Goal: Task Accomplishment & Management: Complete application form

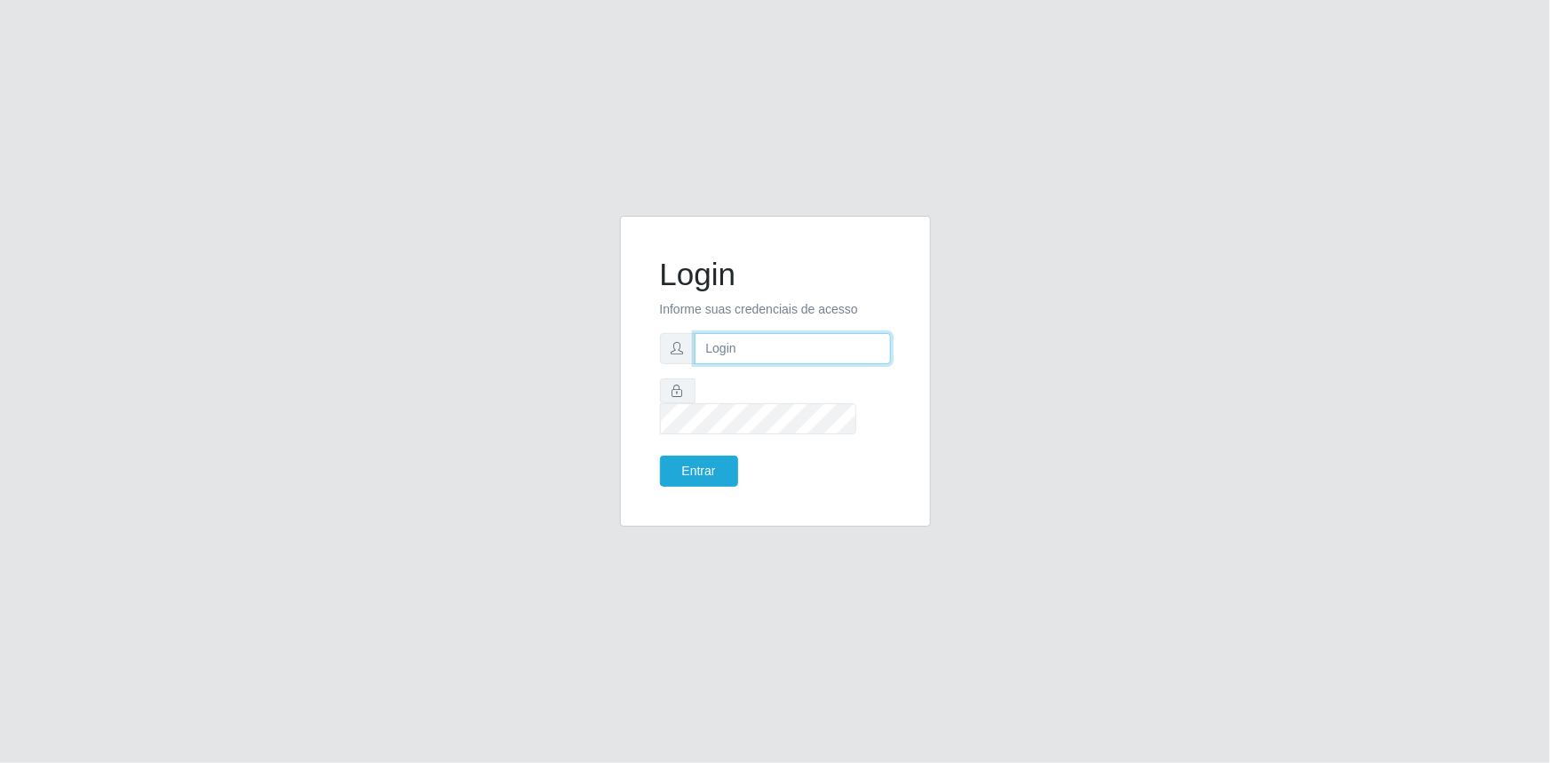
type input "[EMAIL_ADDRESS][DOMAIN_NAME]"
click at [779, 364] on input "gerente.loja4@marvermelhoatacado.com.br" at bounding box center [793, 348] width 196 height 31
click at [711, 456] on button "Entrar" at bounding box center [699, 471] width 78 height 31
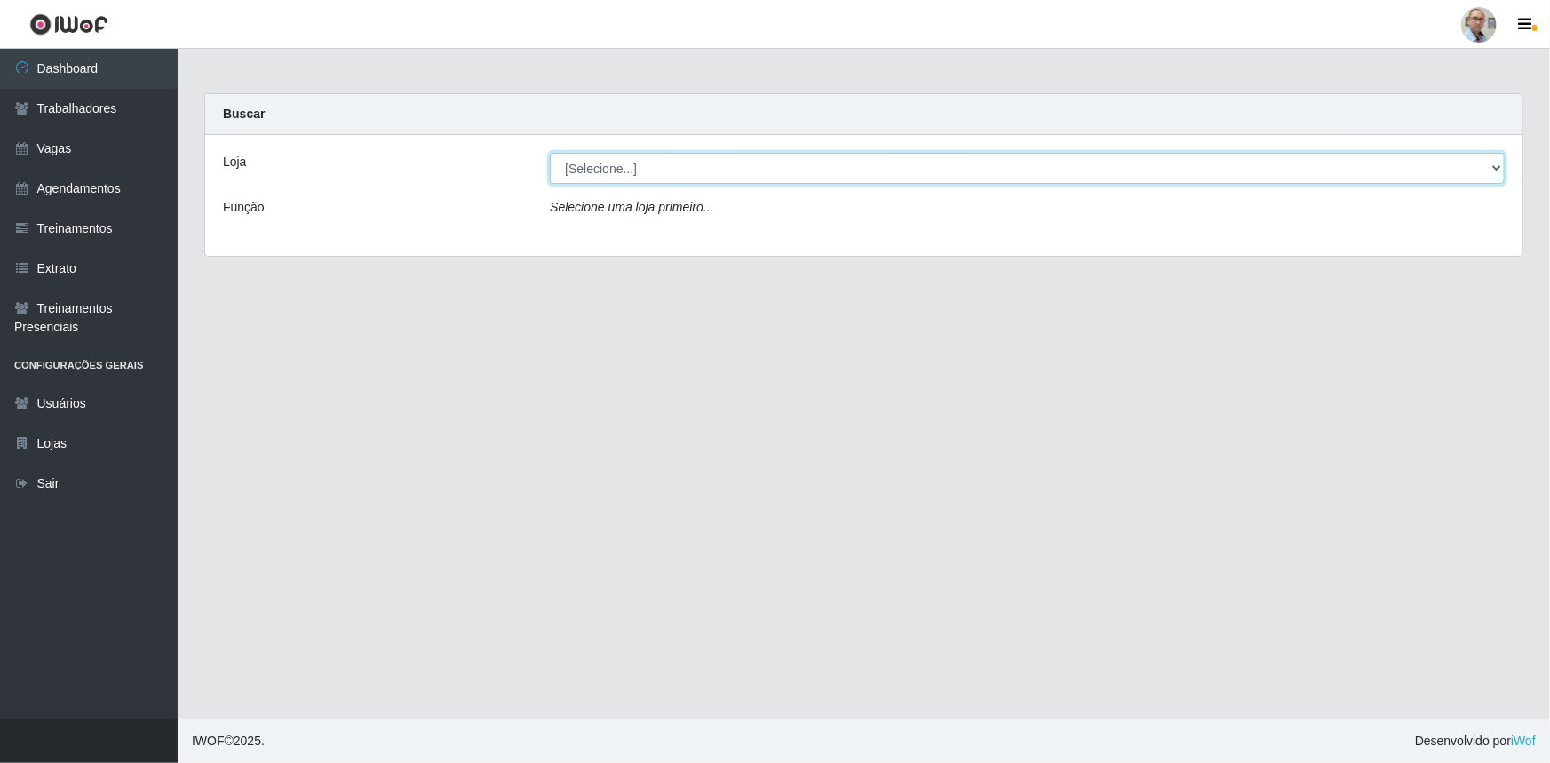
click at [1497, 171] on select "[Selecione...] Mar Vermelho - Loja 04" at bounding box center [1027, 168] width 955 height 31
select select "251"
click at [550, 153] on select "[Selecione...] Mar Vermelho - Loja 04" at bounding box center [1027, 168] width 955 height 31
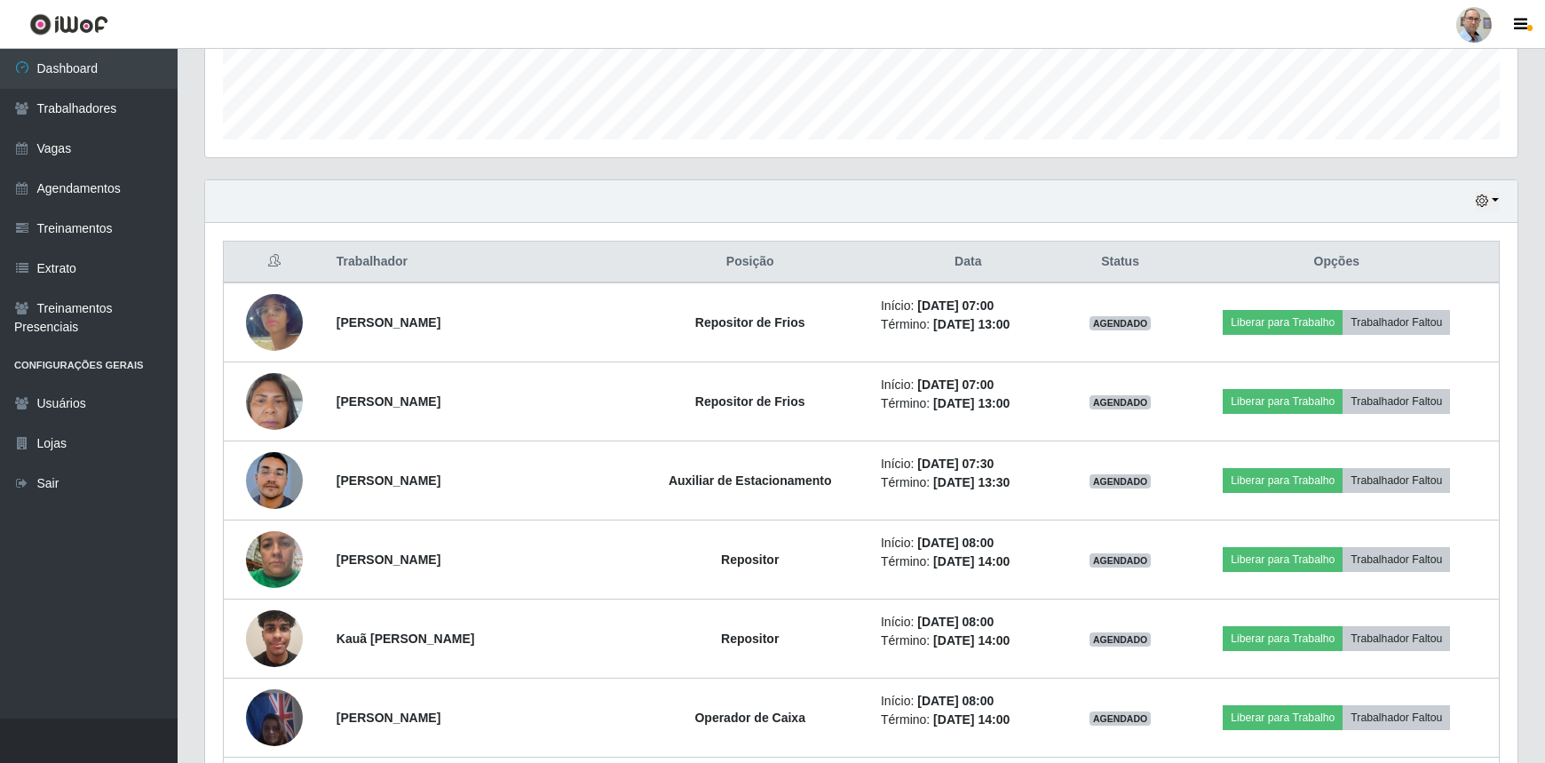
scroll to position [484, 0]
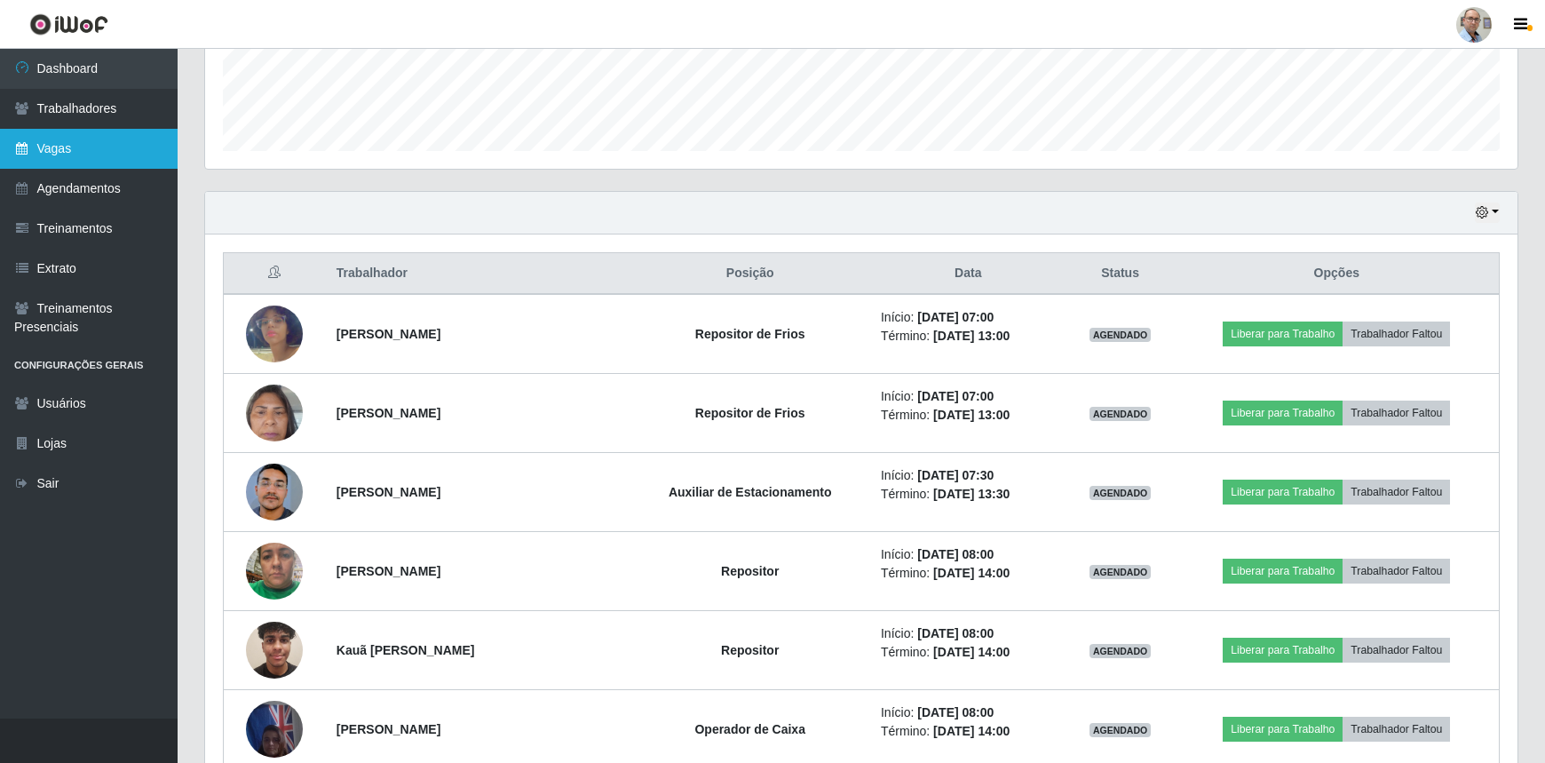
click at [24, 151] on icon at bounding box center [22, 148] width 16 height 12
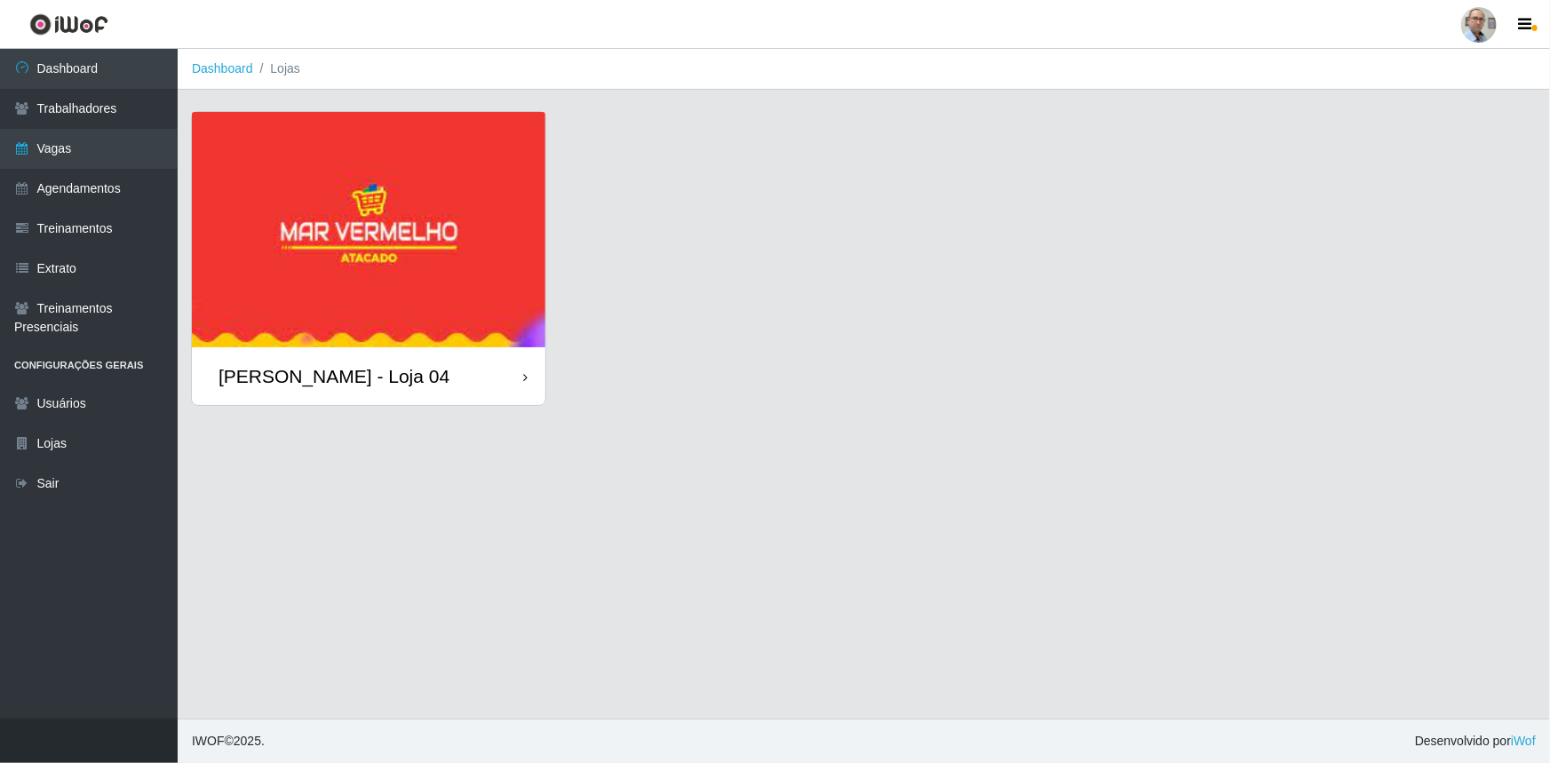
click at [312, 274] on img at bounding box center [368, 229] width 353 height 235
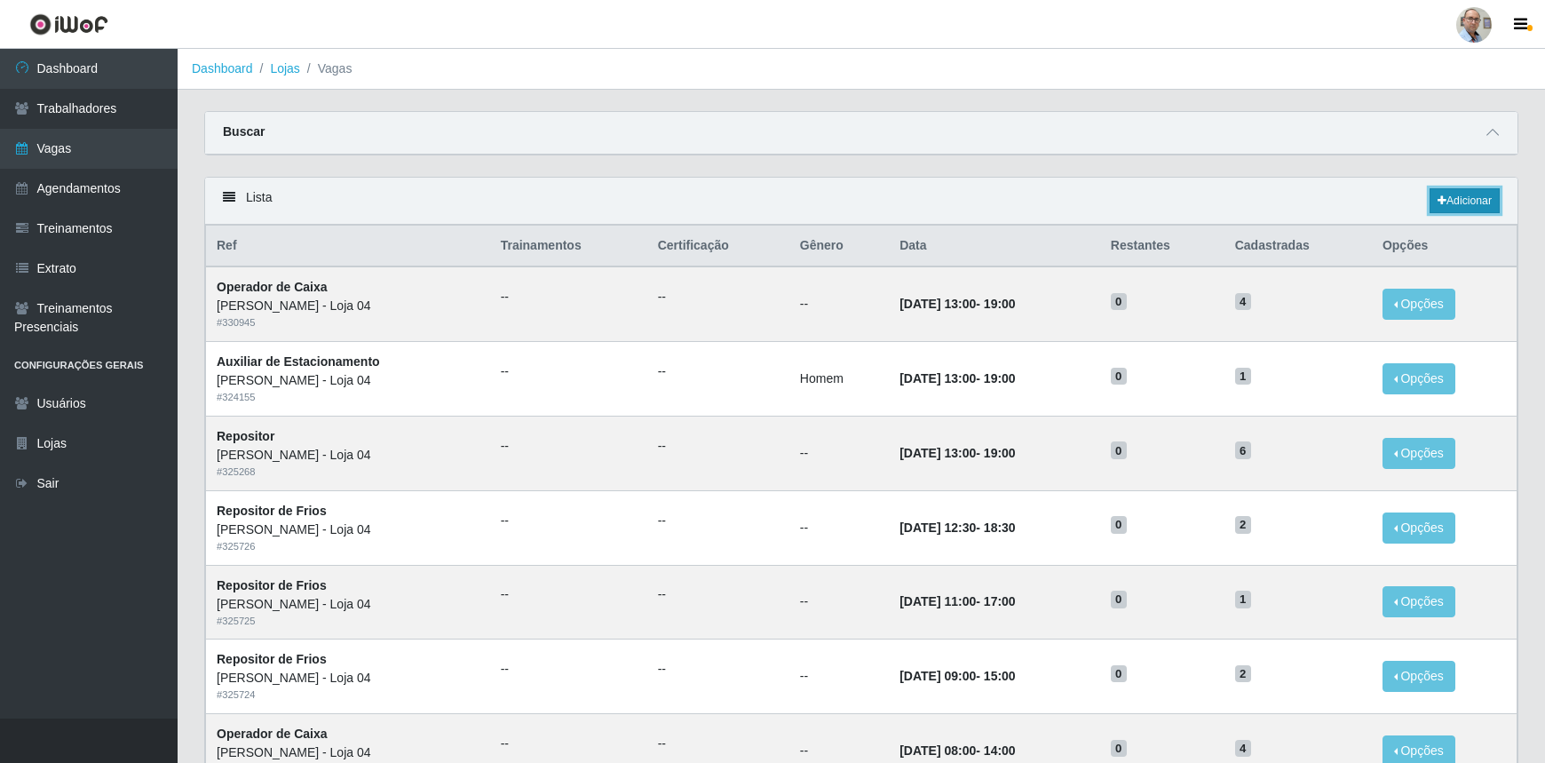
click at [1448, 202] on link "Adicionar" at bounding box center [1465, 200] width 70 height 25
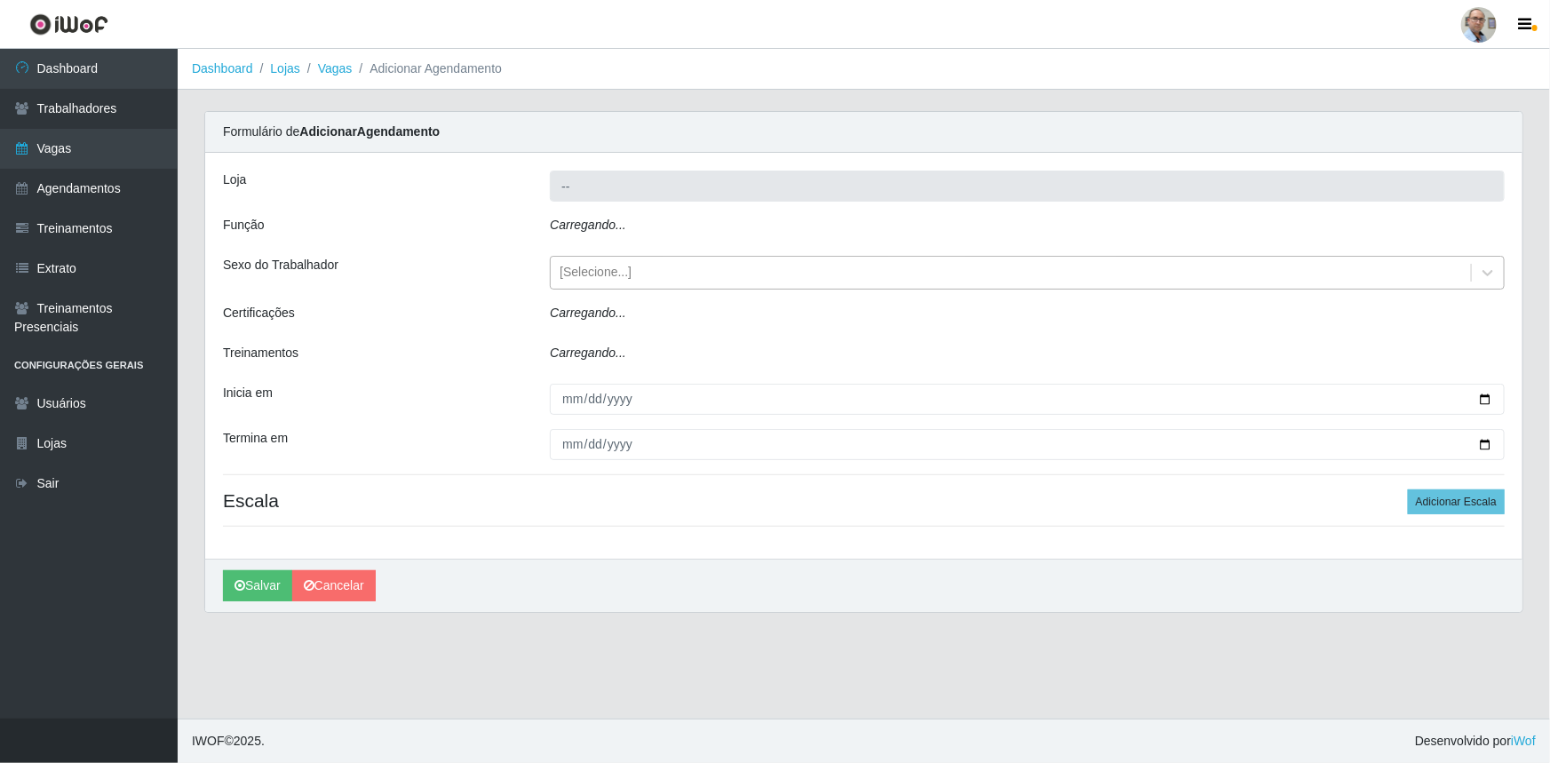
type input "[PERSON_NAME] - Loja 04"
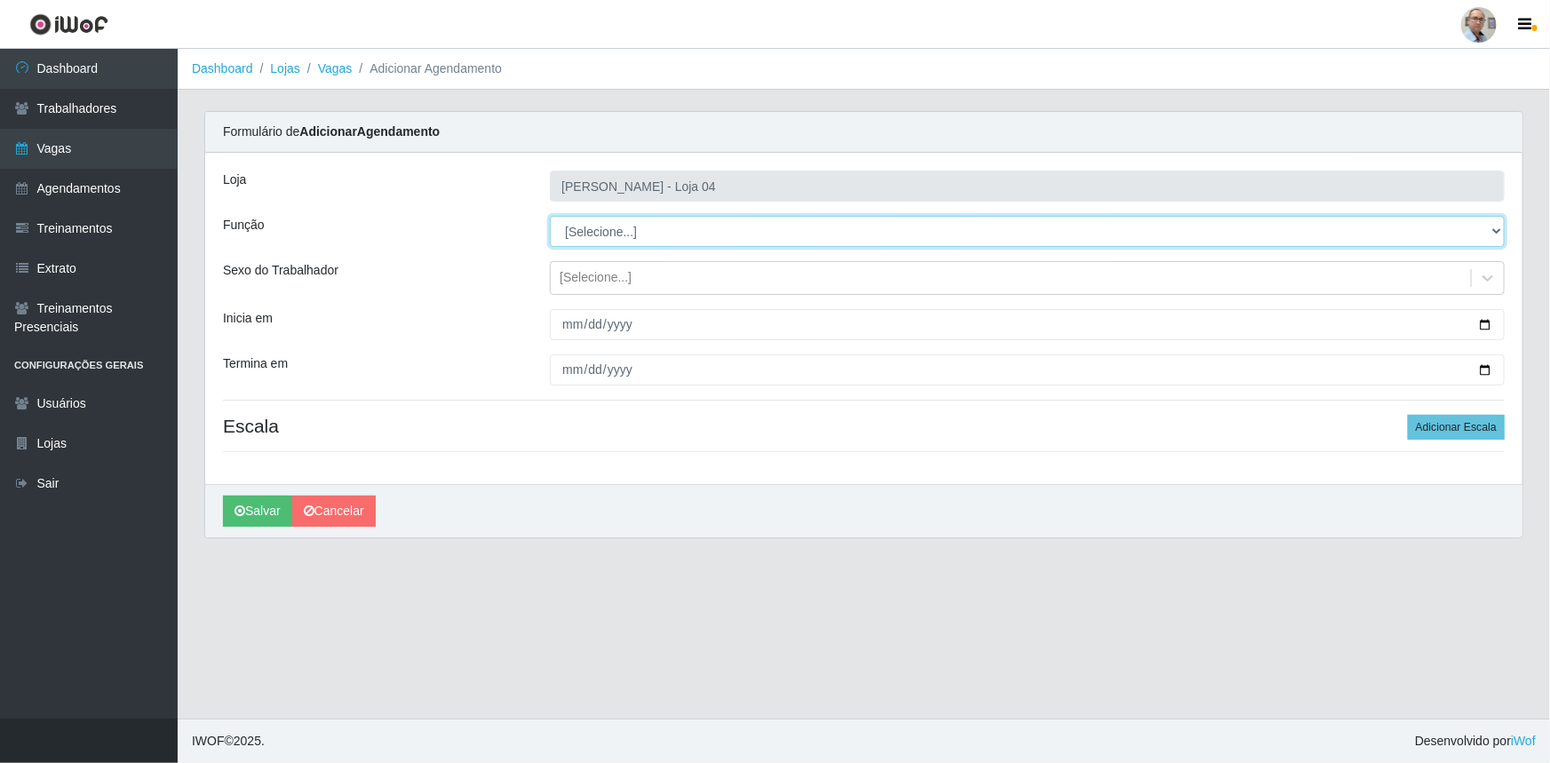
click at [1503, 229] on select "[Selecione...] ASG ASG + ASG ++ Auxiliar de Depósito Auxiliar de Depósito + Aux…" at bounding box center [1027, 231] width 955 height 31
select select "110"
click at [550, 216] on select "[Selecione...] ASG ASG + ASG ++ Auxiliar de Depósito Auxiliar de Depósito + Aux…" at bounding box center [1027, 231] width 955 height 31
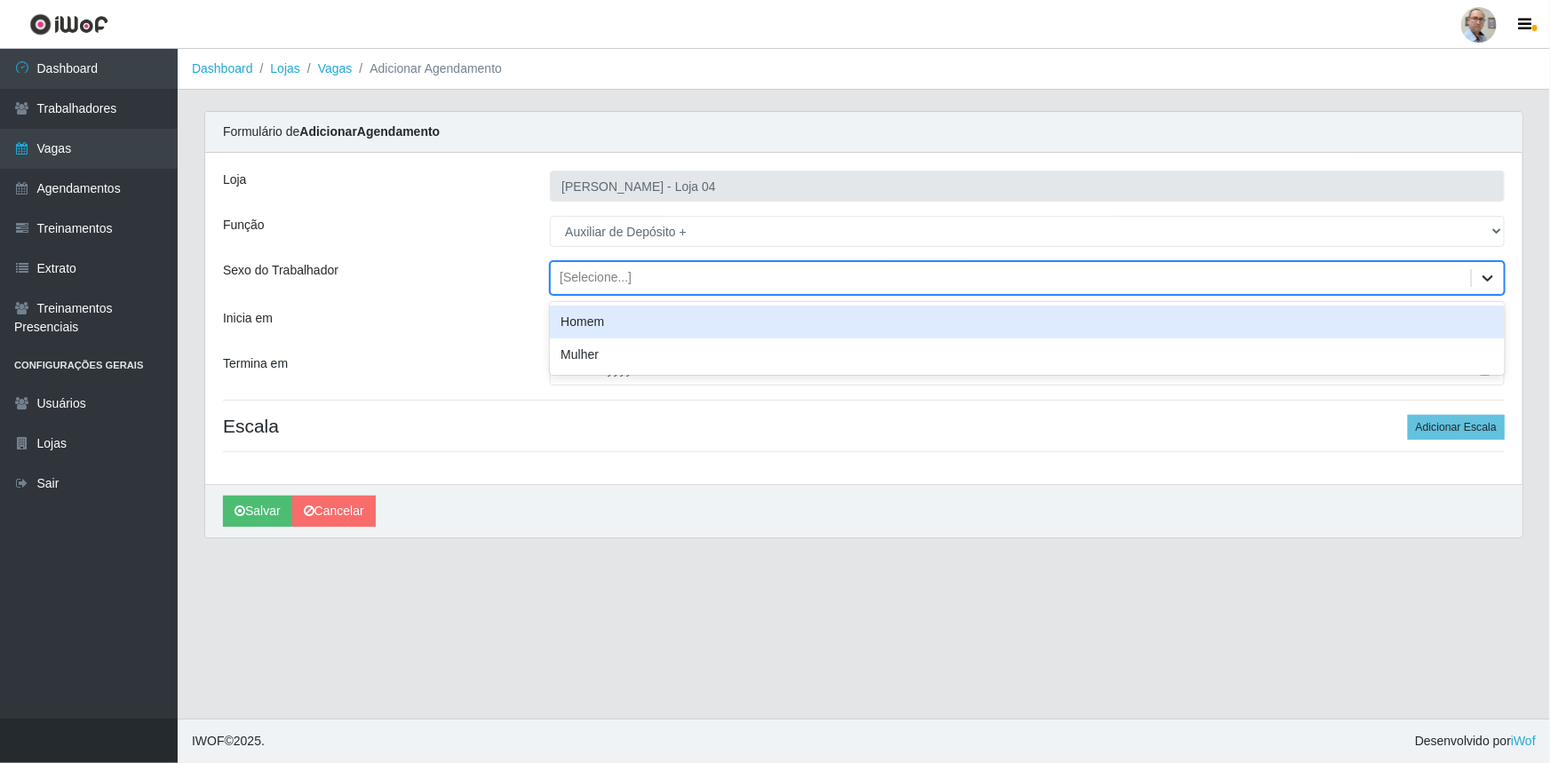
click at [1488, 281] on icon at bounding box center [1487, 278] width 11 height 6
click at [617, 326] on div "Homem" at bounding box center [1027, 322] width 955 height 33
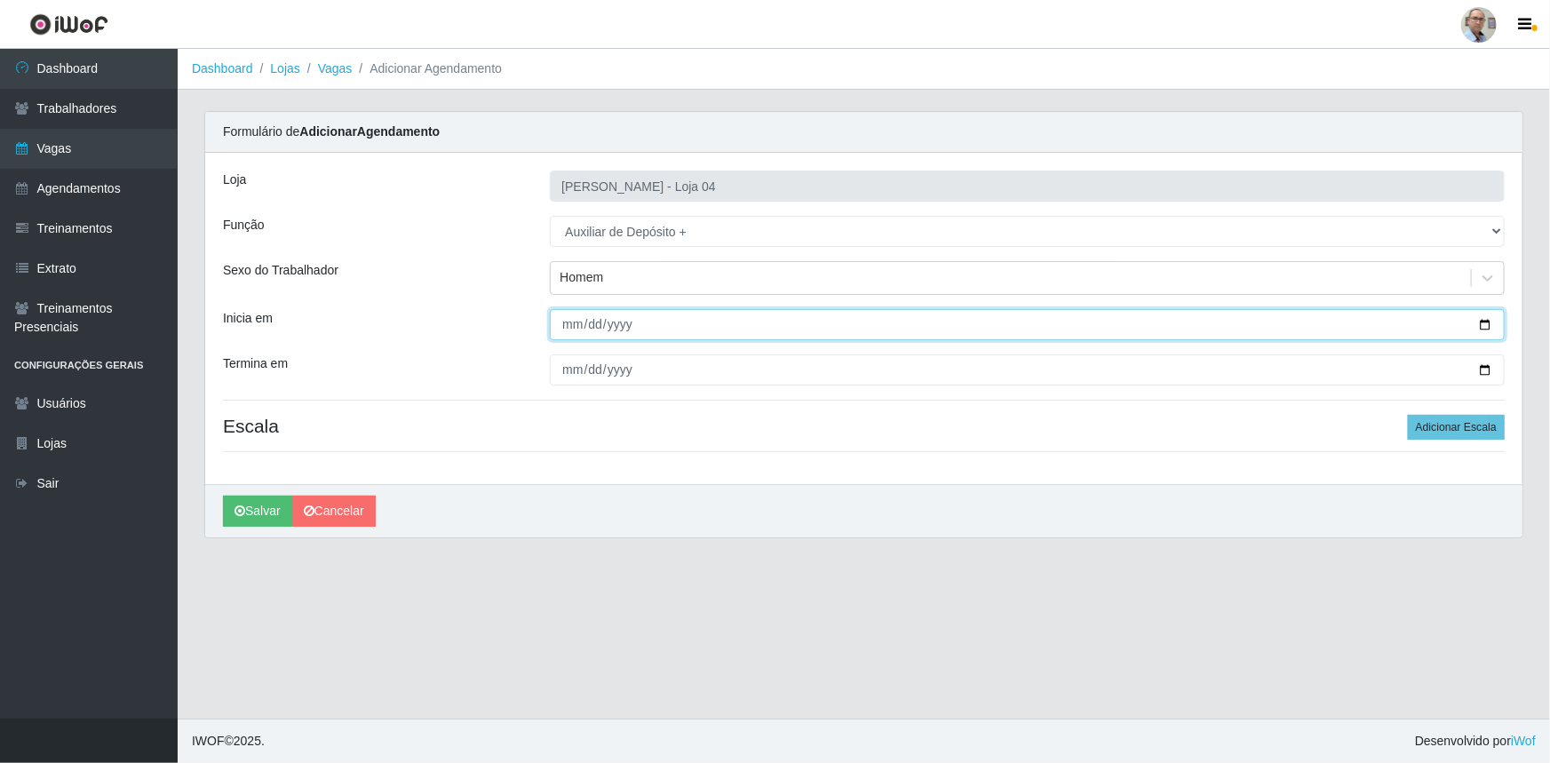
click at [1485, 326] on input "Inicia em" at bounding box center [1027, 324] width 955 height 31
type input "2025-08-18"
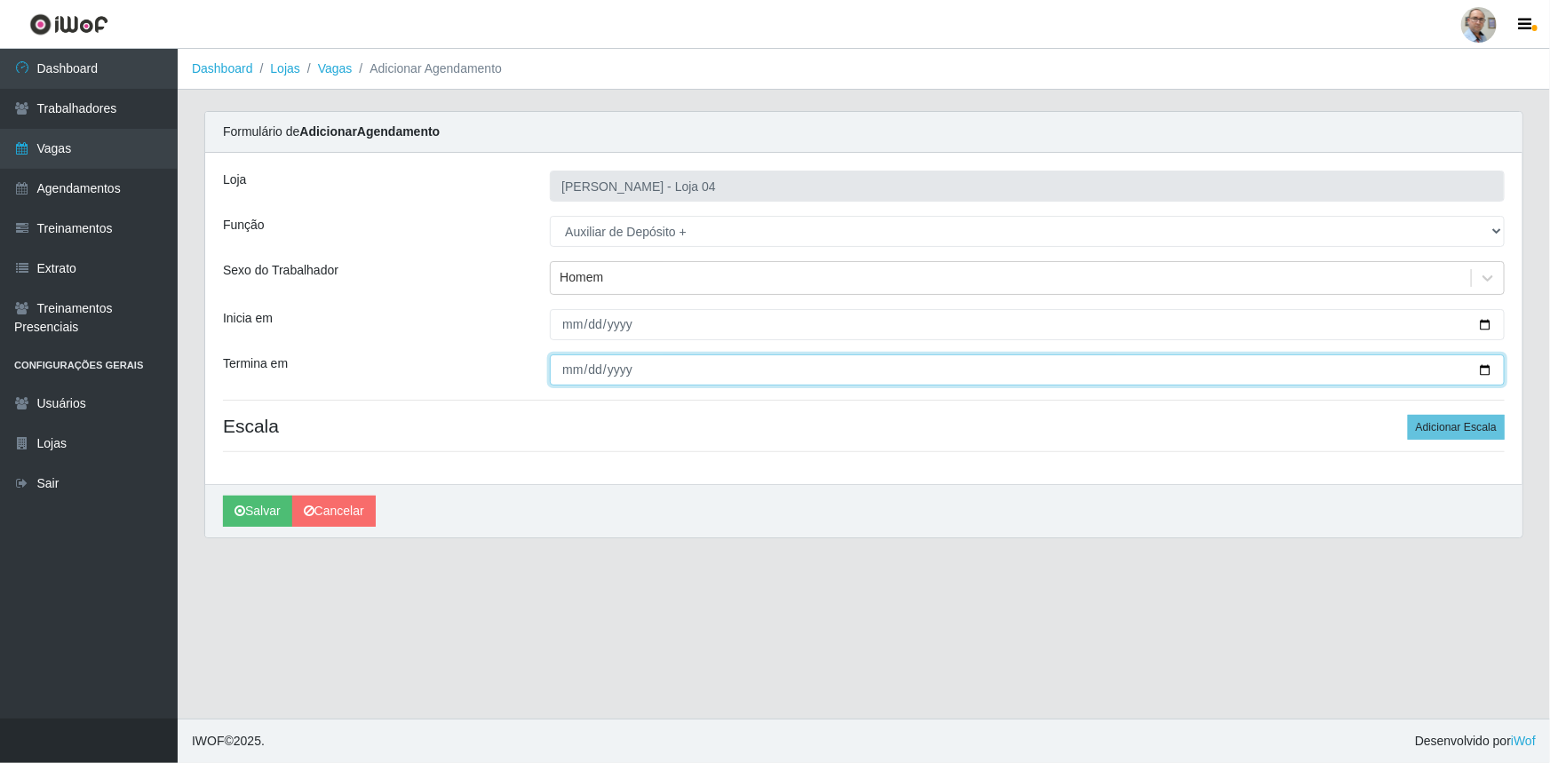
click at [1489, 373] on input "Termina em" at bounding box center [1027, 369] width 955 height 31
type input "2025-08-19"
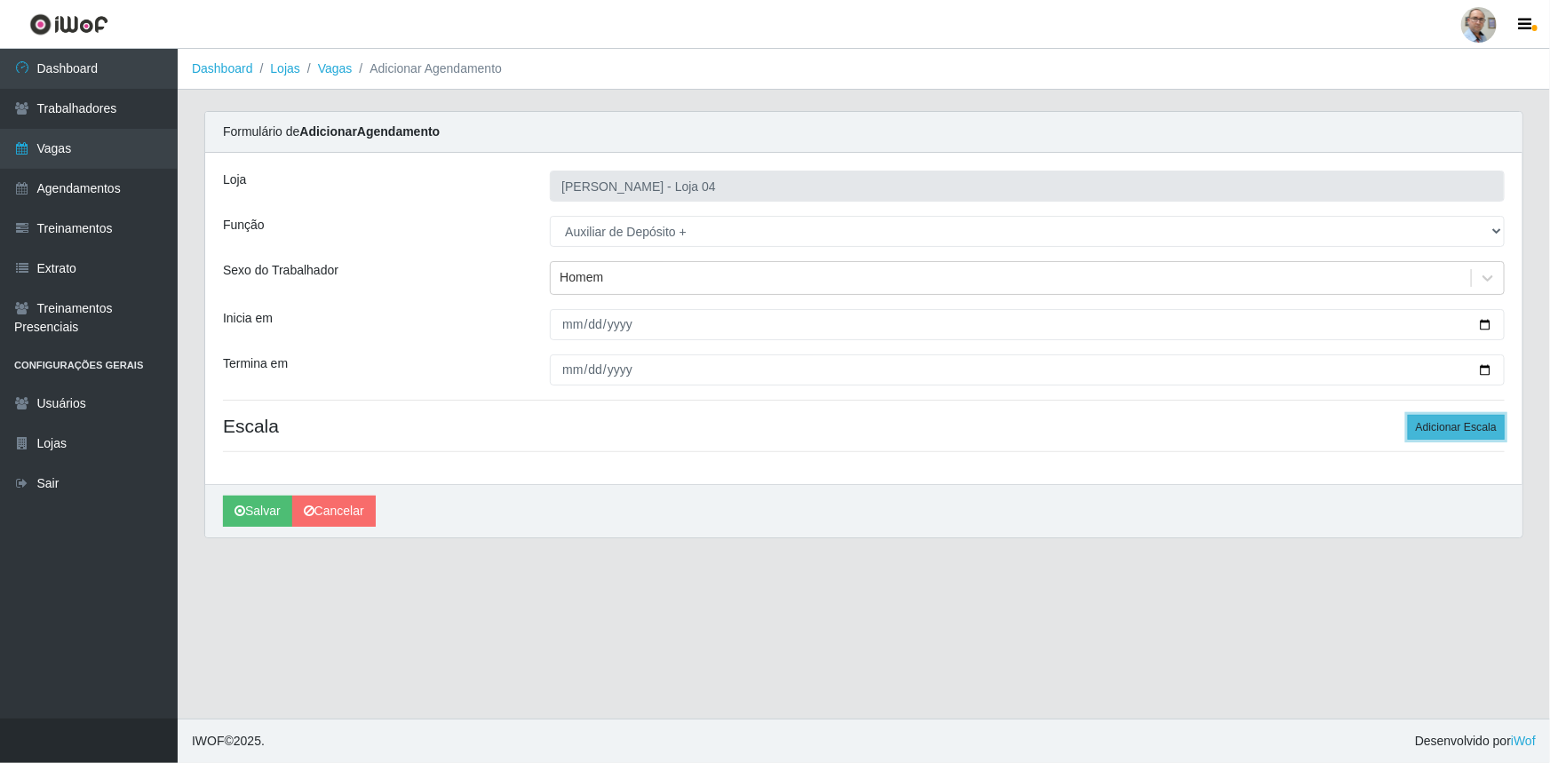
click at [1441, 425] on button "Adicionar Escala" at bounding box center [1456, 427] width 97 height 25
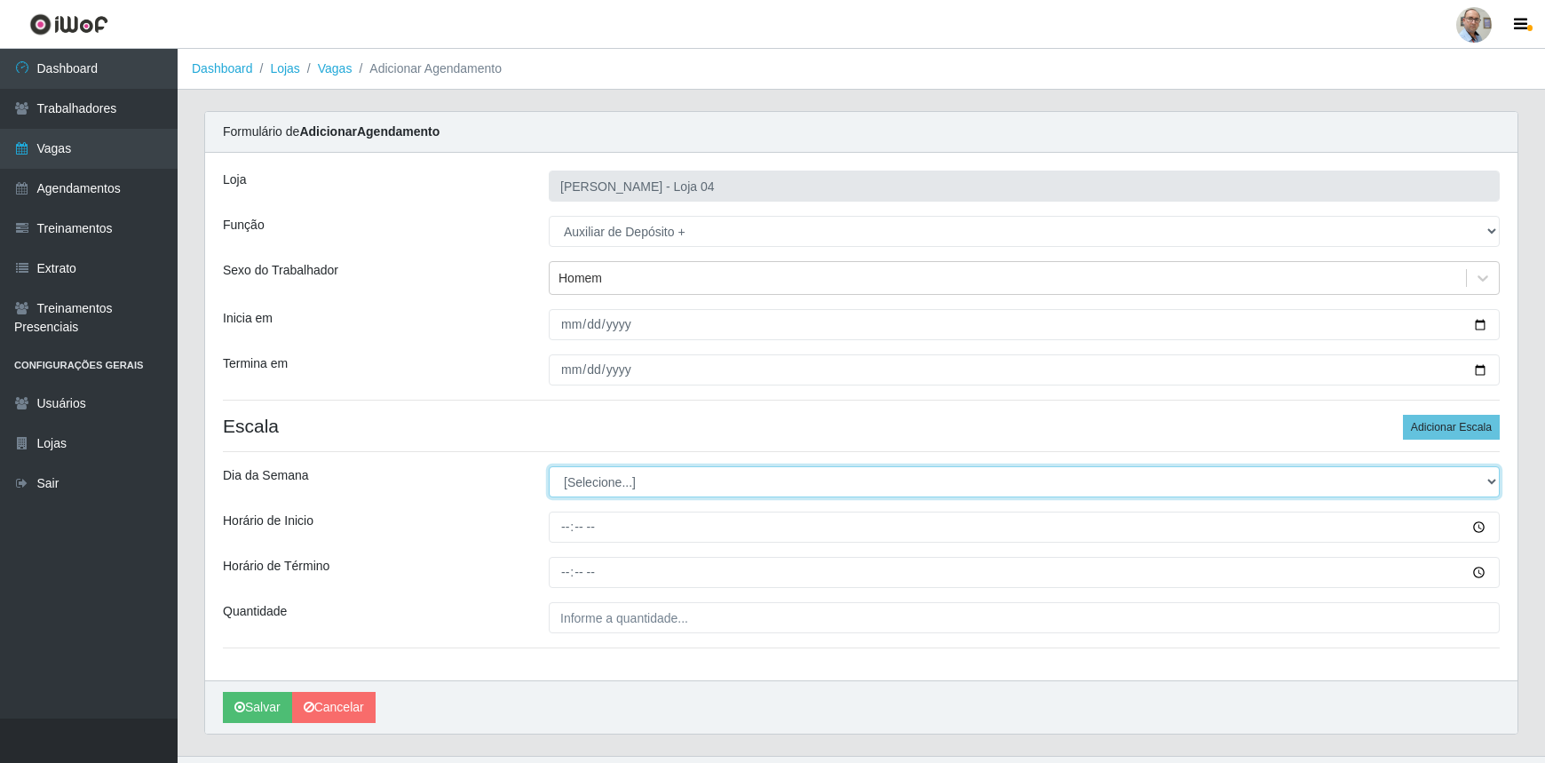
click at [1489, 480] on select "[Selecione...] Segunda Terça Quarta Quinta Sexta Sábado Domingo" at bounding box center [1024, 481] width 951 height 31
select select "1"
click at [549, 466] on select "[Selecione...] Segunda Terça Quarta Quinta Sexta Sábado Domingo" at bounding box center [1024, 481] width 951 height 31
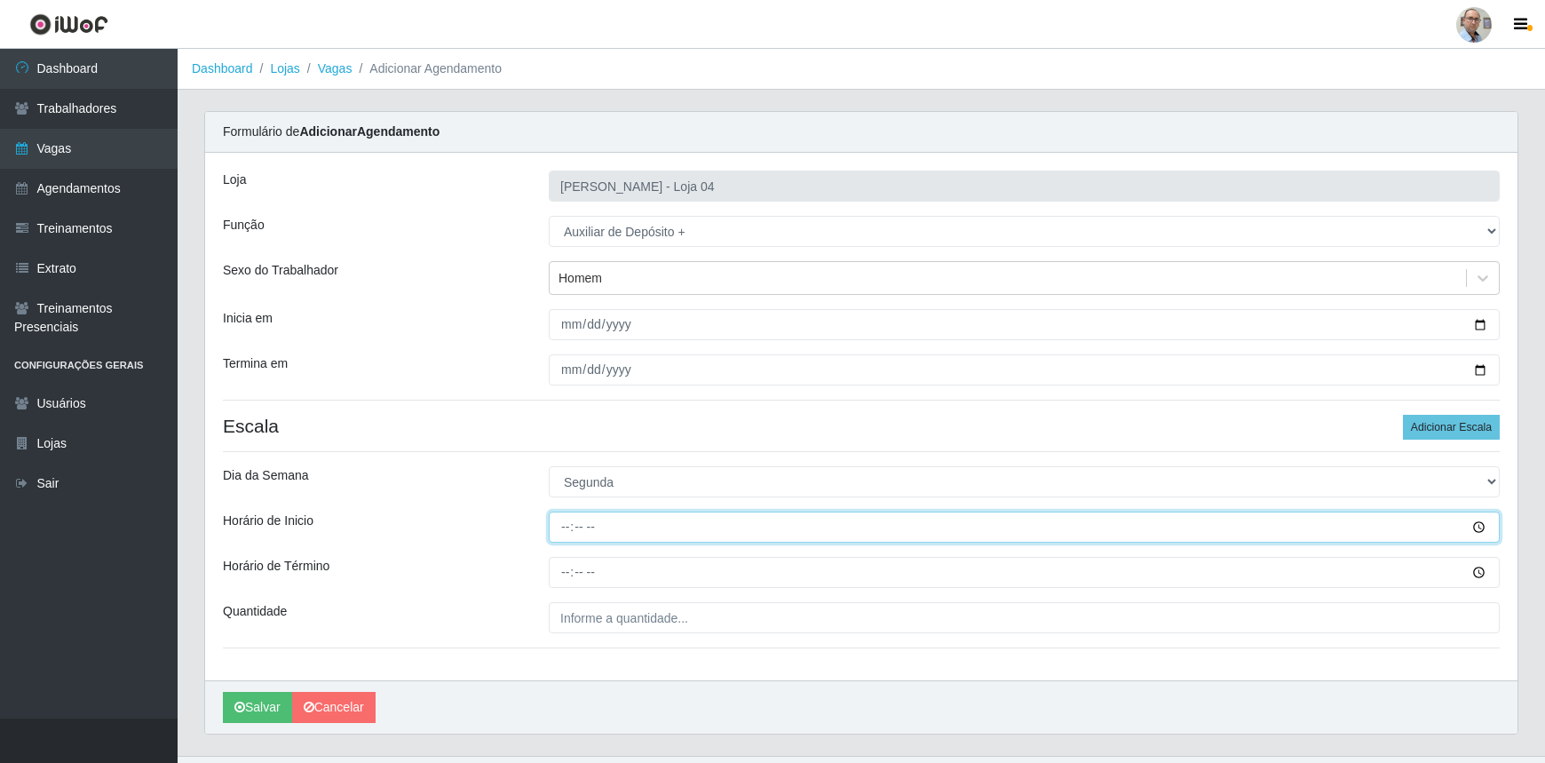
click at [560, 528] on input "Horário de Inicio" at bounding box center [1024, 527] width 951 height 31
type input "23:00"
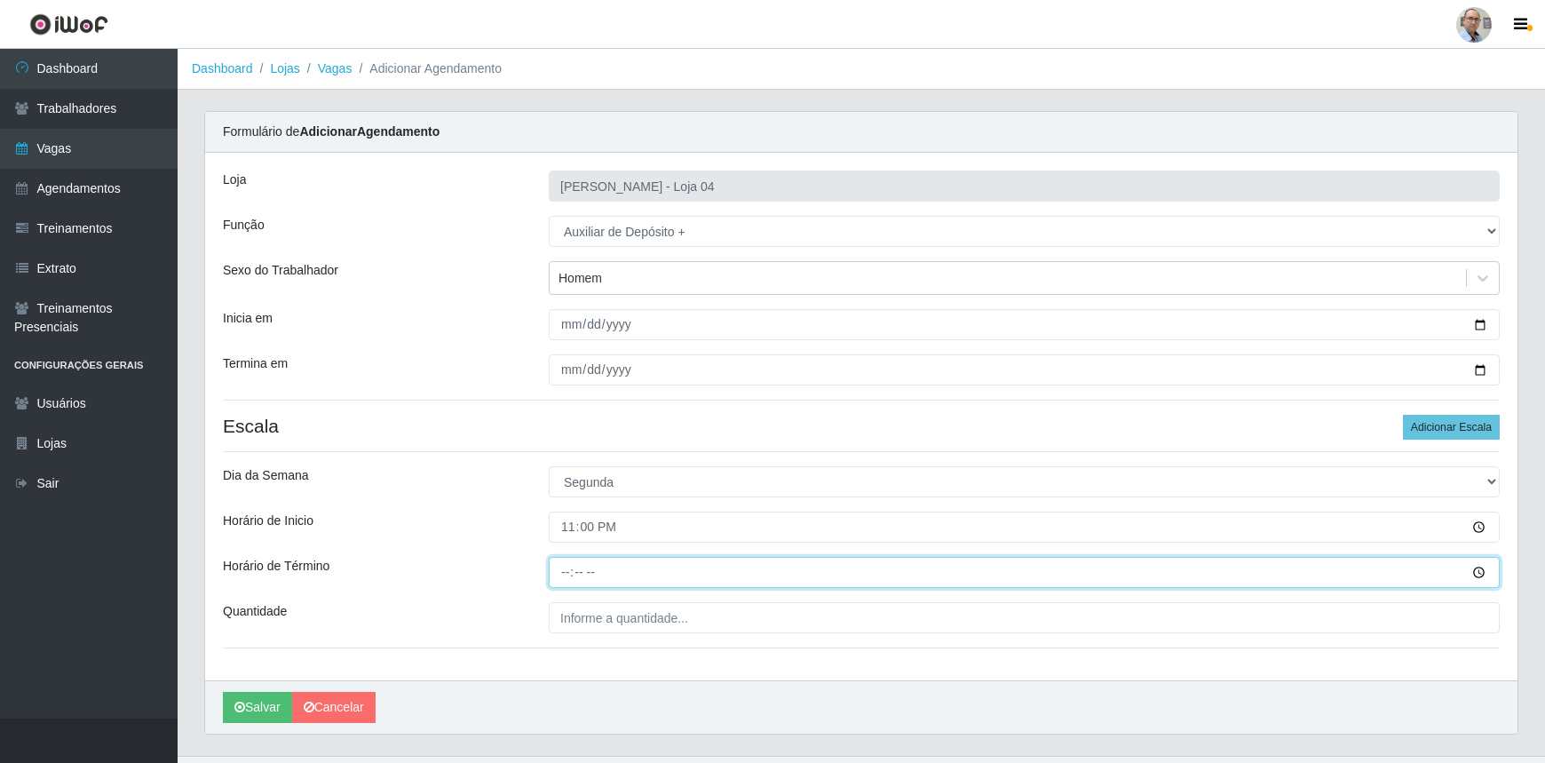
click at [568, 568] on input "Horário de Término" at bounding box center [1024, 572] width 951 height 31
type input "05:00"
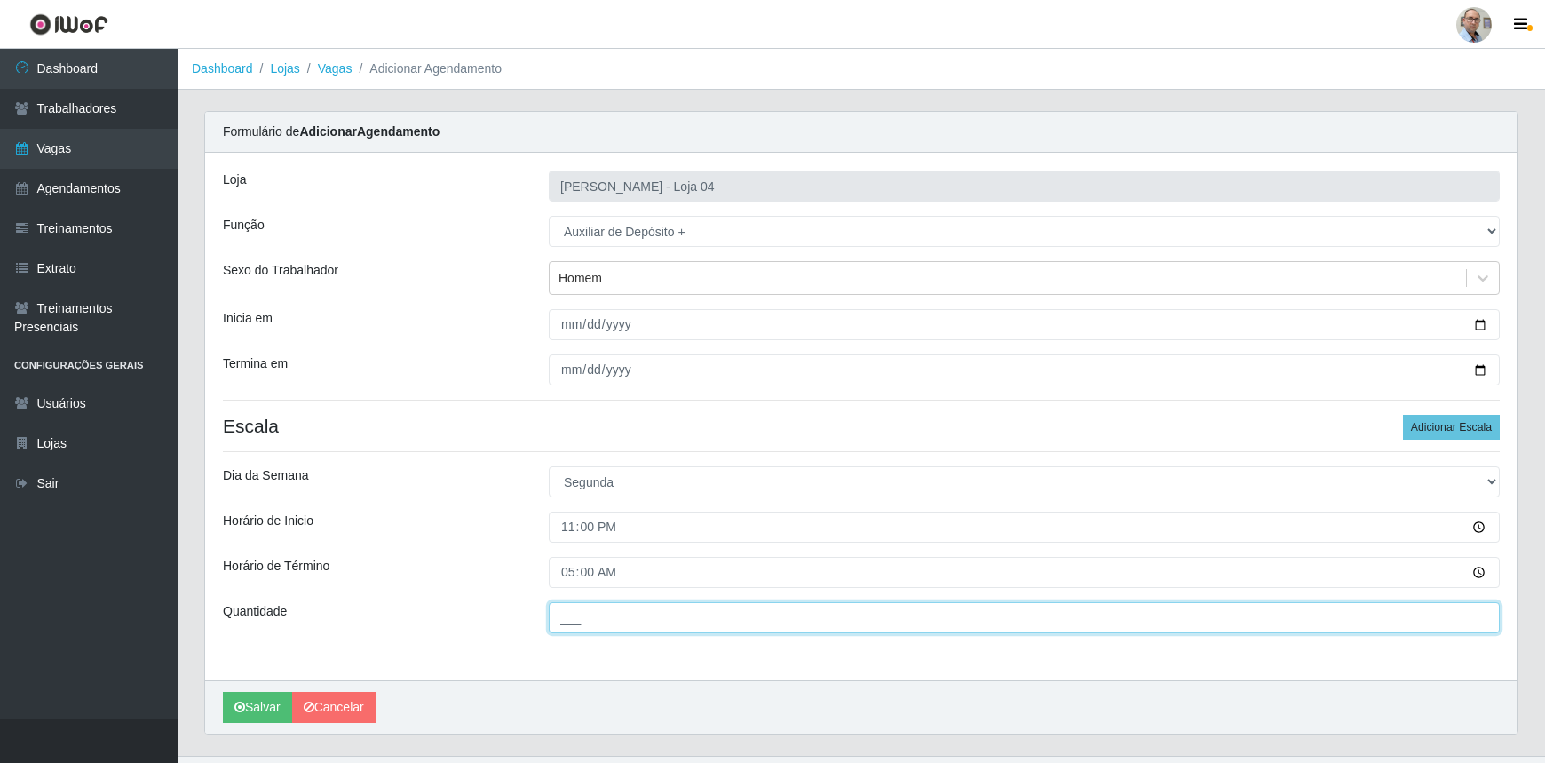
click at [1261, 619] on input "___" at bounding box center [1024, 617] width 951 height 31
type input "4__"
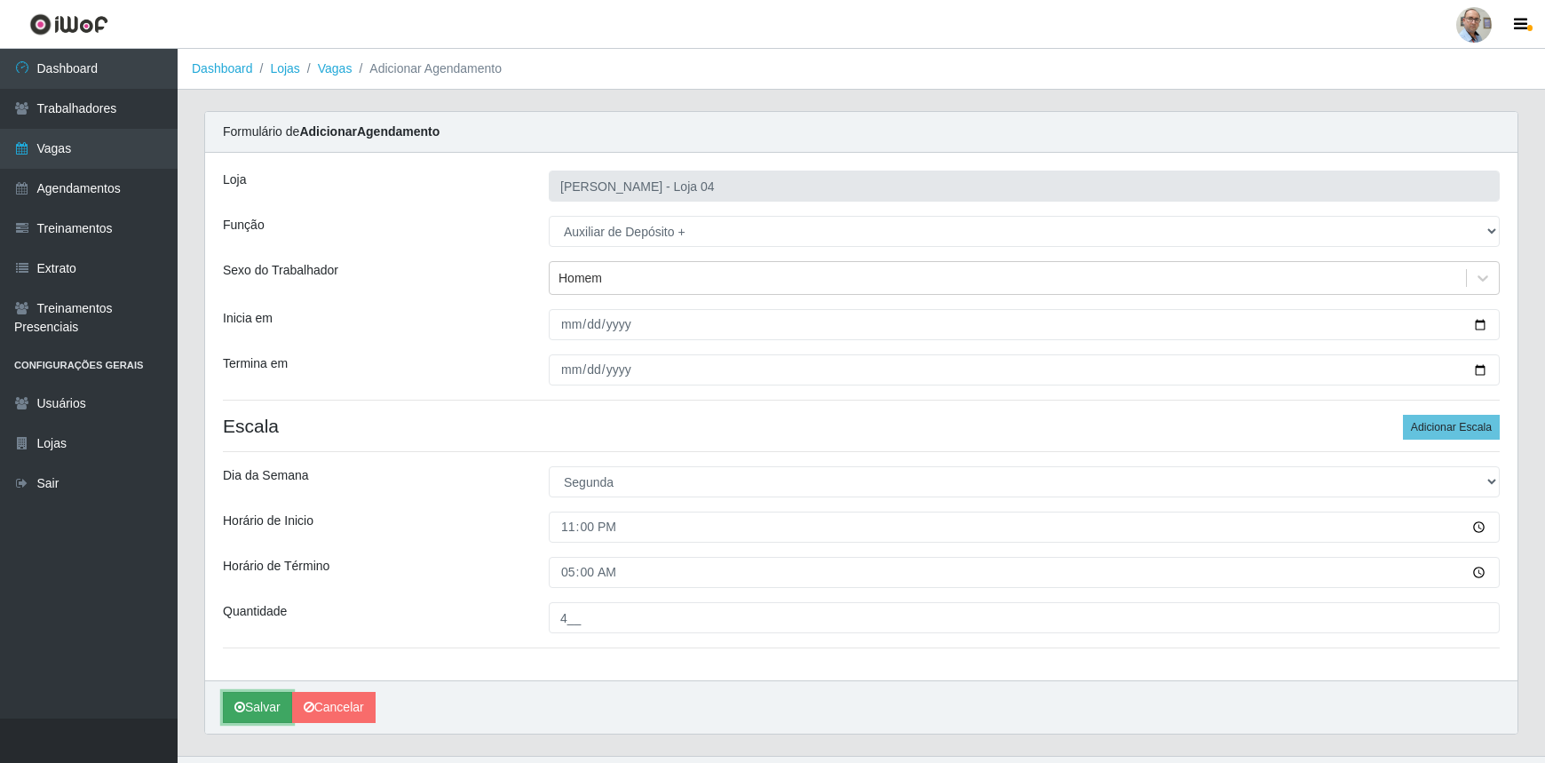
click at [264, 709] on button "Salvar" at bounding box center [257, 707] width 69 height 31
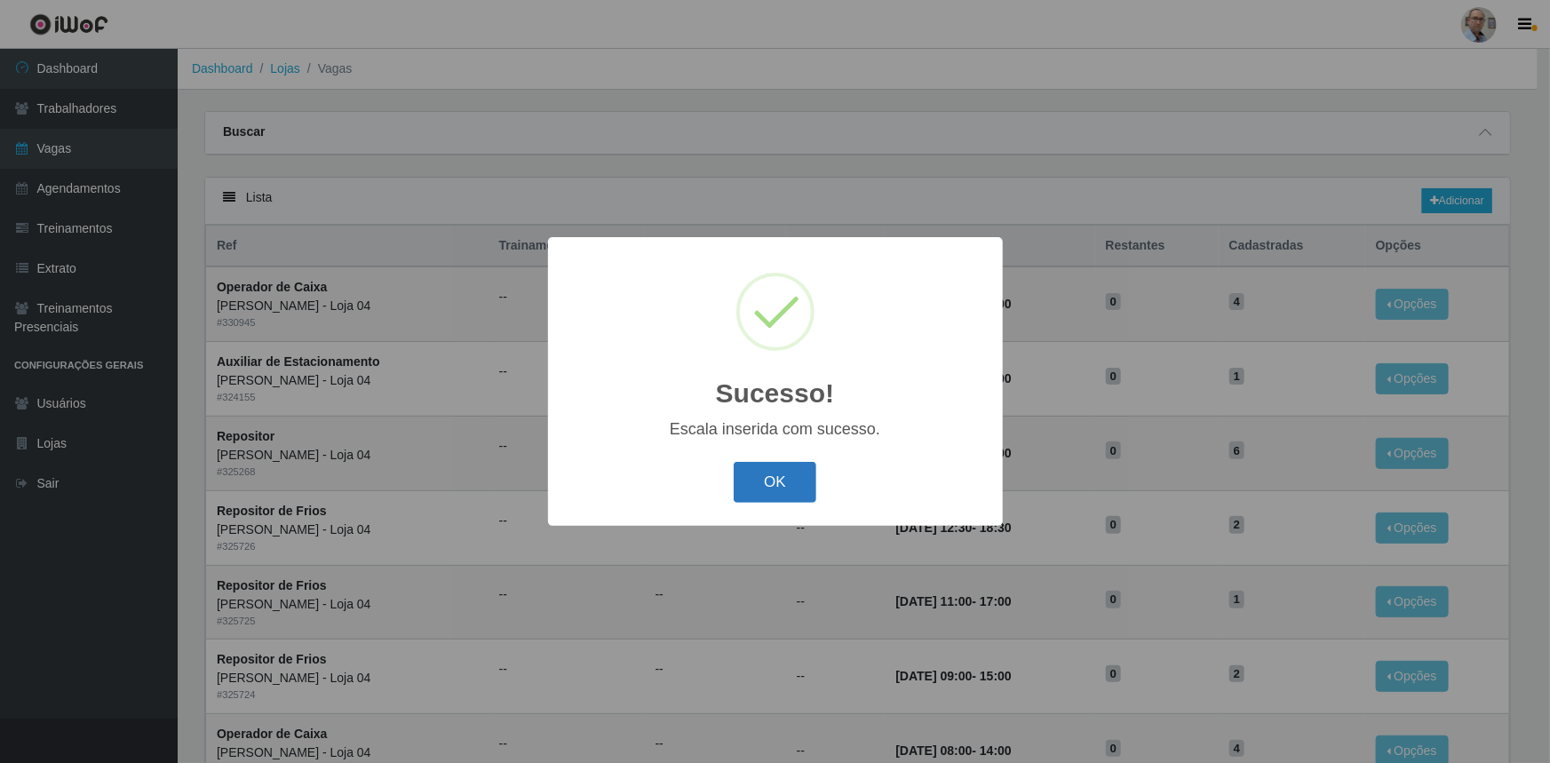
click at [759, 488] on button "OK" at bounding box center [775, 483] width 83 height 42
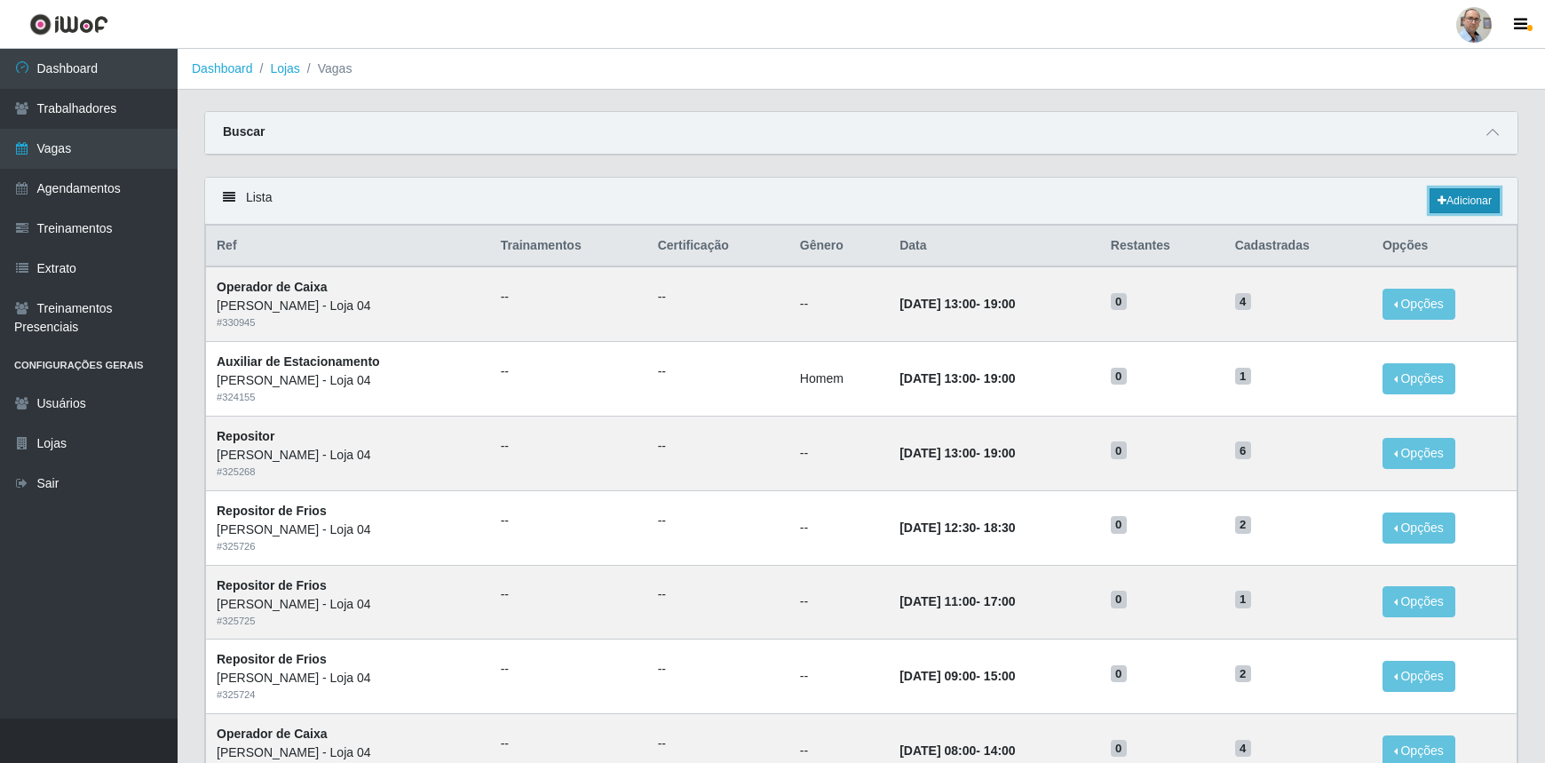
click at [1468, 202] on link "Adicionar" at bounding box center [1465, 200] width 70 height 25
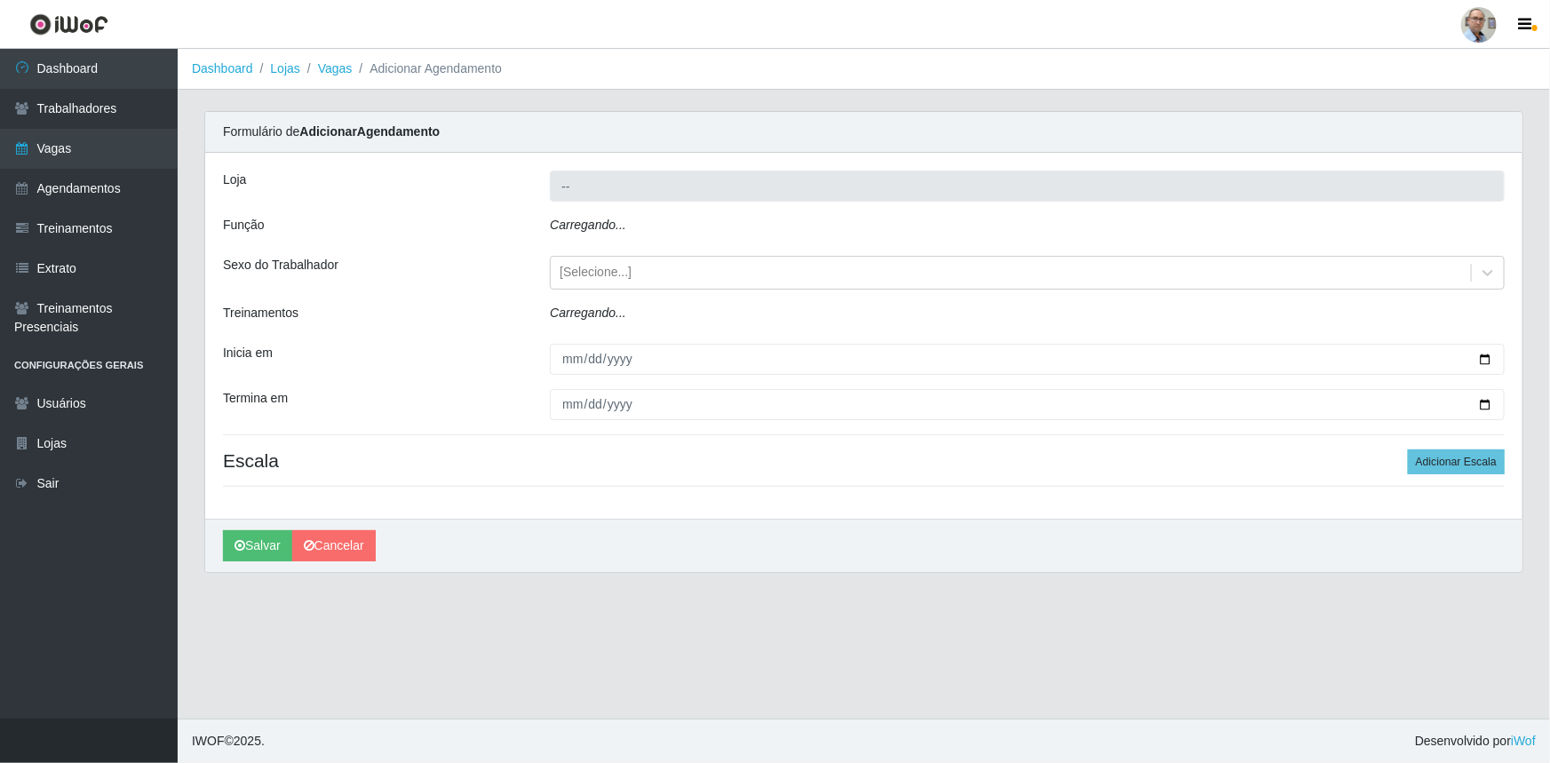
type input "[PERSON_NAME] - Loja 04"
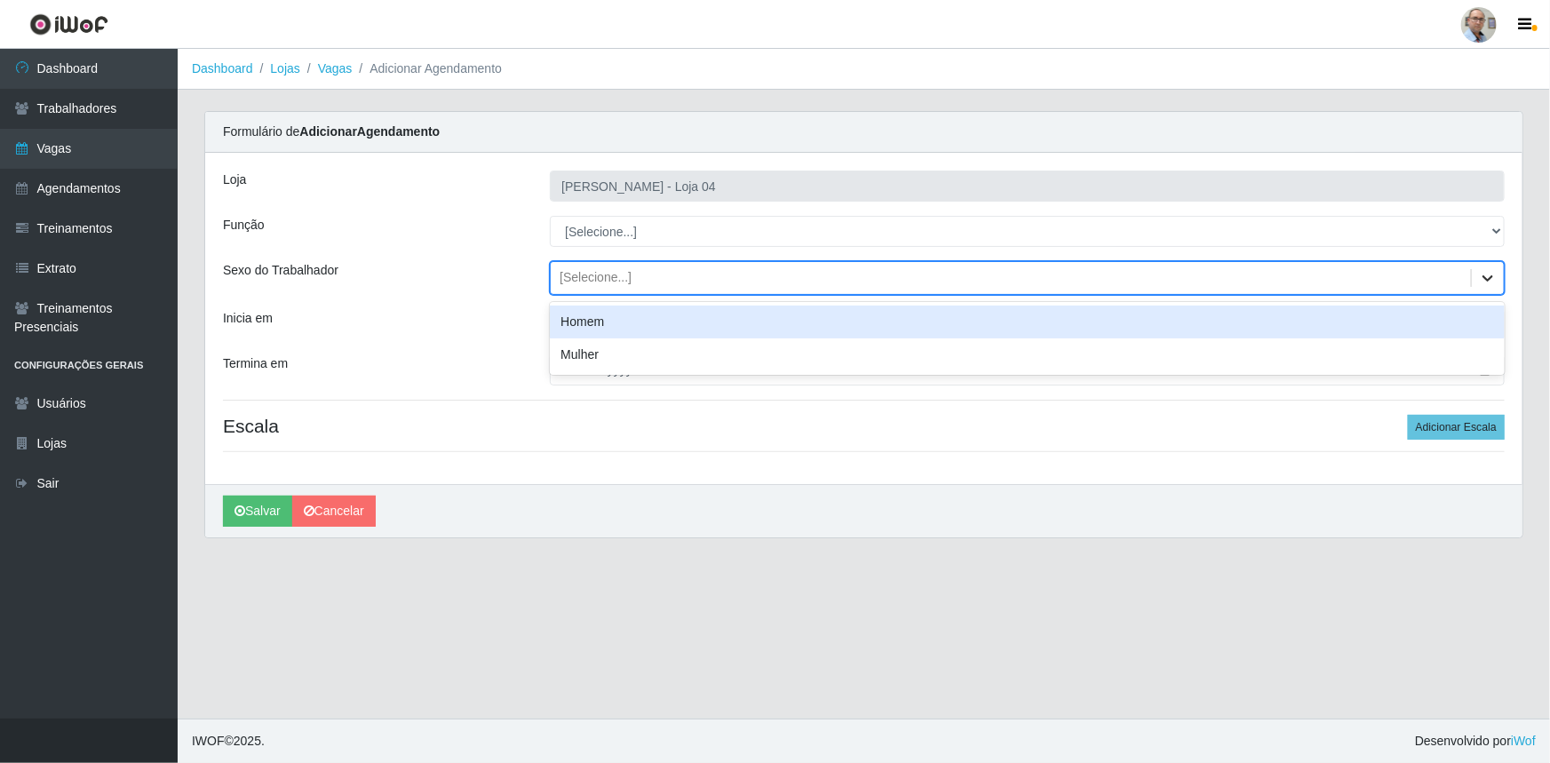
click at [1491, 271] on icon at bounding box center [1488, 278] width 18 height 18
click at [635, 323] on div "Homem" at bounding box center [1027, 322] width 955 height 33
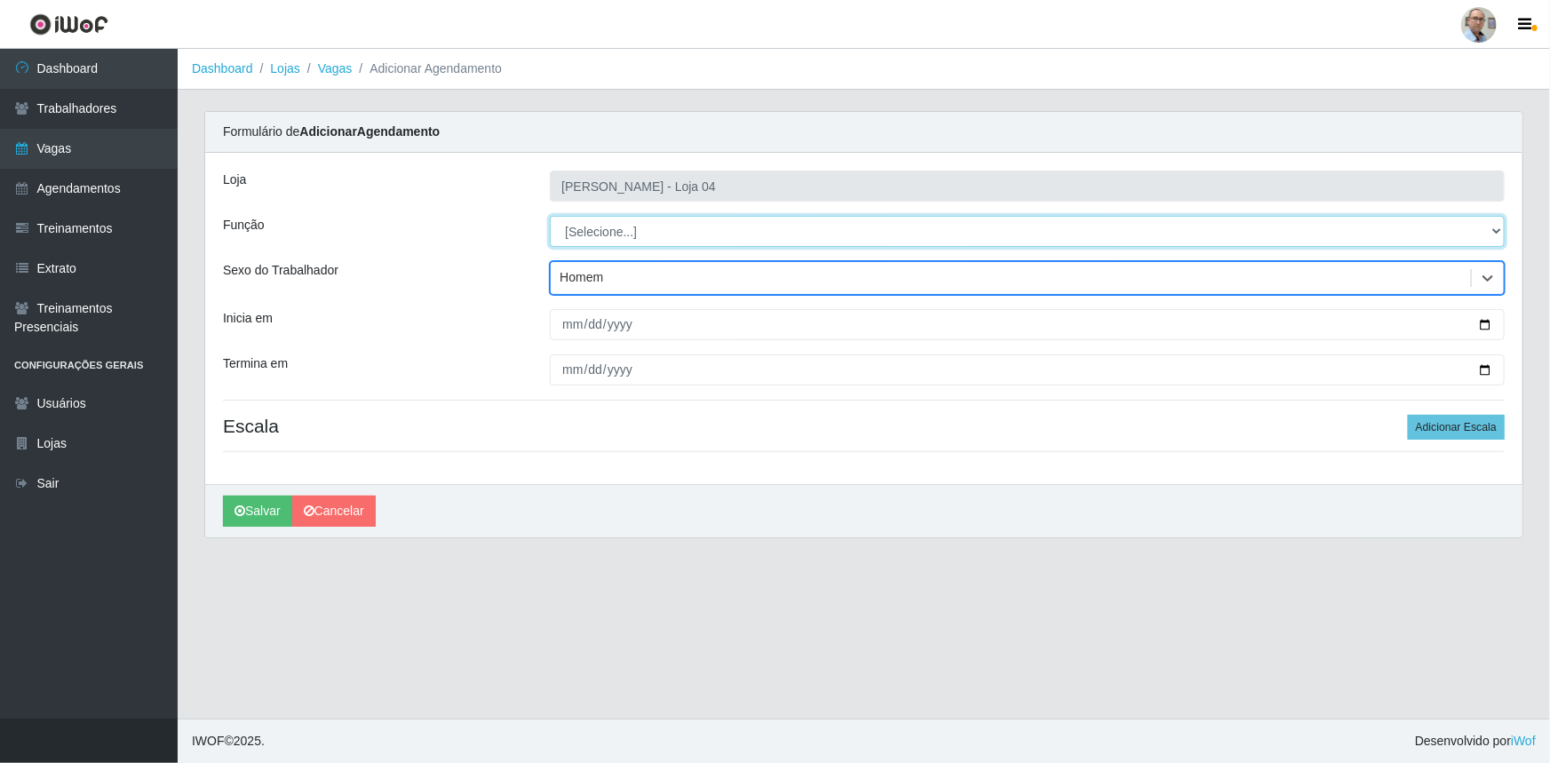
click at [1495, 226] on select "[Selecione...] ASG ASG + ASG ++ Auxiliar de Depósito Auxiliar de Depósito + Aux…" at bounding box center [1027, 231] width 955 height 31
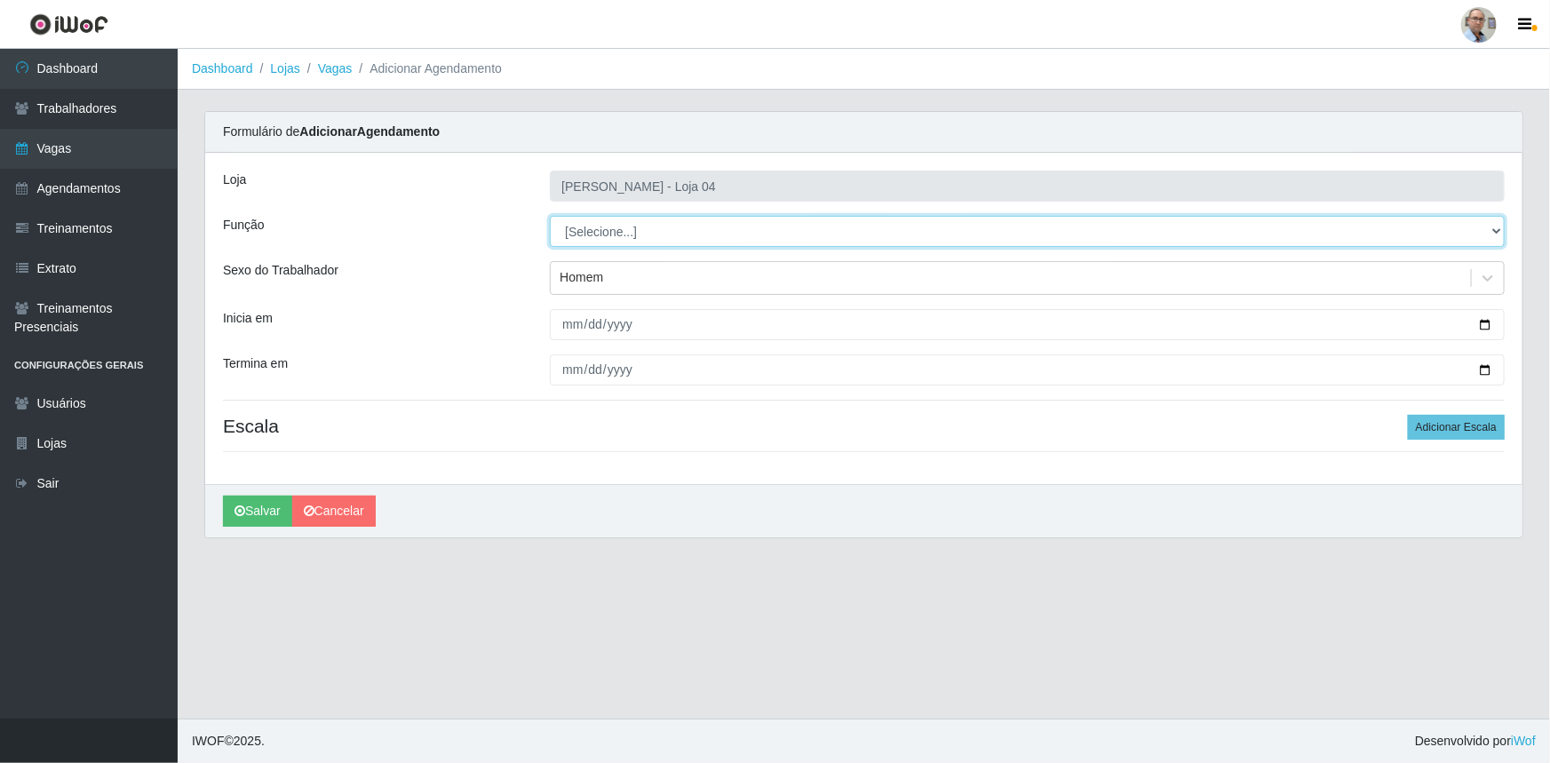
select select "110"
click at [550, 216] on select "[Selecione...] ASG ASG + ASG ++ Auxiliar de Depósito Auxiliar de Depósito + Aux…" at bounding box center [1027, 231] width 955 height 31
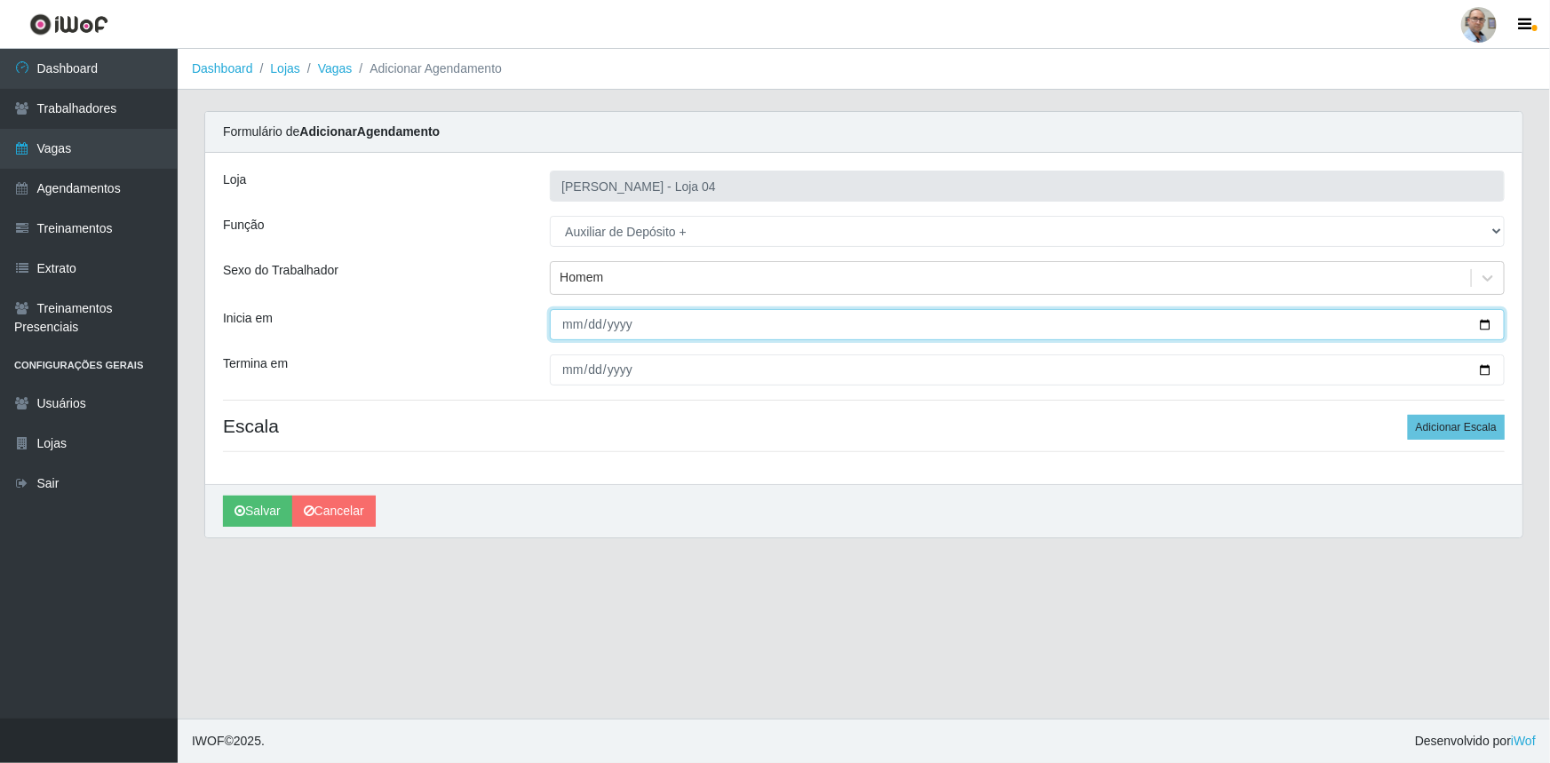
click at [1483, 323] on input "Inicia em" at bounding box center [1027, 324] width 955 height 31
type input "[DATE]"
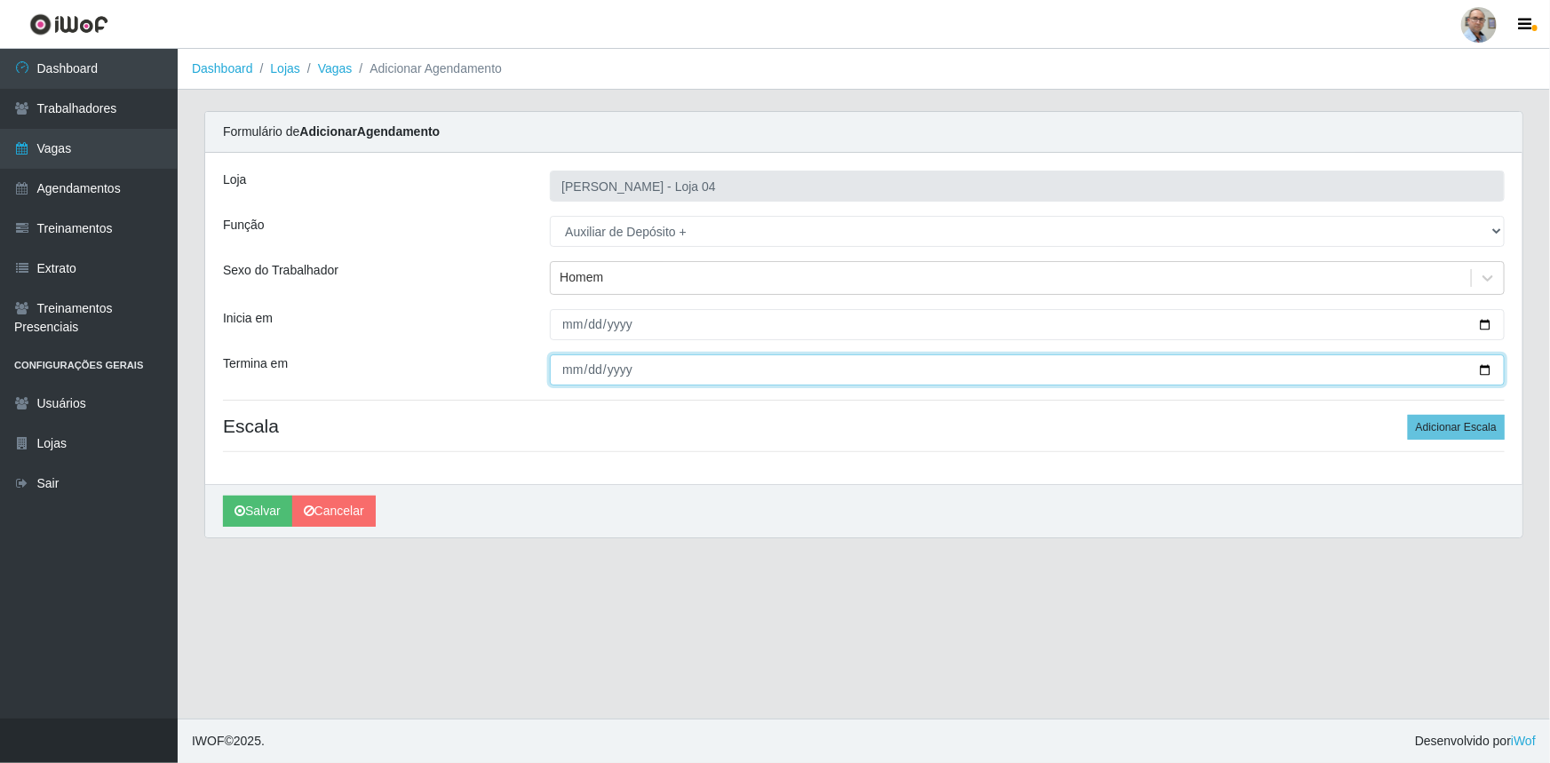
click at [1484, 373] on input "Termina em" at bounding box center [1027, 369] width 955 height 31
type input "[DATE]"
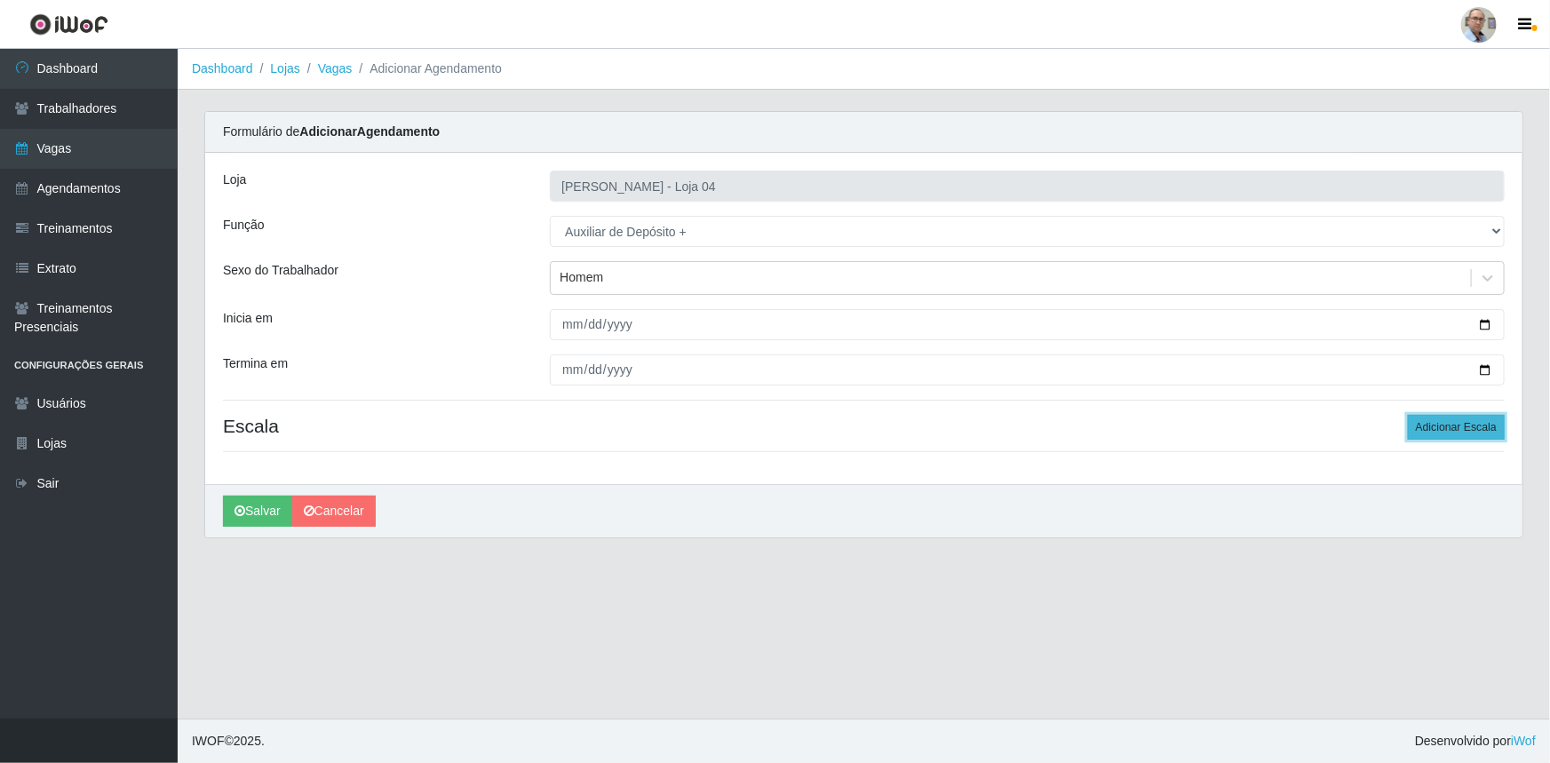
click at [1440, 439] on button "Adicionar Escala" at bounding box center [1456, 427] width 97 height 25
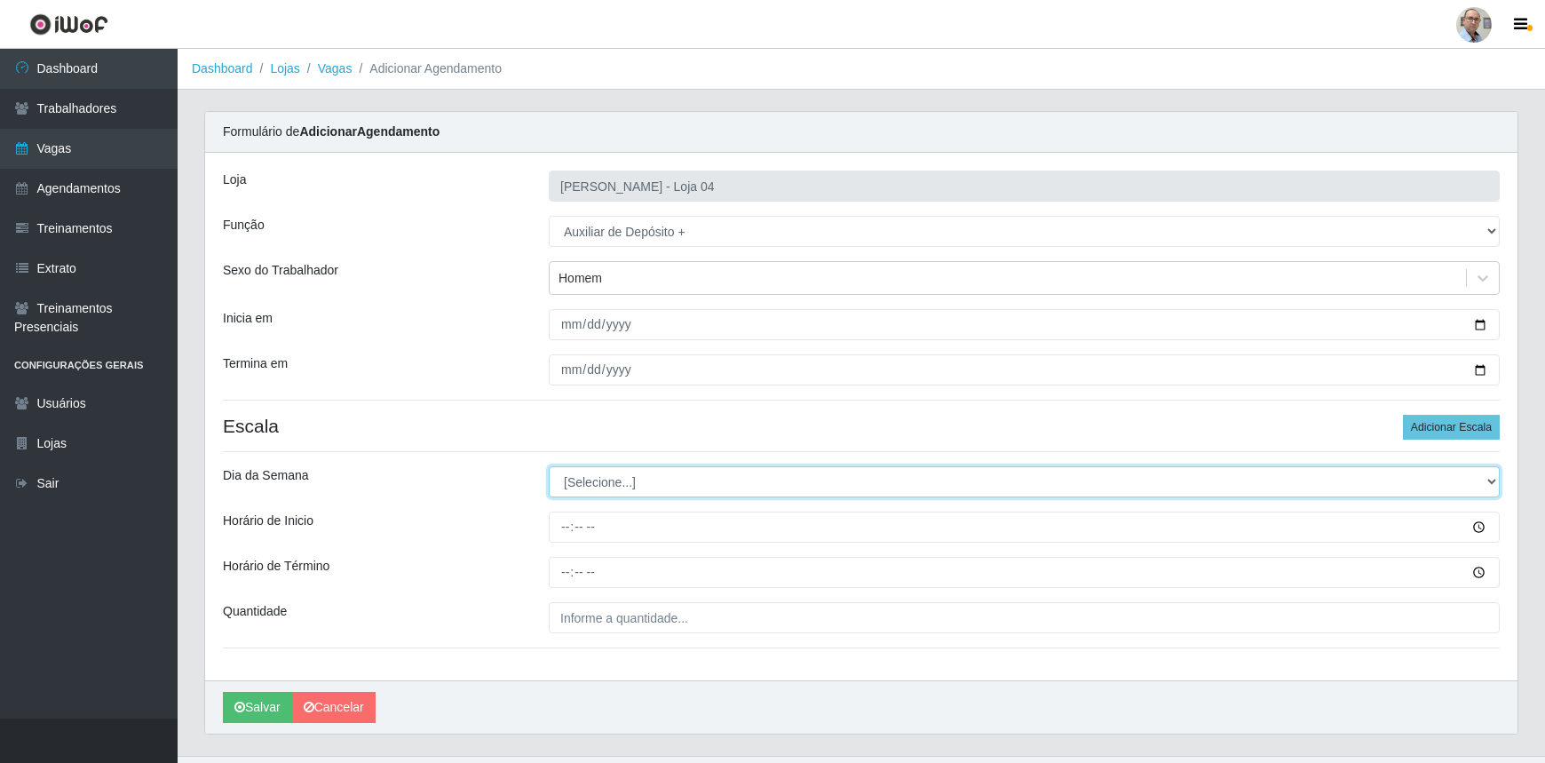
click at [1489, 483] on select "[Selecione...] Segunda Terça Quarta Quinta Sexta Sábado Domingo" at bounding box center [1024, 481] width 951 height 31
select select "2"
click at [549, 466] on select "[Selecione...] Segunda Terça Quarta Quinta Sexta Sábado Domingo" at bounding box center [1024, 481] width 951 height 31
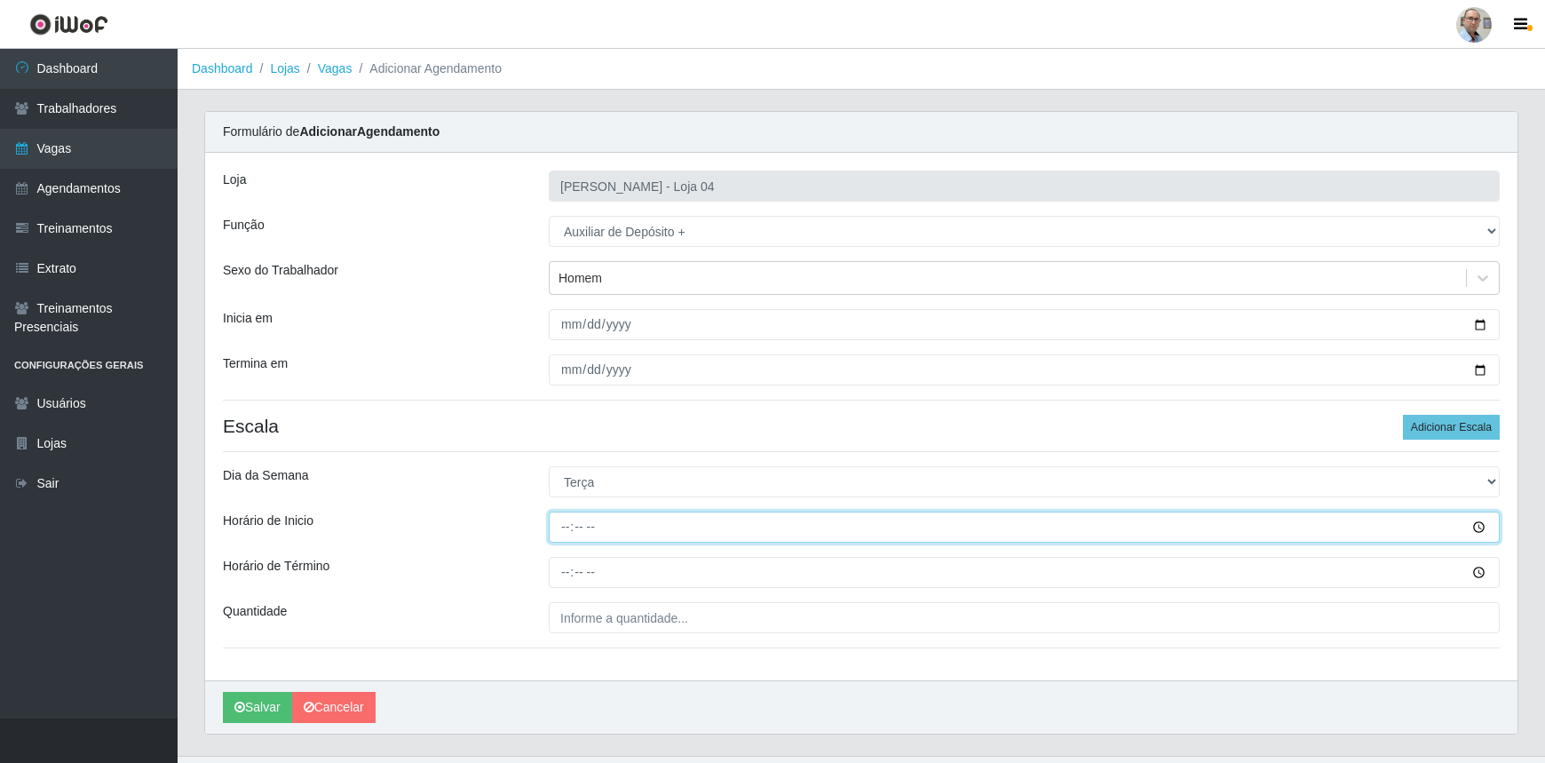
click at [568, 523] on input "Horário de Inicio" at bounding box center [1024, 527] width 951 height 31
type input "23:00"
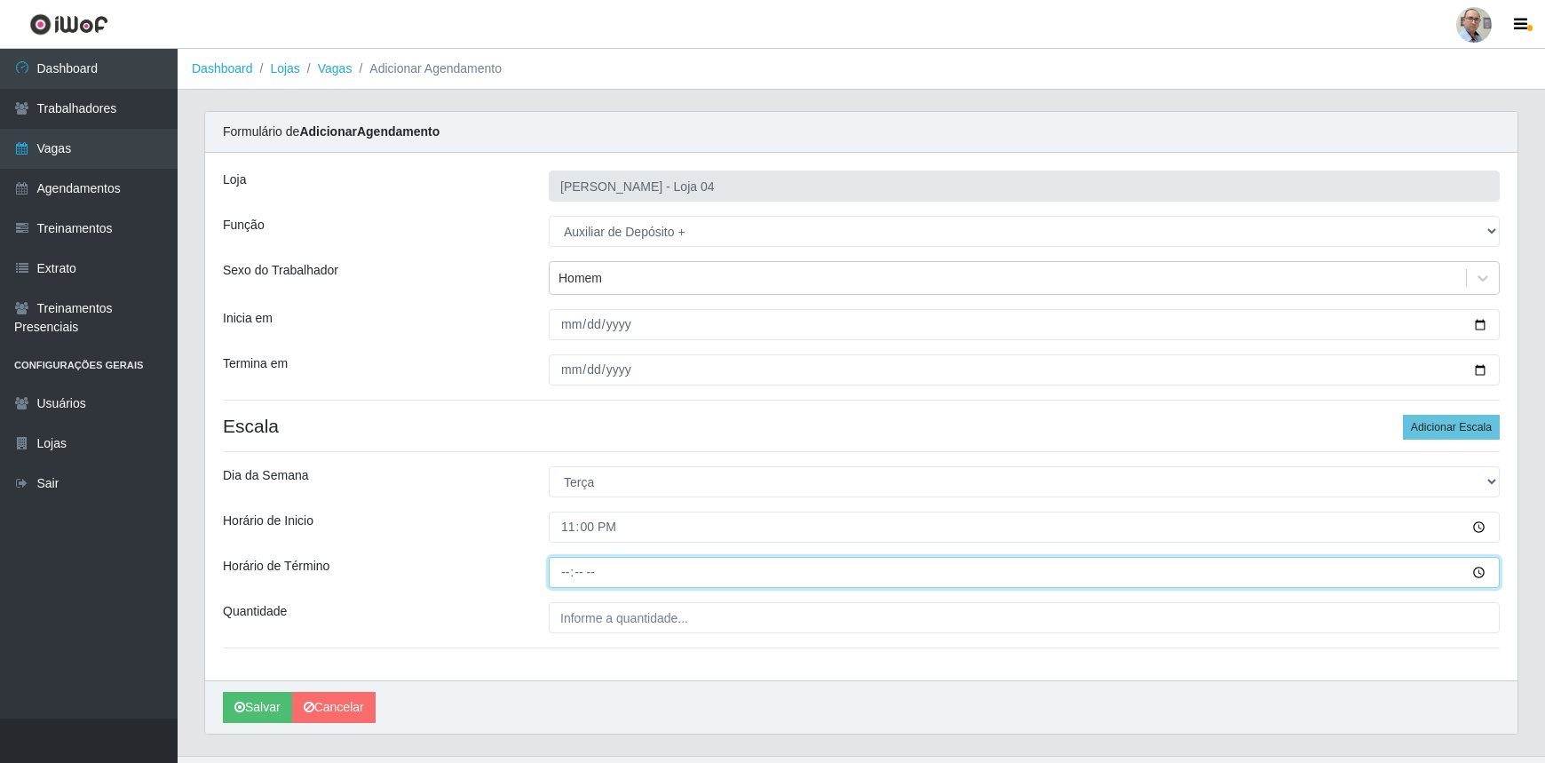
click at [554, 574] on input "Horário de Término" at bounding box center [1024, 572] width 951 height 31
type input "05:00"
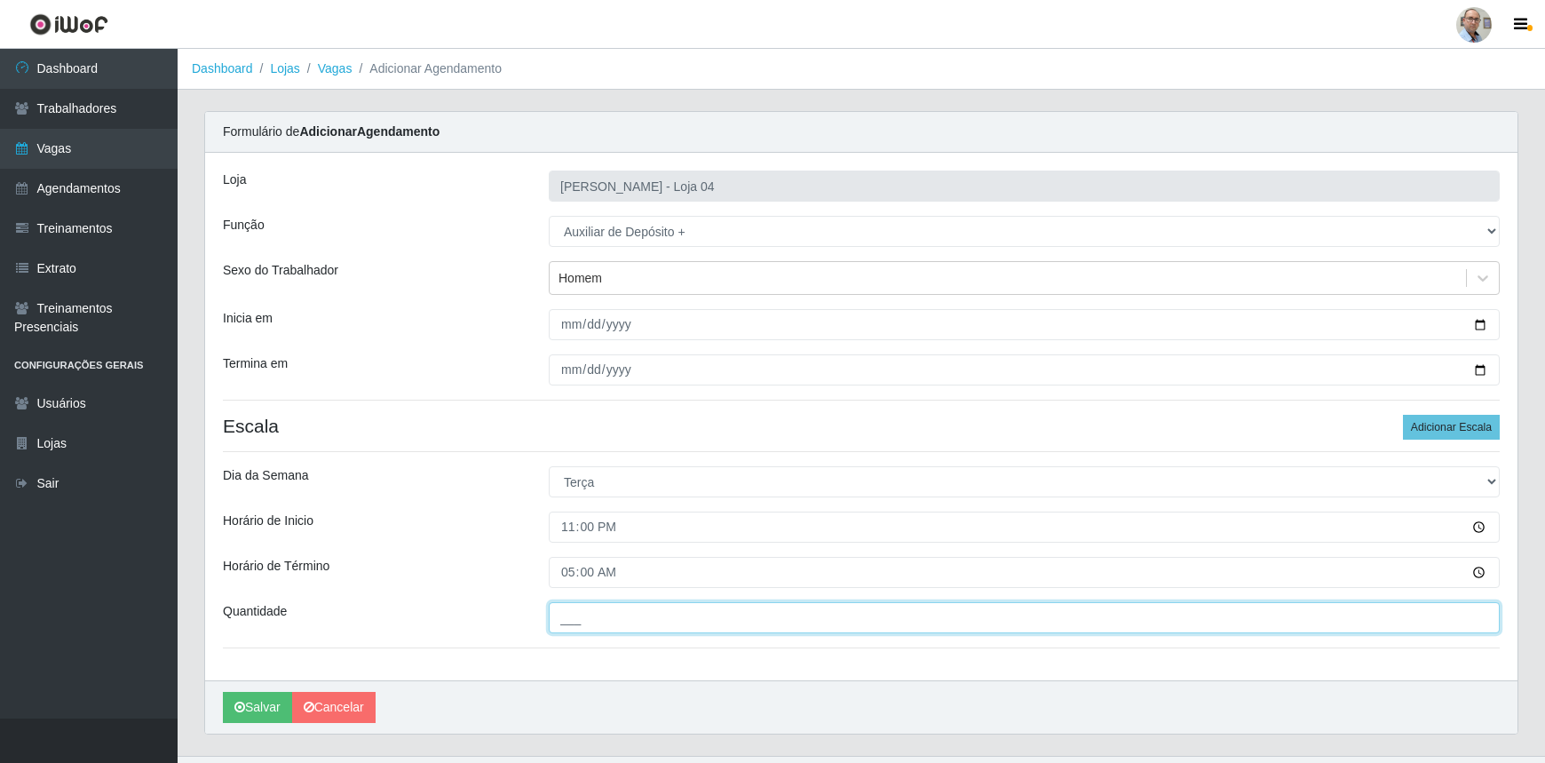
click at [624, 622] on input "___" at bounding box center [1024, 617] width 951 height 31
type input "4__"
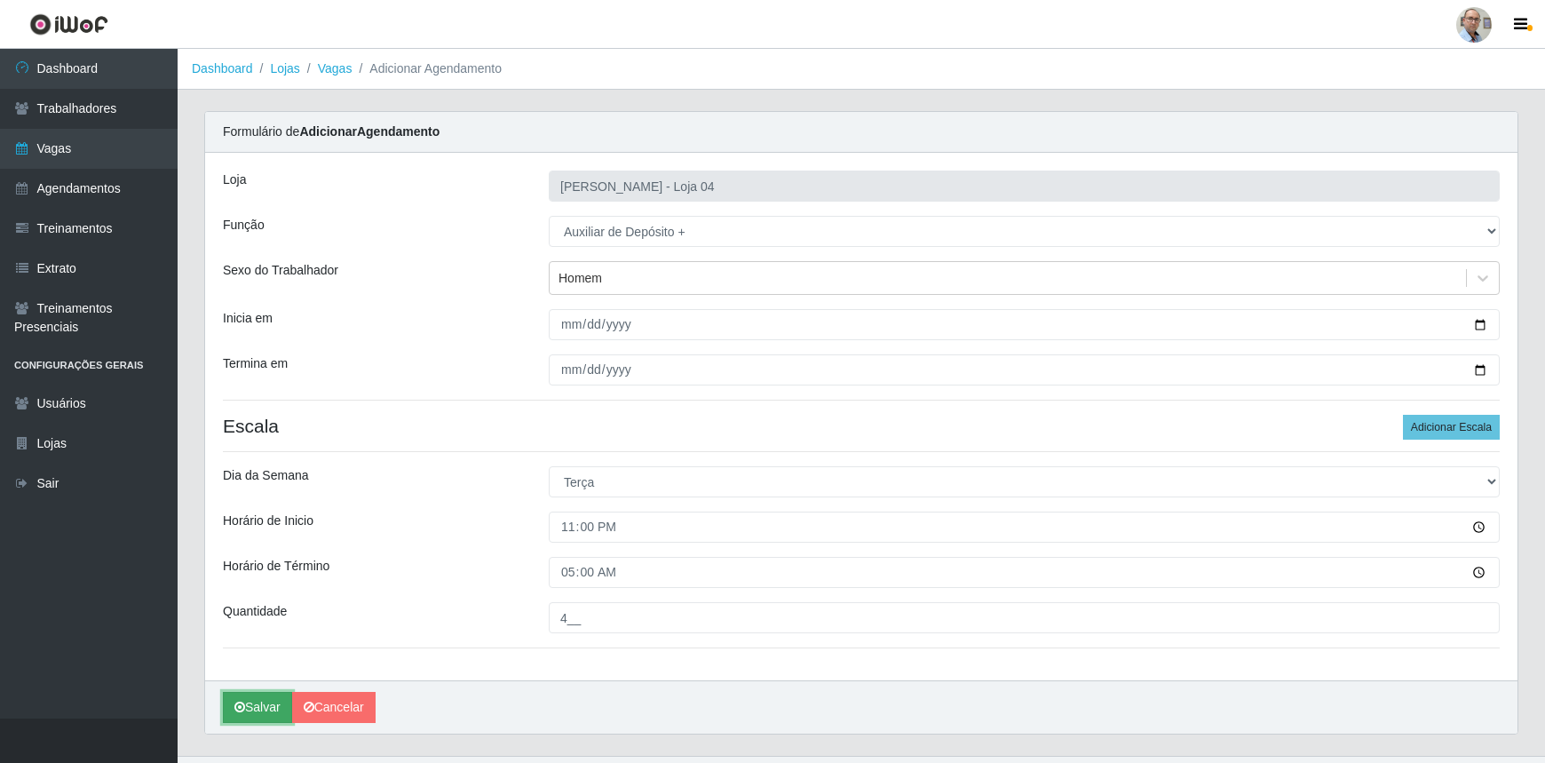
click at [256, 697] on button "Salvar" at bounding box center [257, 707] width 69 height 31
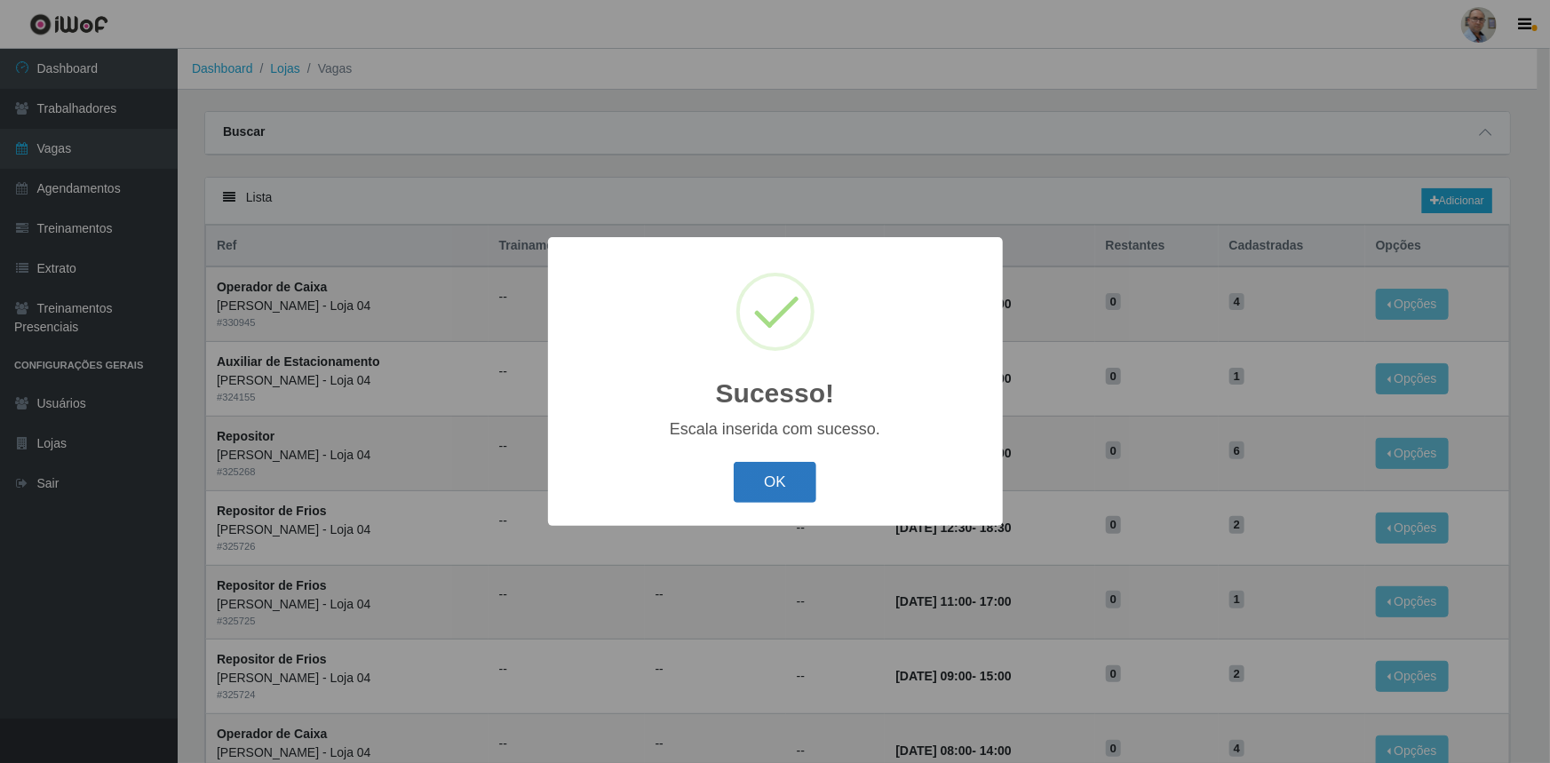
click at [774, 480] on button "OK" at bounding box center [775, 483] width 83 height 42
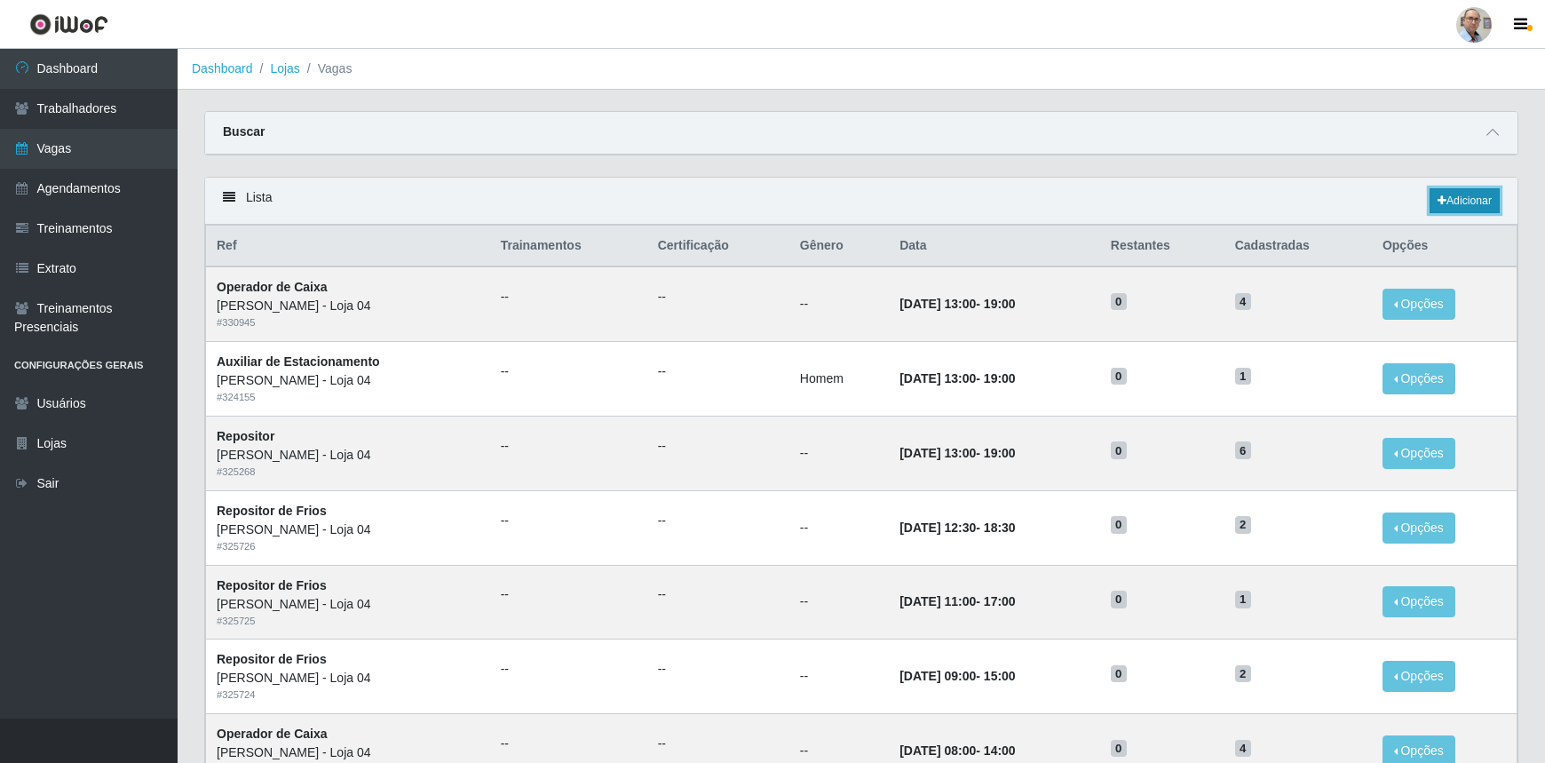
click at [1486, 202] on link "Adicionar" at bounding box center [1465, 200] width 70 height 25
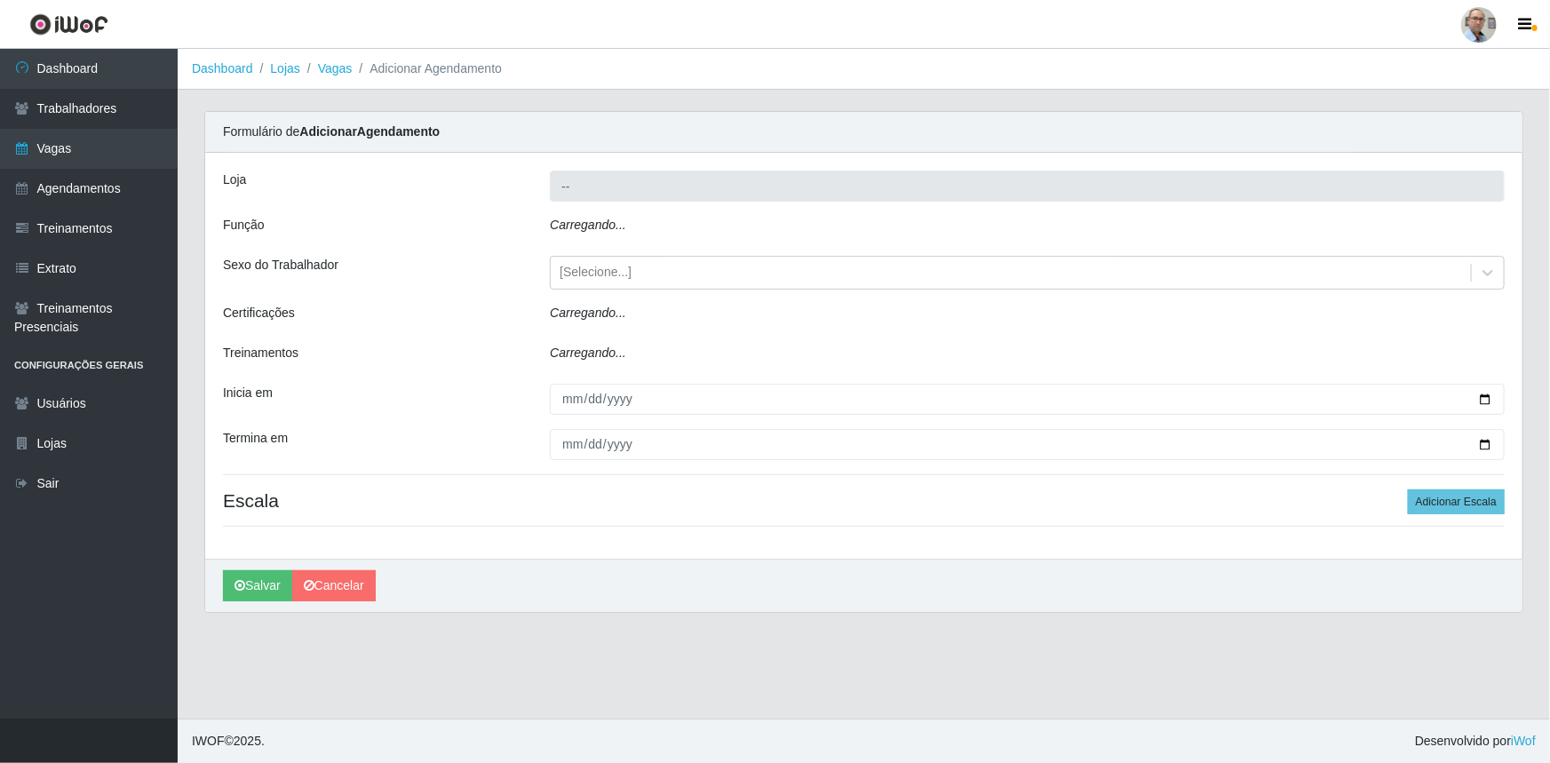
type input "[PERSON_NAME] - Loja 04"
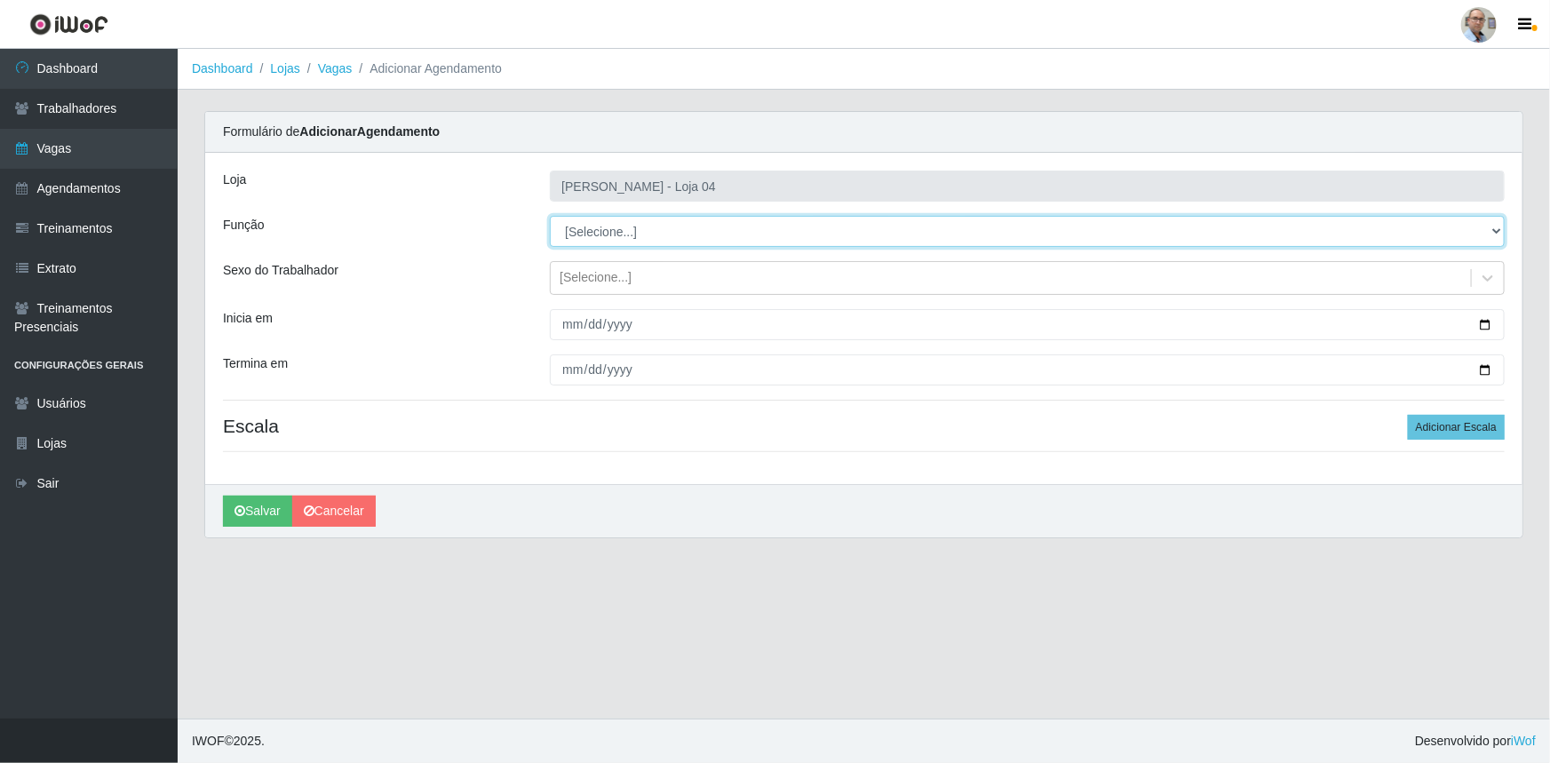
click at [1497, 235] on select "[Selecione...] ASG ASG + ASG ++ Auxiliar de Depósito Auxiliar de Depósito + Aux…" at bounding box center [1027, 231] width 955 height 31
select select "82"
click at [550, 216] on select "[Selecione...] ASG ASG + ASG ++ Auxiliar de Depósito Auxiliar de Depósito + Aux…" at bounding box center [1027, 231] width 955 height 31
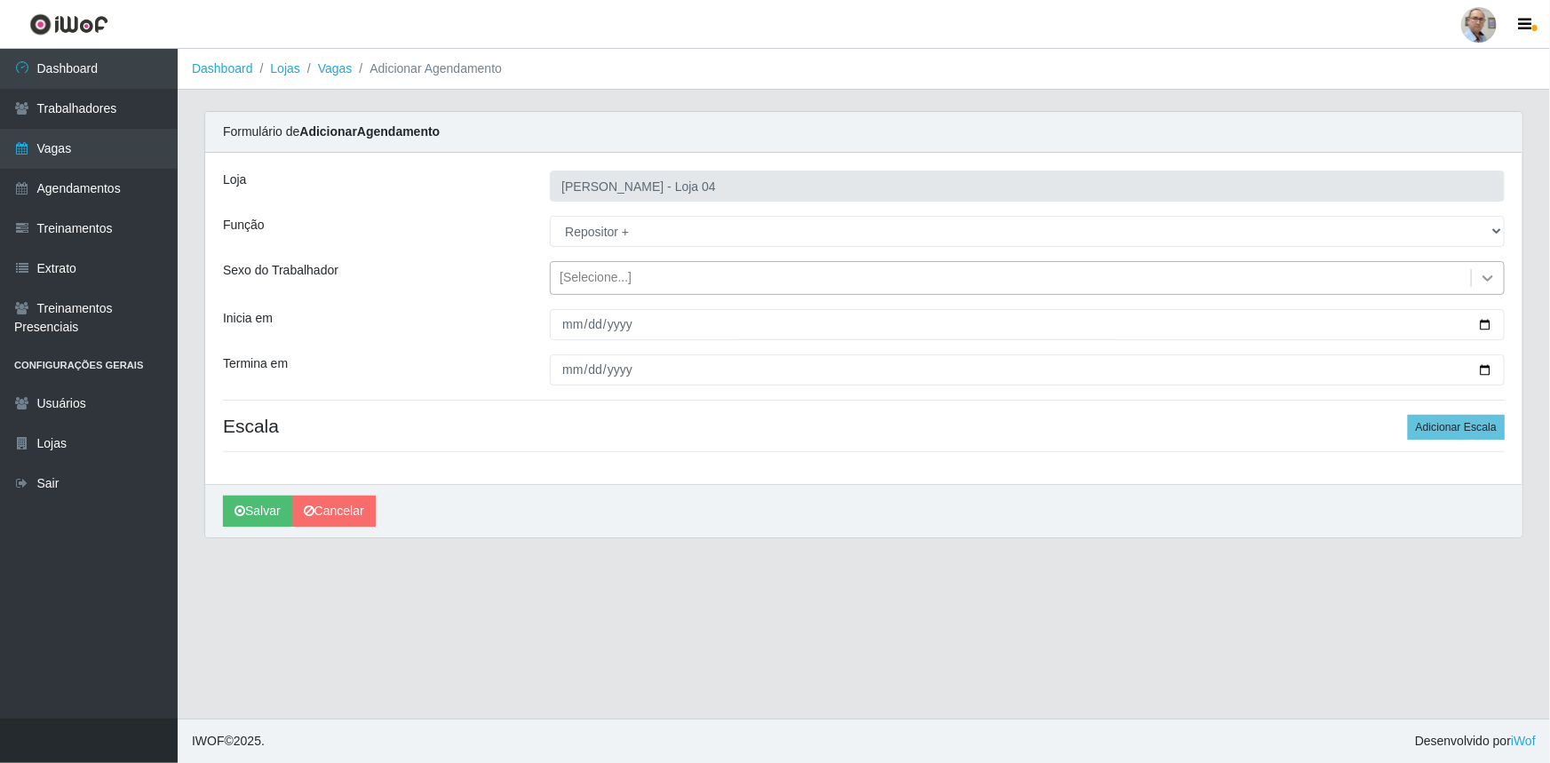
click at [1482, 279] on icon at bounding box center [1488, 278] width 18 height 18
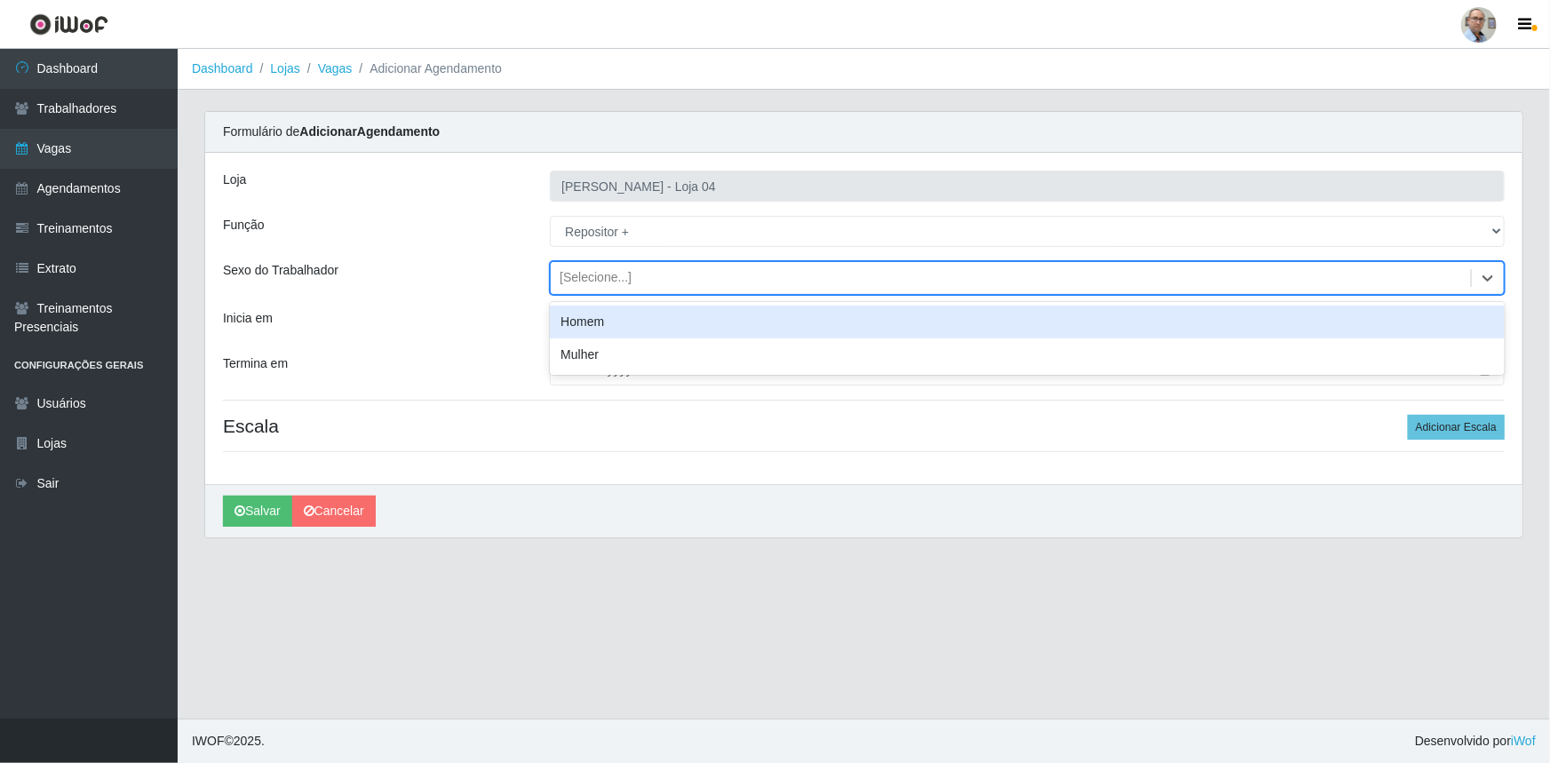
click at [602, 327] on div "Homem" at bounding box center [1027, 322] width 955 height 33
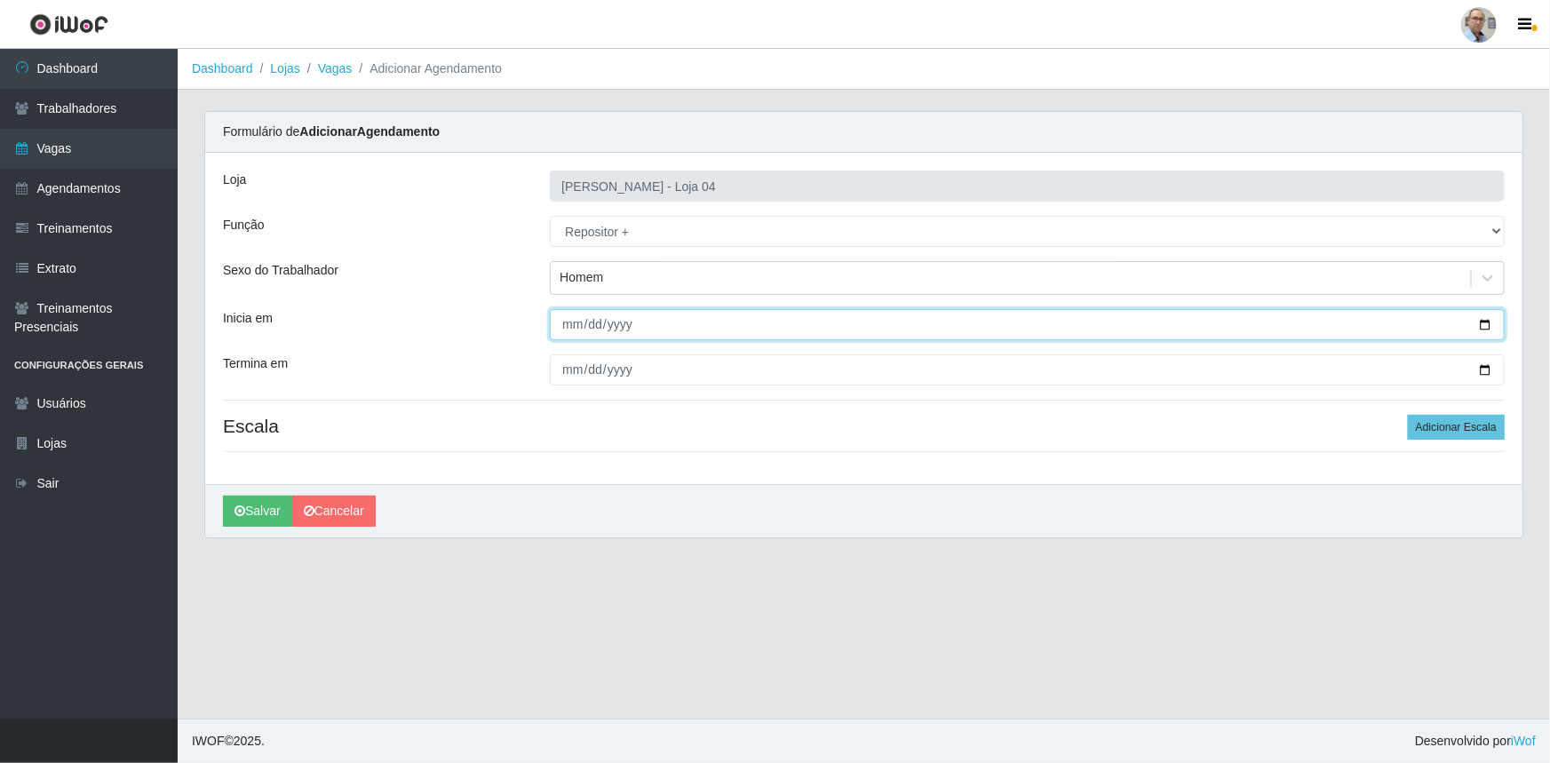
click at [1486, 325] on input "Inicia em" at bounding box center [1027, 324] width 955 height 31
type input "[DATE]"
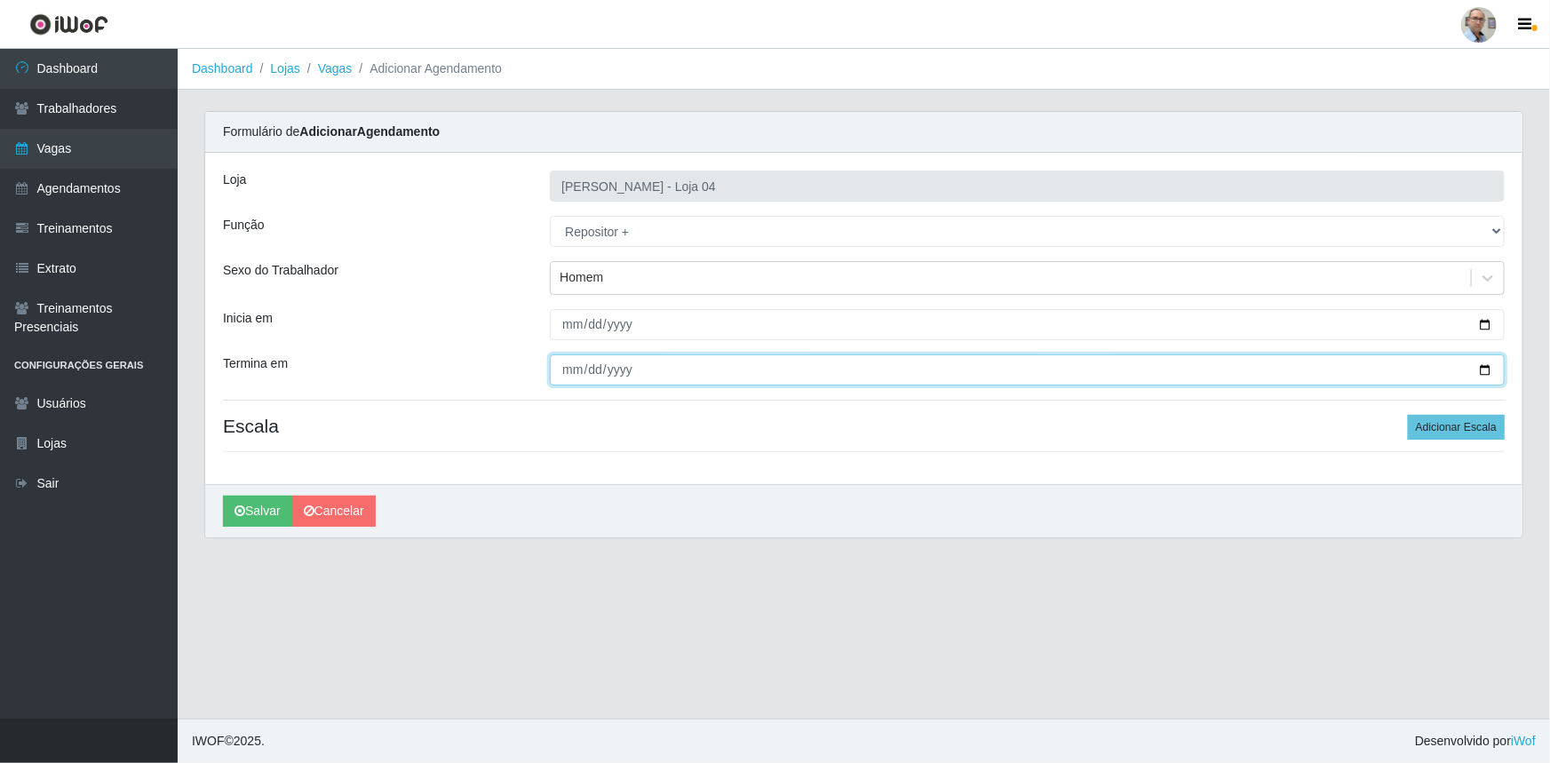
click at [1487, 363] on input "Termina em" at bounding box center [1027, 369] width 955 height 31
click at [1483, 372] on input "[DATE]" at bounding box center [1027, 369] width 955 height 31
type input "[DATE]"
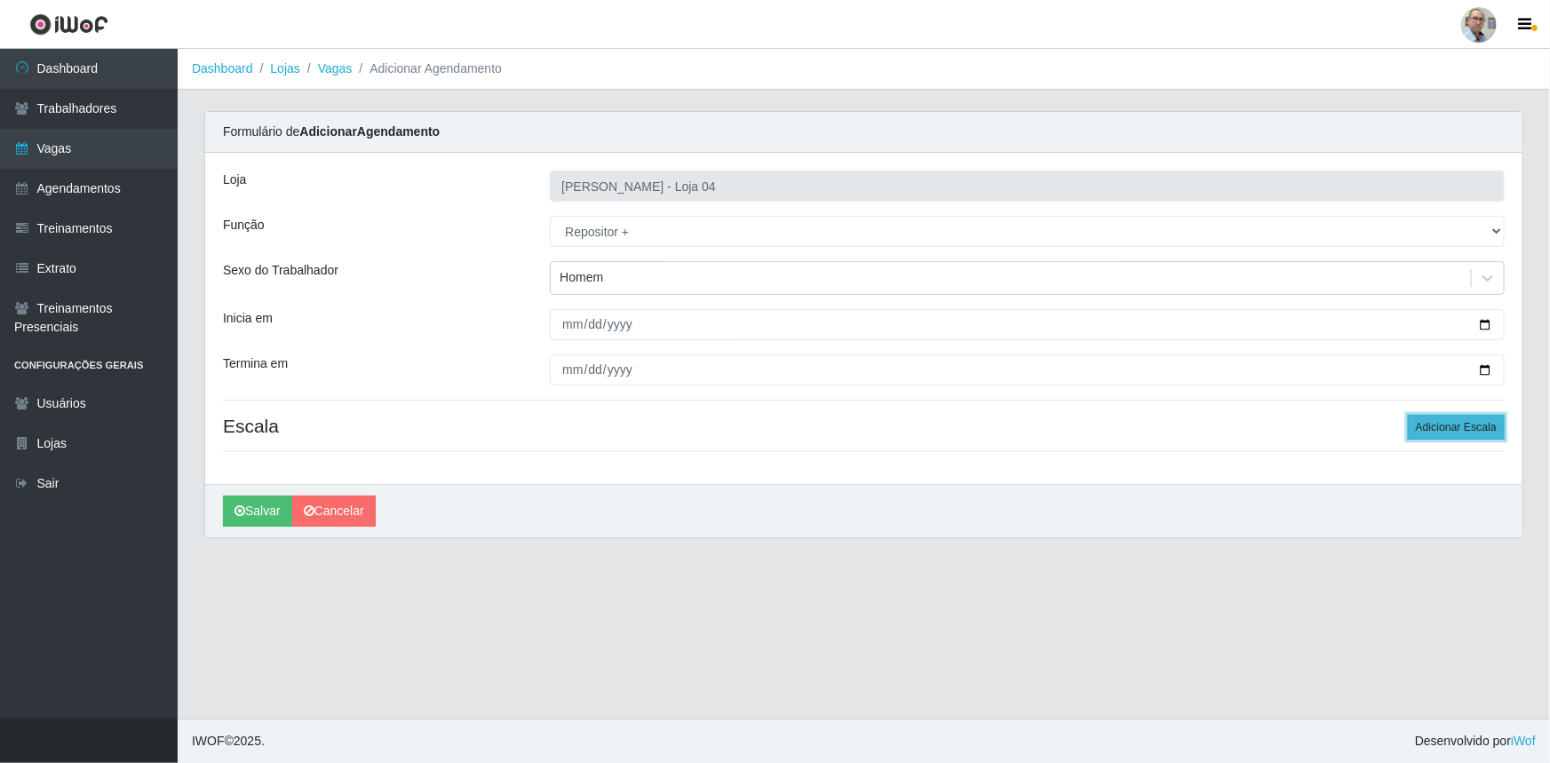
click at [1449, 421] on button "Adicionar Escala" at bounding box center [1456, 427] width 97 height 25
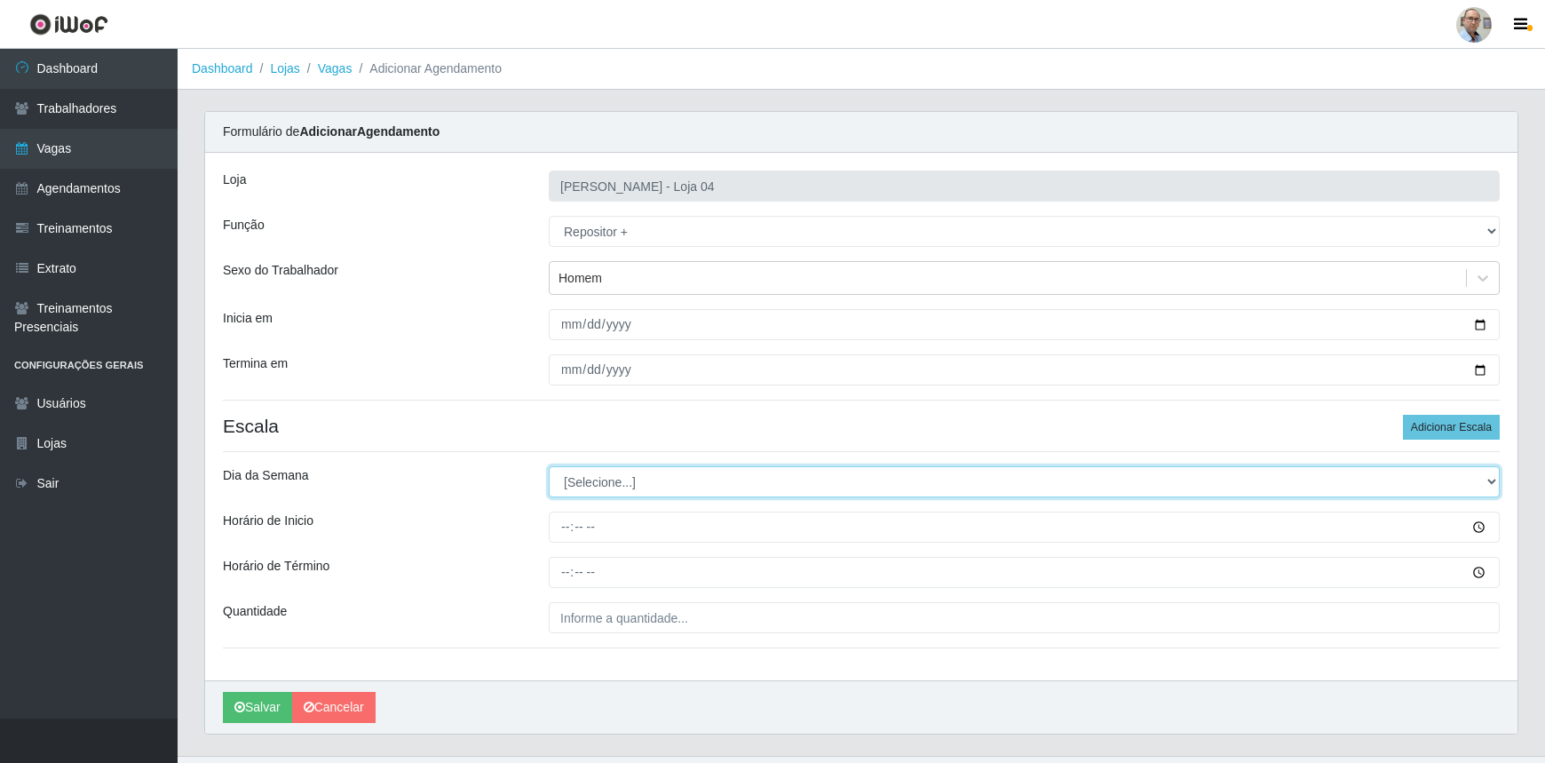
click at [1489, 480] on select "[Selecione...] Segunda Terça Quarta Quinta Sexta Sábado Domingo" at bounding box center [1024, 481] width 951 height 31
select select "1"
click at [549, 466] on select "[Selecione...] Segunda Terça Quarta Quinta Sexta Sábado Domingo" at bounding box center [1024, 481] width 951 height 31
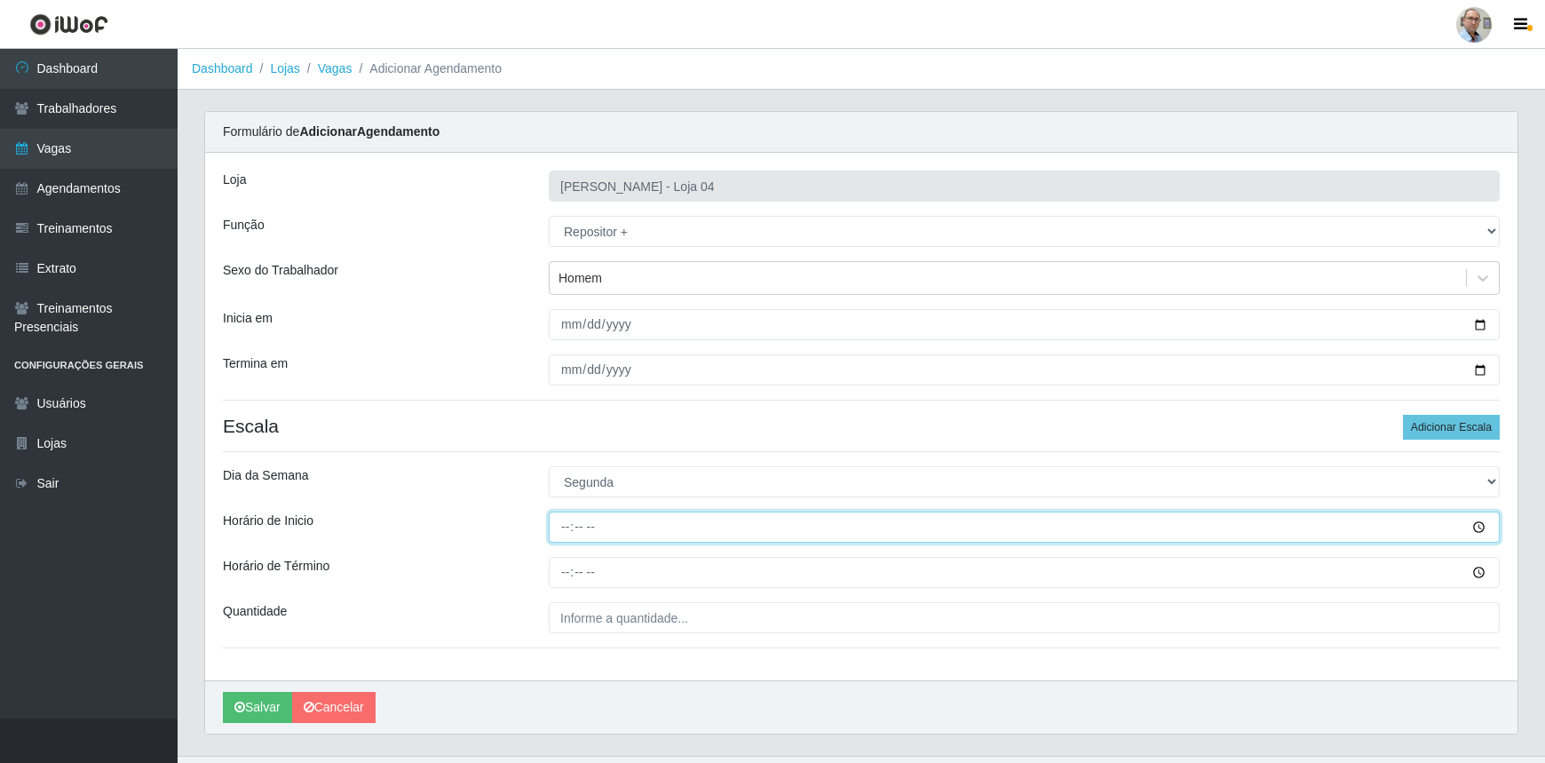
click at [584, 524] on input "Horário de Inicio" at bounding box center [1024, 527] width 951 height 31
click at [565, 524] on input "Horário de Inicio" at bounding box center [1024, 527] width 951 height 31
type input "23:00"
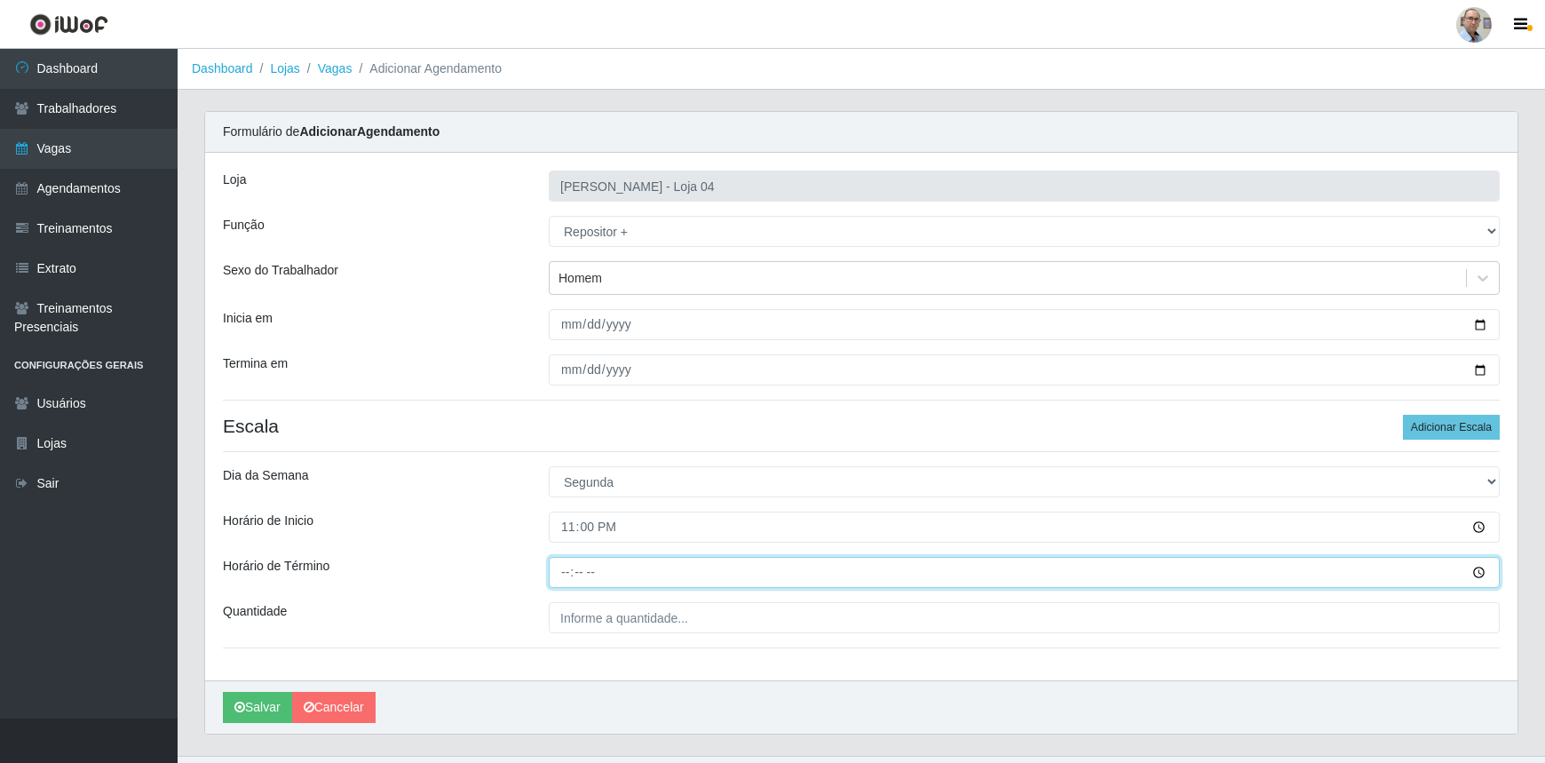
click at [558, 576] on input "Horário de Término" at bounding box center [1024, 572] width 951 height 31
type input "05:00"
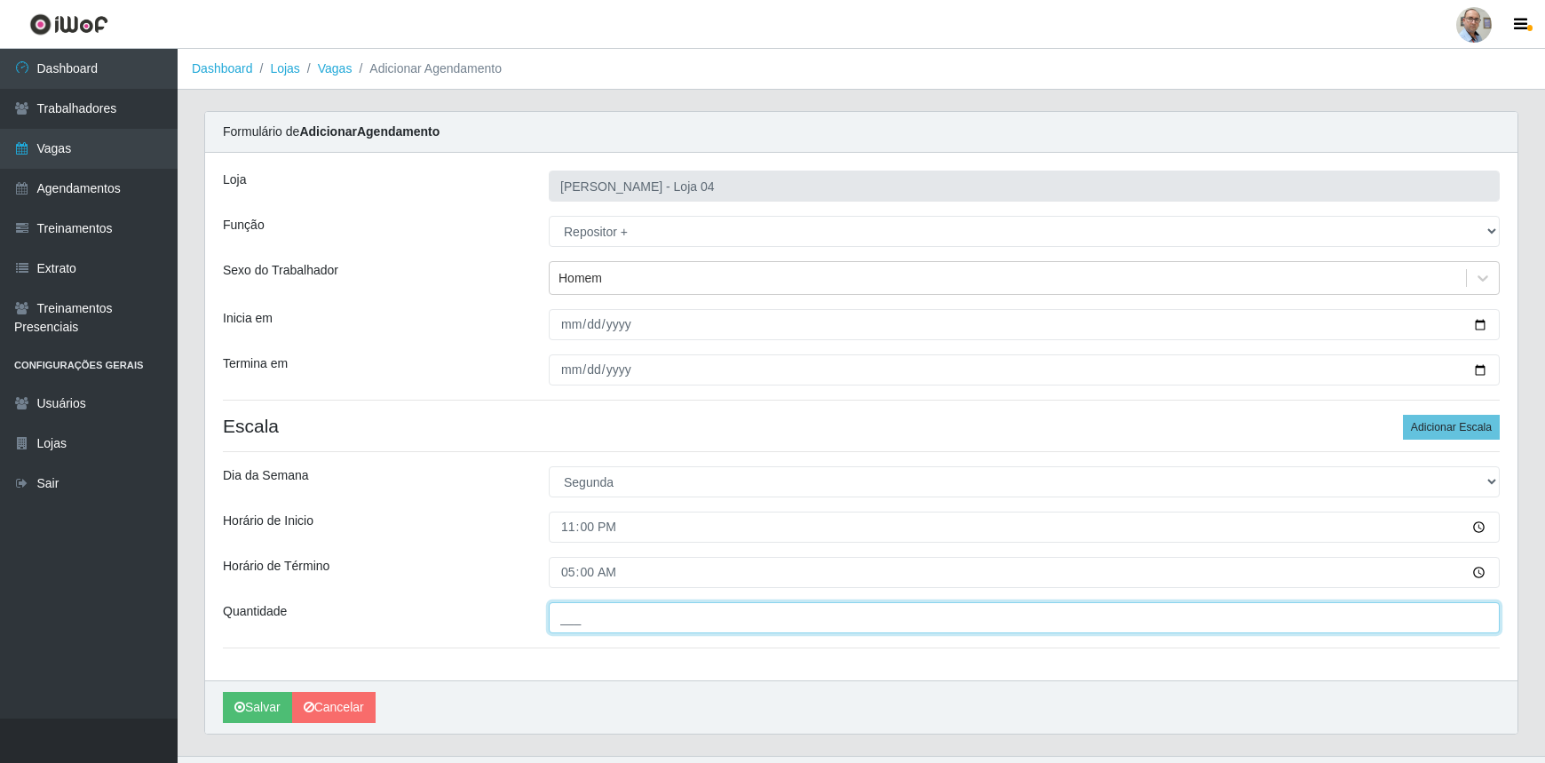
click at [1192, 622] on input "___" at bounding box center [1024, 617] width 951 height 31
type input "3__"
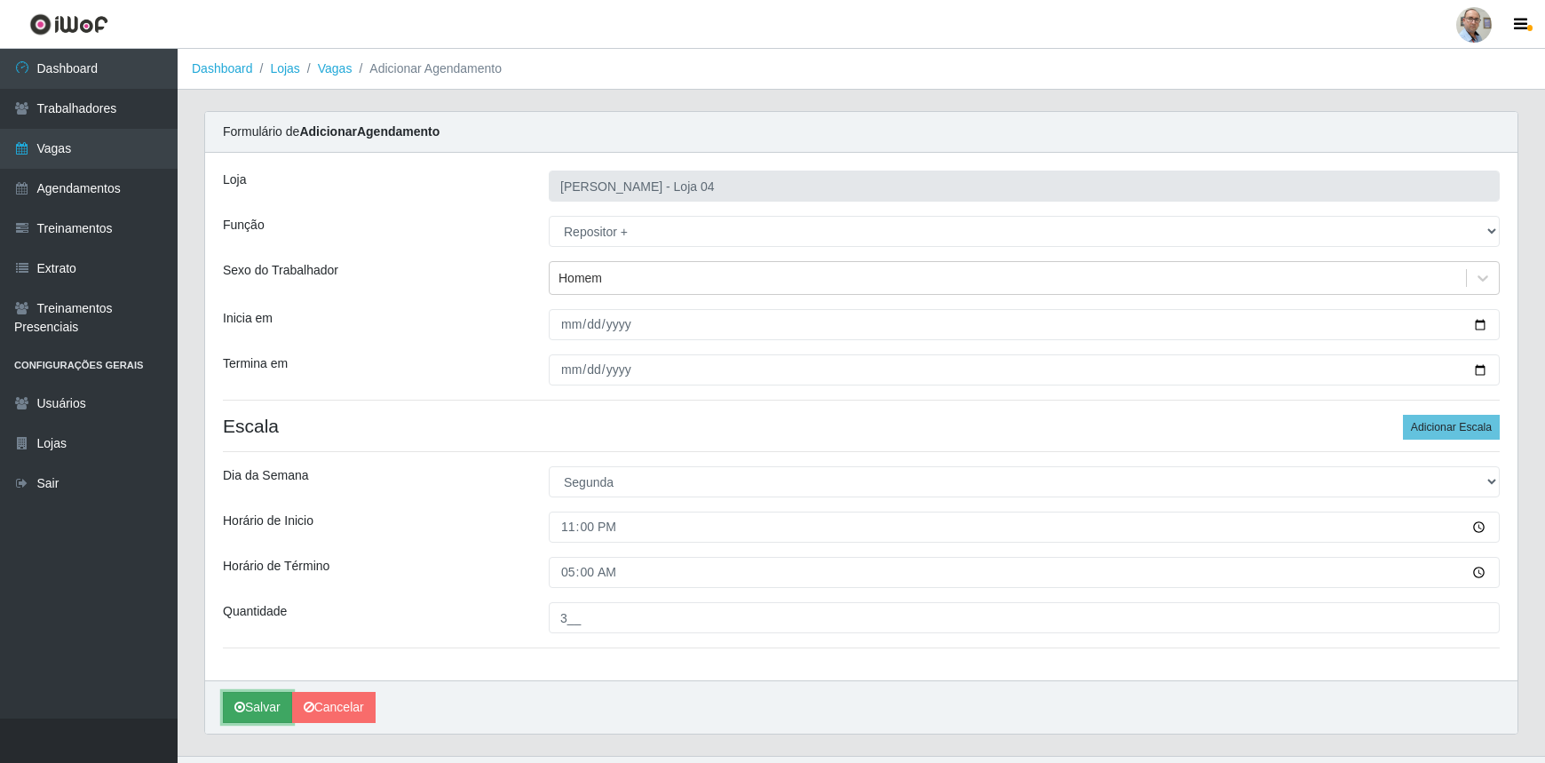
click at [265, 705] on button "Salvar" at bounding box center [257, 707] width 69 height 31
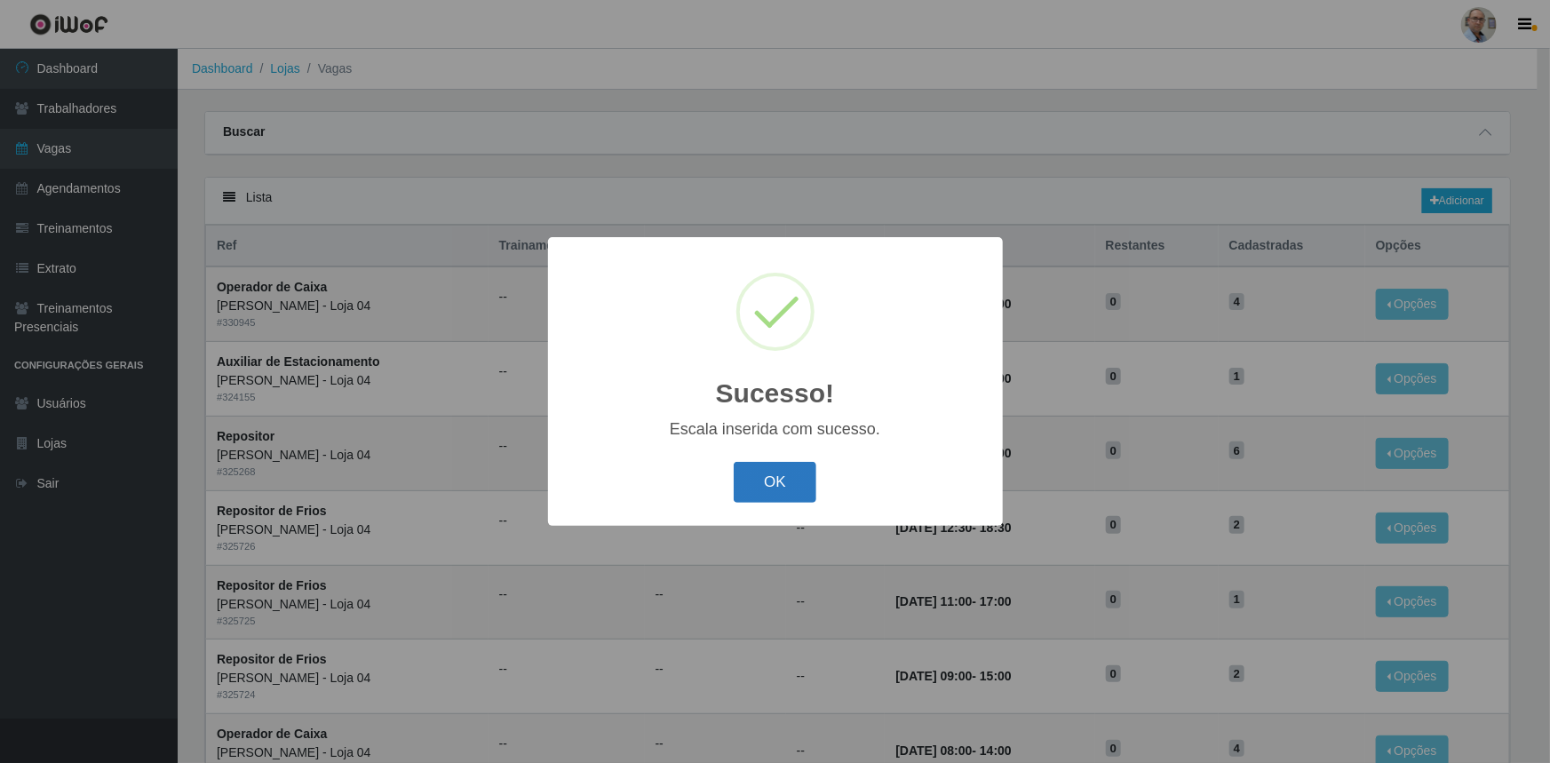
click at [772, 475] on button "OK" at bounding box center [775, 483] width 83 height 42
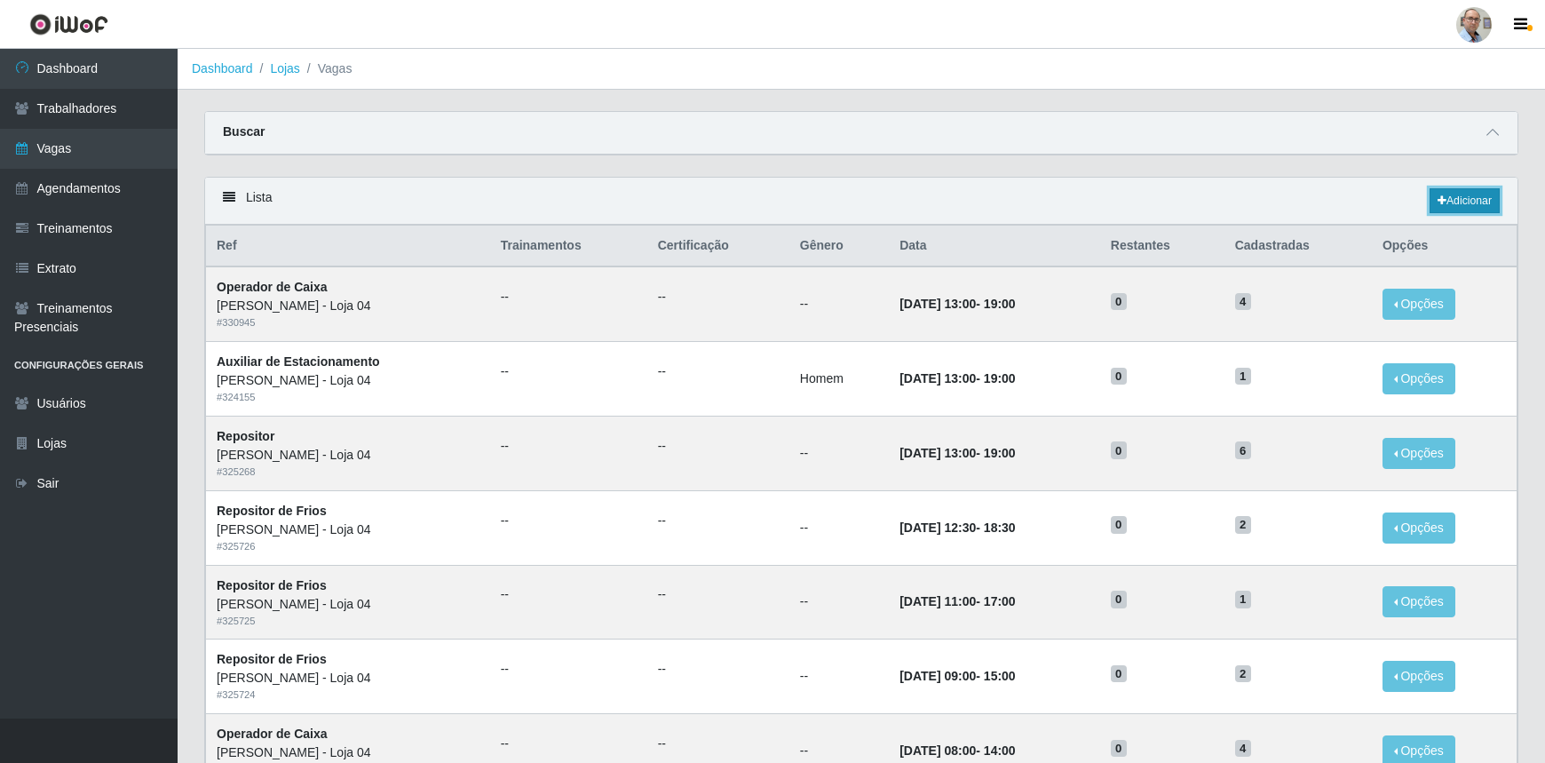
click at [1455, 194] on link "Adicionar" at bounding box center [1465, 200] width 70 height 25
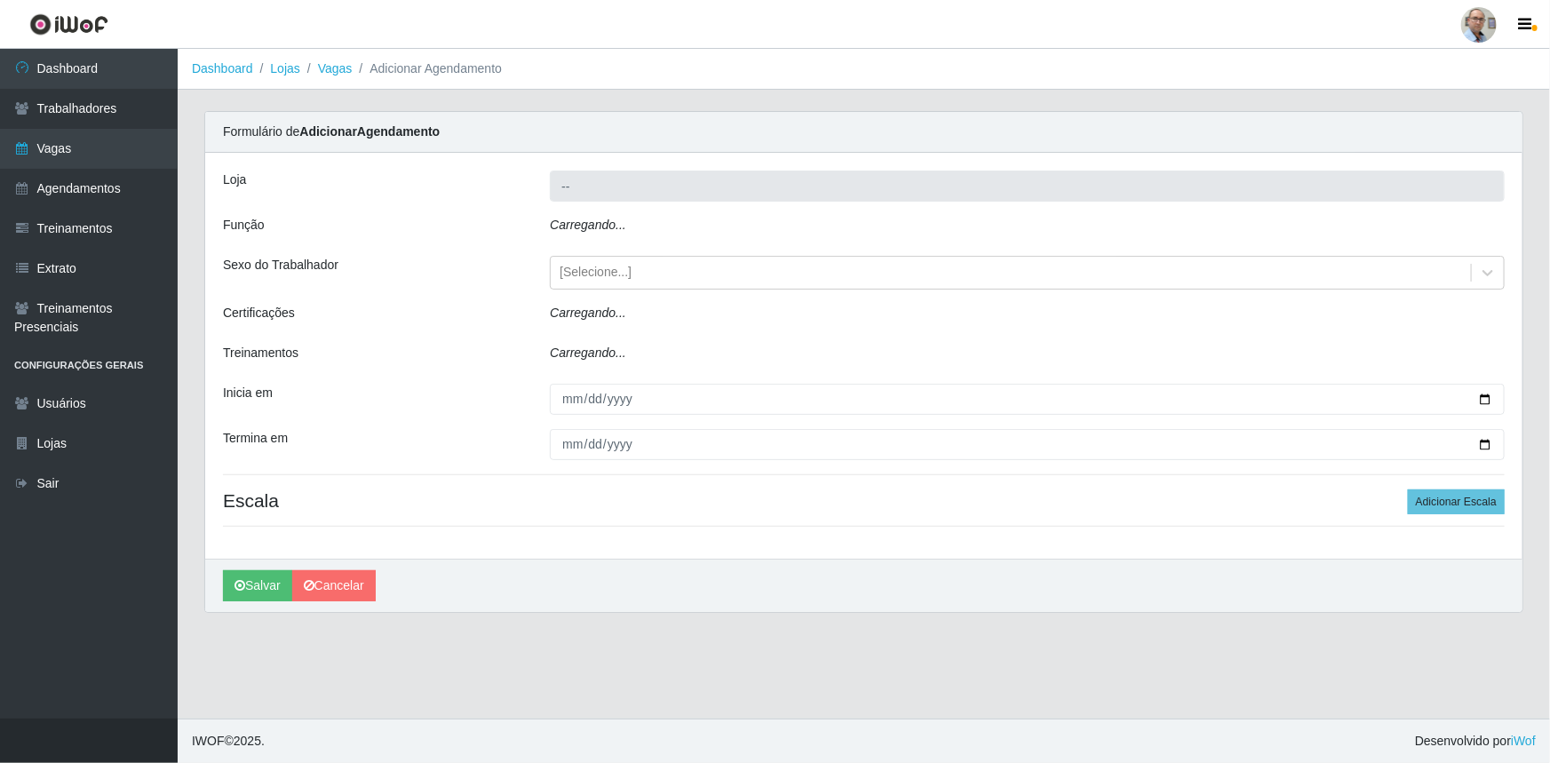
type input "[PERSON_NAME] - Loja 04"
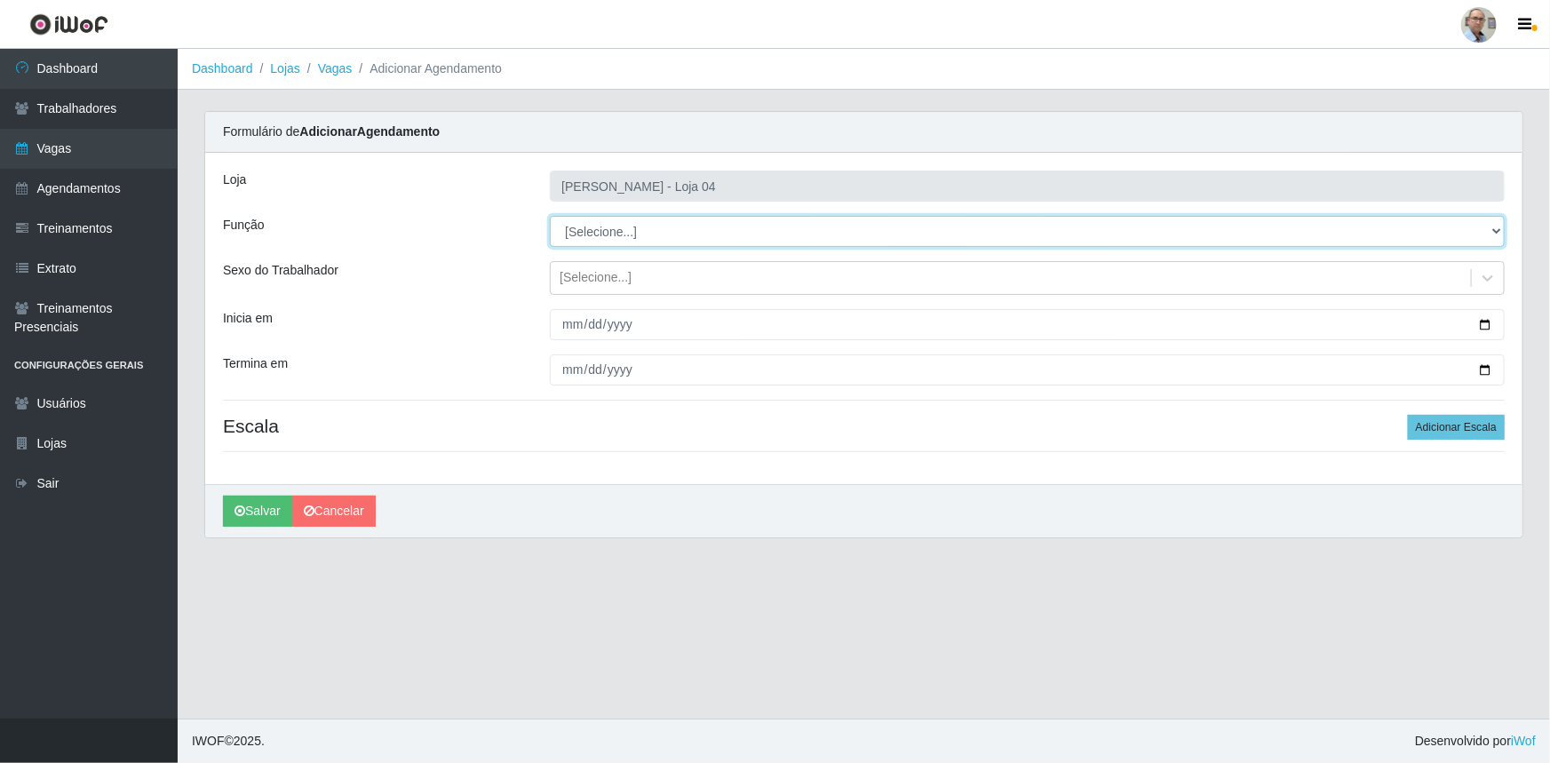
click at [1494, 234] on select "[Selecione...] ASG ASG + ASG ++ Auxiliar de Depósito Auxiliar de Depósito + Aux…" at bounding box center [1027, 231] width 955 height 31
select select "82"
click at [550, 216] on select "[Selecione...] ASG ASG + ASG ++ Auxiliar de Depósito Auxiliar de Depósito + Aux…" at bounding box center [1027, 231] width 955 height 31
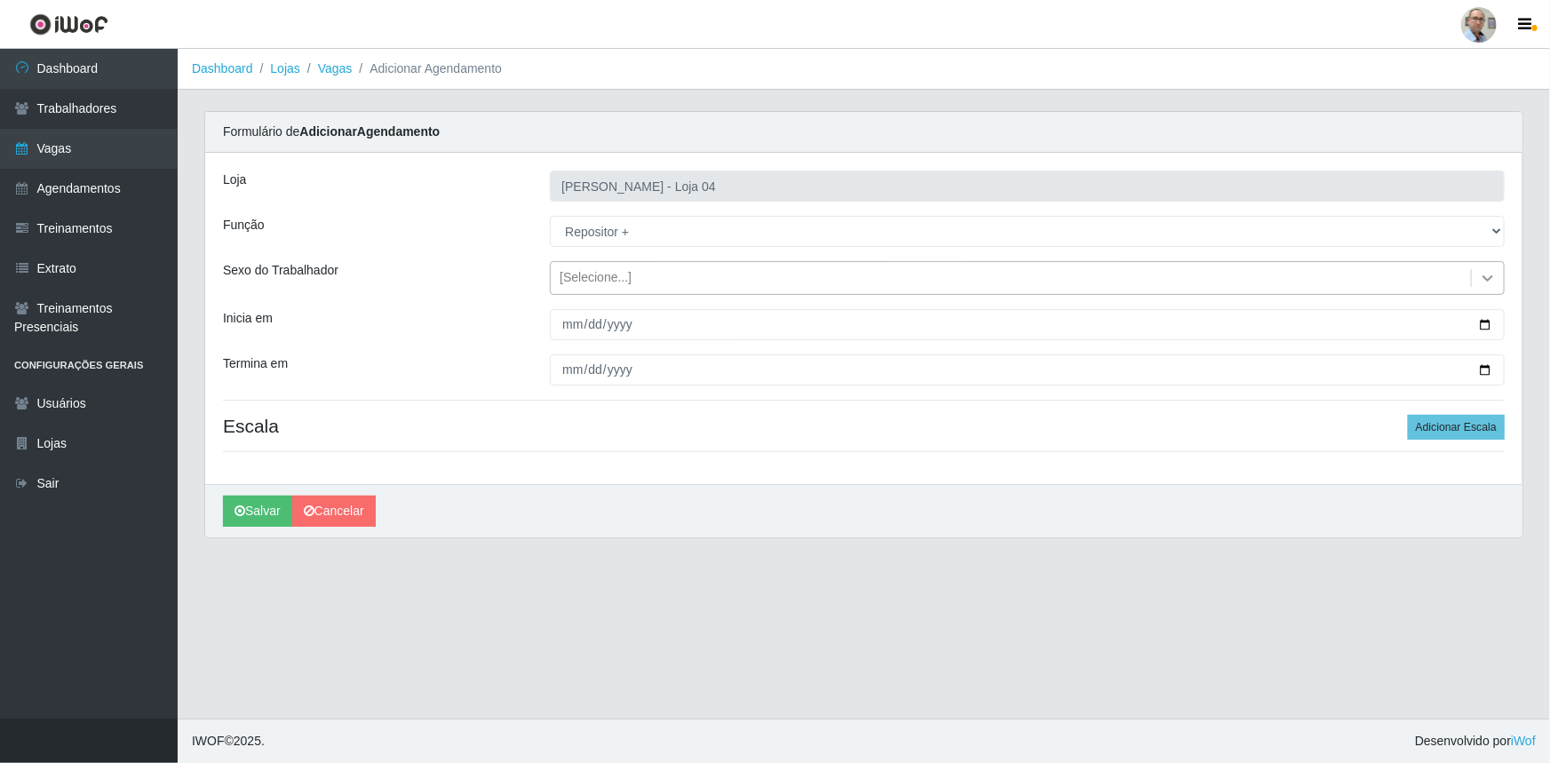
click at [1484, 282] on icon at bounding box center [1488, 278] width 18 height 18
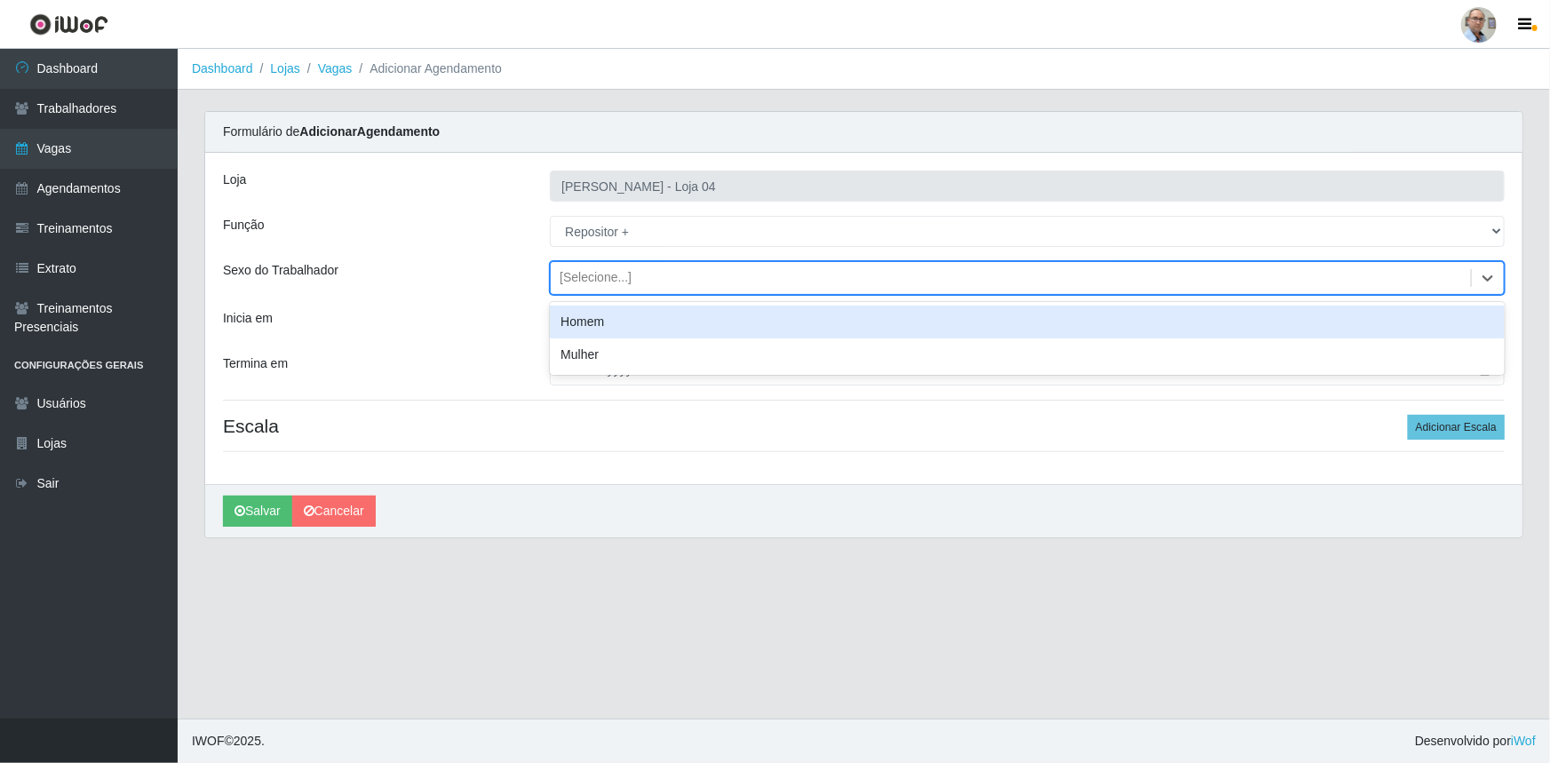
click at [623, 322] on div "Homem" at bounding box center [1027, 322] width 955 height 33
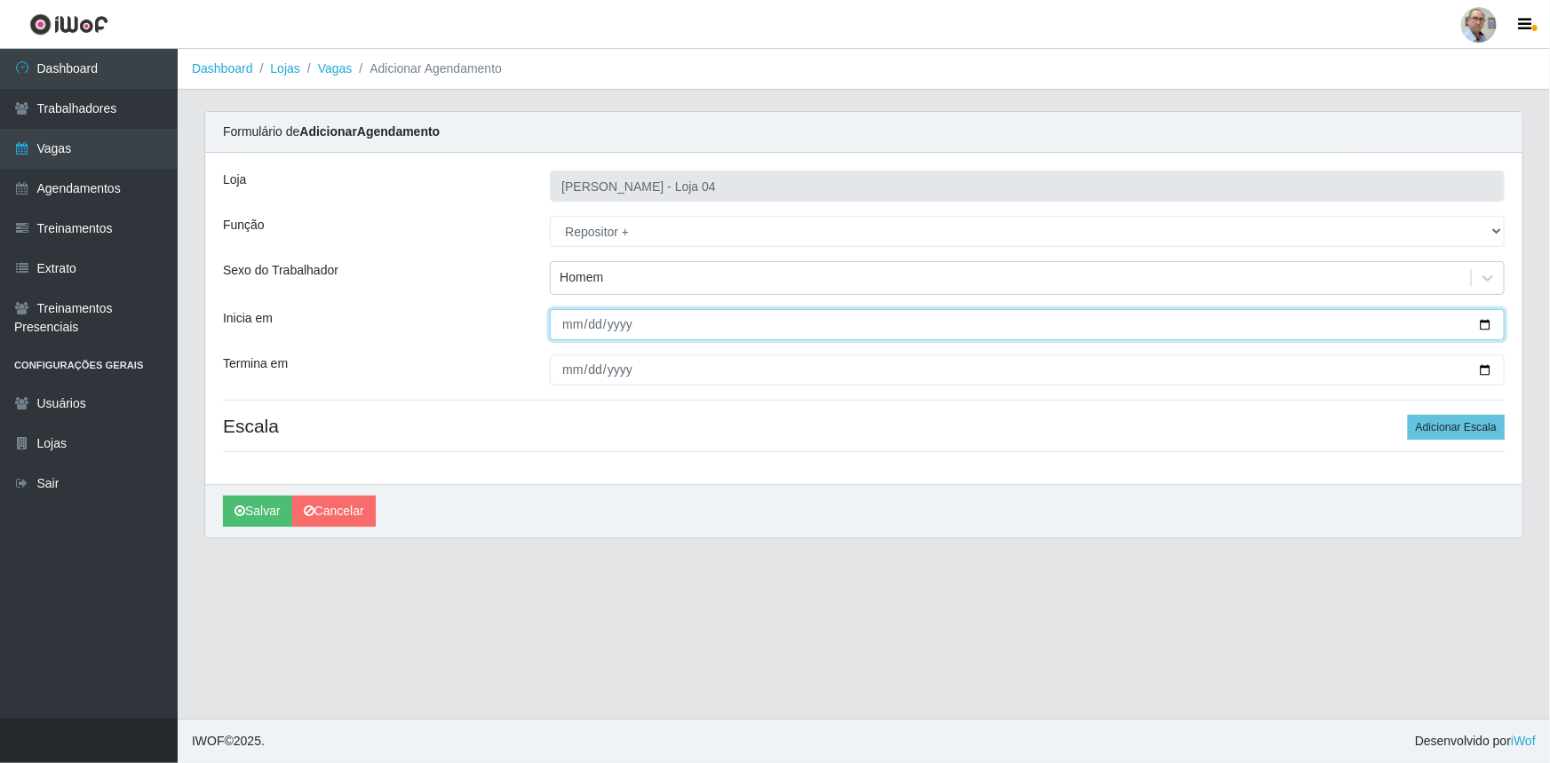
click at [1489, 322] on input "Inicia em" at bounding box center [1027, 324] width 955 height 31
type input "[DATE]"
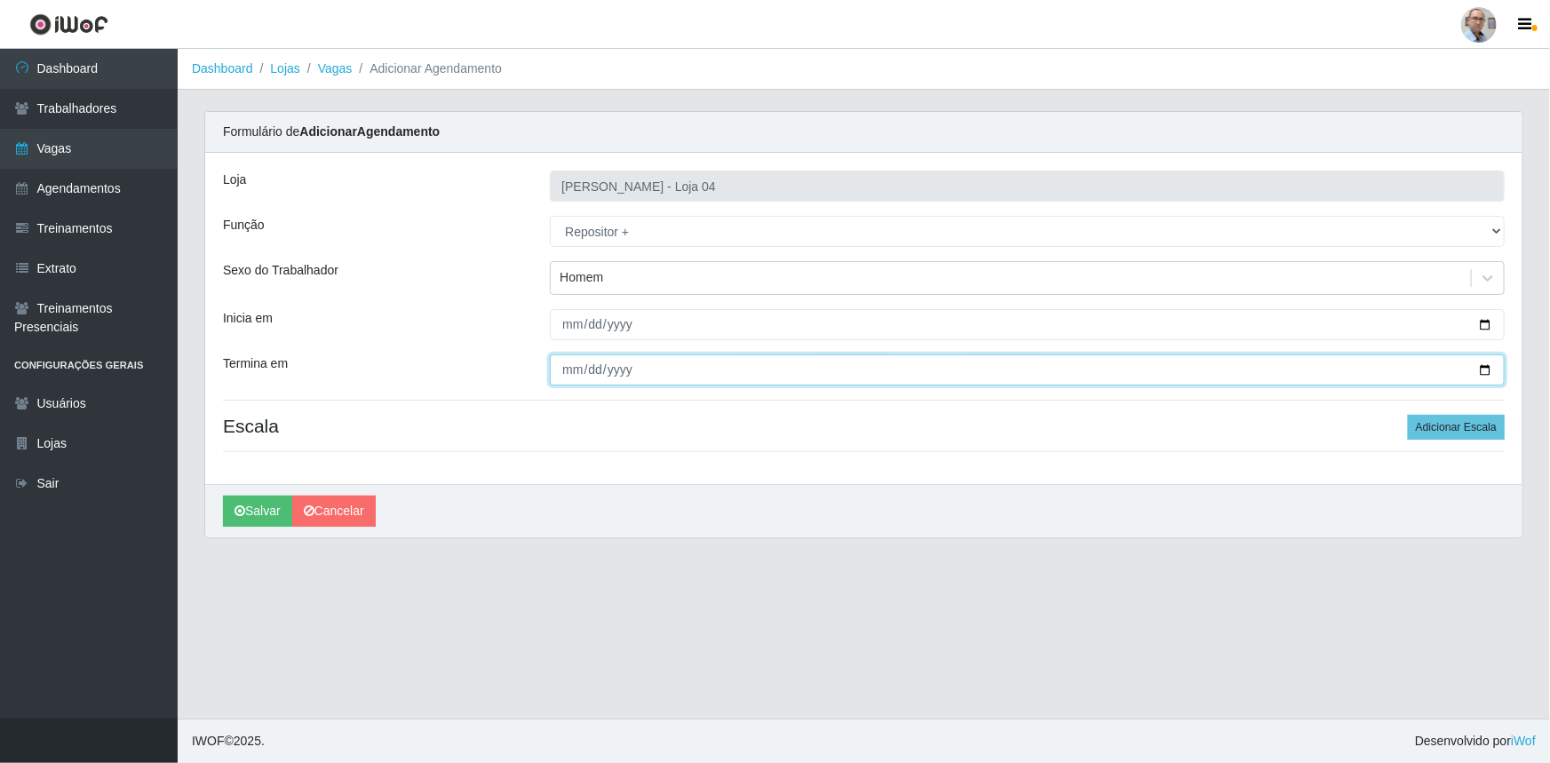
click at [1483, 370] on input "Termina em" at bounding box center [1027, 369] width 955 height 31
type input "[DATE]"
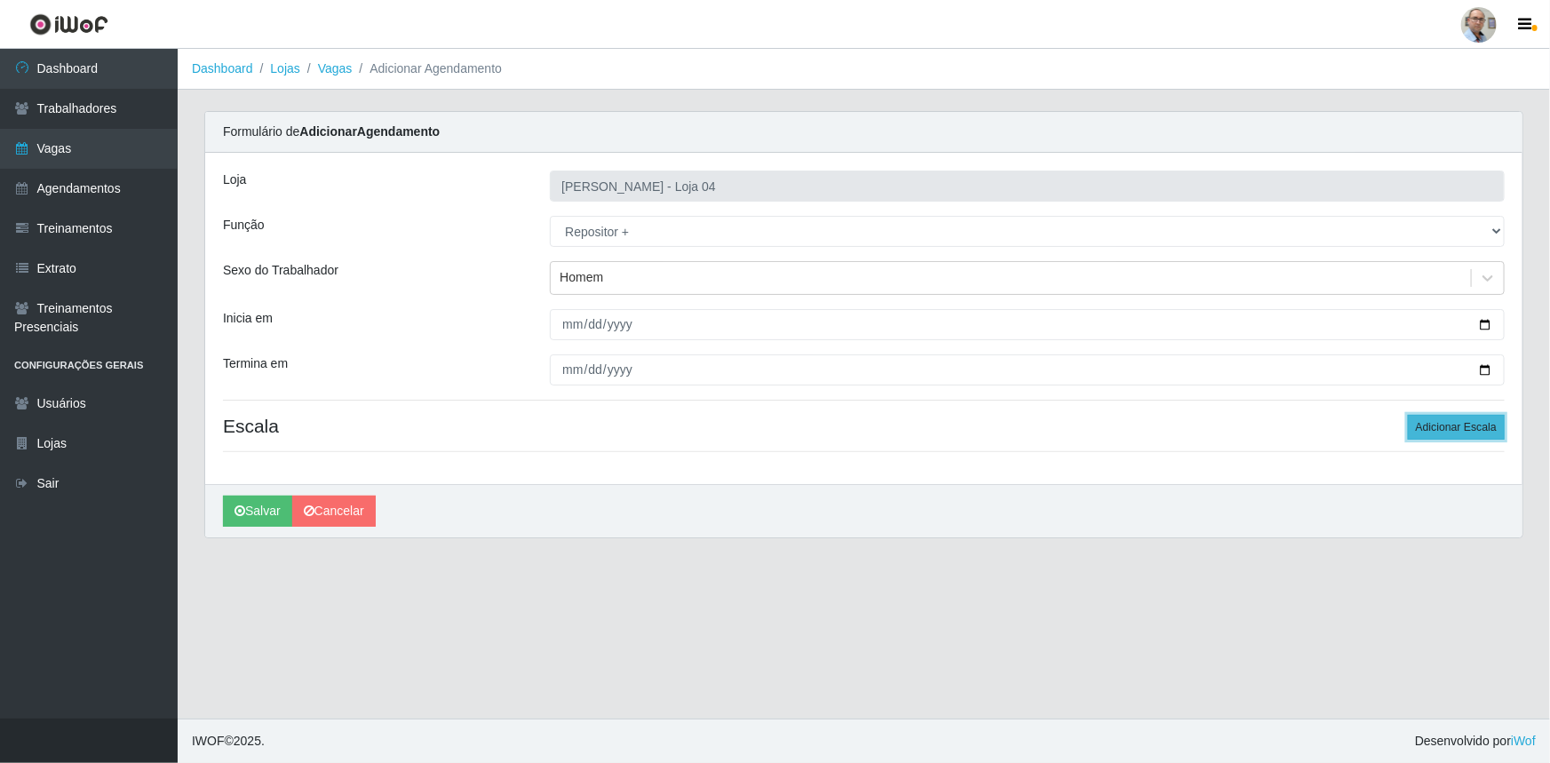
click at [1454, 419] on button "Adicionar Escala" at bounding box center [1456, 427] width 97 height 25
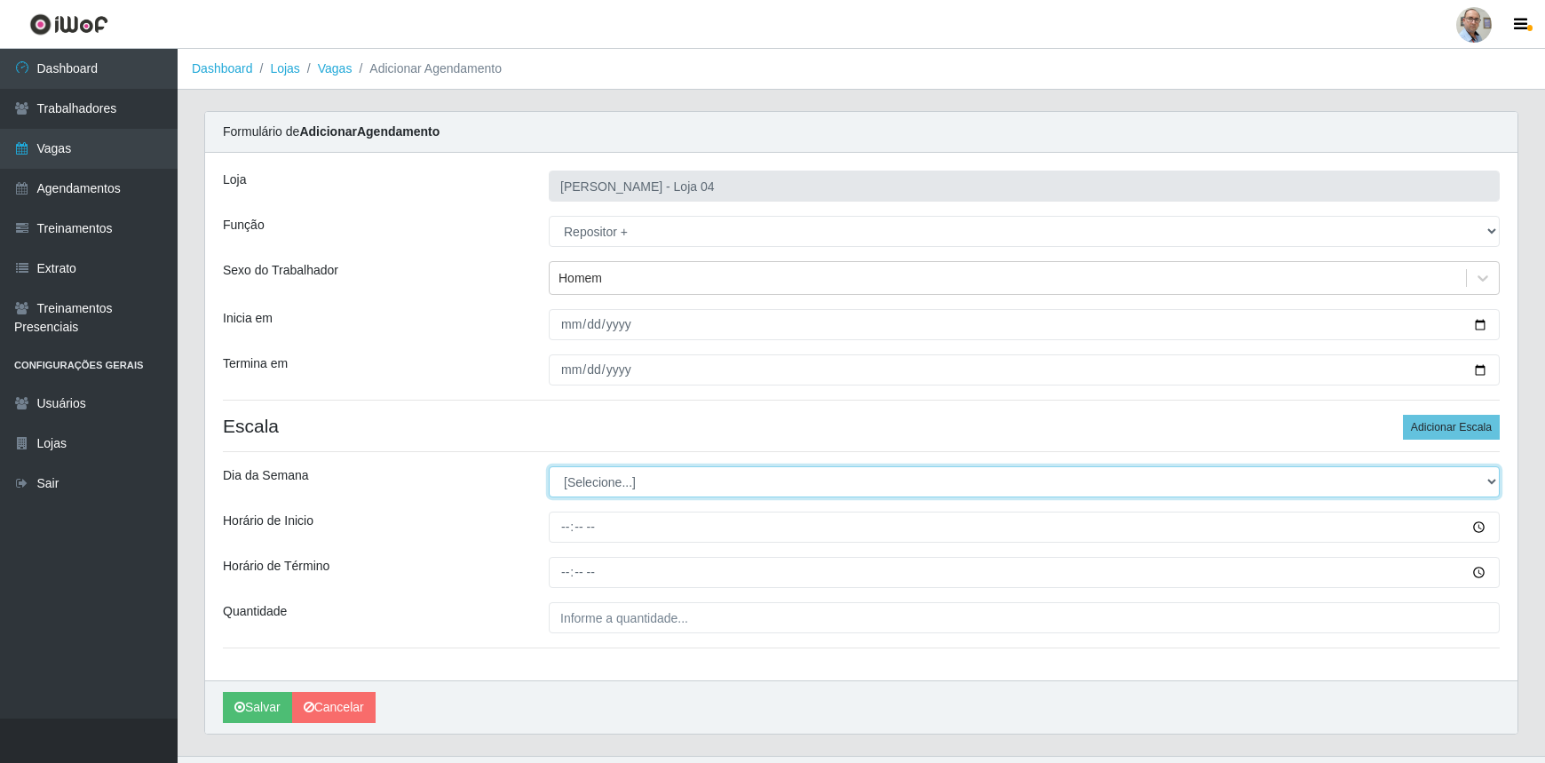
click at [1492, 481] on select "[Selecione...] Segunda Terça Quarta Quinta Sexta Sábado Domingo" at bounding box center [1024, 481] width 951 height 31
select select "2"
click at [549, 466] on select "[Selecione...] Segunda Terça Quarta Quinta Sexta Sábado Domingo" at bounding box center [1024, 481] width 951 height 31
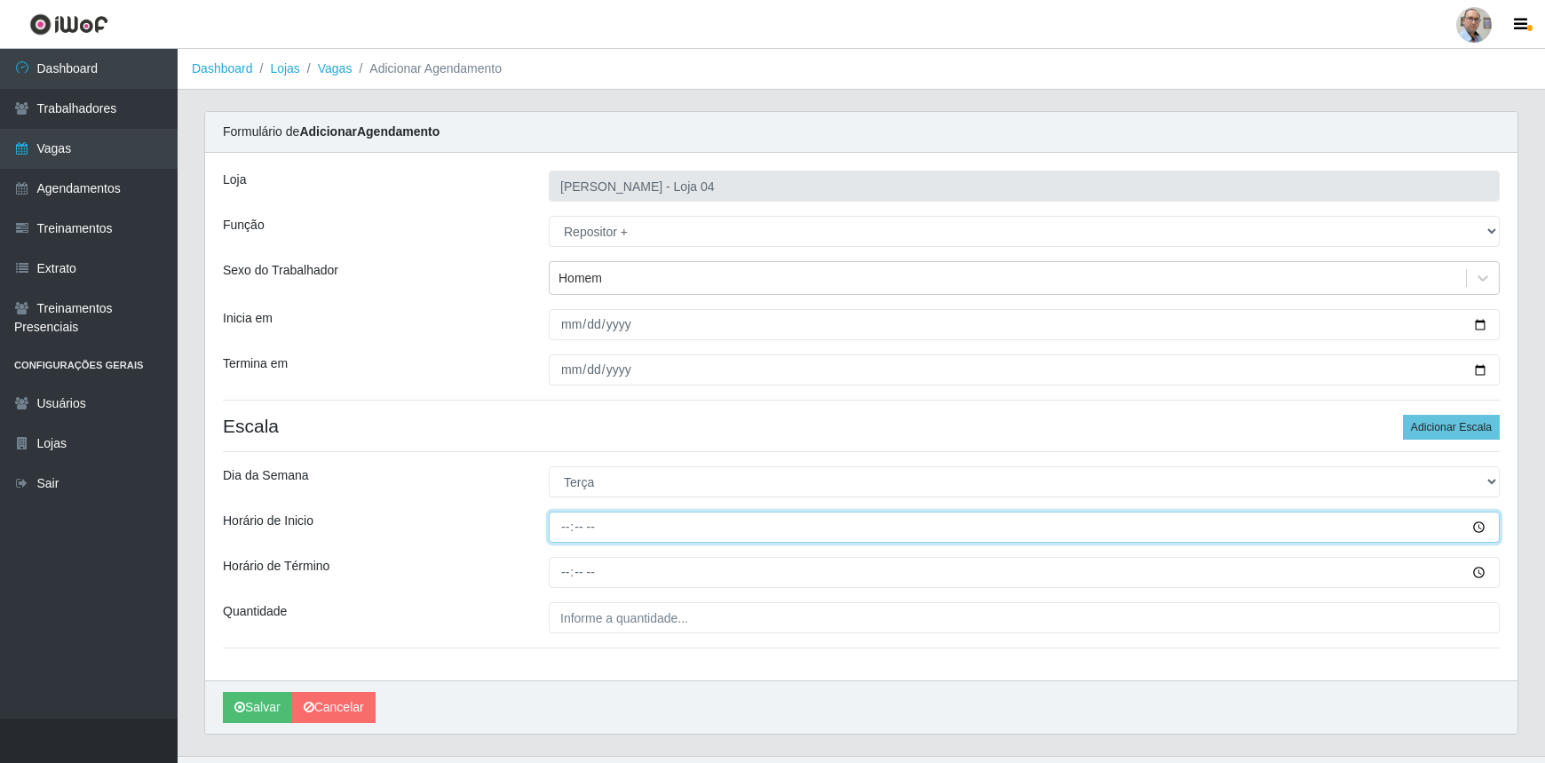
click at [568, 526] on input "Horário de Inicio" at bounding box center [1024, 527] width 951 height 31
type input "23:00"
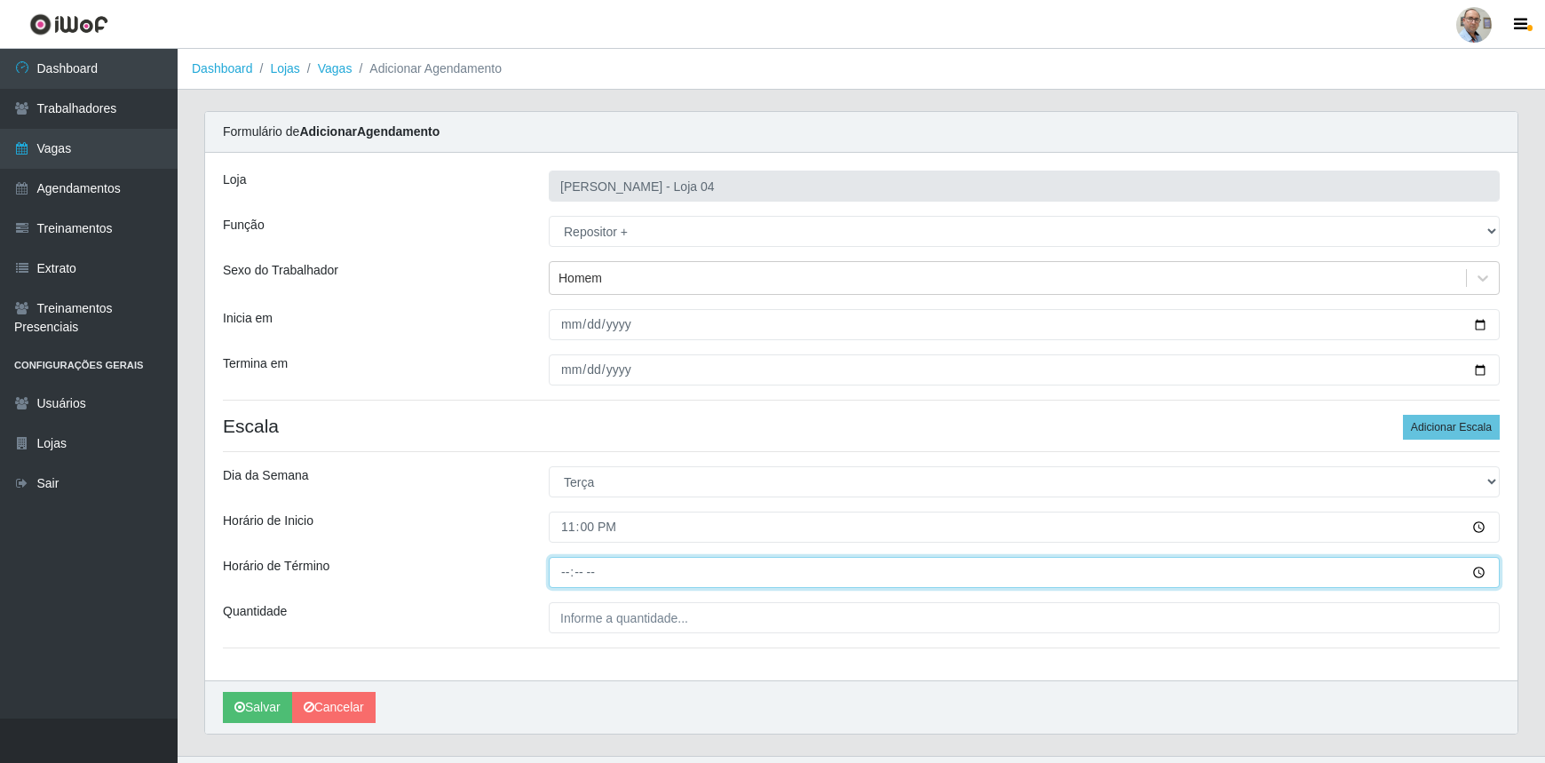
click at [560, 584] on input "Horário de Término" at bounding box center [1024, 572] width 951 height 31
type input "05:00"
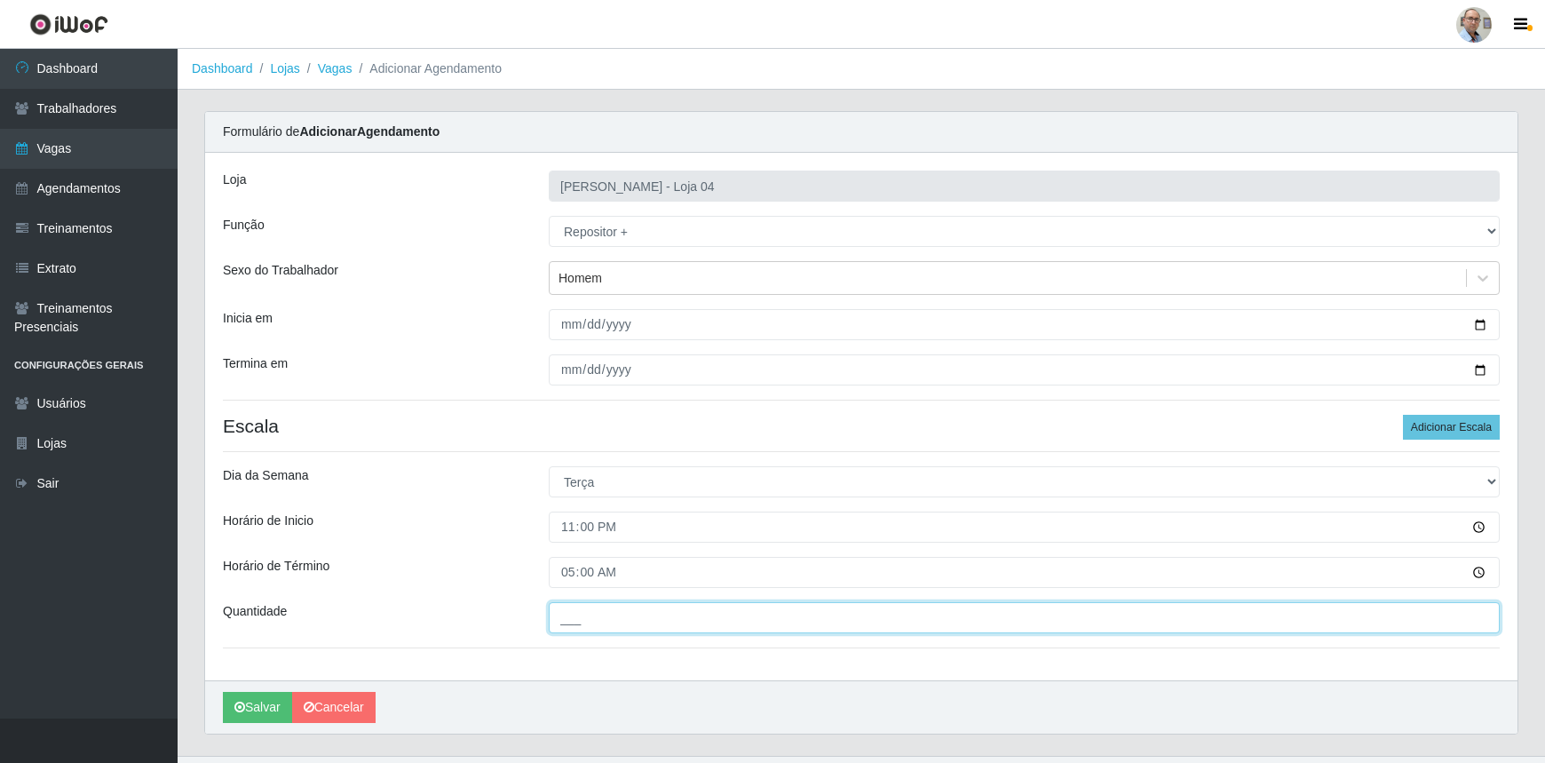
click at [639, 623] on input "___" at bounding box center [1024, 617] width 951 height 31
type input "3__"
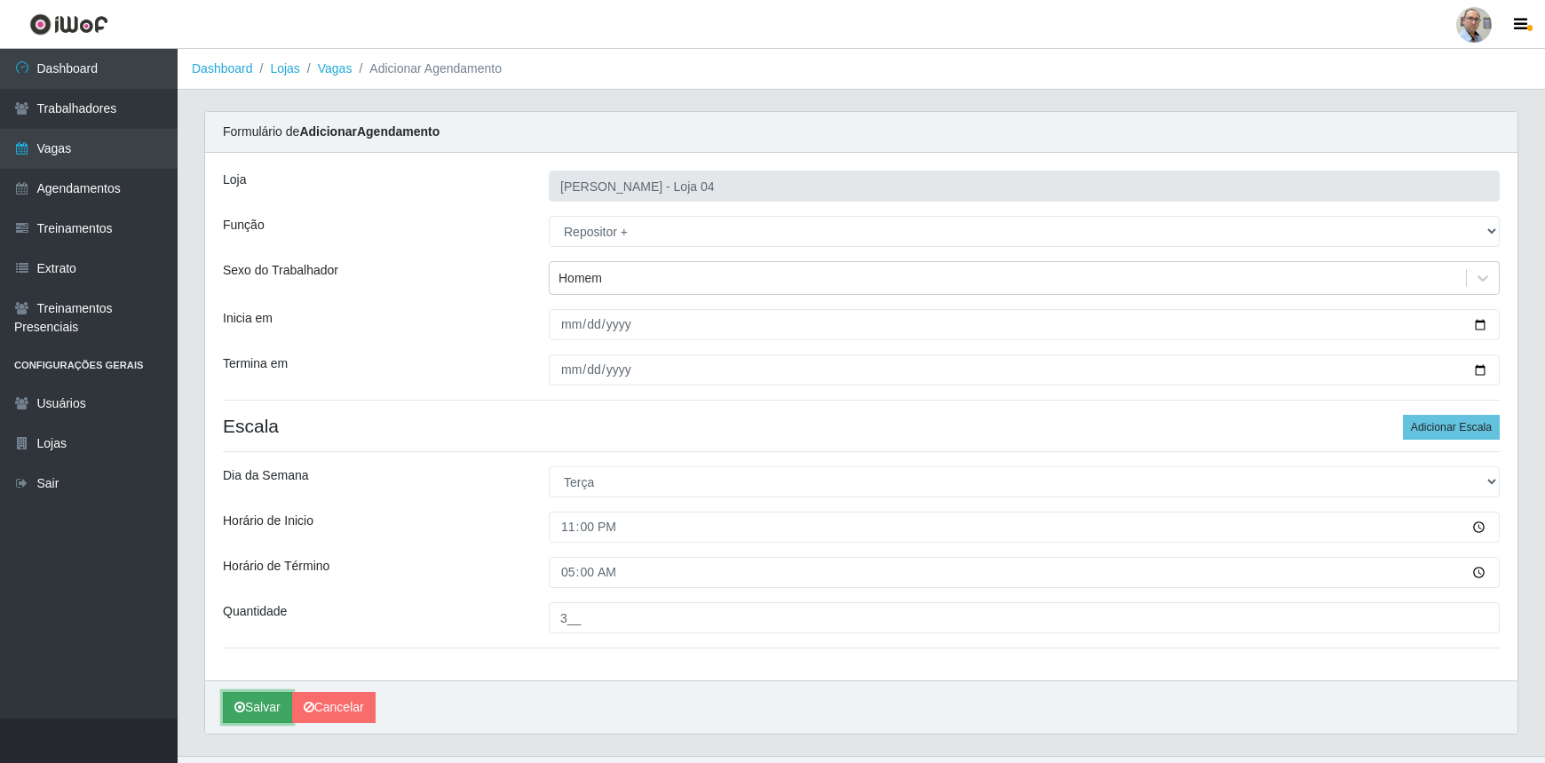
click at [235, 701] on button "Salvar" at bounding box center [257, 707] width 69 height 31
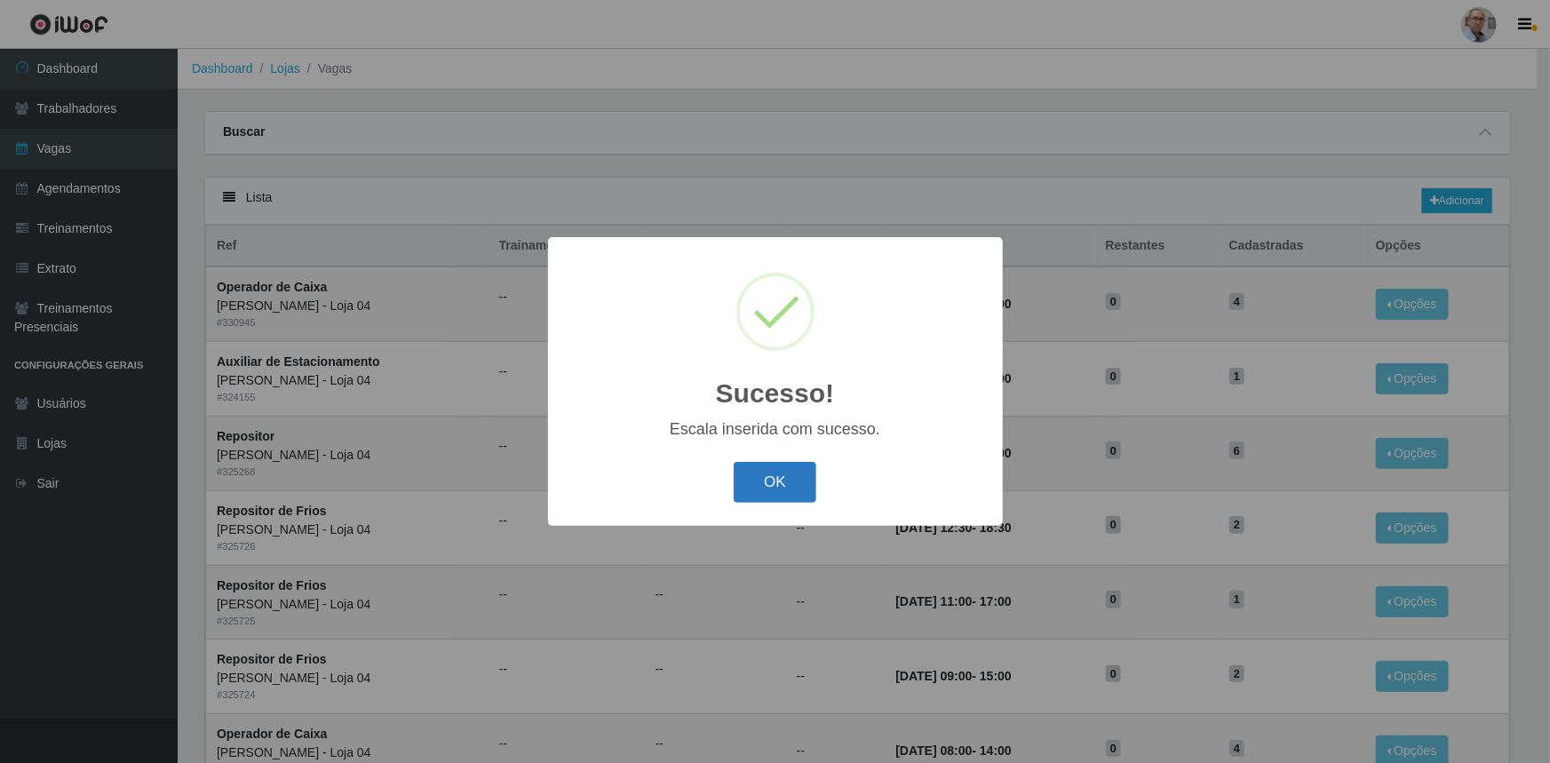
click at [774, 487] on button "OK" at bounding box center [775, 483] width 83 height 42
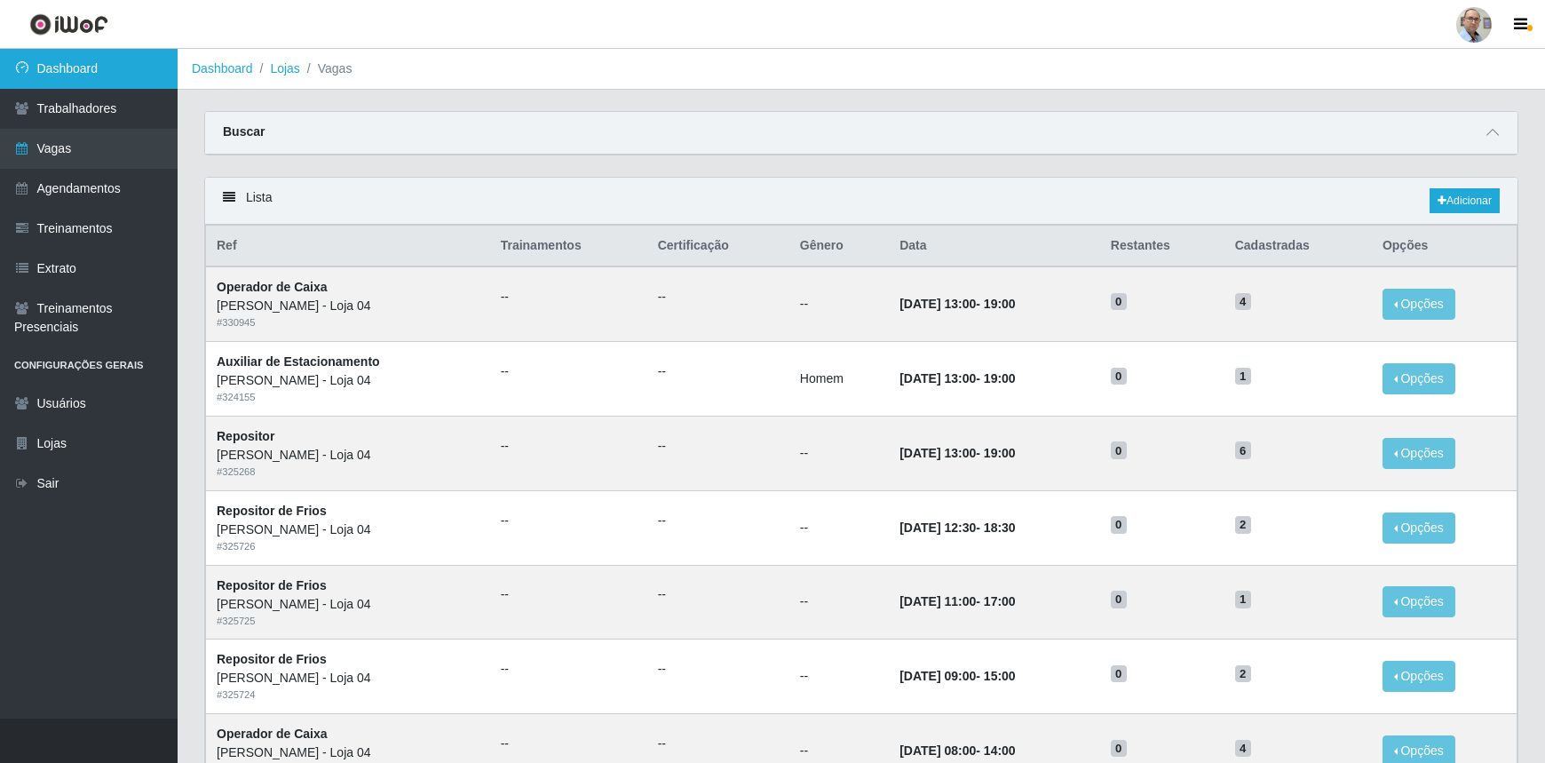
click at [106, 66] on link "Dashboard" at bounding box center [89, 69] width 178 height 40
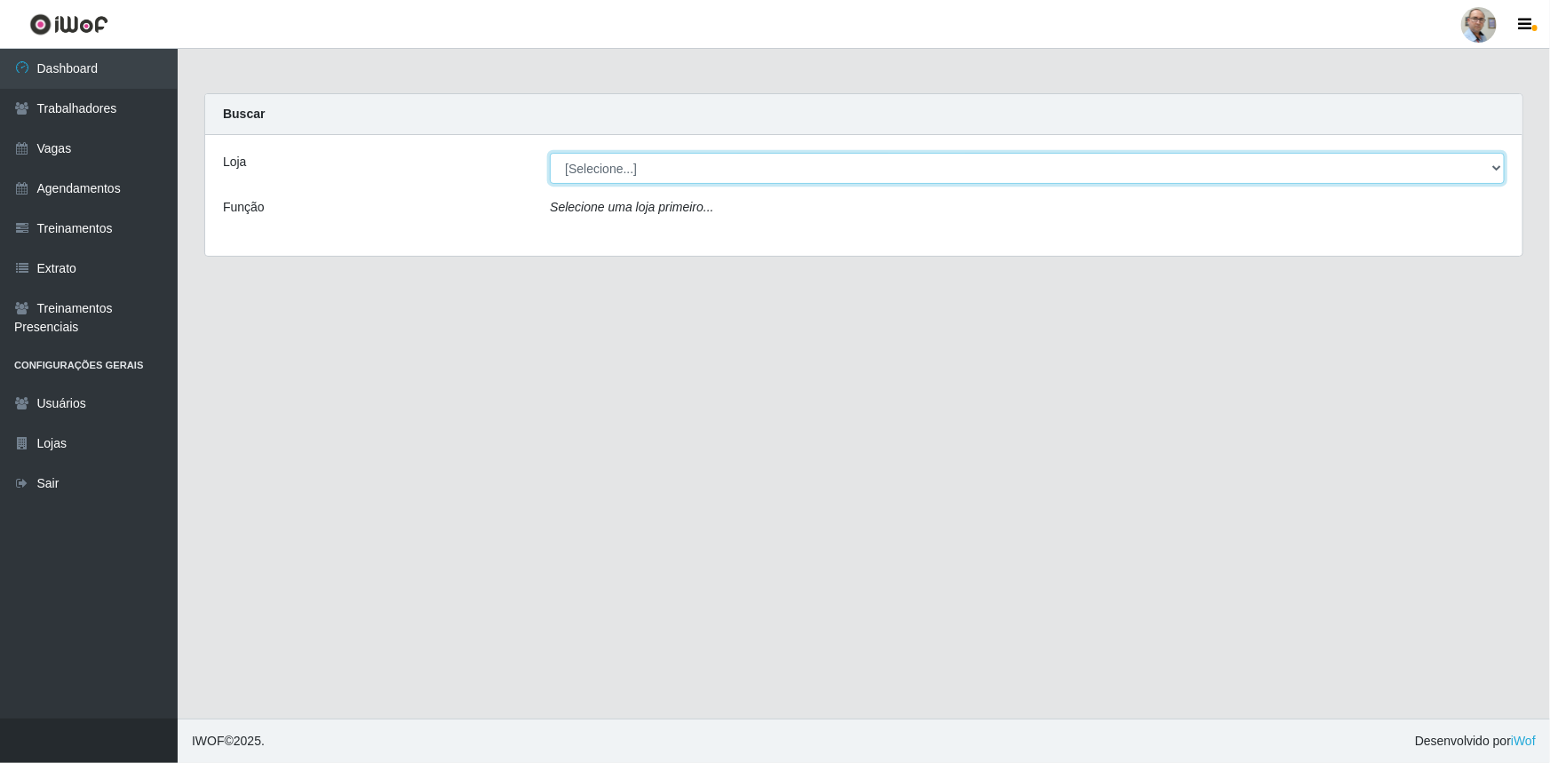
click at [1493, 168] on select "[Selecione...] Mar Vermelho - Loja 04" at bounding box center [1027, 168] width 955 height 31
select select "251"
click at [550, 153] on select "[Selecione...] Mar Vermelho - Loja 04" at bounding box center [1027, 168] width 955 height 31
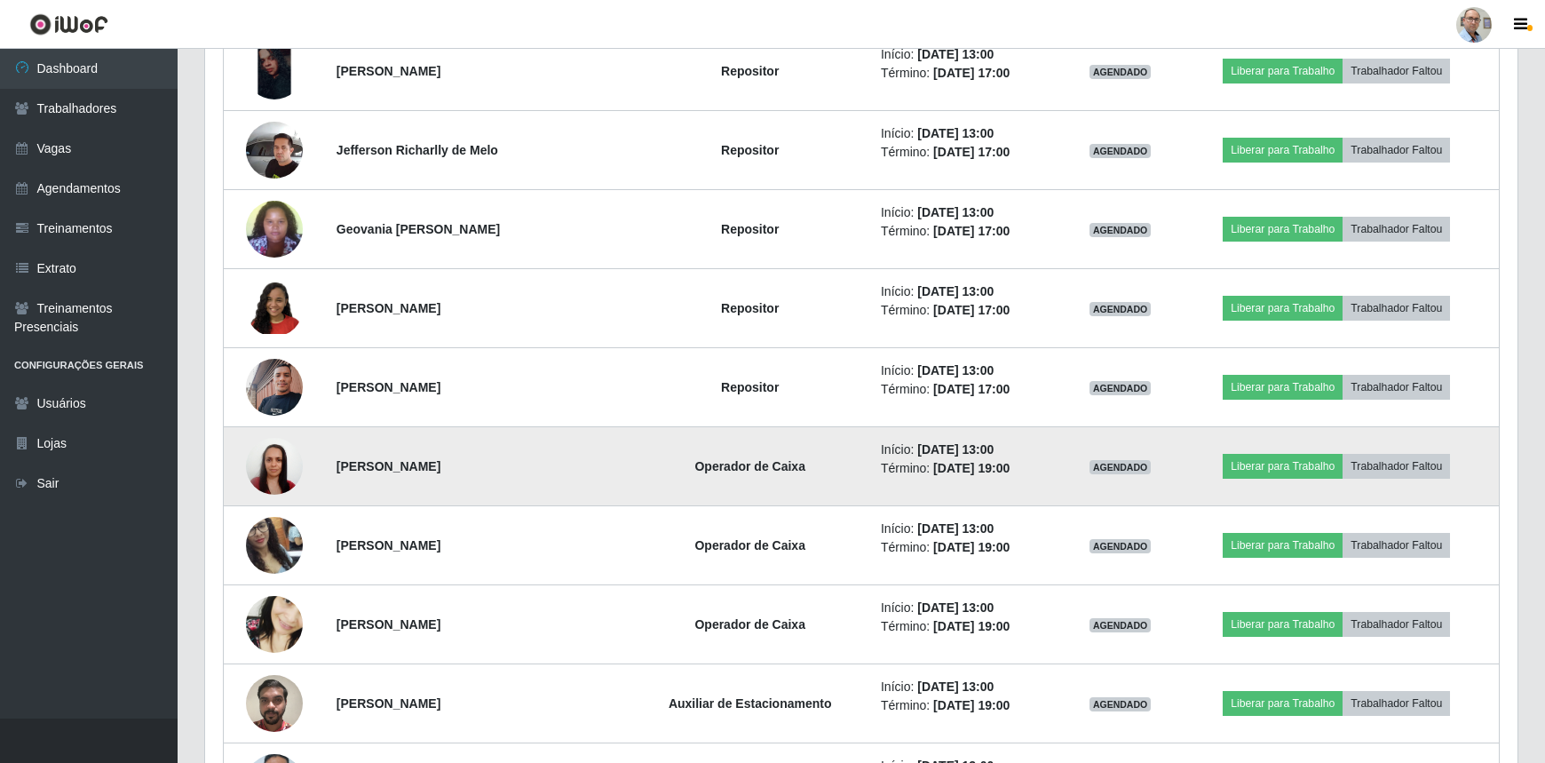
scroll to position [2137, 0]
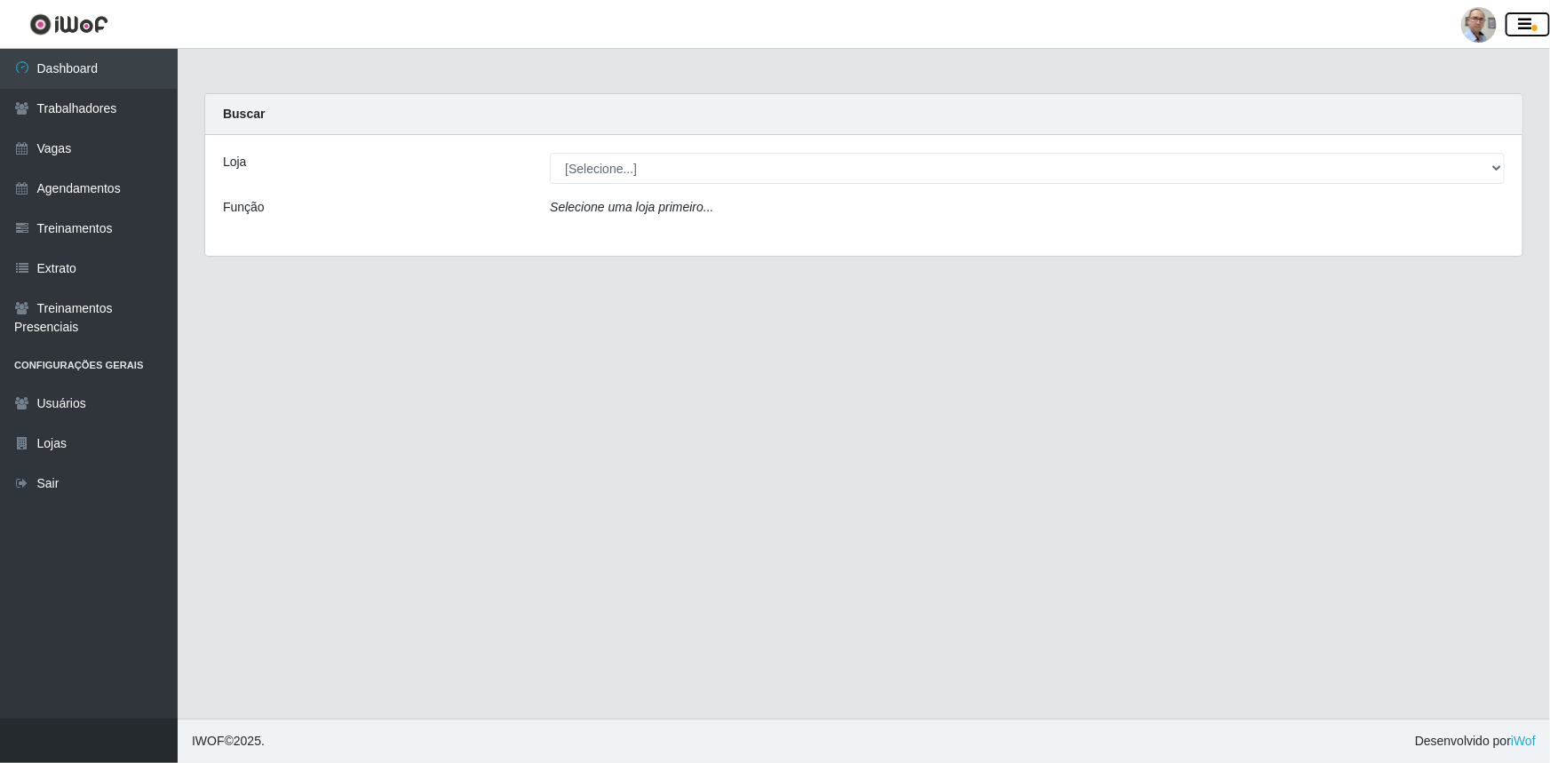
click at [1526, 24] on icon "button" at bounding box center [1525, 25] width 13 height 16
click at [83, 400] on link "Usuários" at bounding box center [89, 404] width 178 height 40
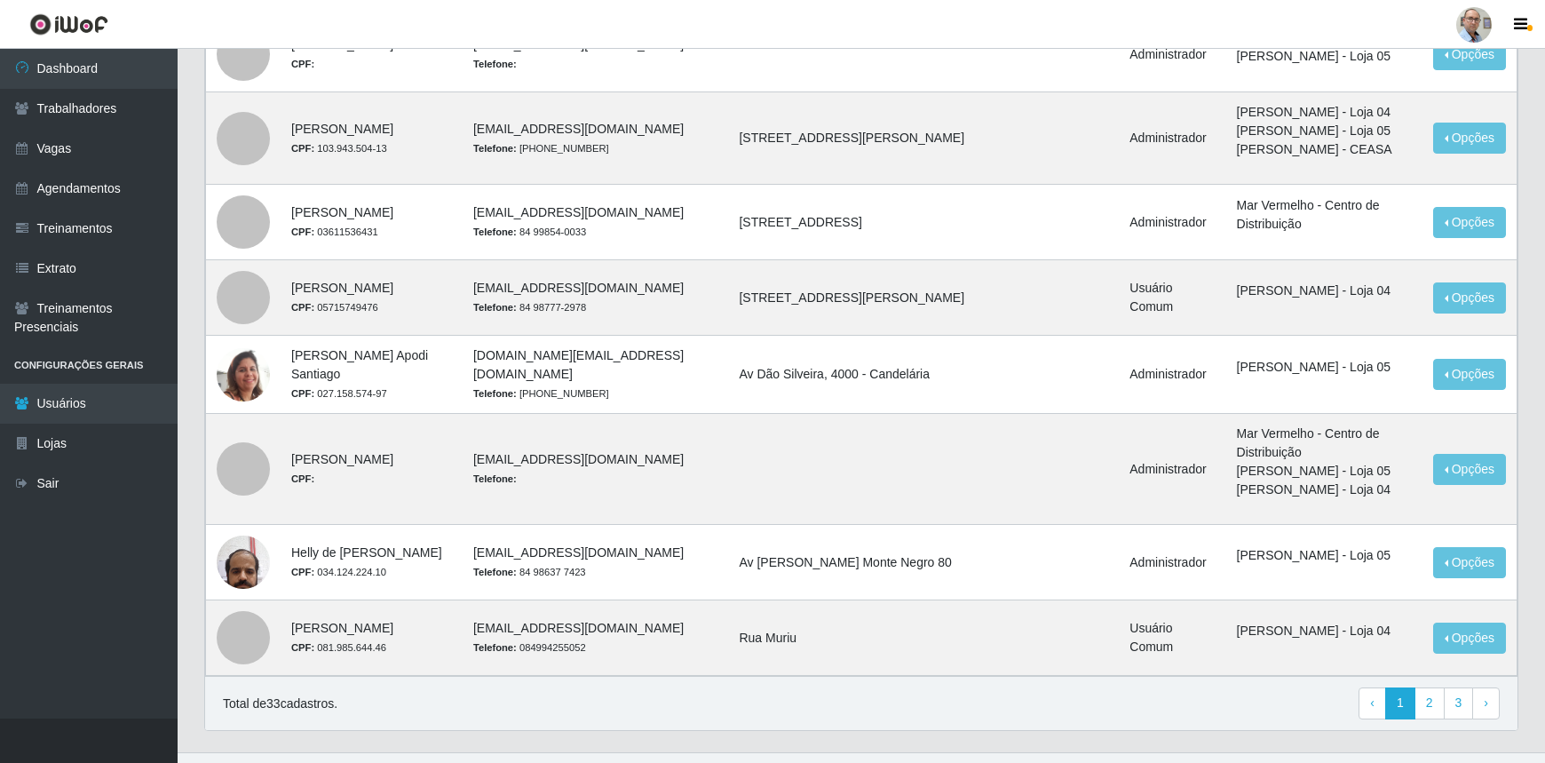
scroll to position [807, 0]
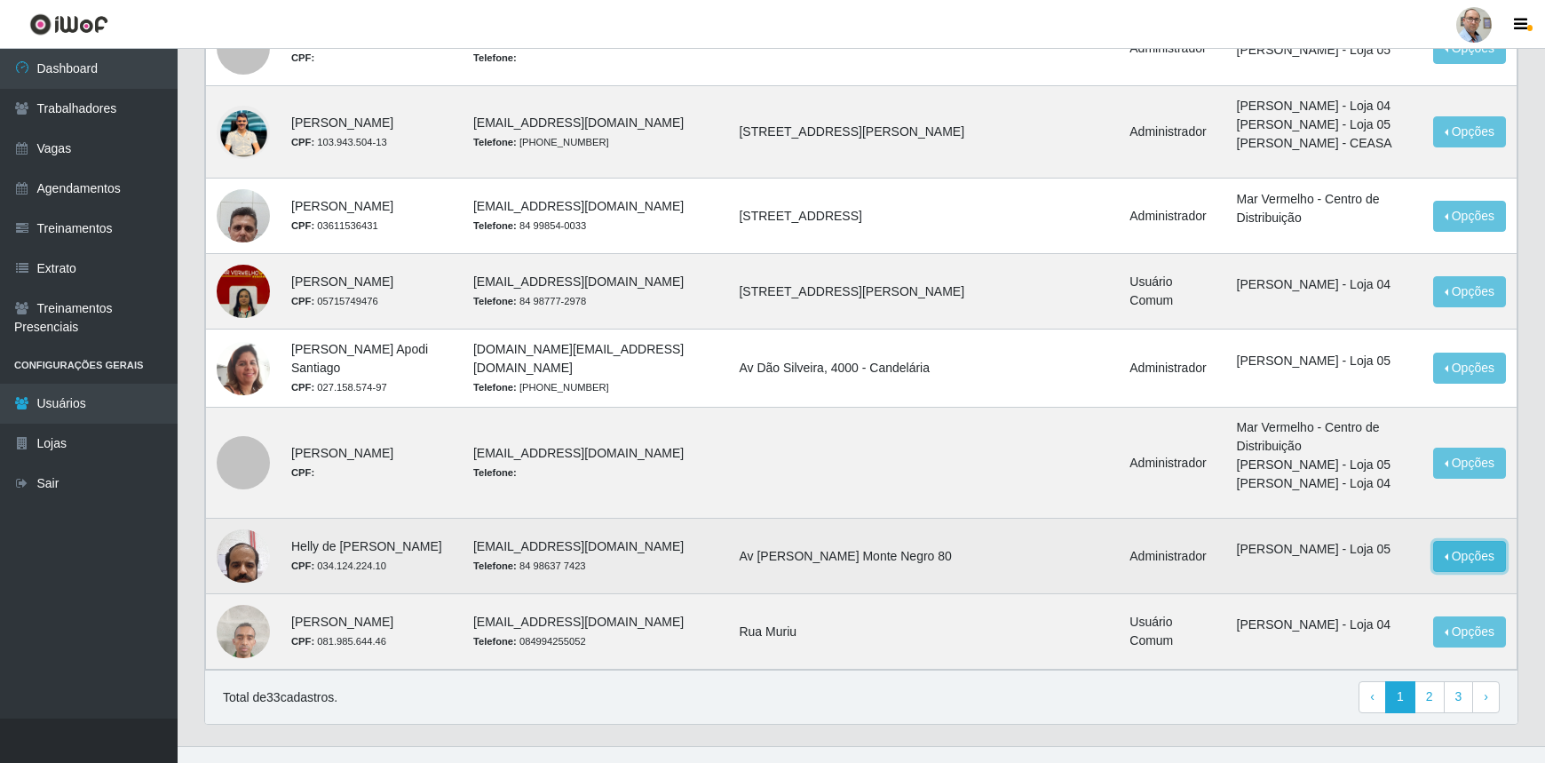
click at [1473, 552] on button "Opções" at bounding box center [1469, 556] width 73 height 31
click at [1358, 560] on link "Editar" at bounding box center [1333, 559] width 51 height 14
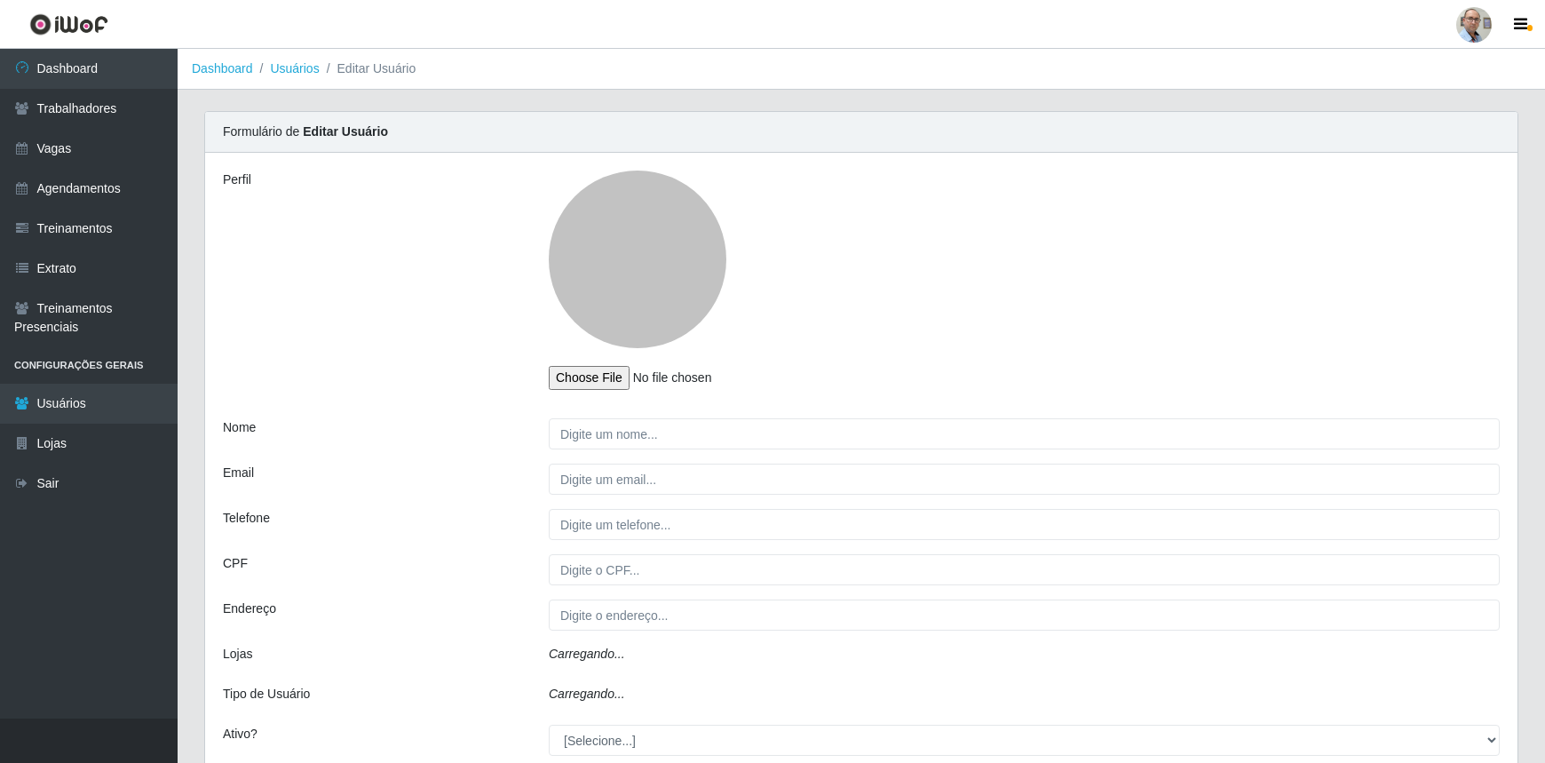
type input "Helly de Macedo Braga"
type input "gerente.loja05@marvermelhoatacado.com.br"
type input "84 98637 7423"
type input "034.124.224.10"
type input "Av Maria Lacerda Monte Negro 80"
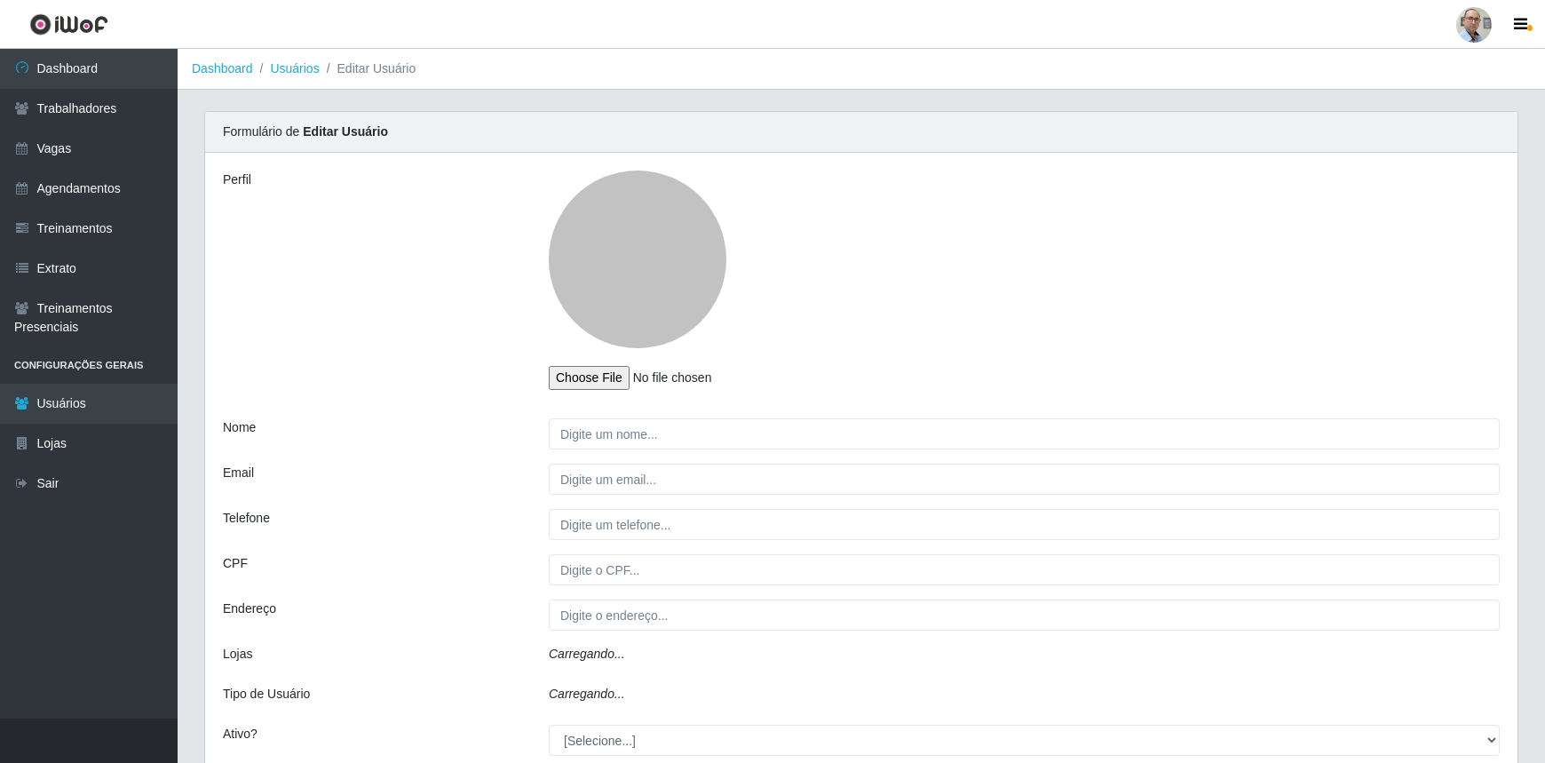
select select "1"
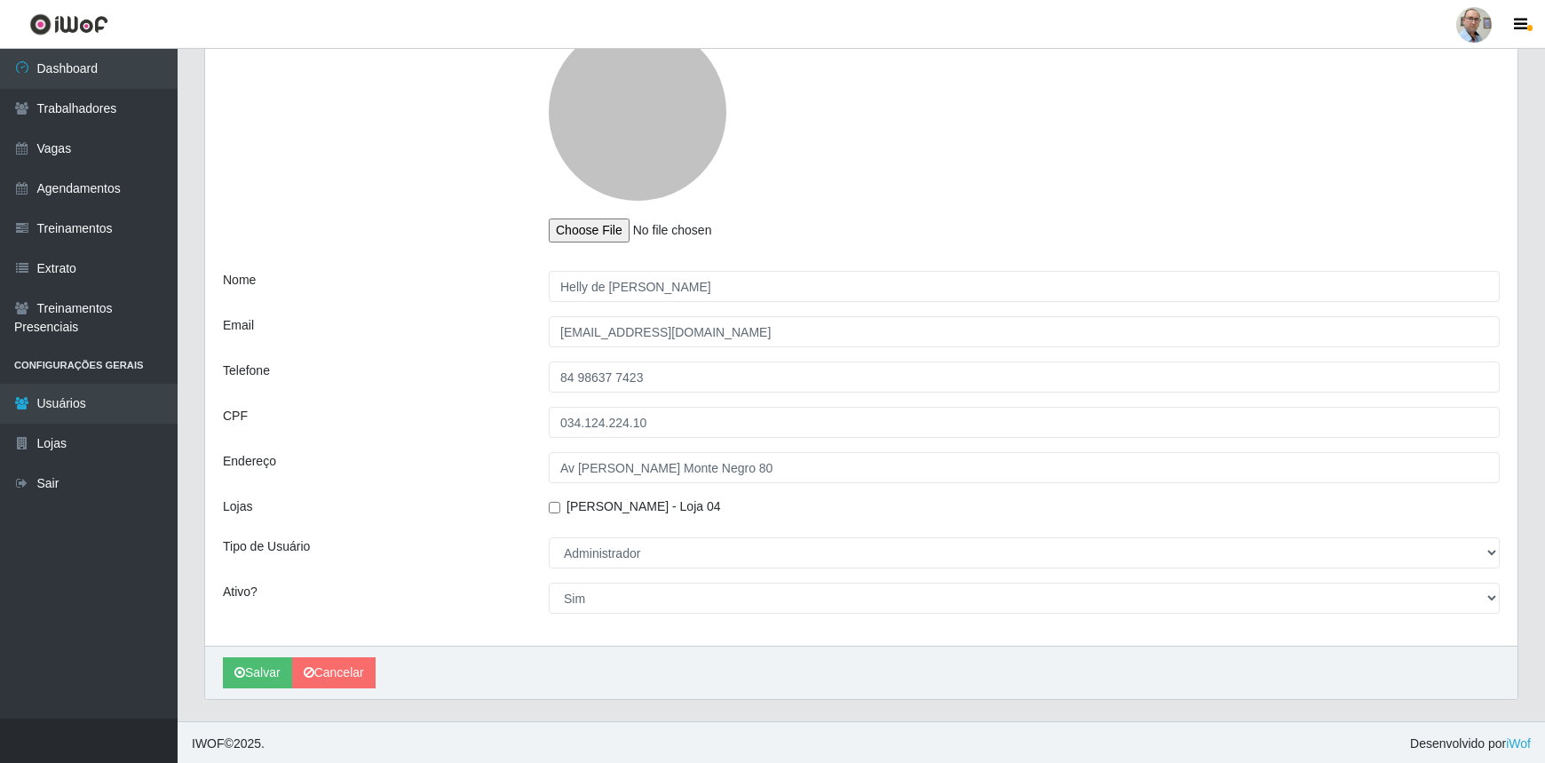
scroll to position [149, 0]
click at [251, 655] on button "Salvar" at bounding box center [257, 670] width 69 height 31
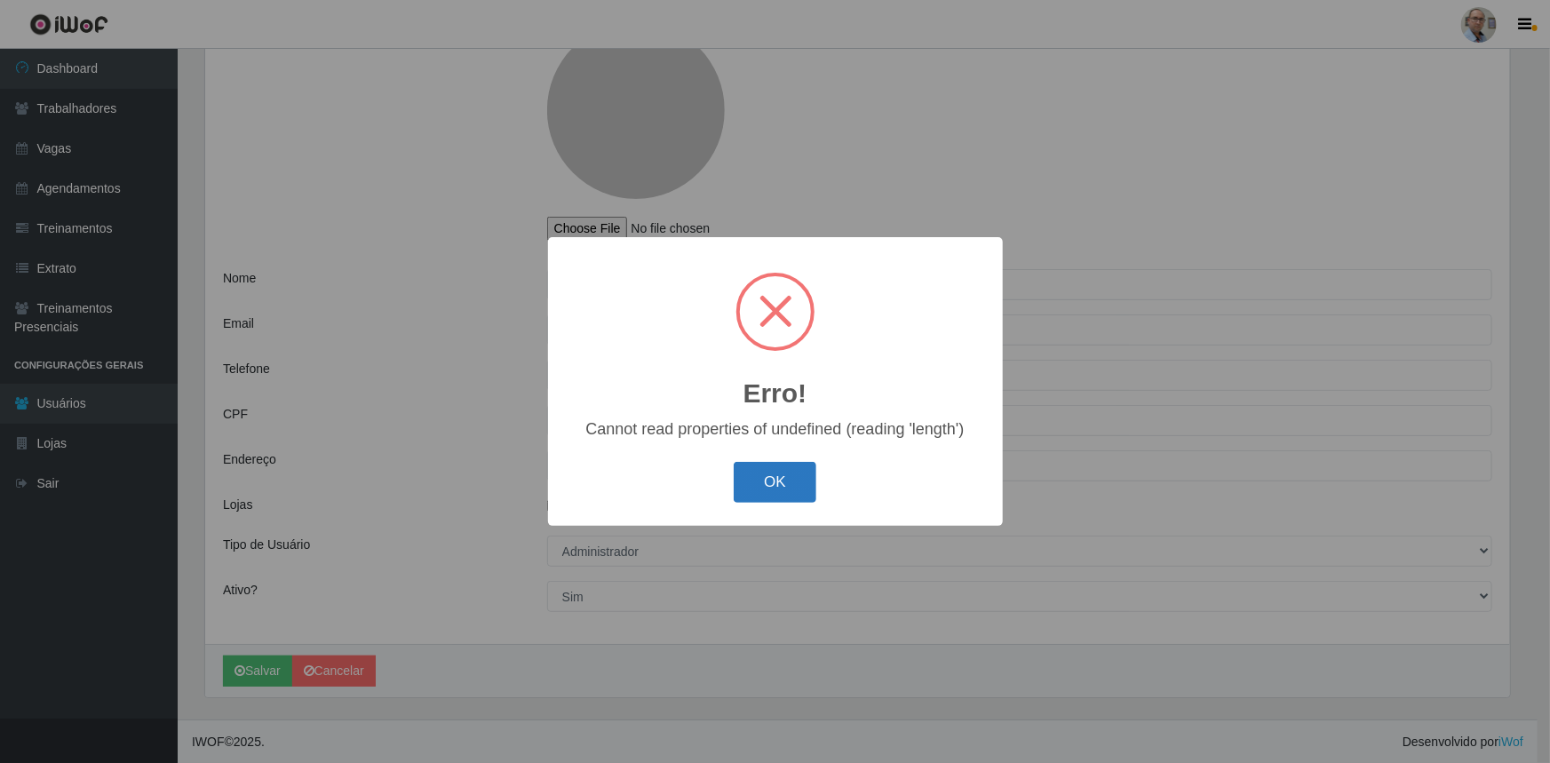
click at [798, 480] on button "OK" at bounding box center [775, 483] width 83 height 42
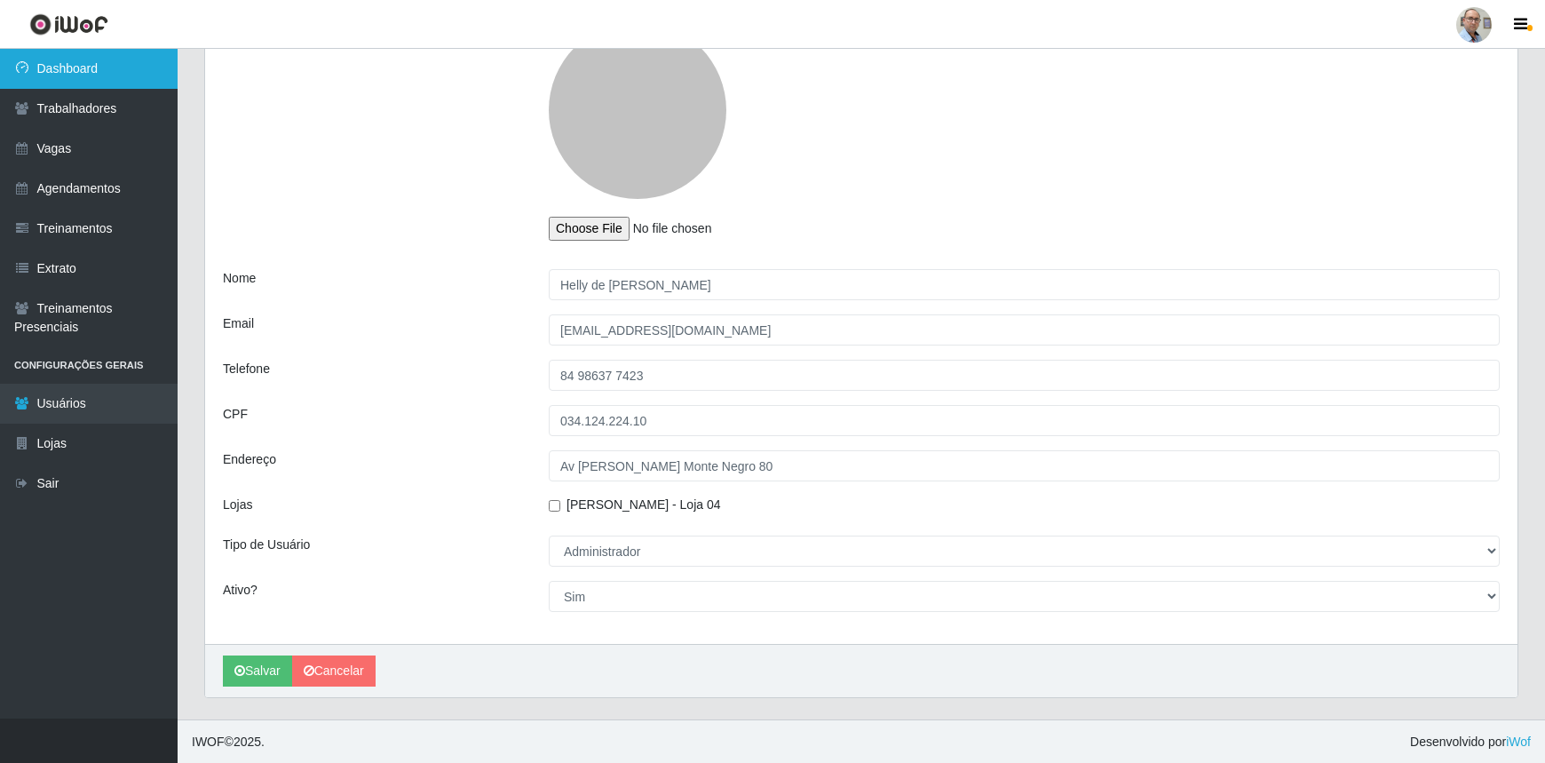
click at [63, 68] on link "Dashboard" at bounding box center [89, 69] width 178 height 40
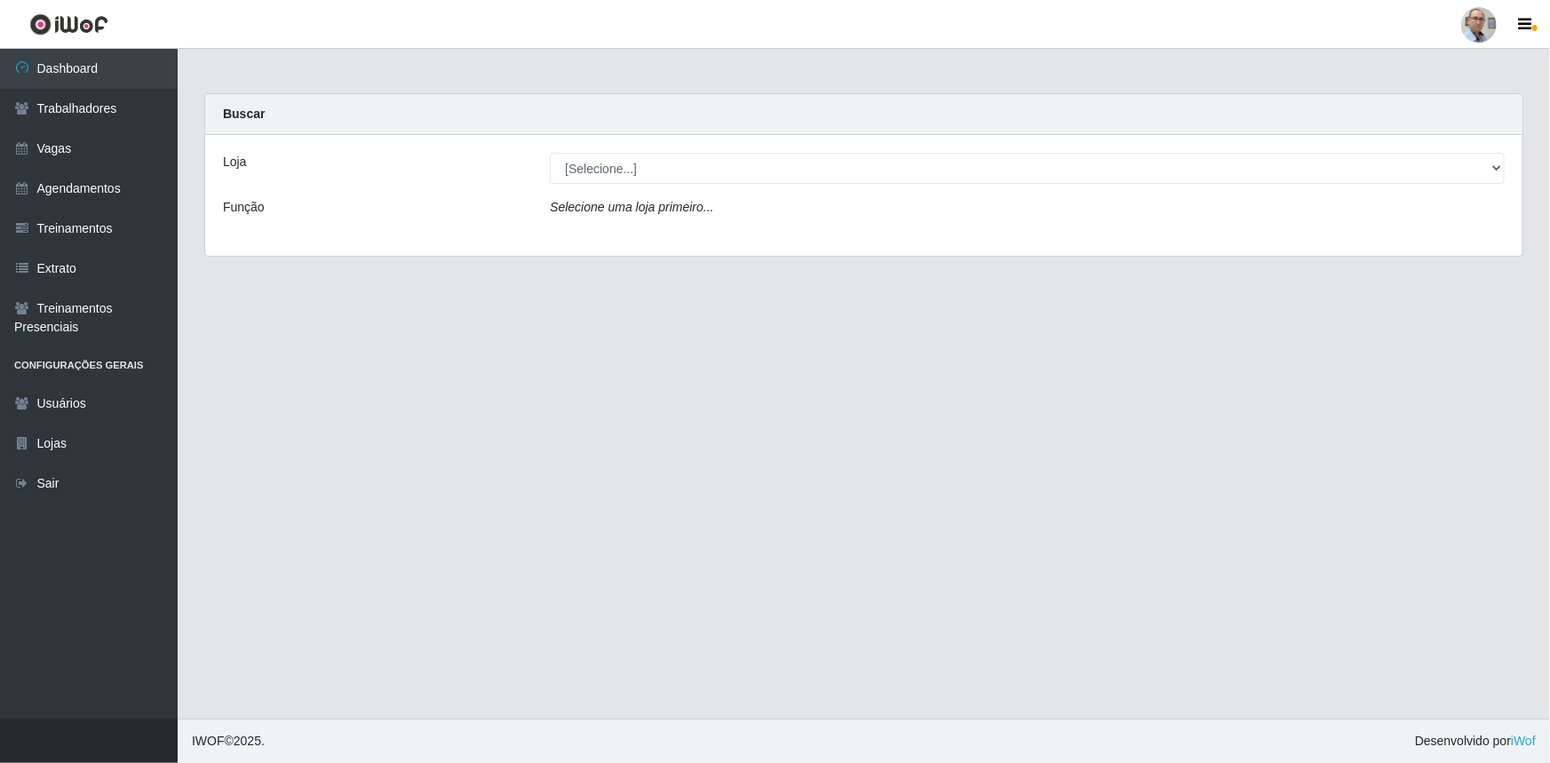
click at [1489, 29] on div at bounding box center [1479, 25] width 36 height 36
click at [1448, 105] on button "Alterar Senha" at bounding box center [1444, 101] width 160 height 37
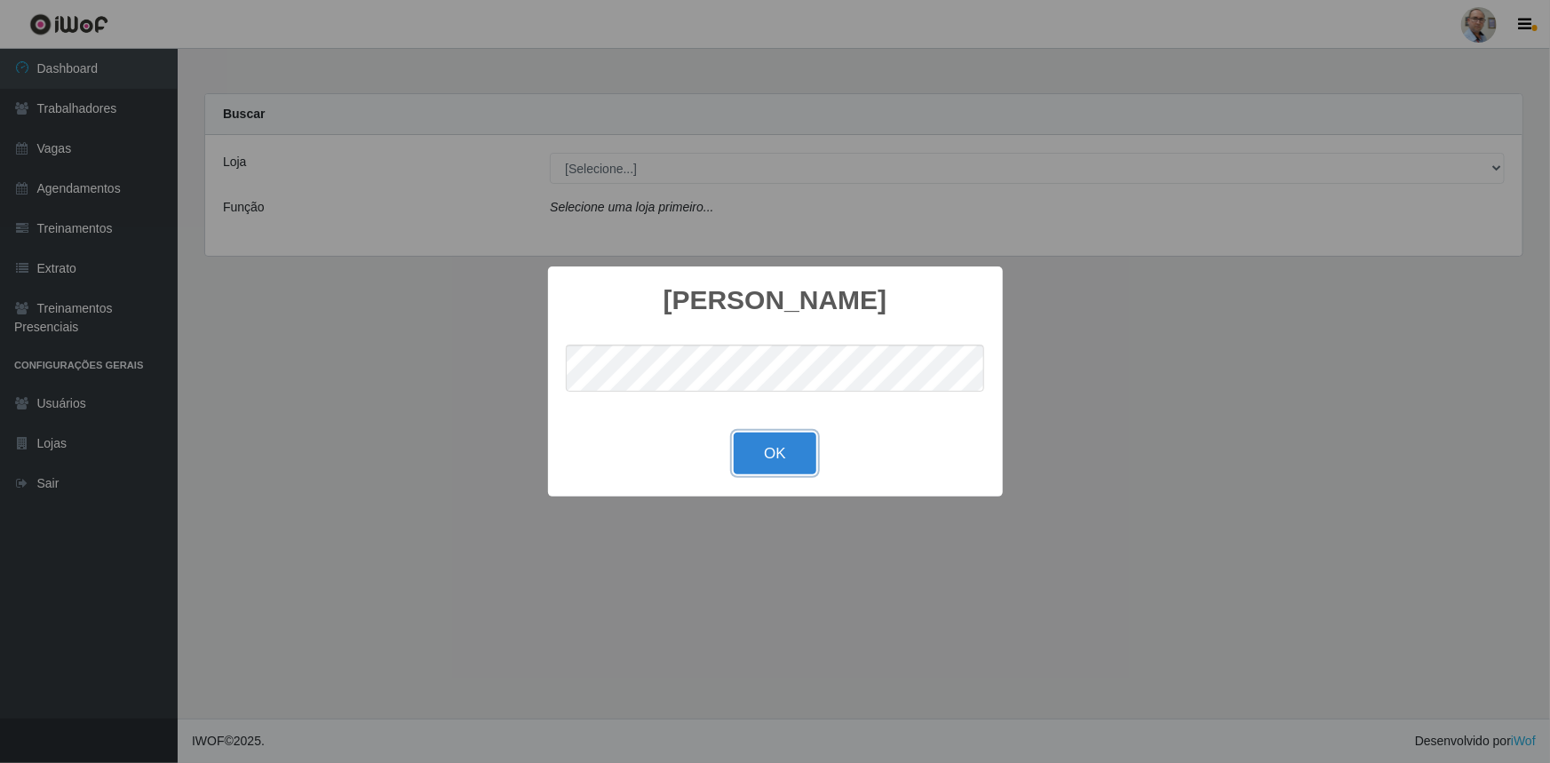
click at [791, 449] on button "OK" at bounding box center [775, 454] width 83 height 42
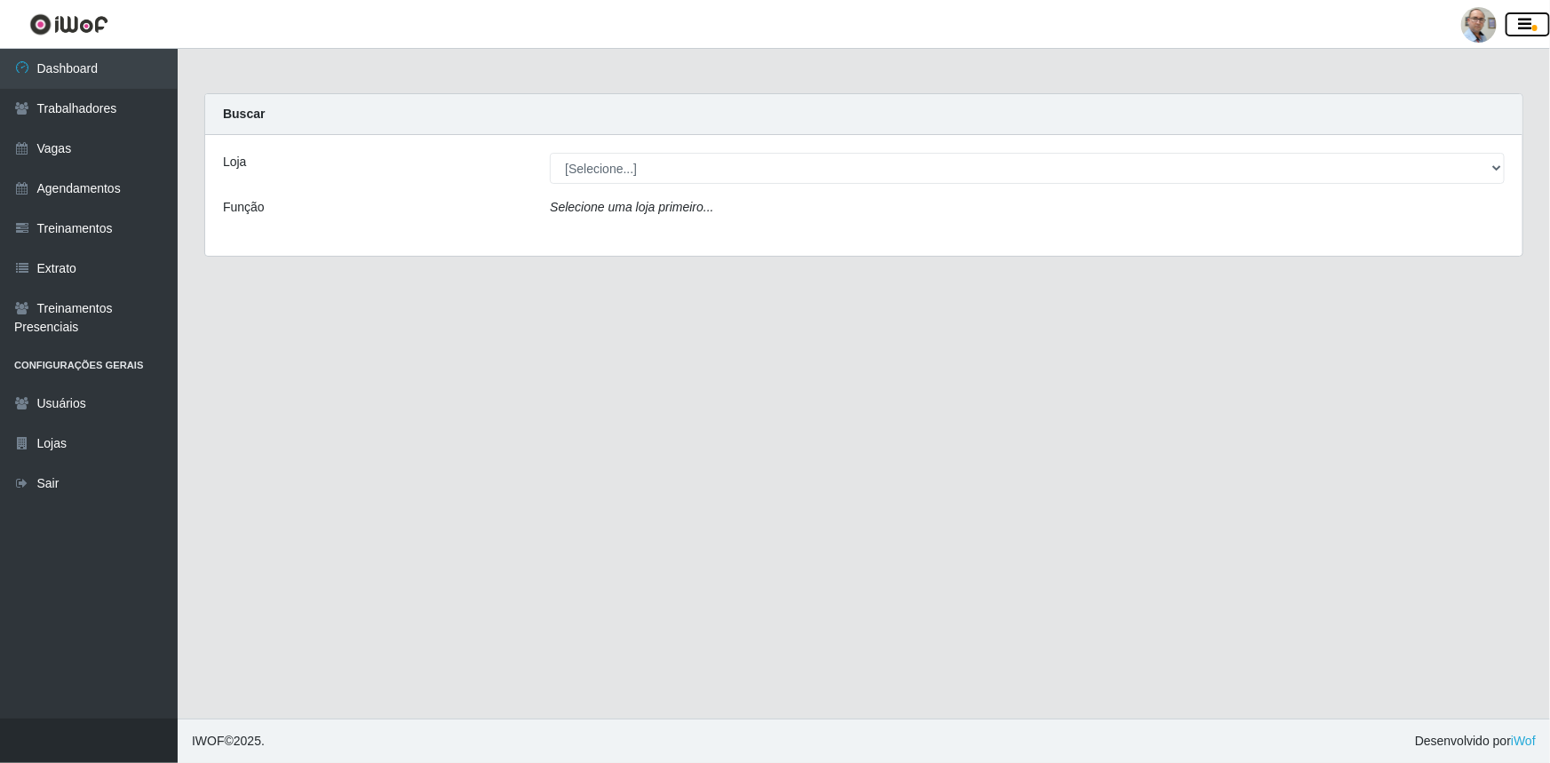
click at [1528, 29] on icon "button" at bounding box center [1525, 25] width 13 height 16
drag, startPoint x: 1544, startPoint y: 0, endPoint x: 497, endPoint y: 419, distance: 1127.1
click at [497, 419] on main "Carregando... Buscar Loja [Selecione...] Mar Vermelho - Loja 04 Função Selecion…" at bounding box center [864, 384] width 1372 height 670
click at [1526, 22] on icon "button" at bounding box center [1525, 25] width 13 height 16
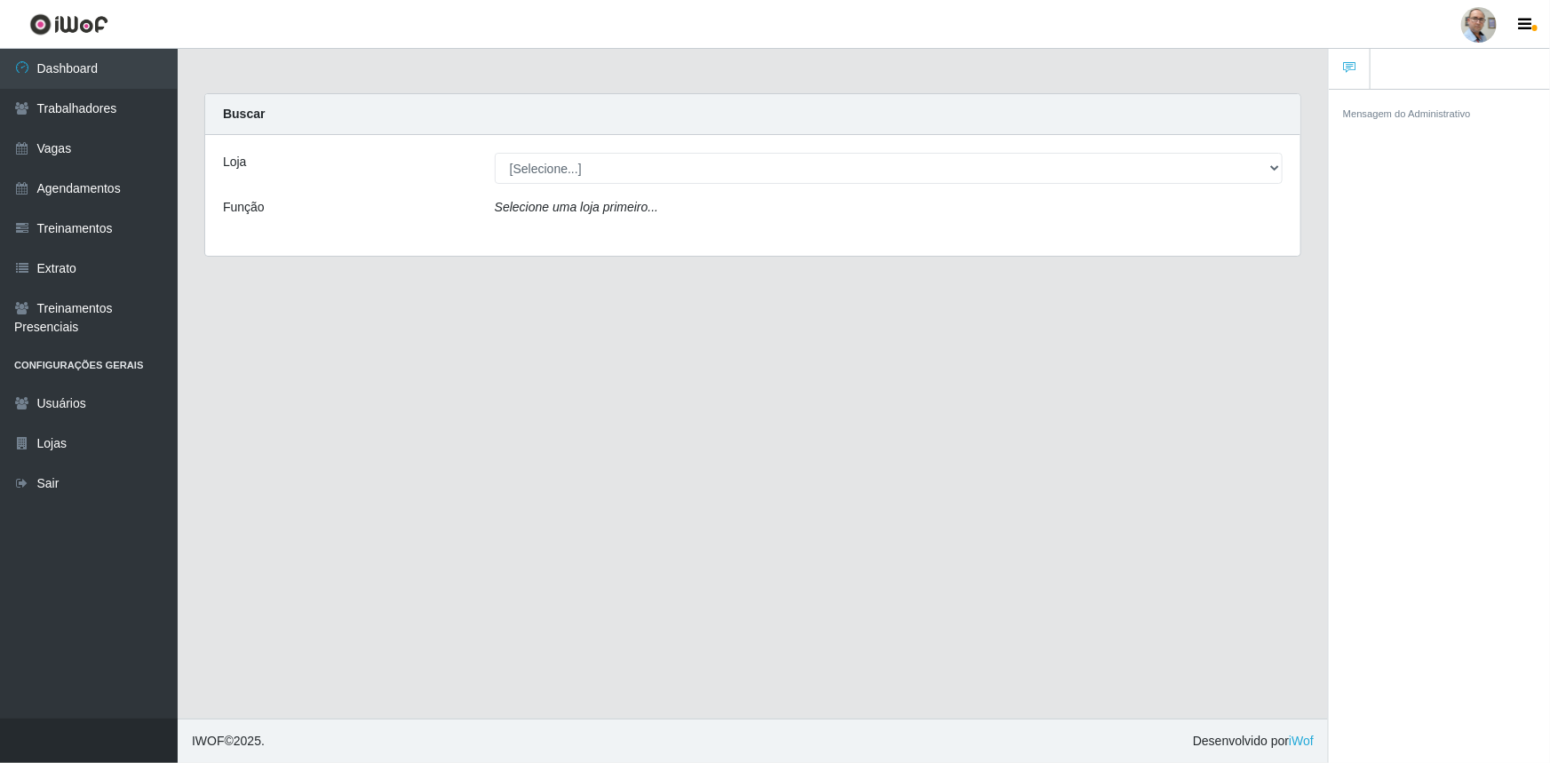
click at [1439, 119] on small "Mensagem do Administrativo" at bounding box center [1407, 113] width 128 height 11
click at [1438, 78] on ul at bounding box center [1439, 69] width 221 height 41
click at [83, 473] on link "Sair" at bounding box center [89, 484] width 178 height 40
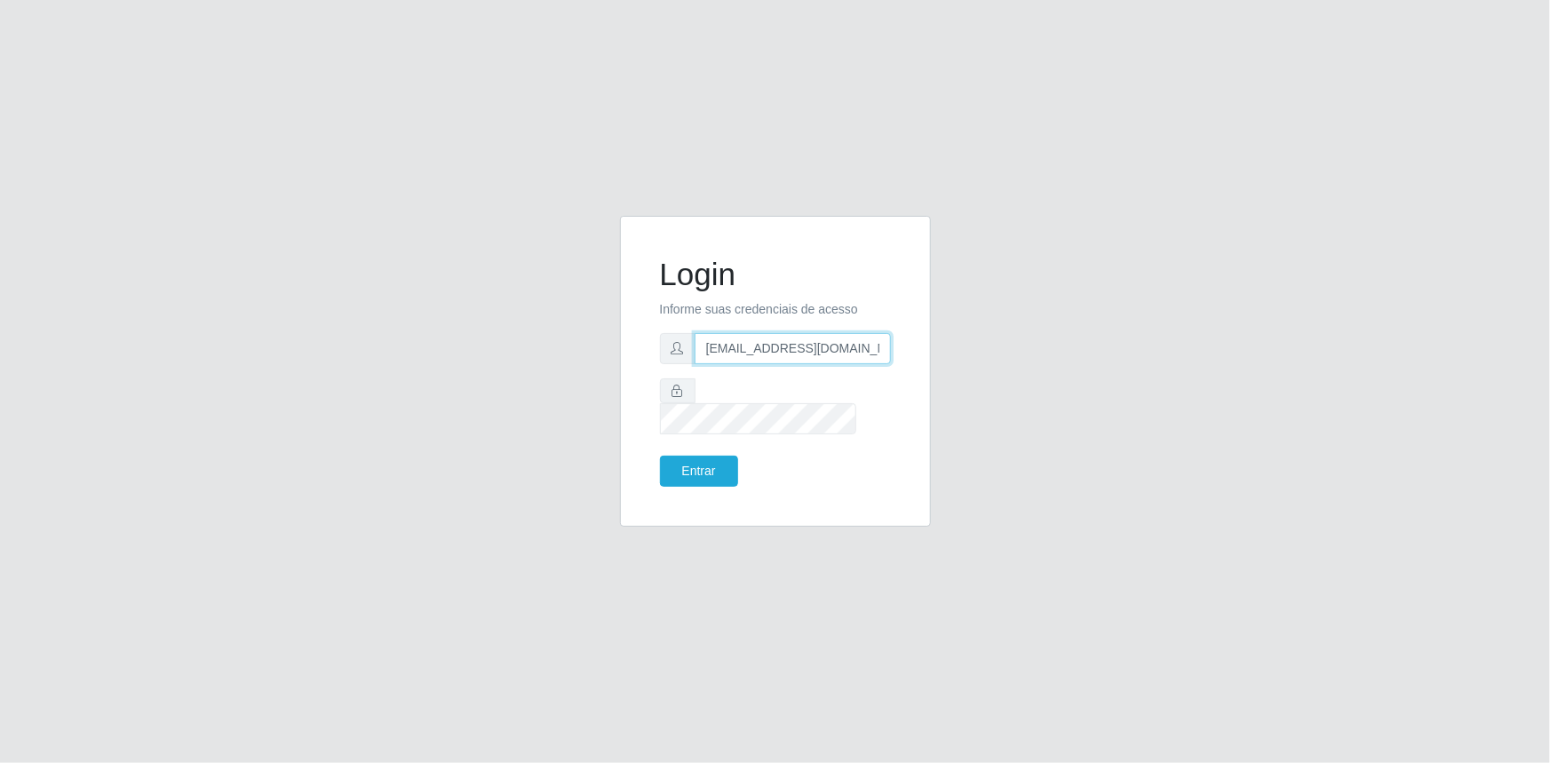
click at [749, 355] on input "[EMAIL_ADDRESS][DOMAIN_NAME]" at bounding box center [793, 348] width 196 height 31
type input "[EMAIL_ADDRESS][DOMAIN_NAME]"
click at [693, 467] on button "Entrar" at bounding box center [699, 471] width 78 height 31
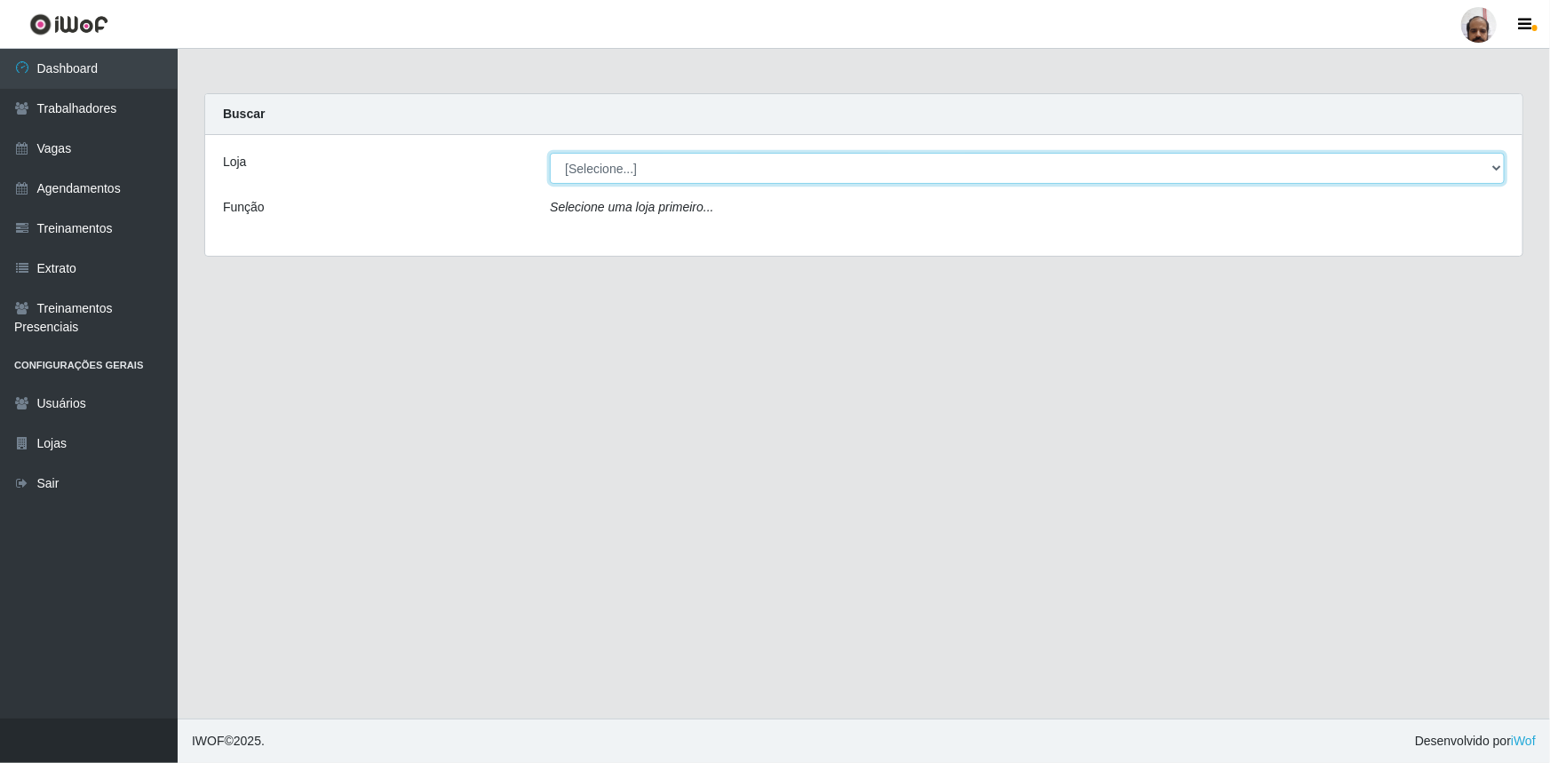
click at [1489, 170] on select "[Selecione...] Mar Vermelho - Loja 05" at bounding box center [1027, 168] width 955 height 31
select select "252"
click at [550, 153] on select "[Selecione...] Mar Vermelho - Loja 05" at bounding box center [1027, 168] width 955 height 31
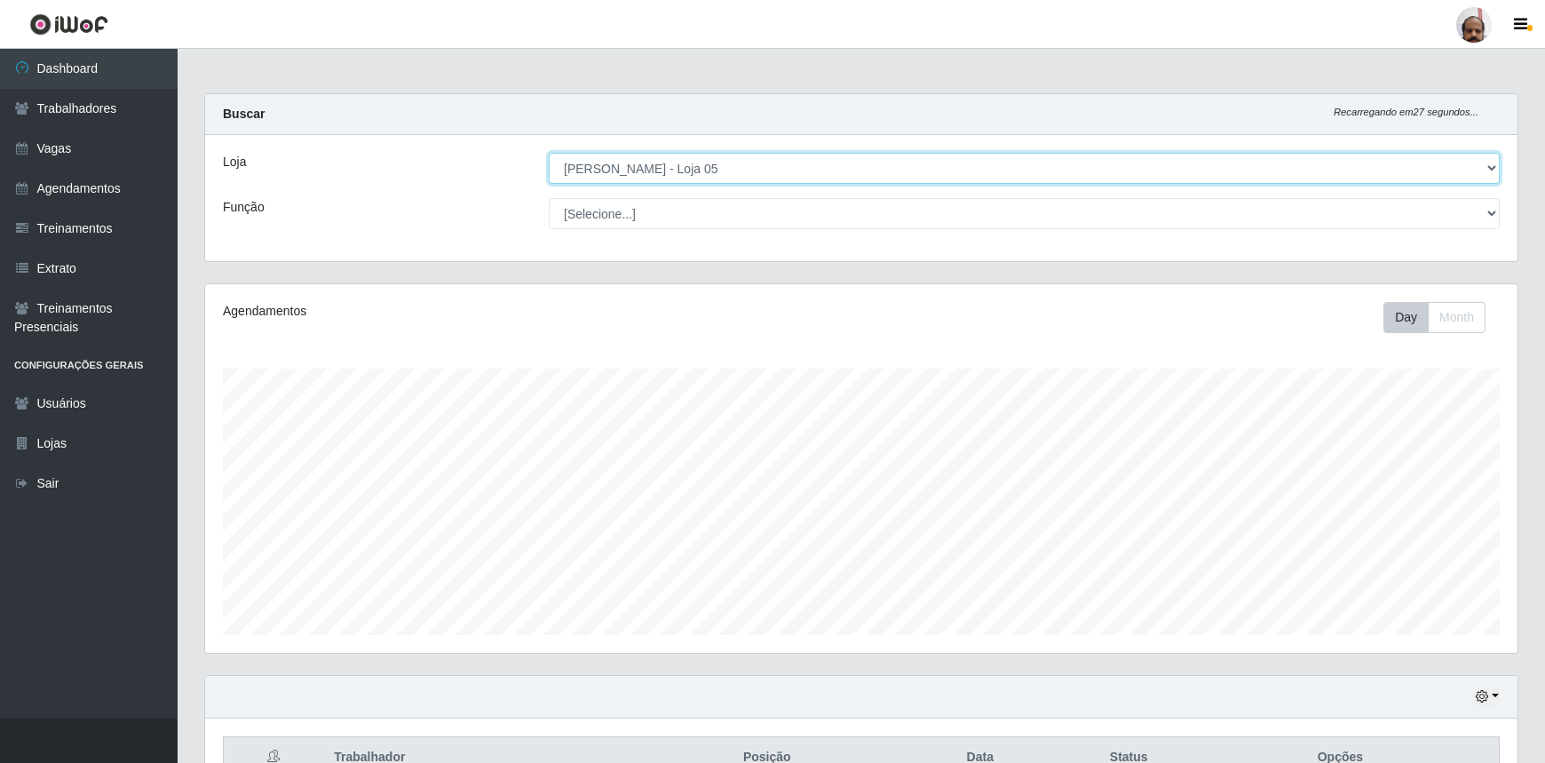
scroll to position [369, 1313]
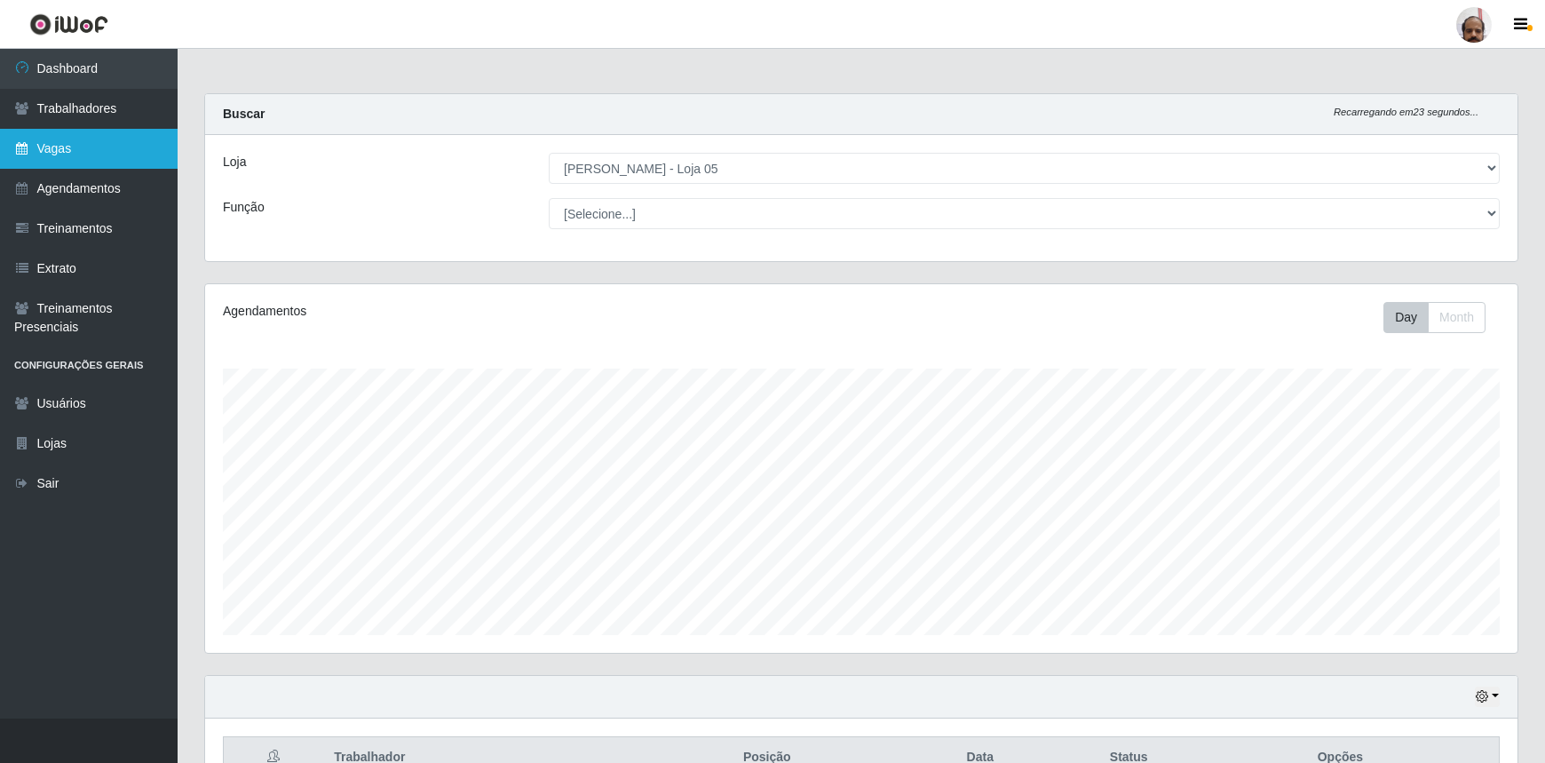
click at [61, 142] on link "Vagas" at bounding box center [89, 149] width 178 height 40
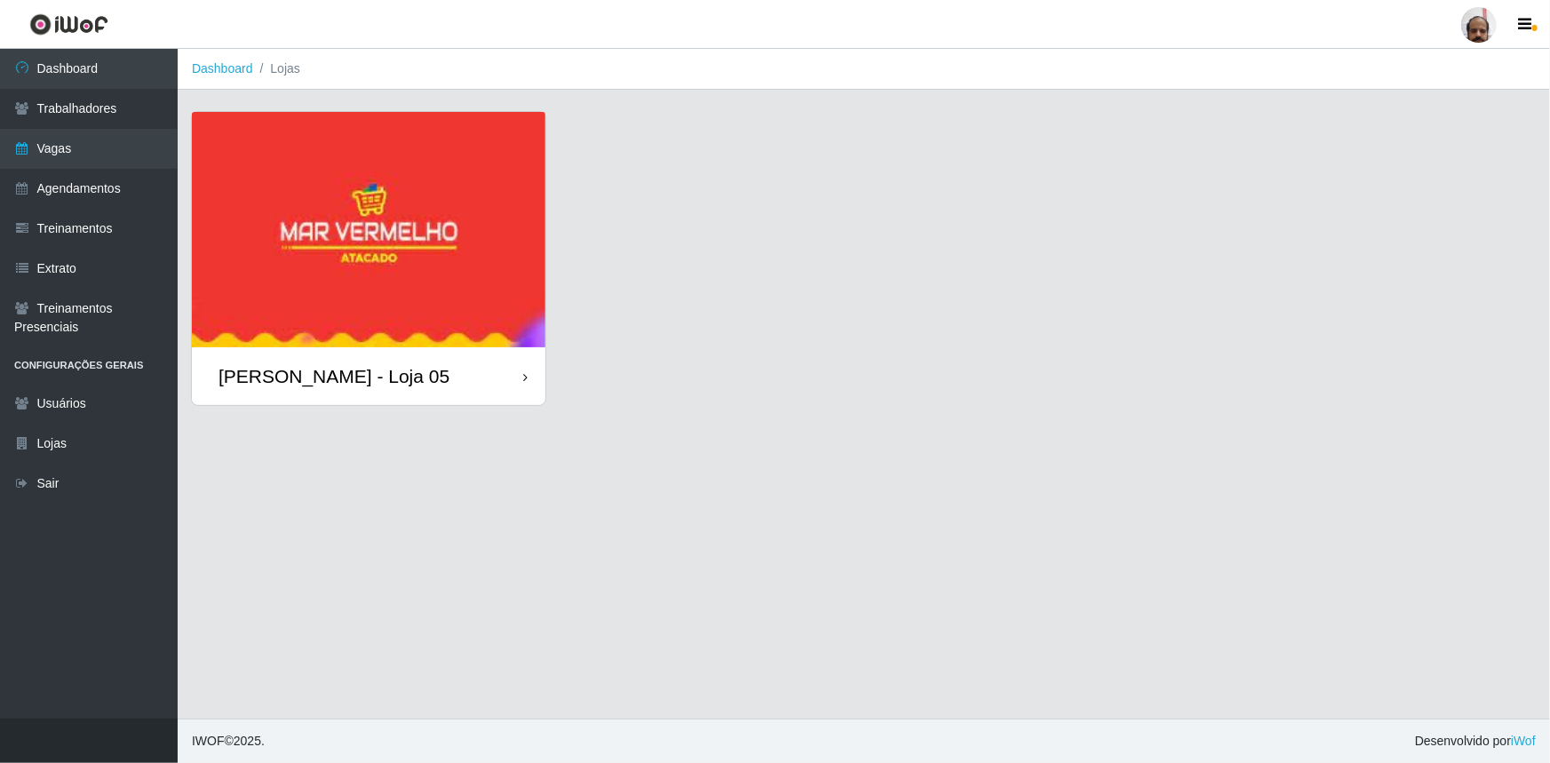
click at [293, 240] on img at bounding box center [368, 229] width 353 height 235
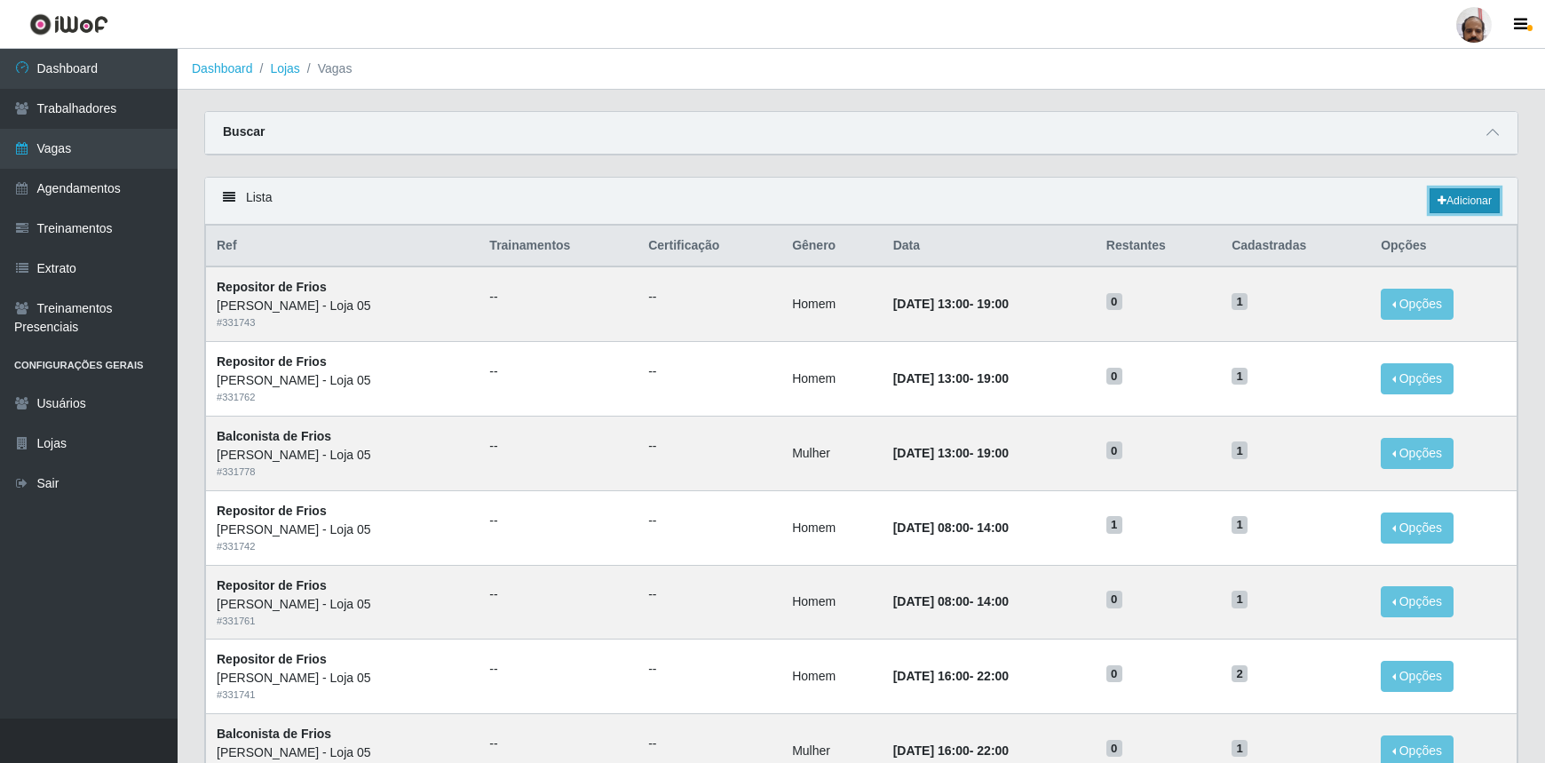
click at [1457, 195] on link "Adicionar" at bounding box center [1465, 200] width 70 height 25
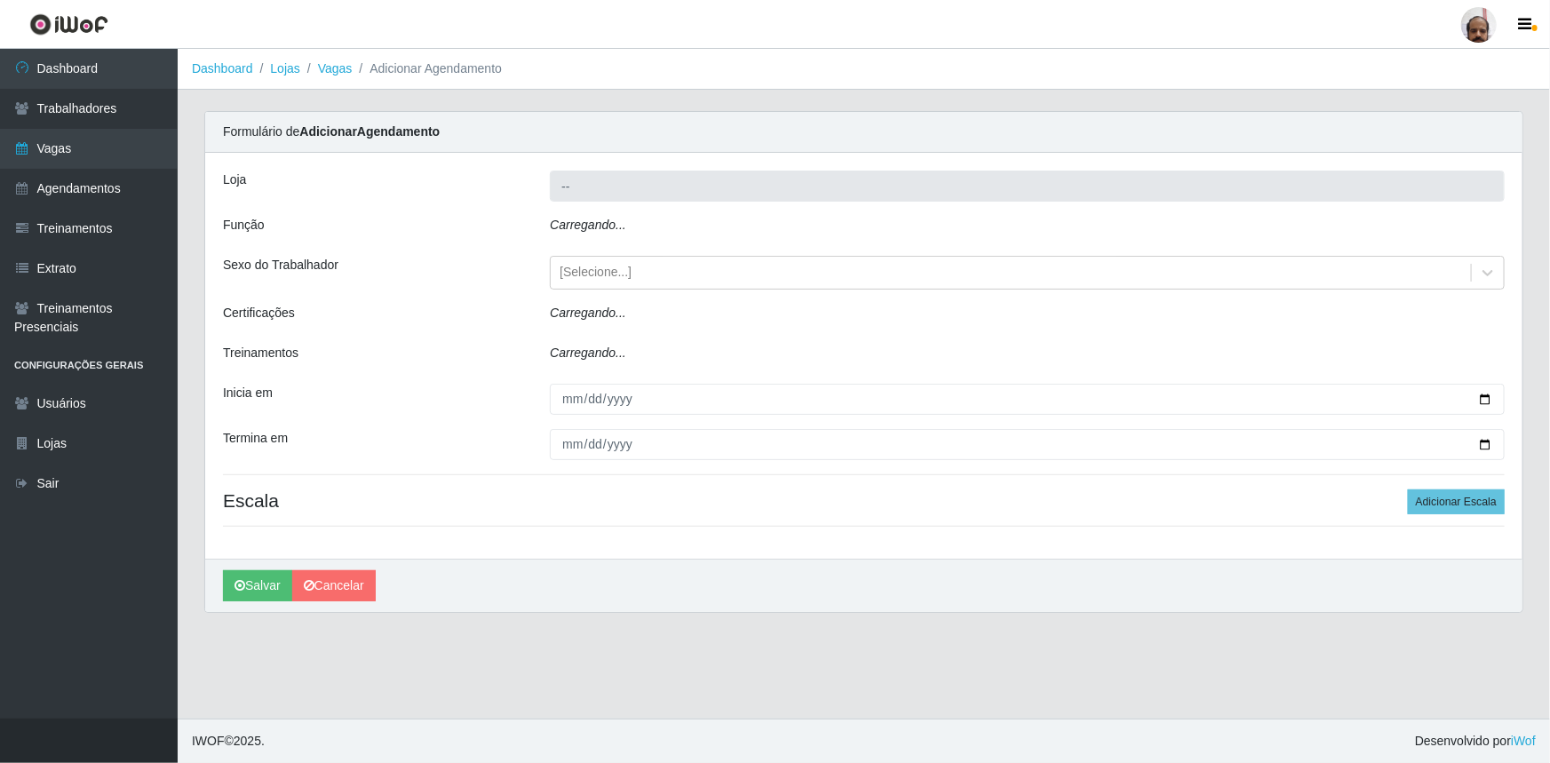
type input "[PERSON_NAME] - Loja 05"
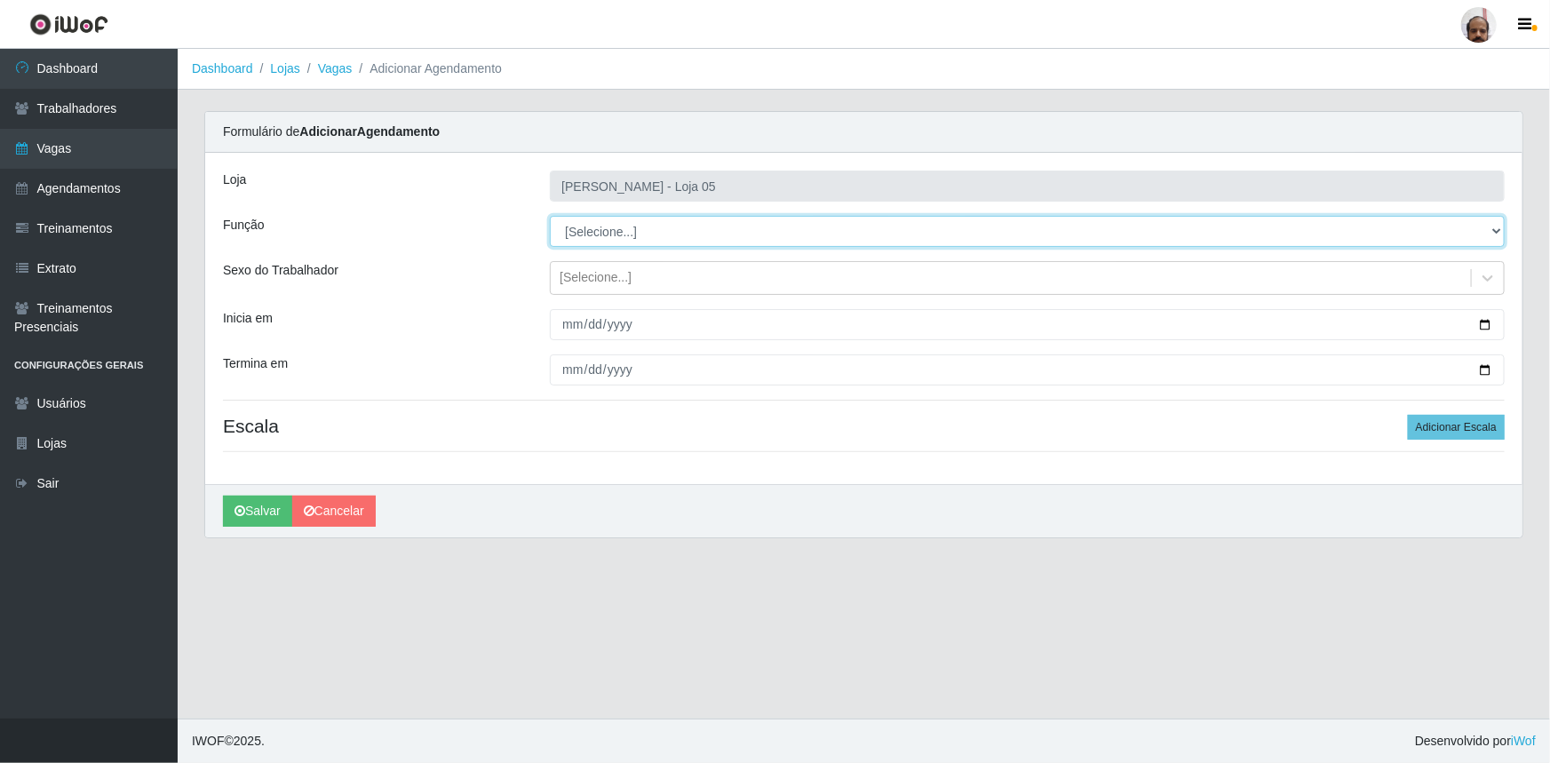
click at [1496, 232] on select "[Selecione...] ASG ASG + ASG ++ Auxiliar de Depósito Auxiliar de Depósito + Aux…" at bounding box center [1027, 231] width 955 height 31
select select "82"
click at [550, 216] on select "[Selecione...] ASG ASG + ASG ++ Auxiliar de Depósito Auxiliar de Depósito + Aux…" at bounding box center [1027, 231] width 955 height 31
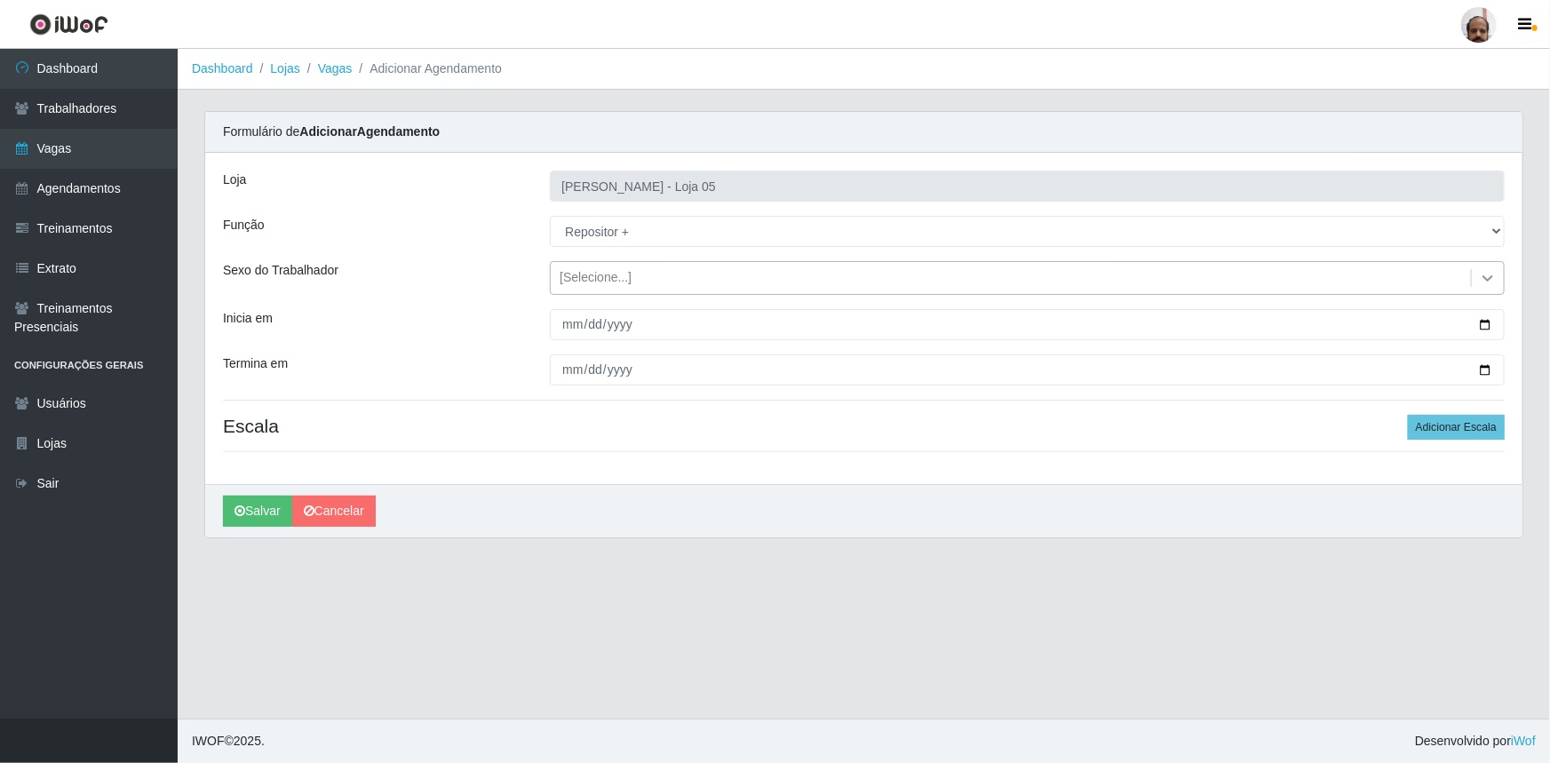
click at [1483, 275] on icon at bounding box center [1488, 278] width 18 height 18
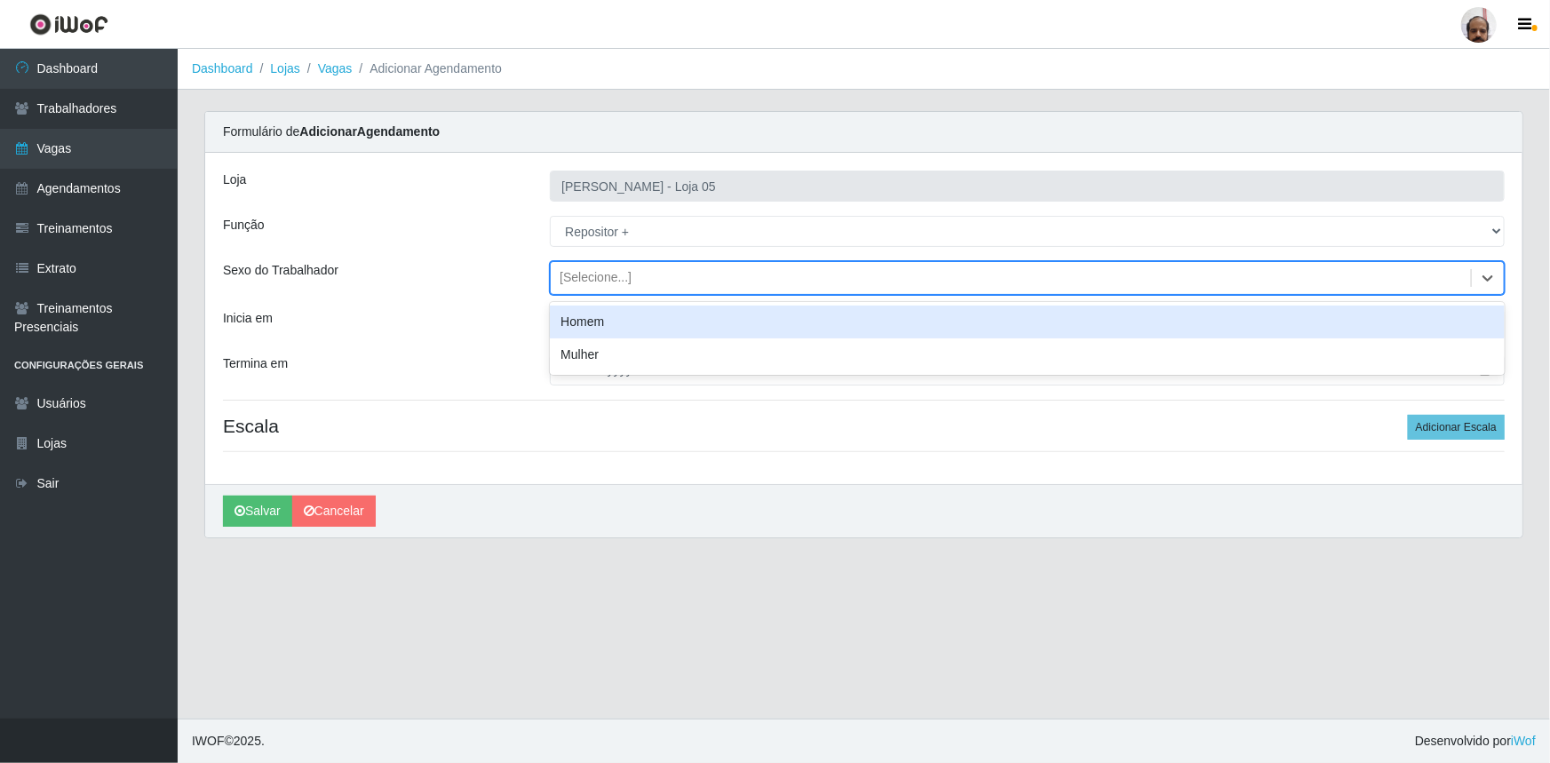
click at [583, 322] on div "Homem" at bounding box center [1027, 322] width 955 height 33
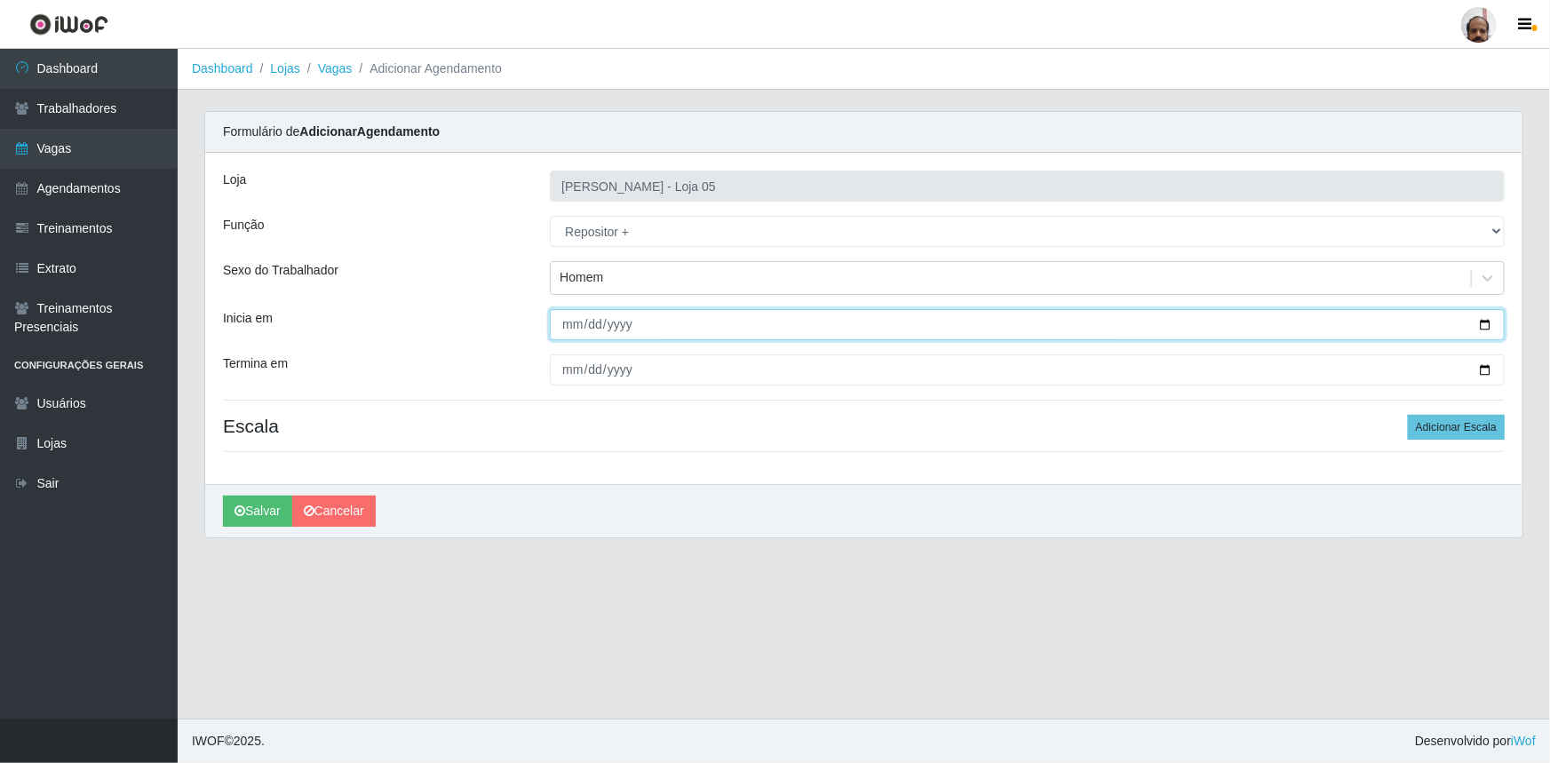
click at [1491, 312] on input "Inicia em" at bounding box center [1027, 324] width 955 height 31
click at [1482, 329] on input "Inicia em" at bounding box center [1027, 324] width 955 height 31
type input "[DATE]"
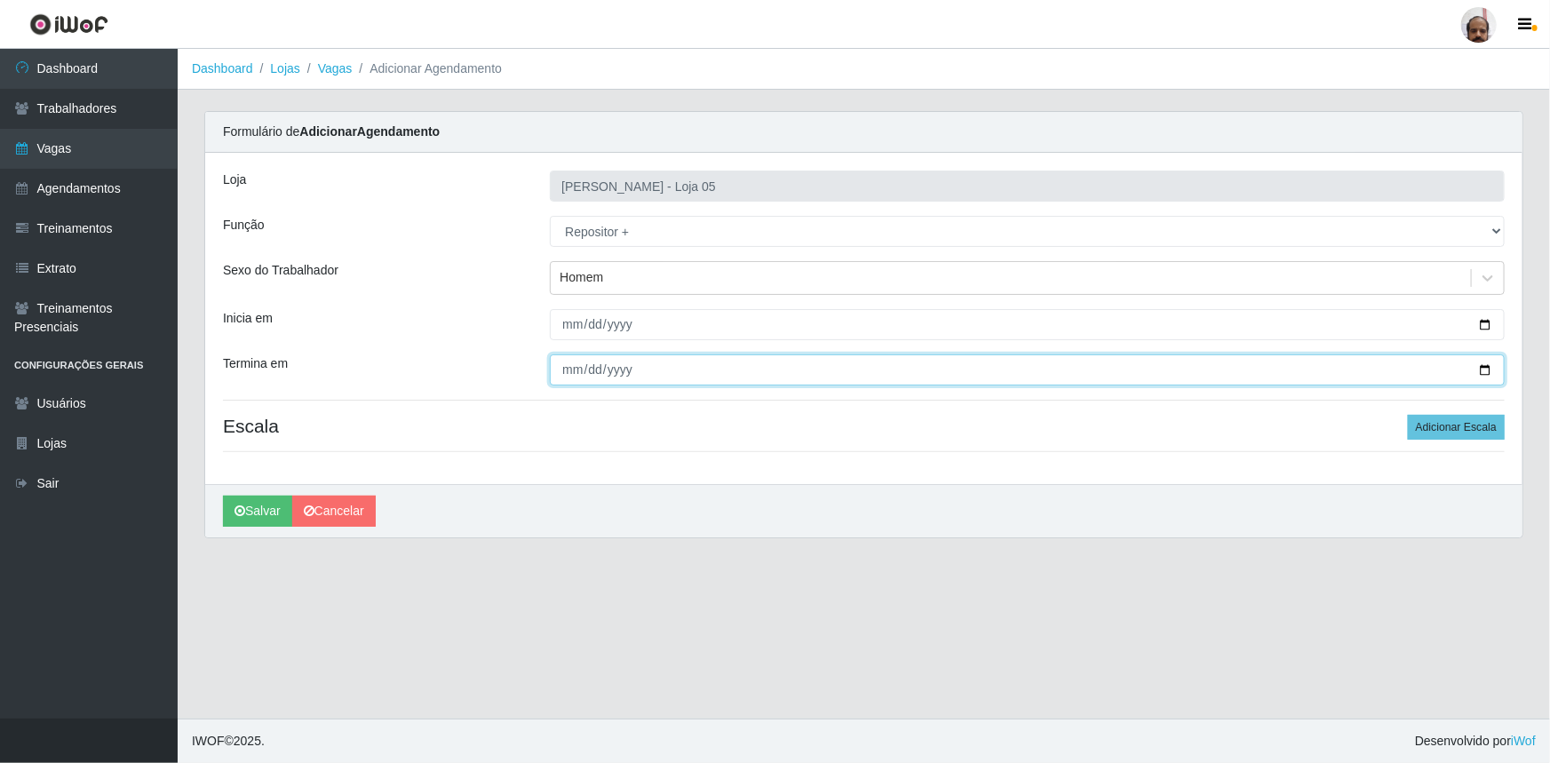
click at [1489, 364] on input "Termina em" at bounding box center [1027, 369] width 955 height 31
type input "[DATE]"
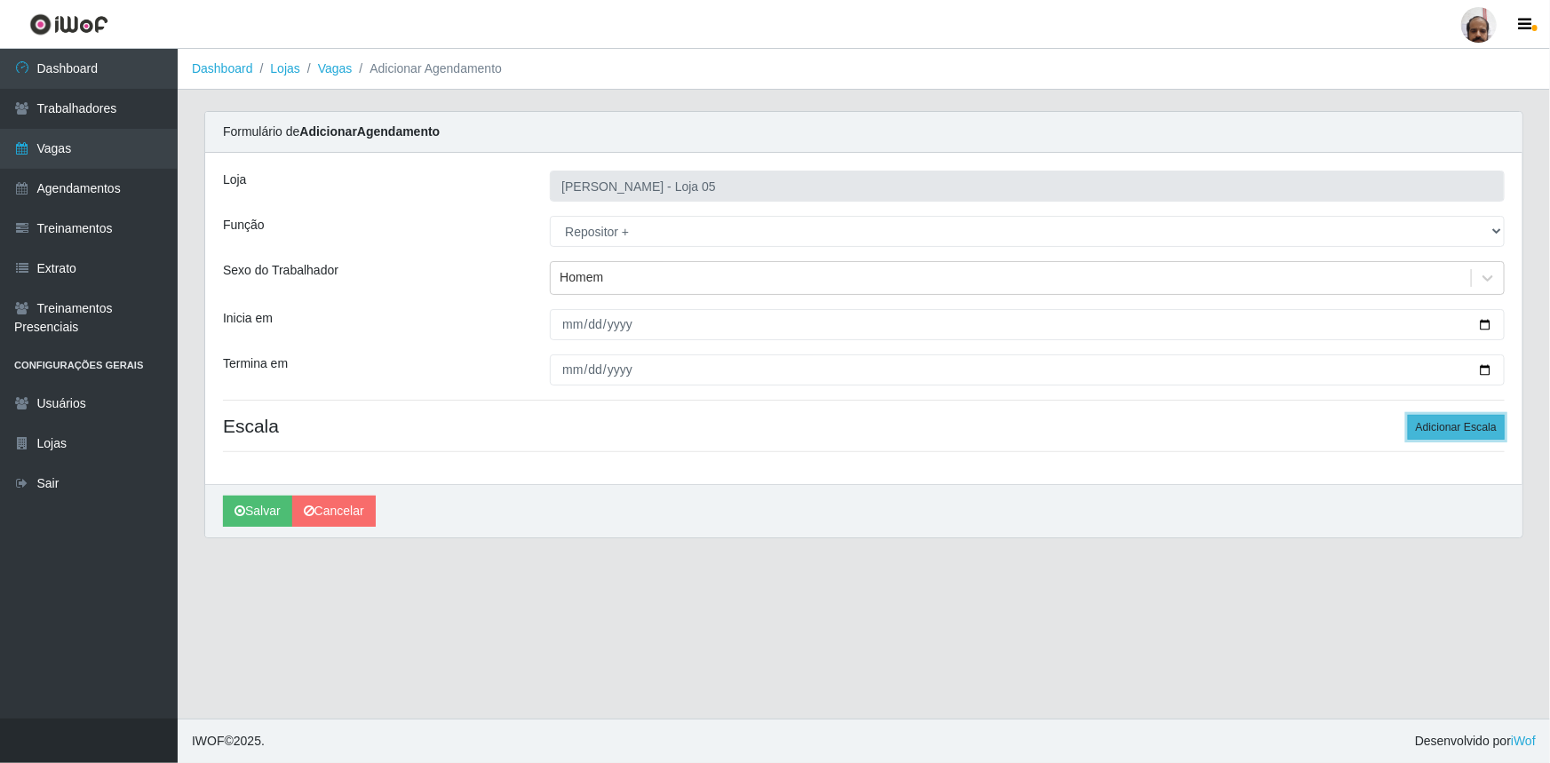
click at [1481, 422] on button "Adicionar Escala" at bounding box center [1456, 427] width 97 height 25
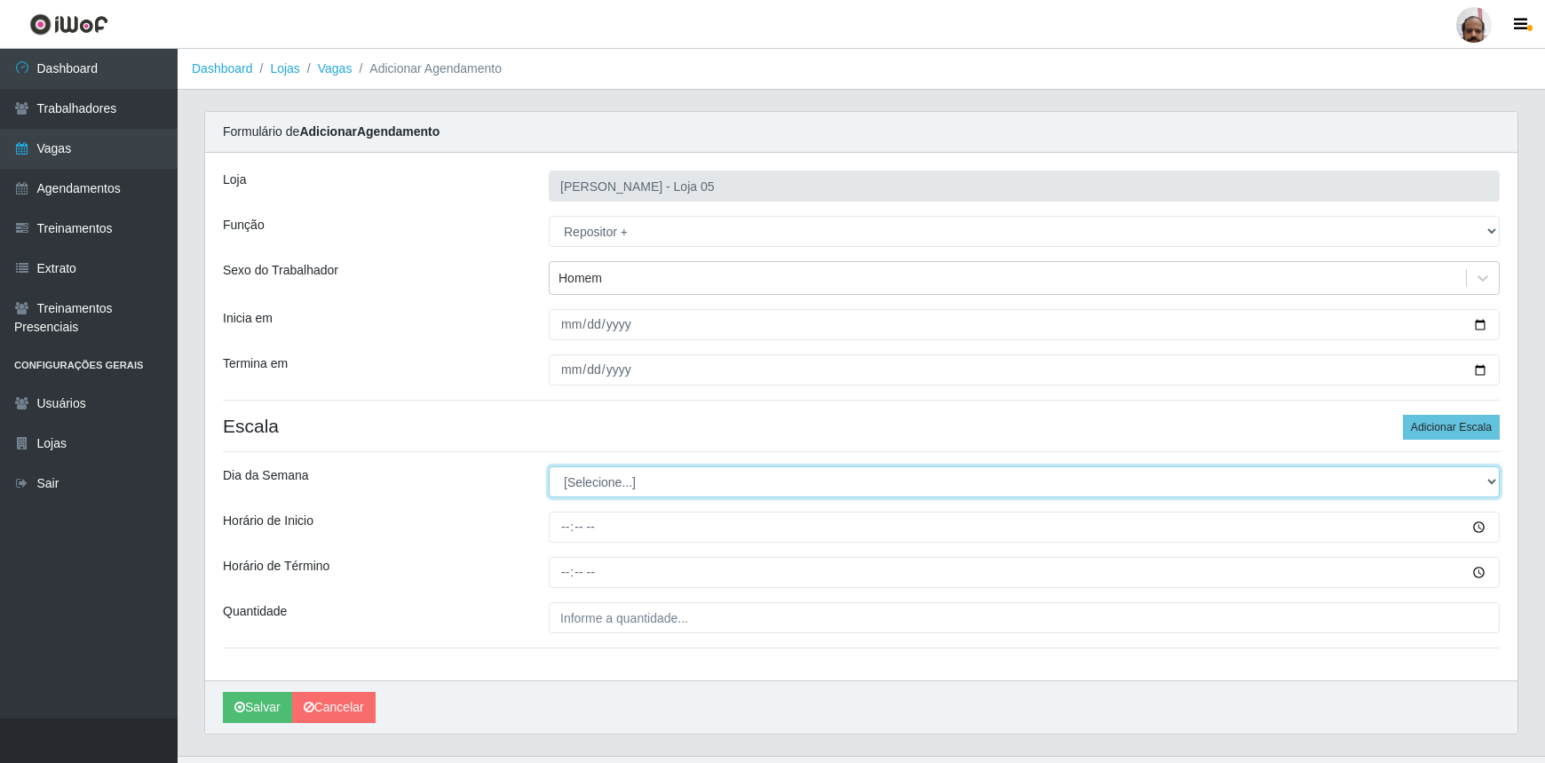
click at [1490, 486] on select "[Selecione...] Segunda Terça Quarta Quinta Sexta Sábado Domingo" at bounding box center [1024, 481] width 951 height 31
select select "1"
click at [549, 466] on select "[Selecione...] Segunda Terça Quarta Quinta Sexta Sábado Domingo" at bounding box center [1024, 481] width 951 height 31
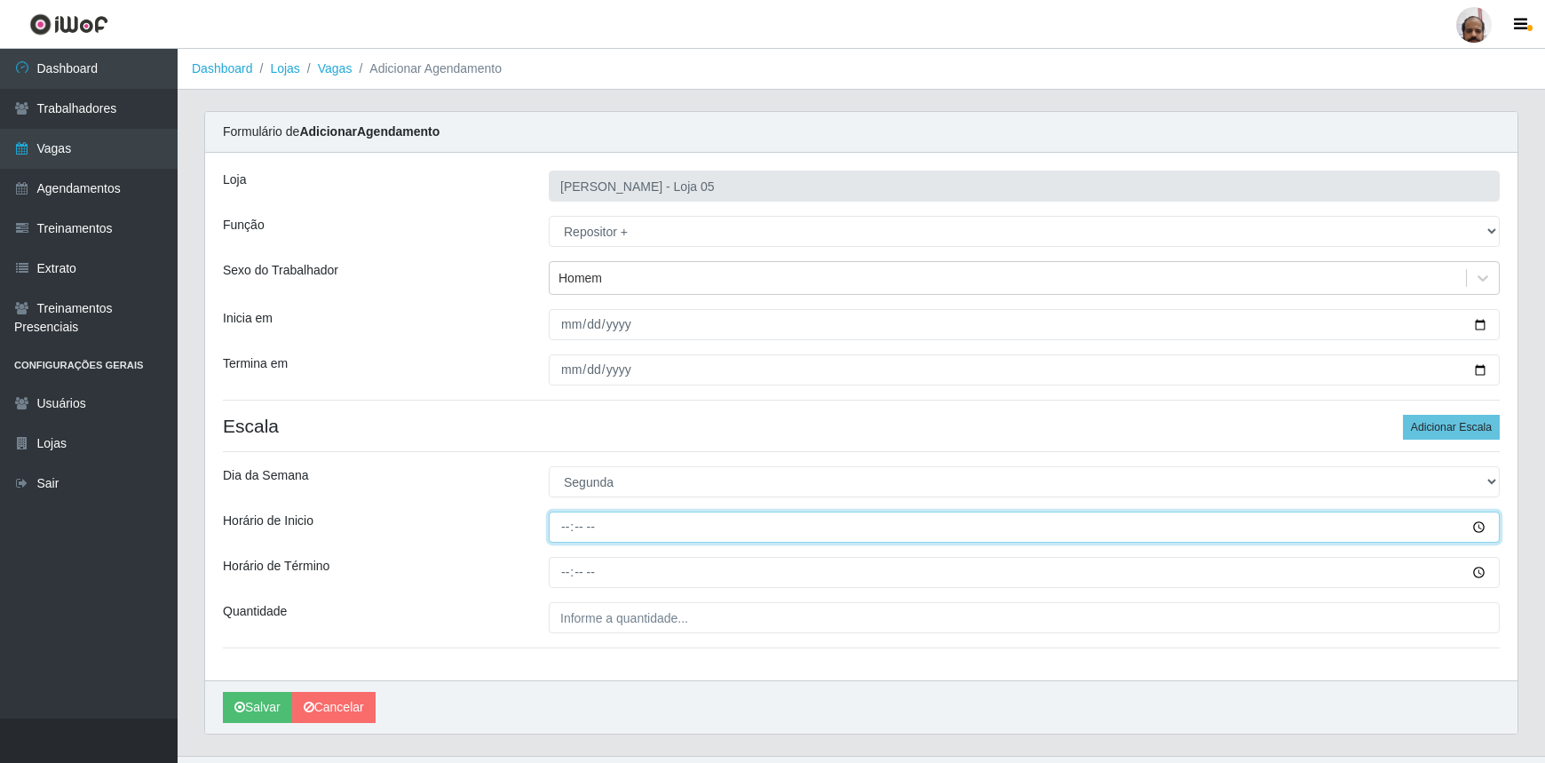
click at [568, 527] on input "Horário de Inicio" at bounding box center [1024, 527] width 951 height 31
type input "23:00"
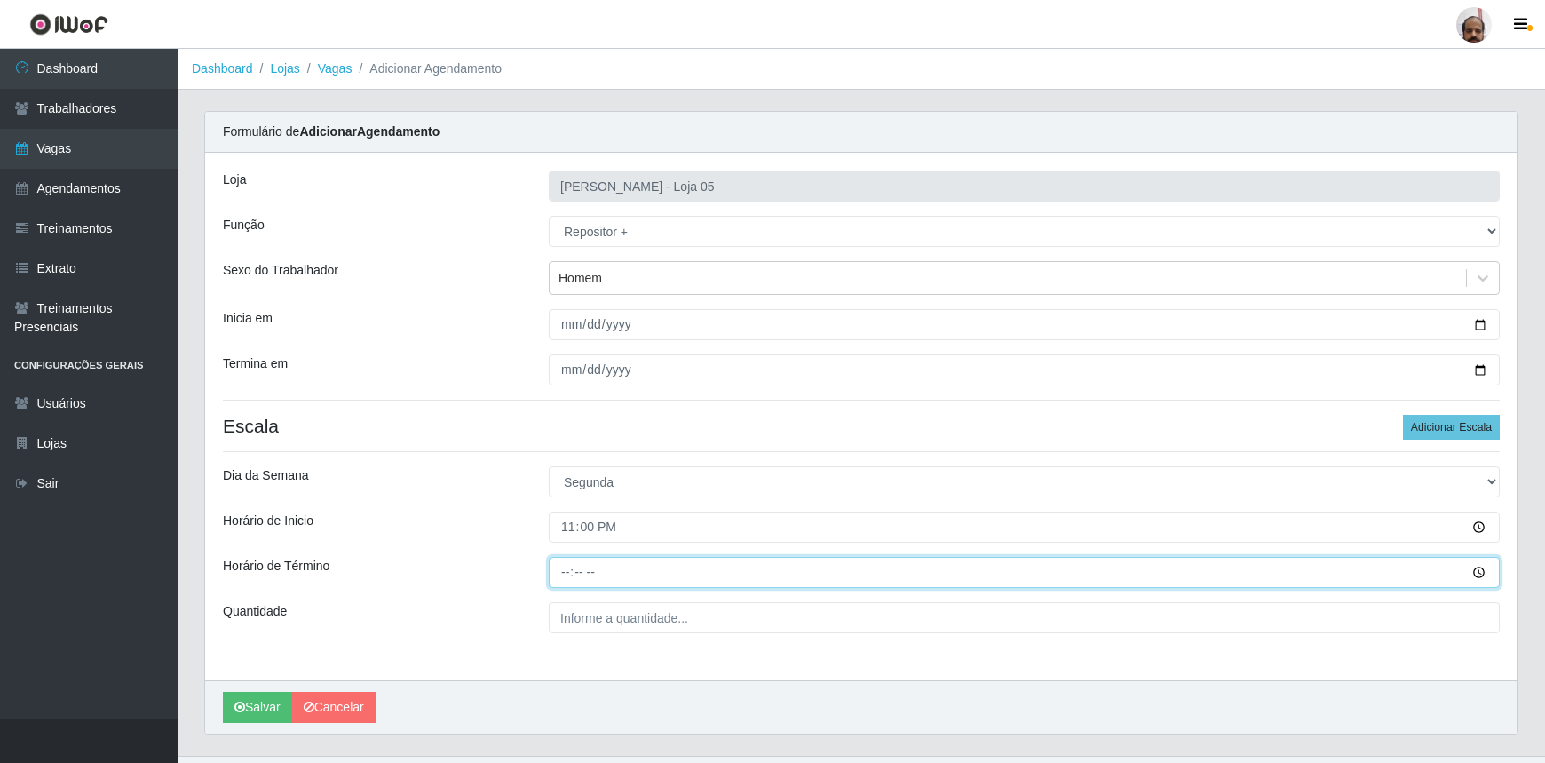
click at [560, 571] on input "Horário de Término" at bounding box center [1024, 572] width 951 height 31
type input "05:00"
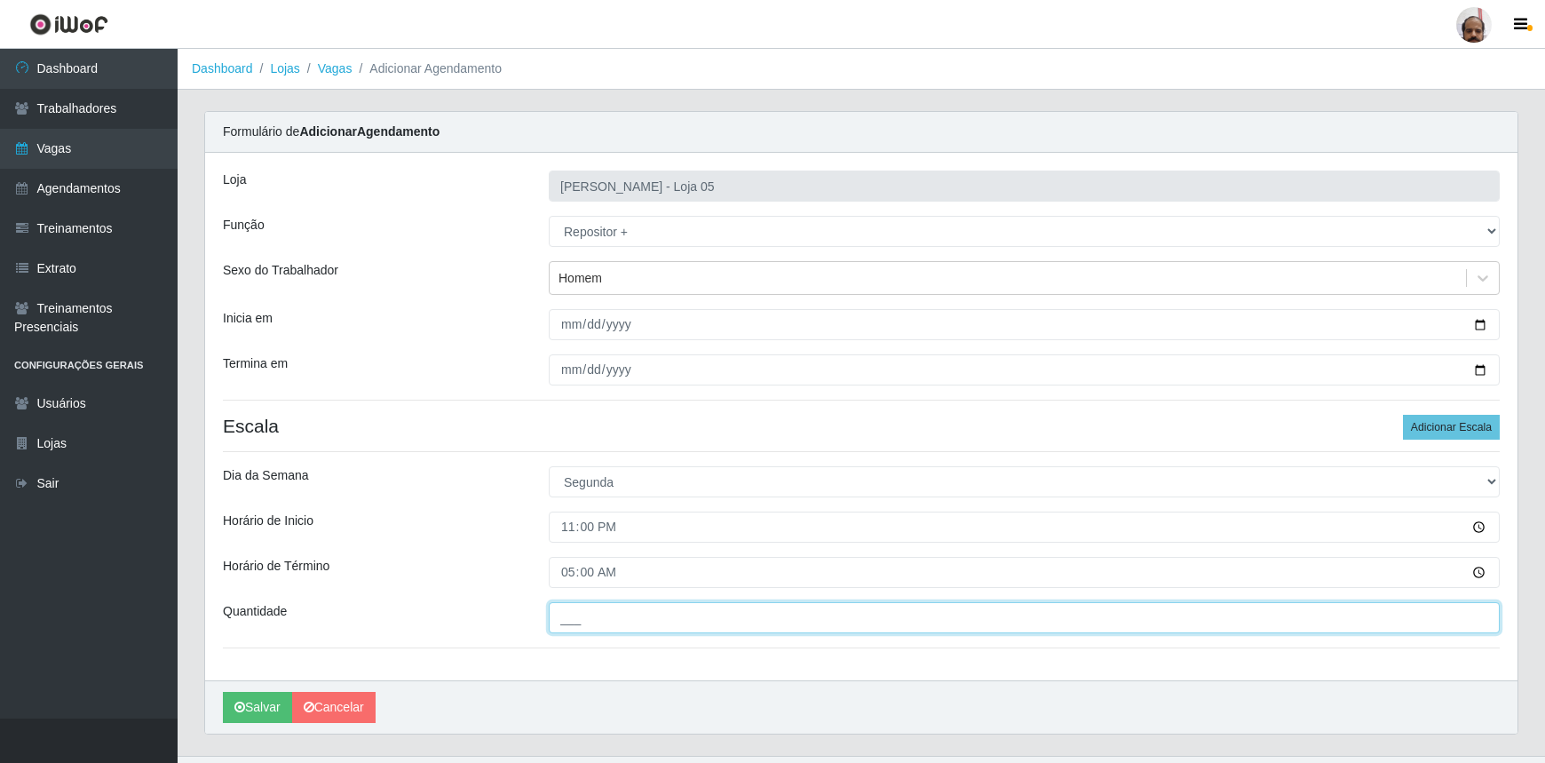
click at [655, 623] on input "___" at bounding box center [1024, 617] width 951 height 31
type input "3__"
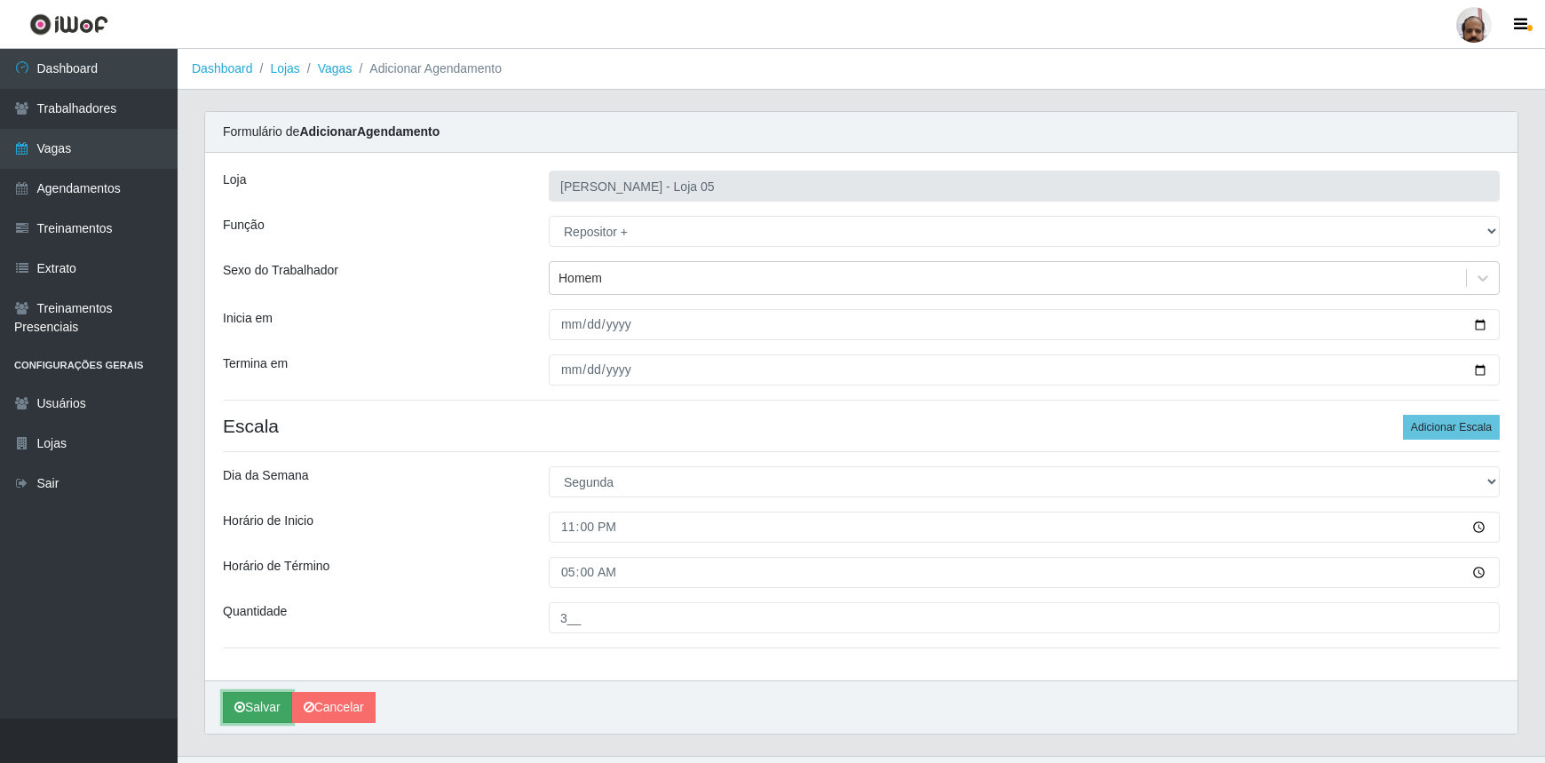
click at [255, 705] on button "Salvar" at bounding box center [257, 707] width 69 height 31
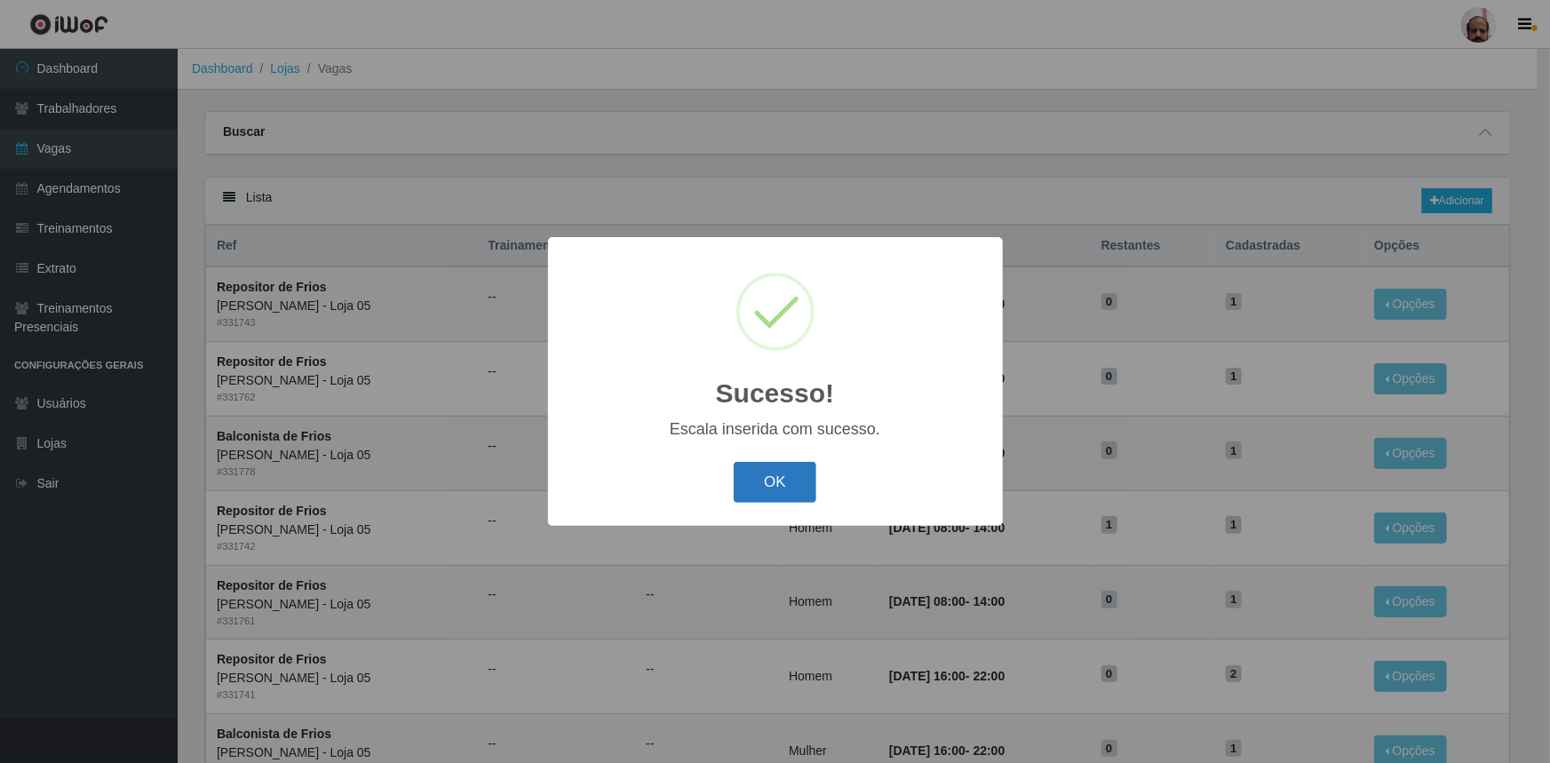
click at [781, 480] on button "OK" at bounding box center [775, 483] width 83 height 42
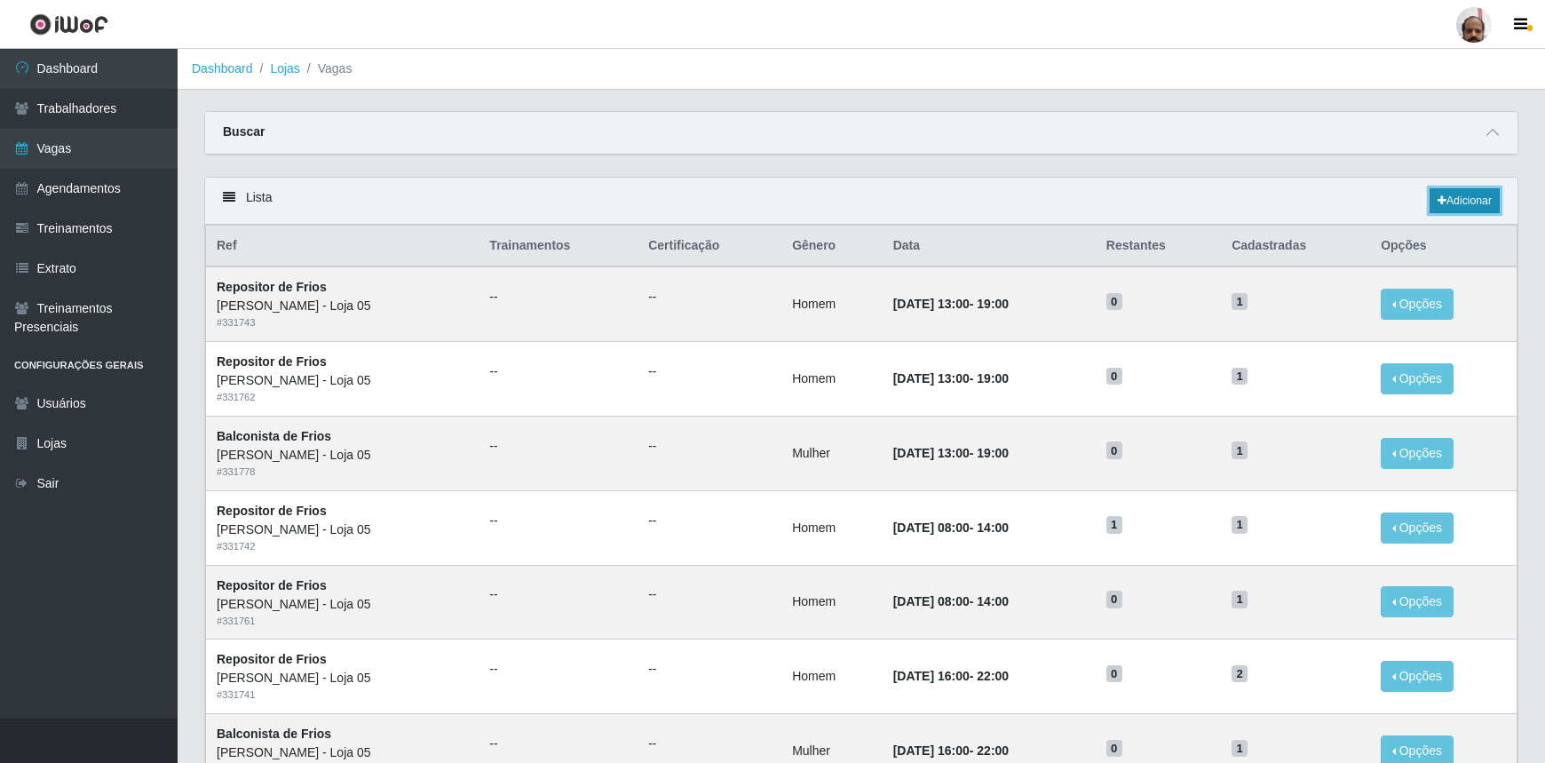
click at [1457, 202] on link "Adicionar" at bounding box center [1465, 200] width 70 height 25
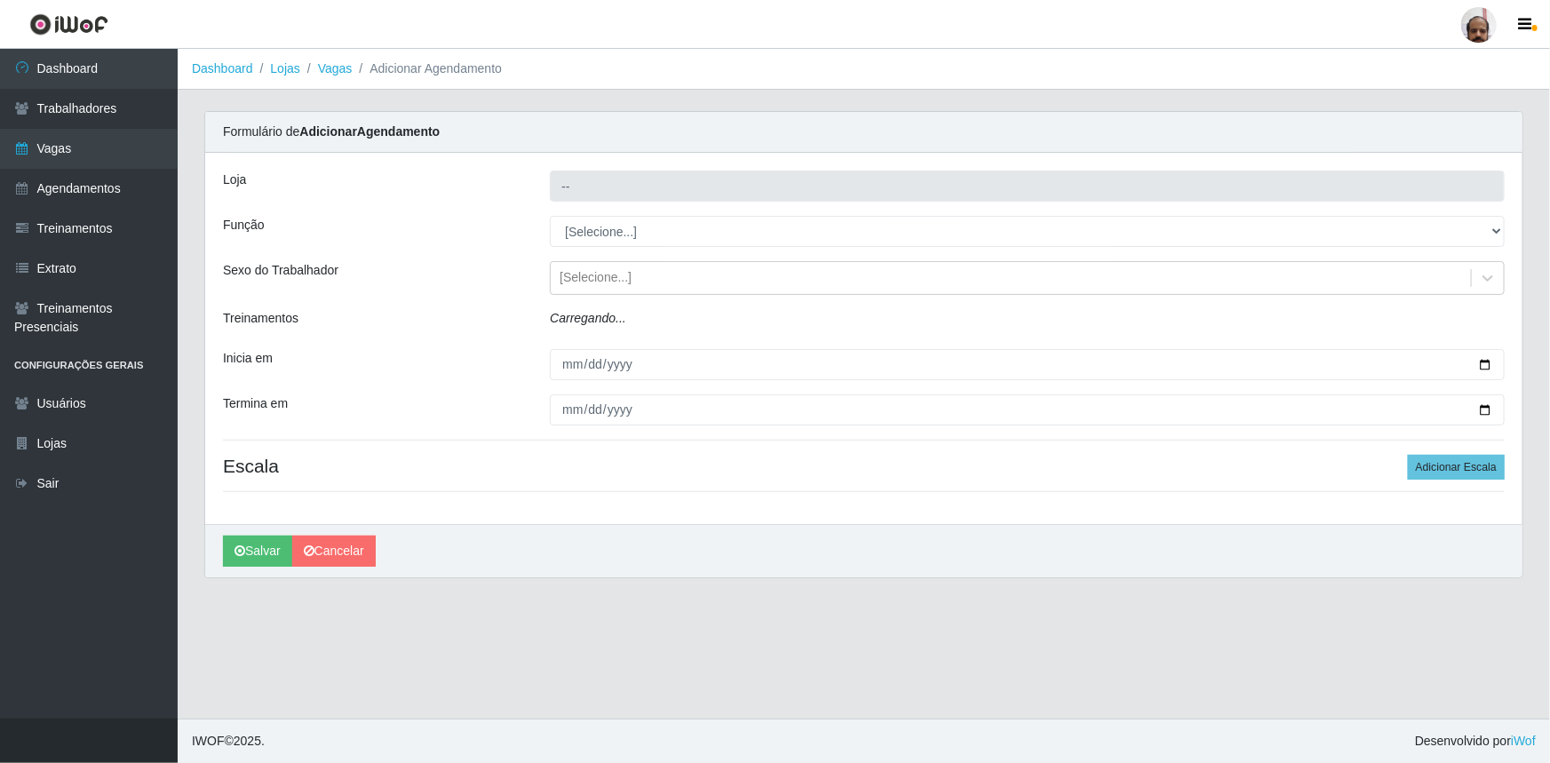
type input "[PERSON_NAME] - Loja 05"
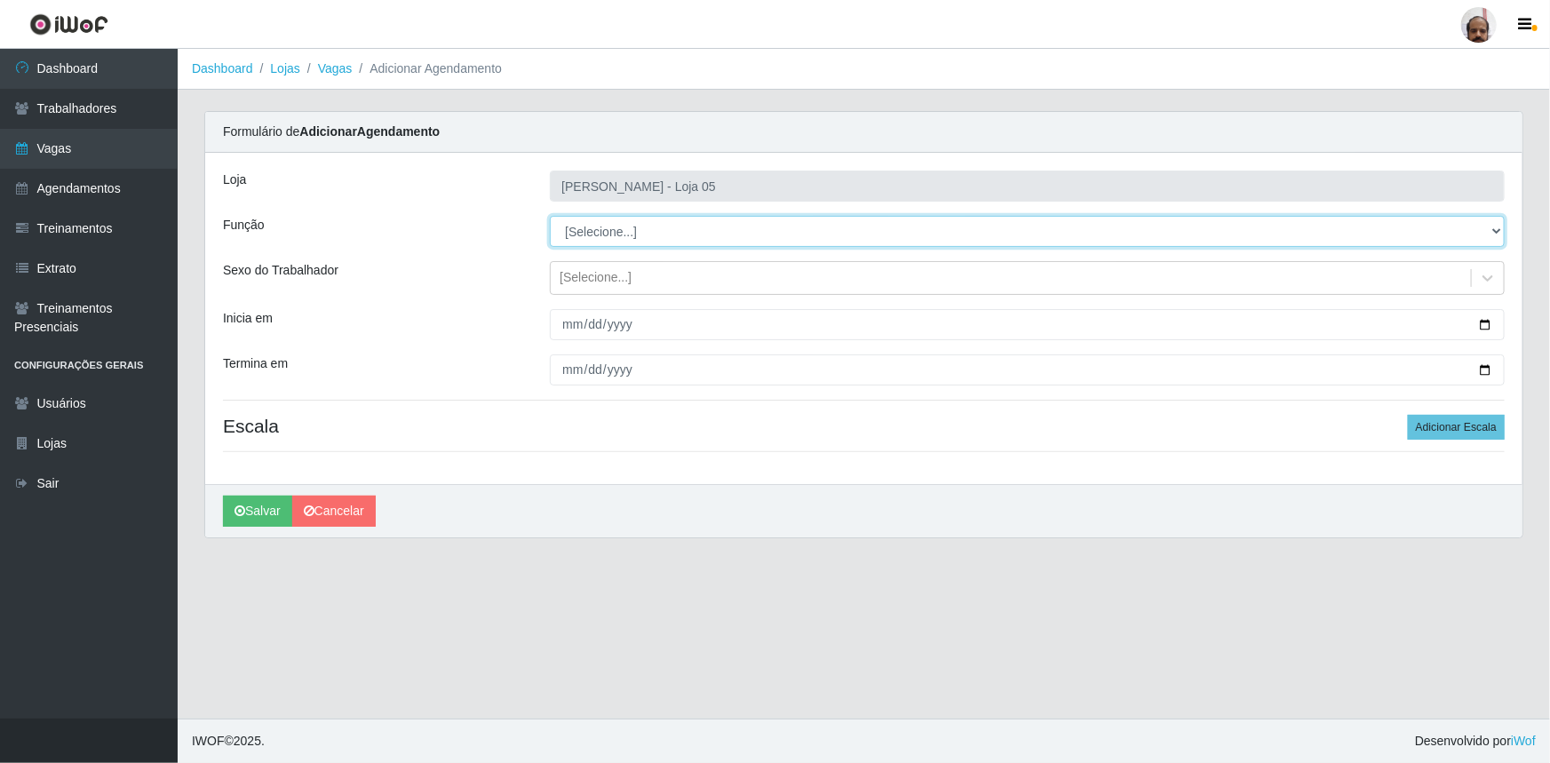
click at [1496, 231] on select "[Selecione...] ASG ASG + ASG ++ Auxiliar de Depósito Auxiliar de Depósito + Aux…" at bounding box center [1027, 231] width 955 height 31
select select "82"
click at [550, 216] on select "[Selecione...] ASG ASG + ASG ++ Auxiliar de Depósito Auxiliar de Depósito + Aux…" at bounding box center [1027, 231] width 955 height 31
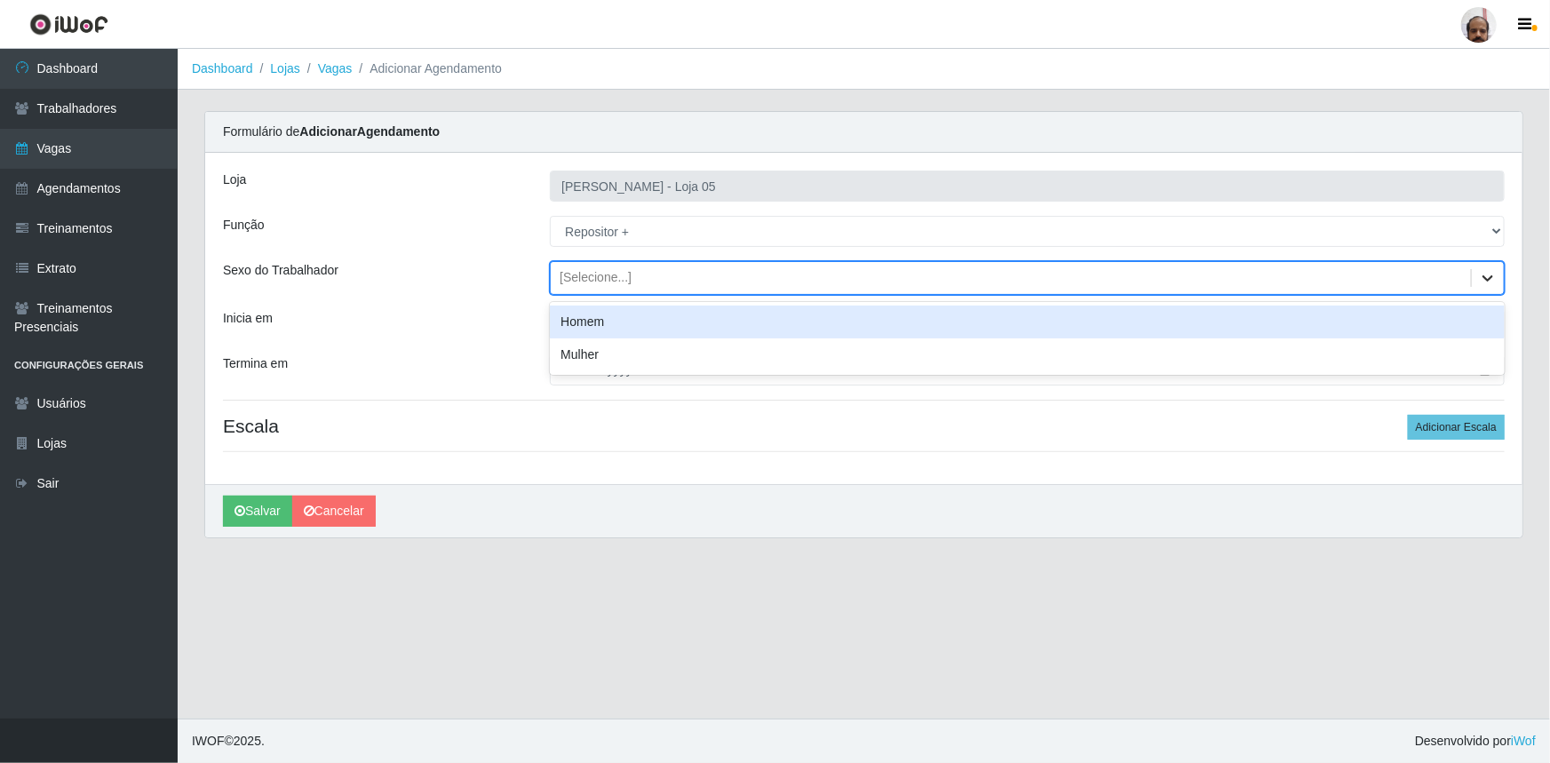
click at [1488, 274] on icon at bounding box center [1488, 278] width 18 height 18
click at [595, 331] on div "Homem" at bounding box center [1027, 322] width 955 height 33
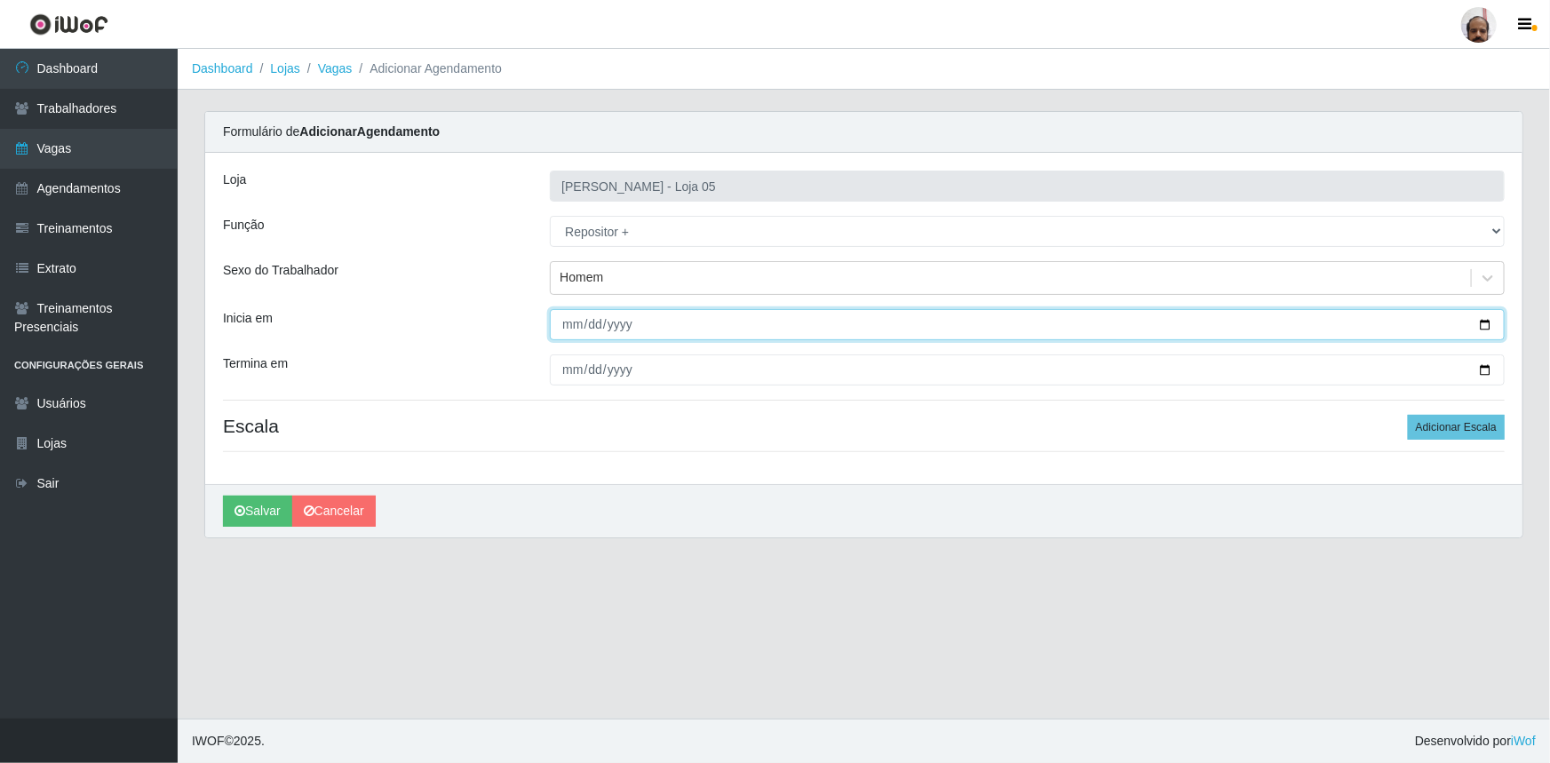
click at [1479, 328] on input "Inicia em" at bounding box center [1027, 324] width 955 height 31
type input "[DATE]"
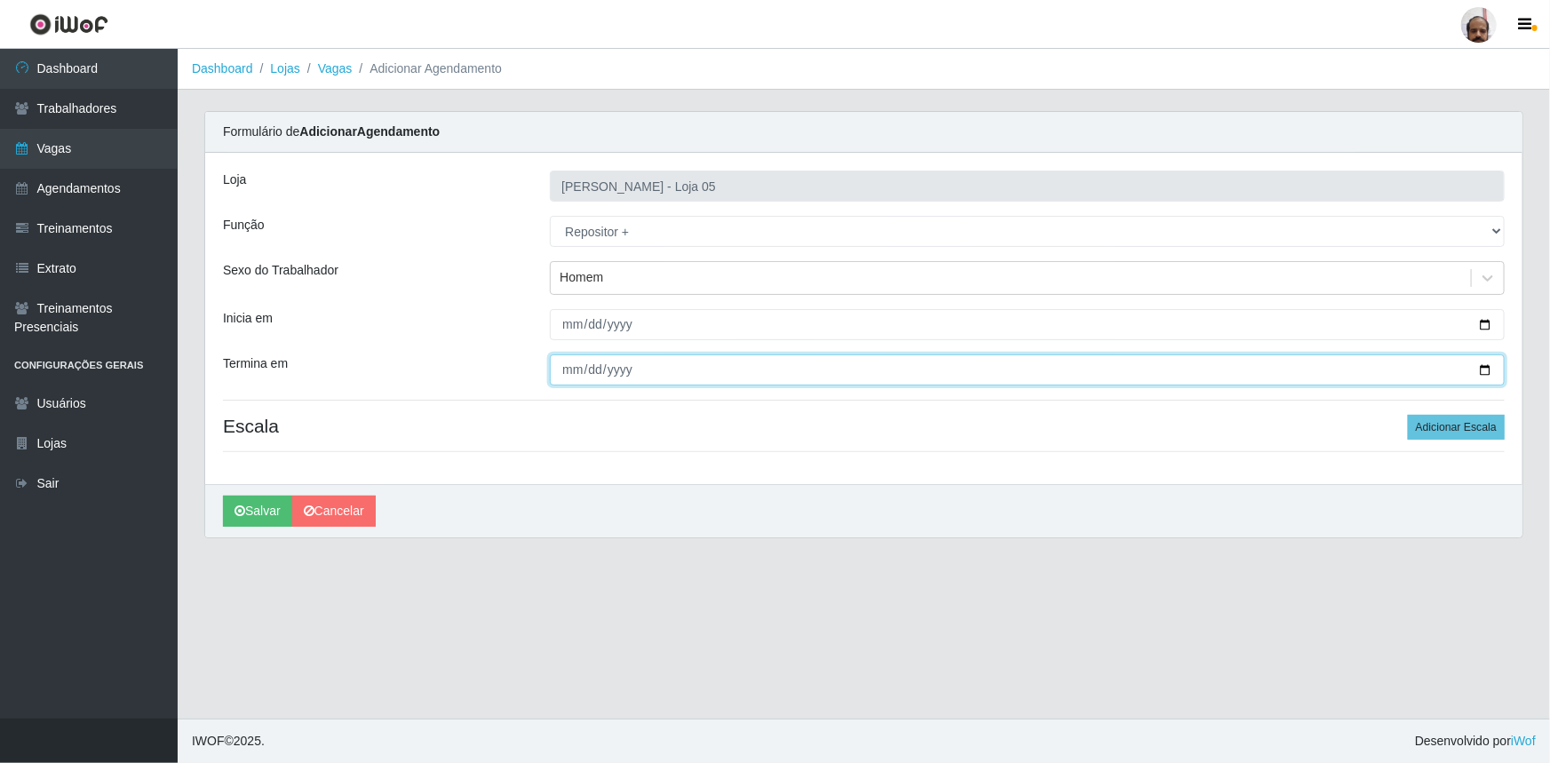
click at [1483, 370] on input "Termina em" at bounding box center [1027, 369] width 955 height 31
type input "[DATE]"
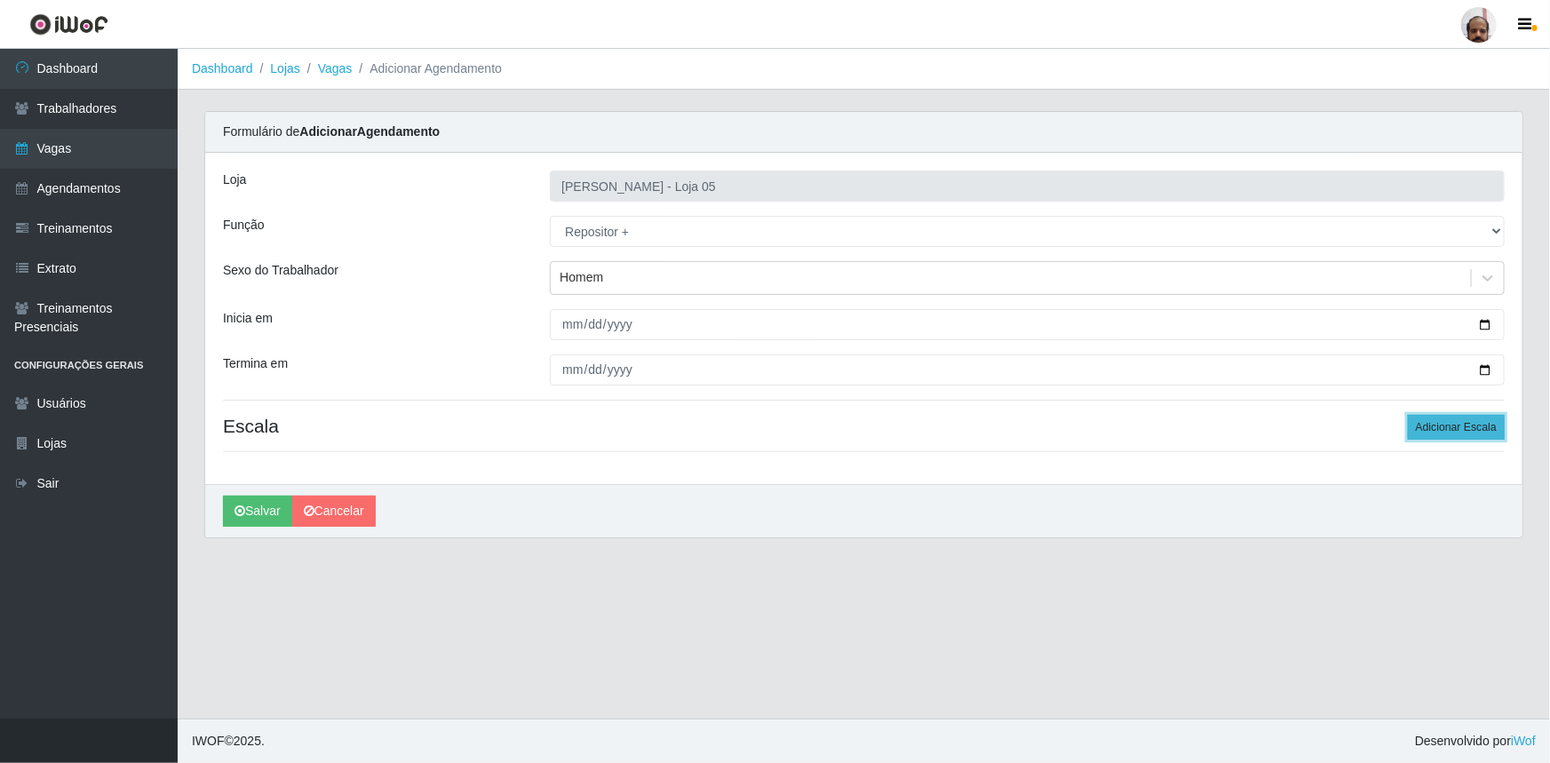
click at [1445, 423] on button "Adicionar Escala" at bounding box center [1456, 427] width 97 height 25
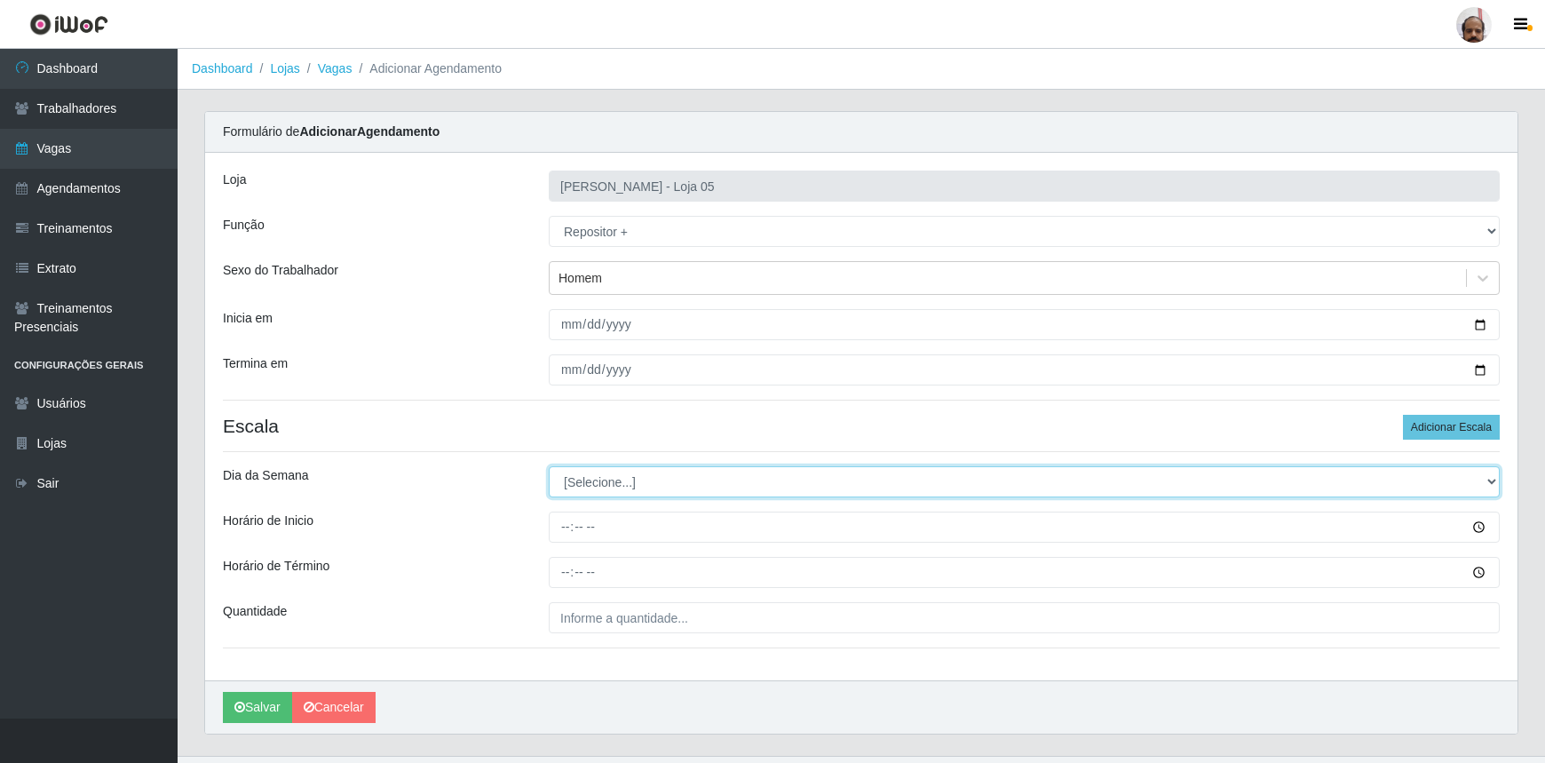
drag, startPoint x: 1490, startPoint y: 480, endPoint x: 1330, endPoint y: 472, distance: 160.9
click at [1479, 480] on select "[Selecione...] Segunda Terça Quarta Quinta Sexta Sábado Domingo" at bounding box center [1024, 481] width 951 height 31
select select "2"
click at [549, 466] on select "[Selecione...] Segunda Terça Quarta Quinta Sexta Sábado Domingo" at bounding box center [1024, 481] width 951 height 31
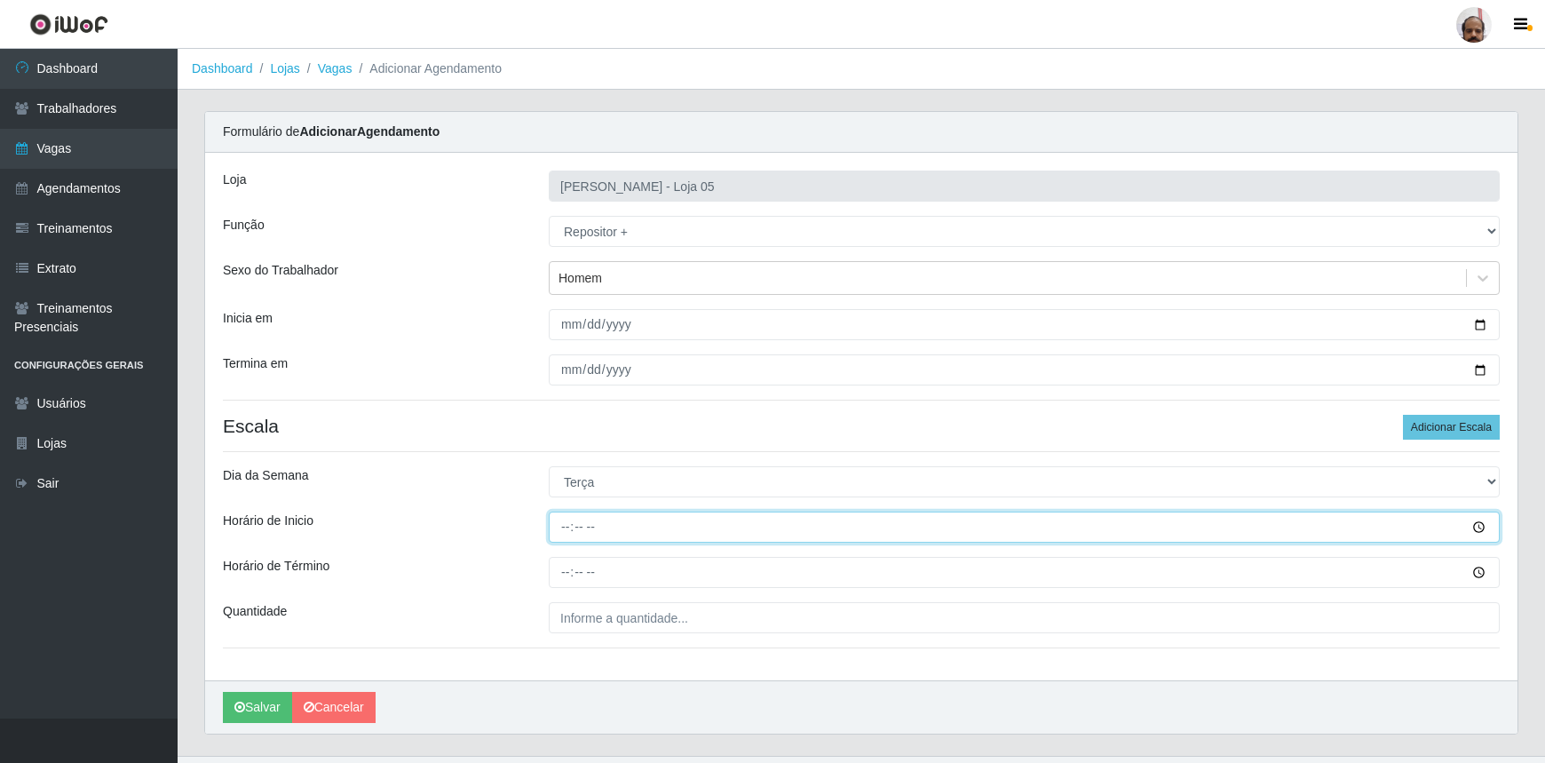
click at [560, 528] on input "Horário de Inicio" at bounding box center [1024, 527] width 951 height 31
type input "23:00"
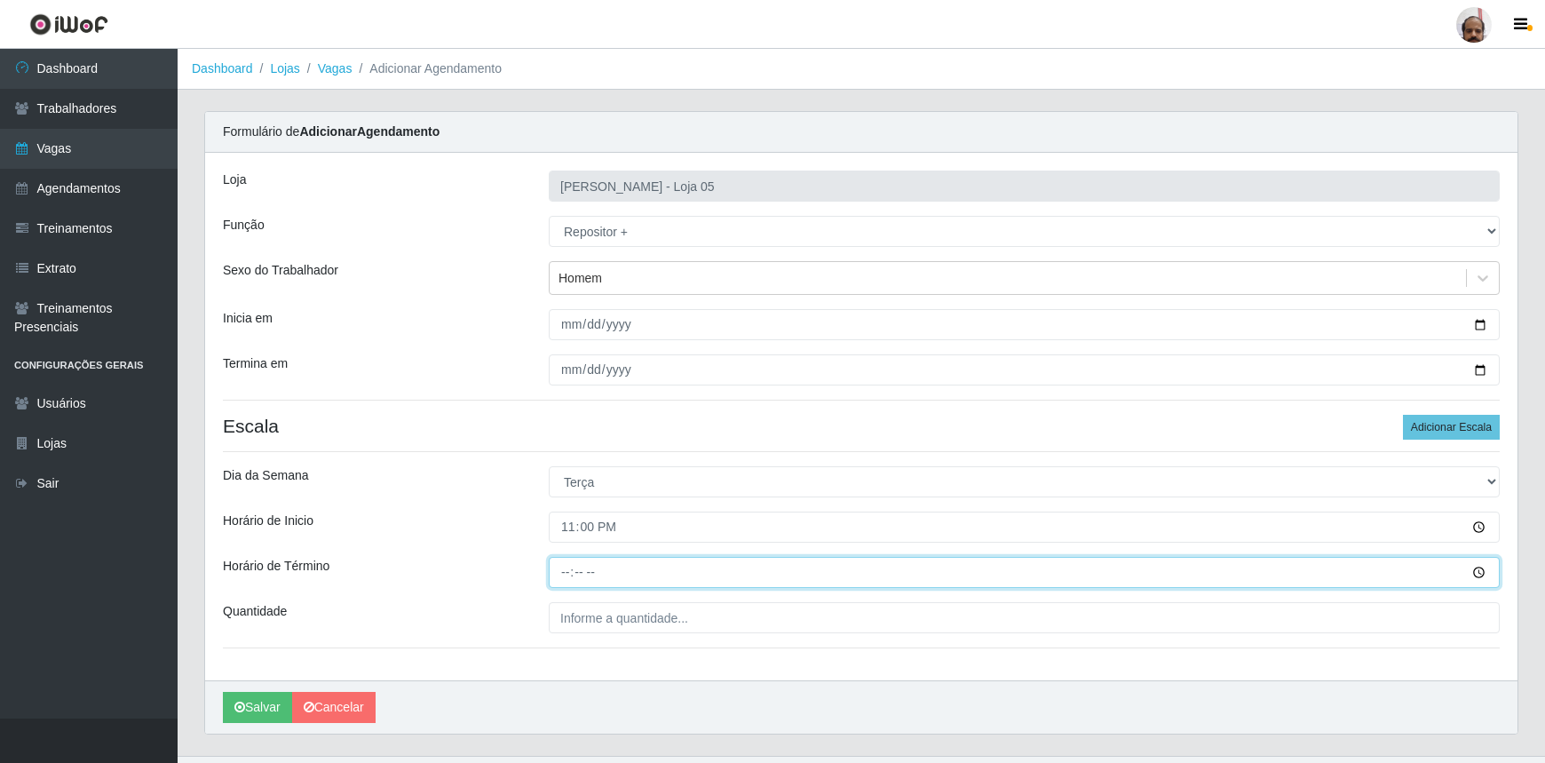
click at [560, 574] on input "Horário de Término" at bounding box center [1024, 572] width 951 height 31
type input "05:00"
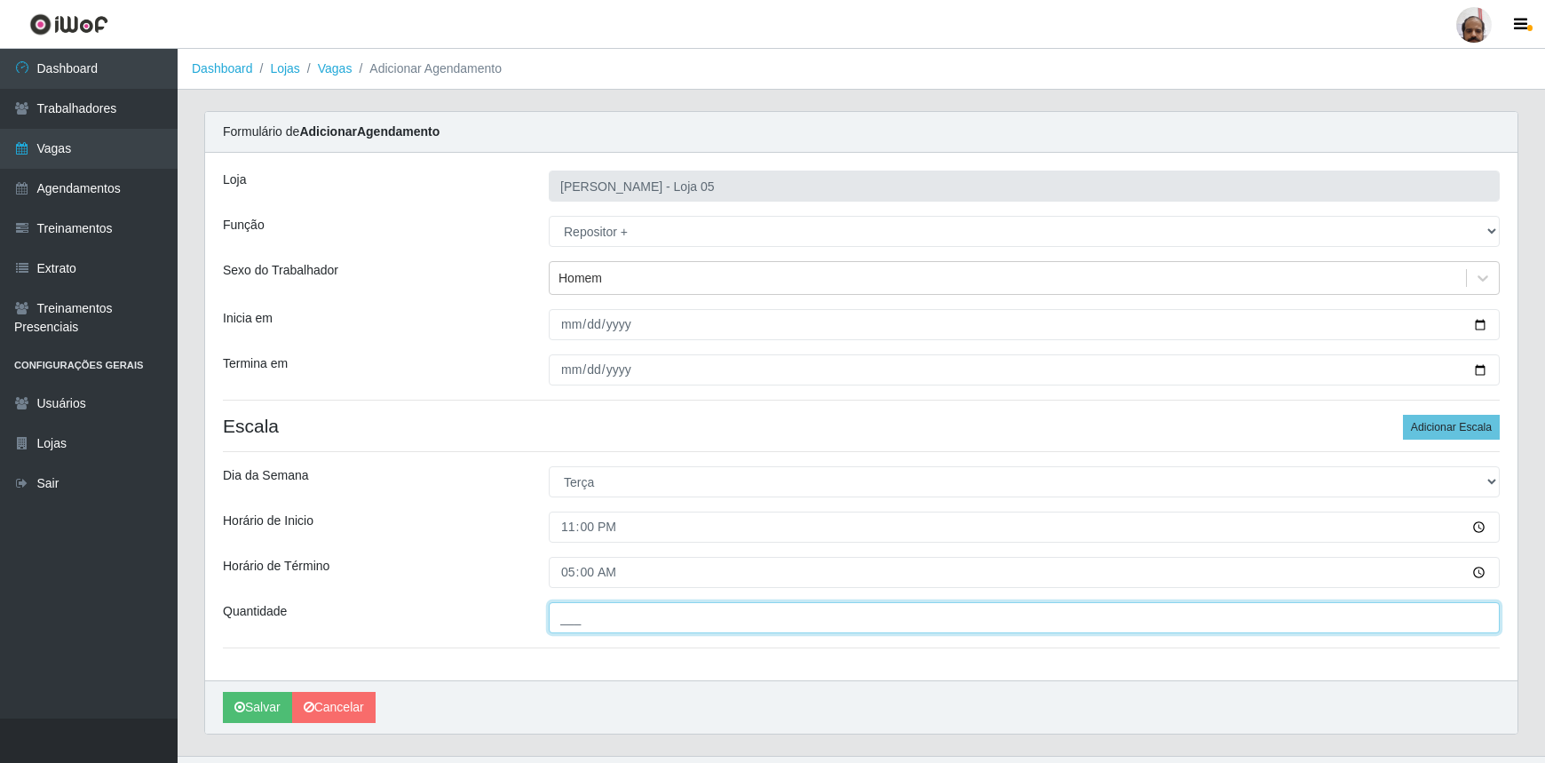
click at [684, 617] on input "___" at bounding box center [1024, 617] width 951 height 31
type input "3__"
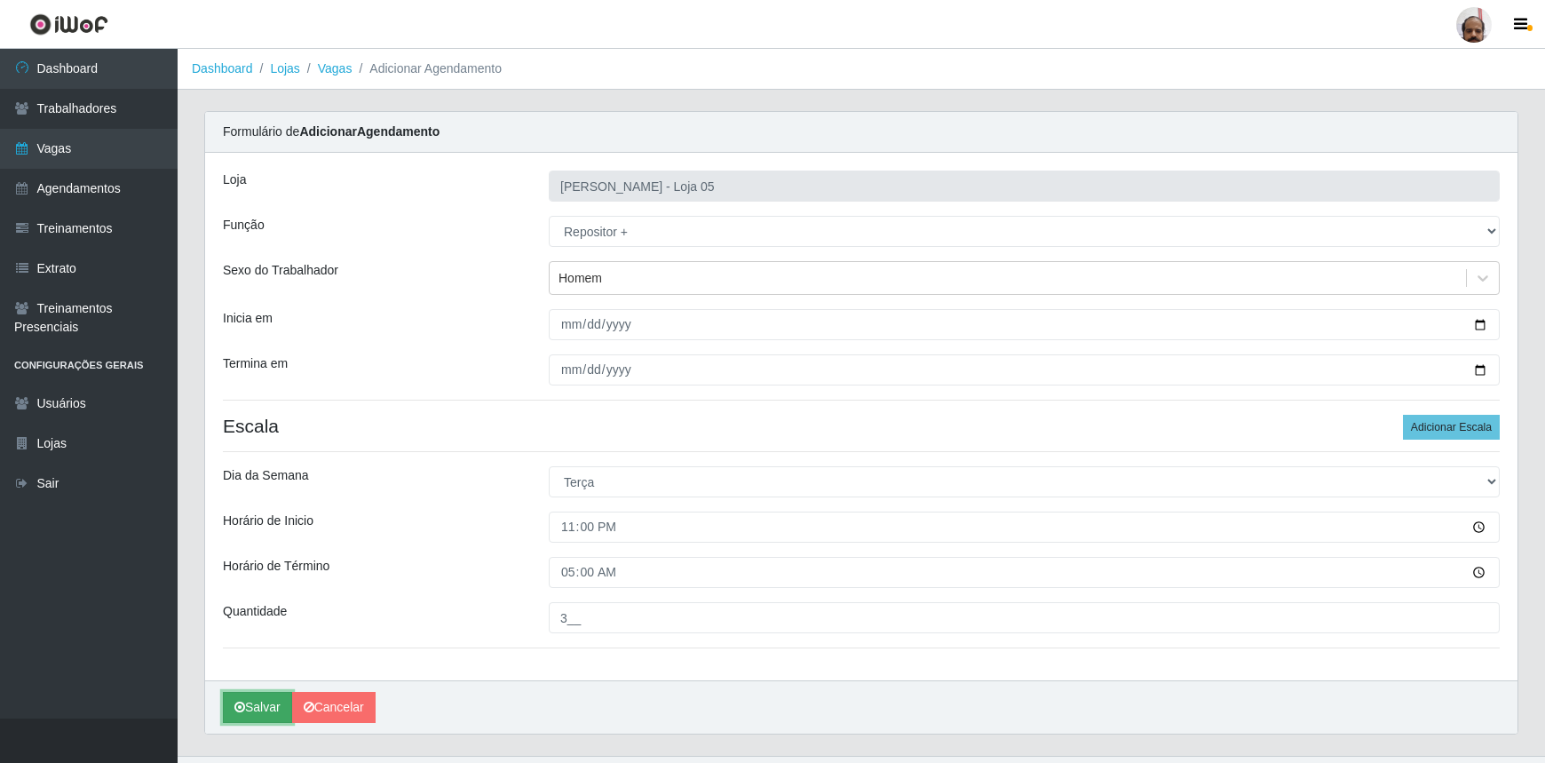
click at [261, 707] on button "Salvar" at bounding box center [257, 707] width 69 height 31
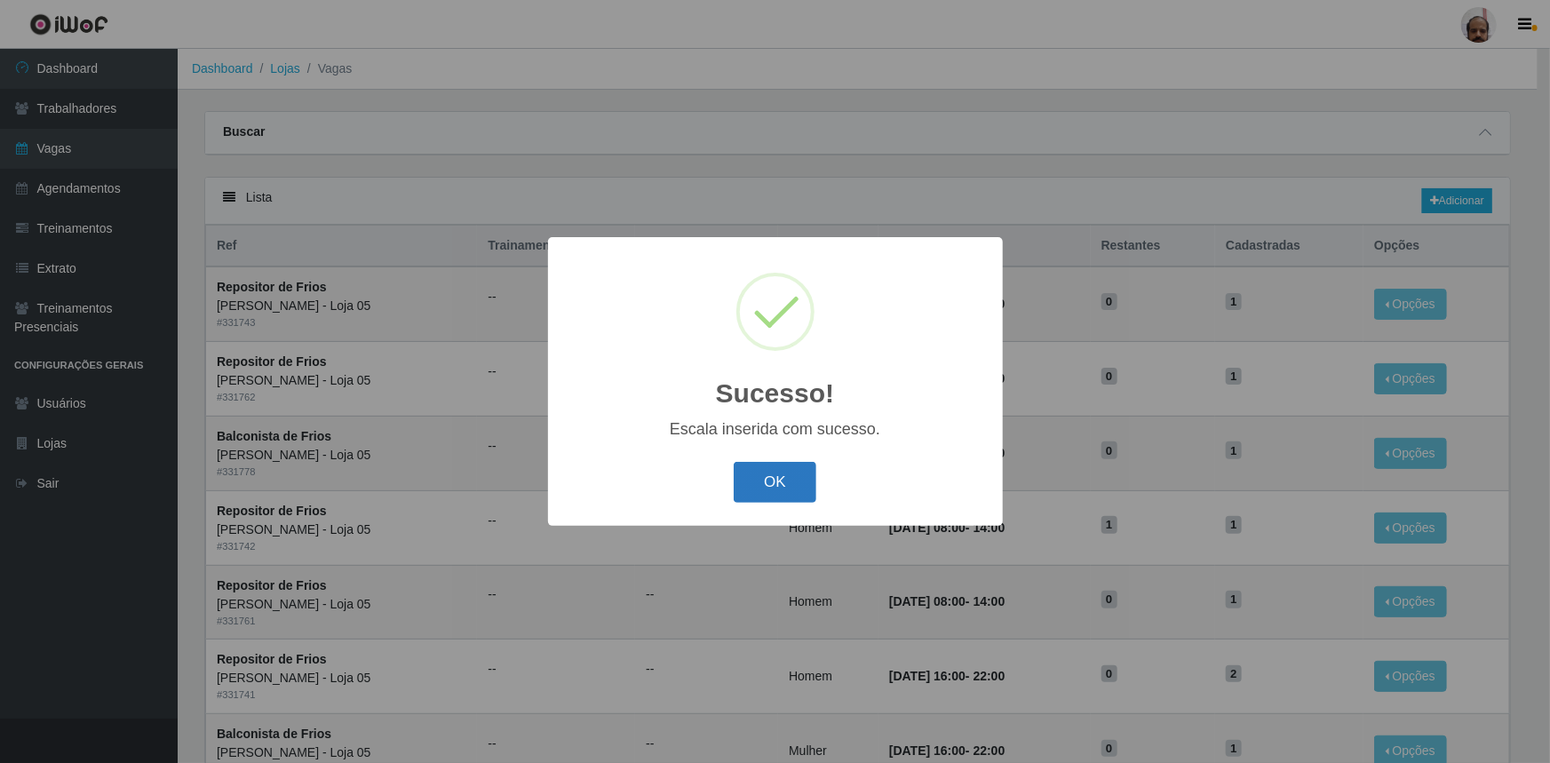
click at [781, 484] on button "OK" at bounding box center [775, 483] width 83 height 42
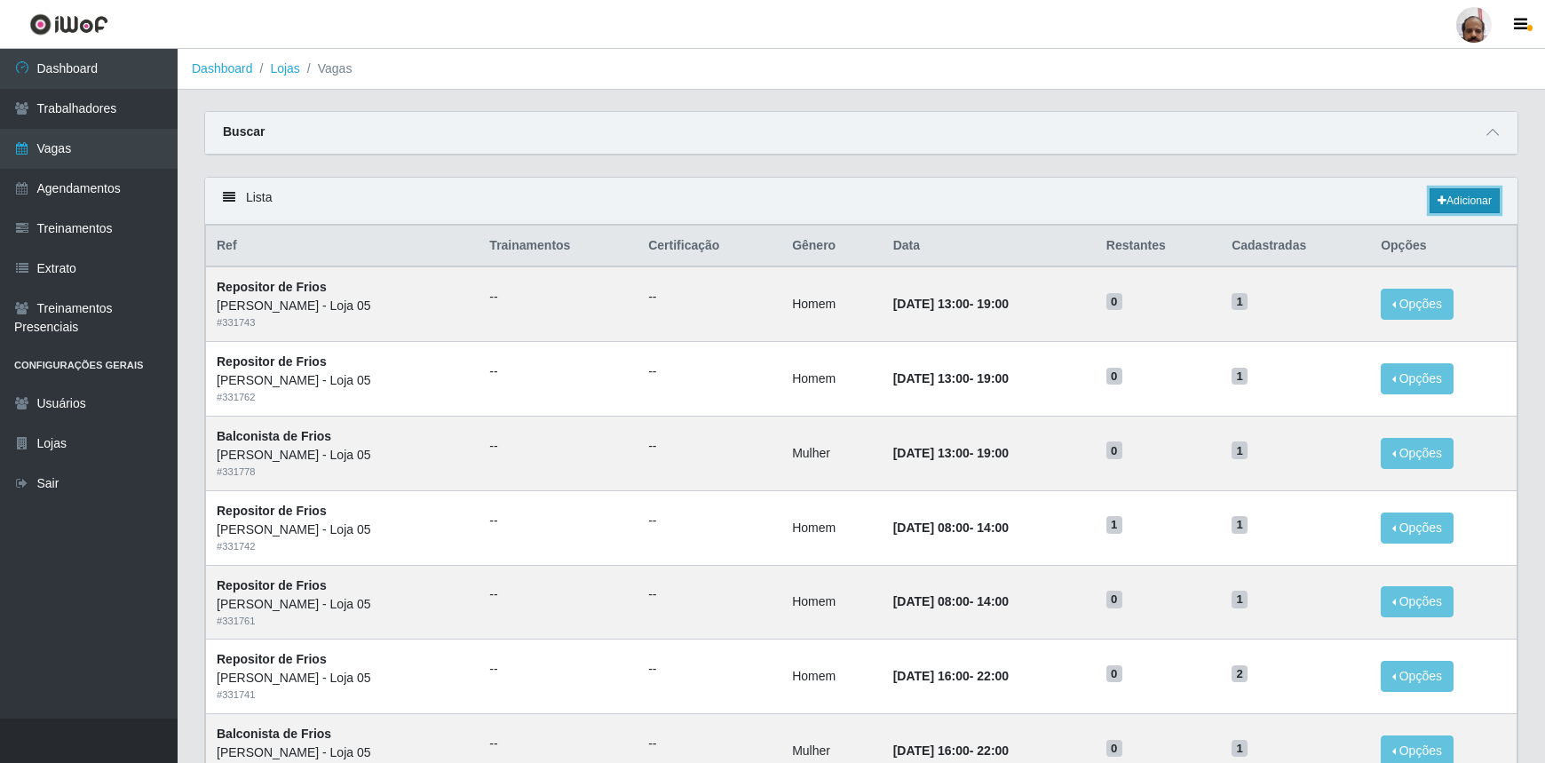
click at [1460, 200] on link "Adicionar" at bounding box center [1465, 200] width 70 height 25
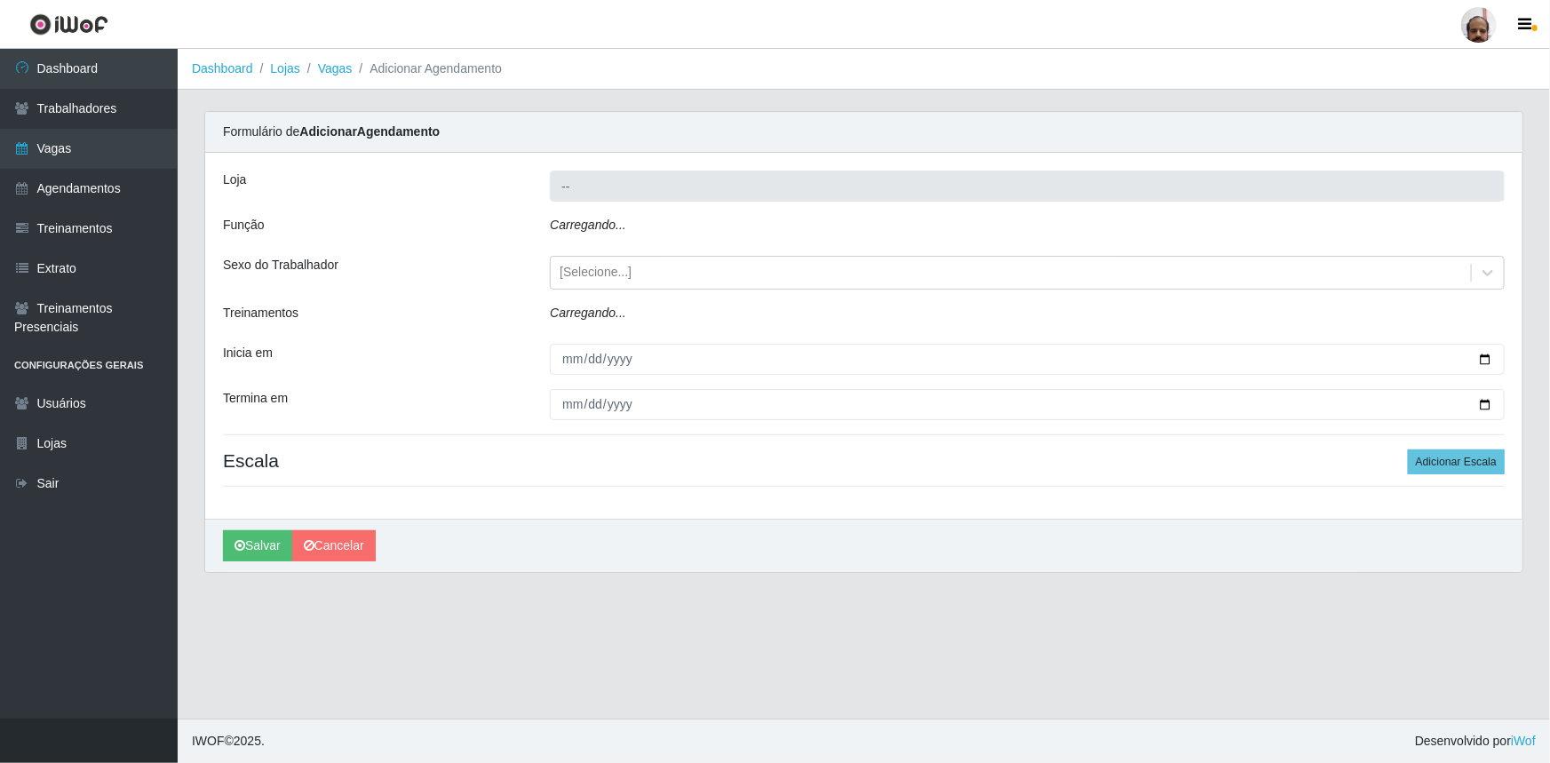
type input "[PERSON_NAME] - Loja 05"
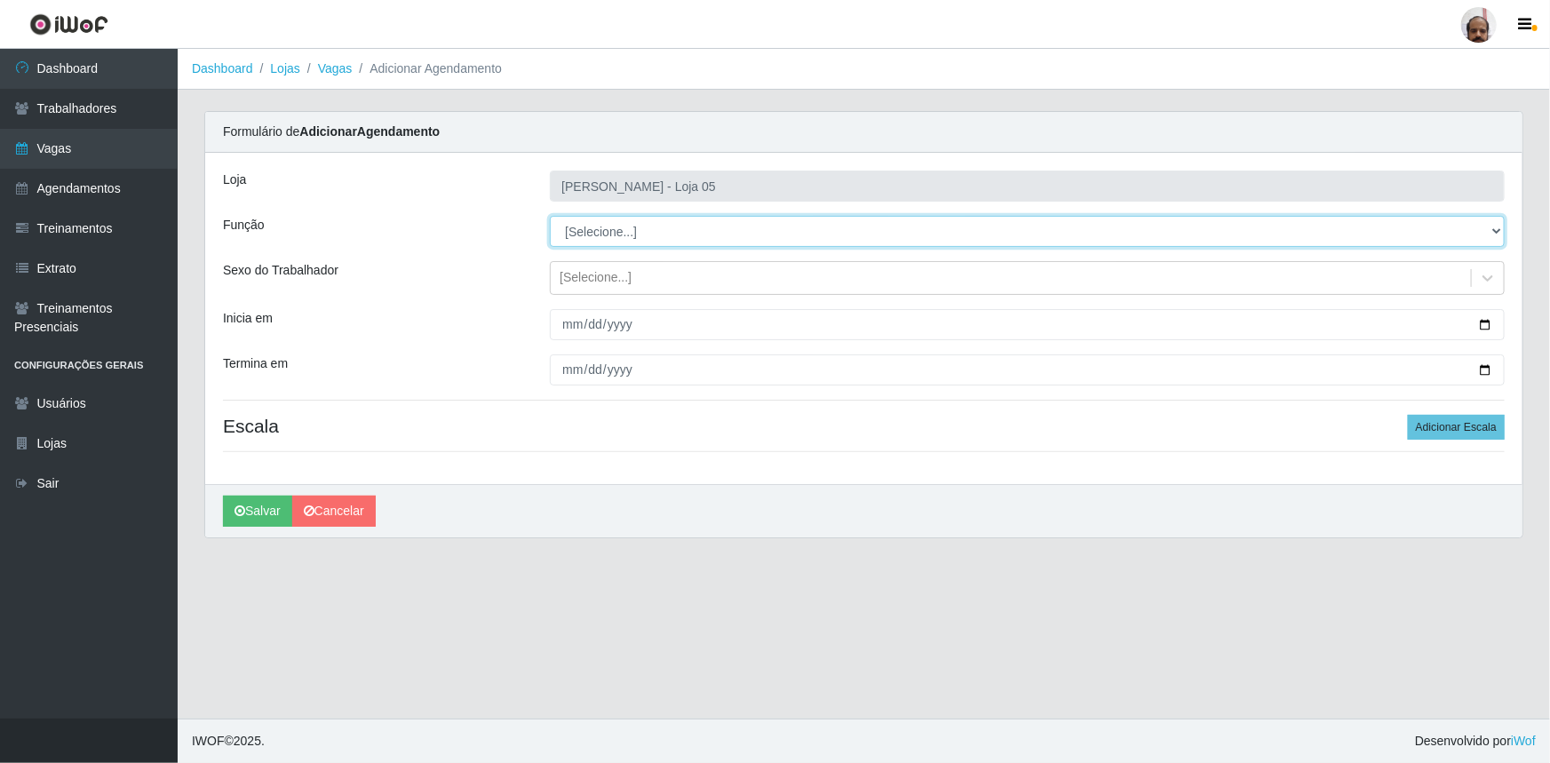
click at [1495, 230] on select "[Selecione...] ASG ASG + ASG ++ Auxiliar de Depósito Auxiliar de Depósito + Aux…" at bounding box center [1027, 231] width 955 height 31
select select "110"
click at [550, 216] on select "[Selecione...] ASG ASG + ASG ++ Auxiliar de Depósito Auxiliar de Depósito + Aux…" at bounding box center [1027, 231] width 955 height 31
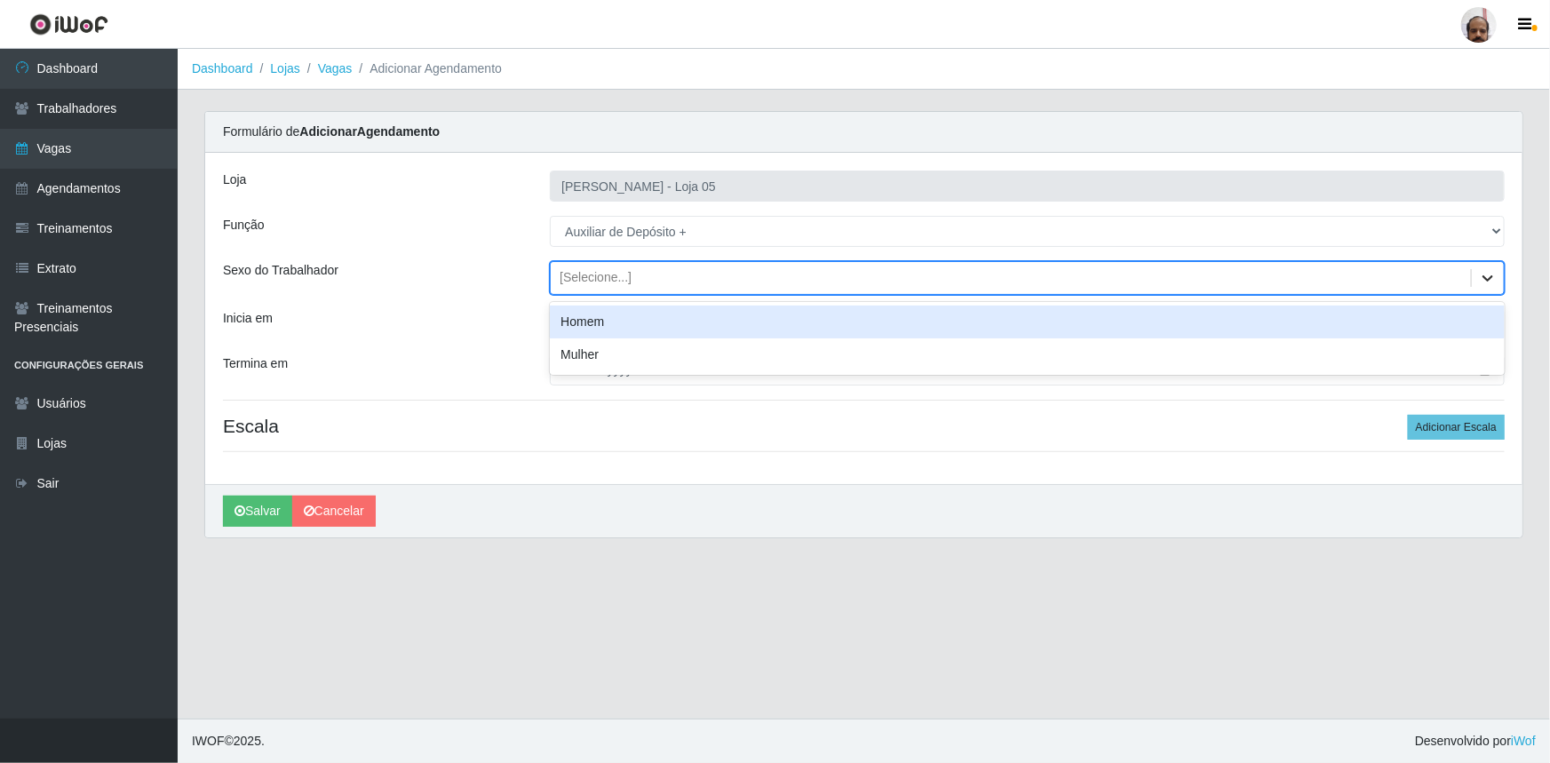
click at [1483, 279] on icon at bounding box center [1488, 278] width 18 height 18
click at [619, 321] on div "Homem" at bounding box center [1027, 322] width 955 height 33
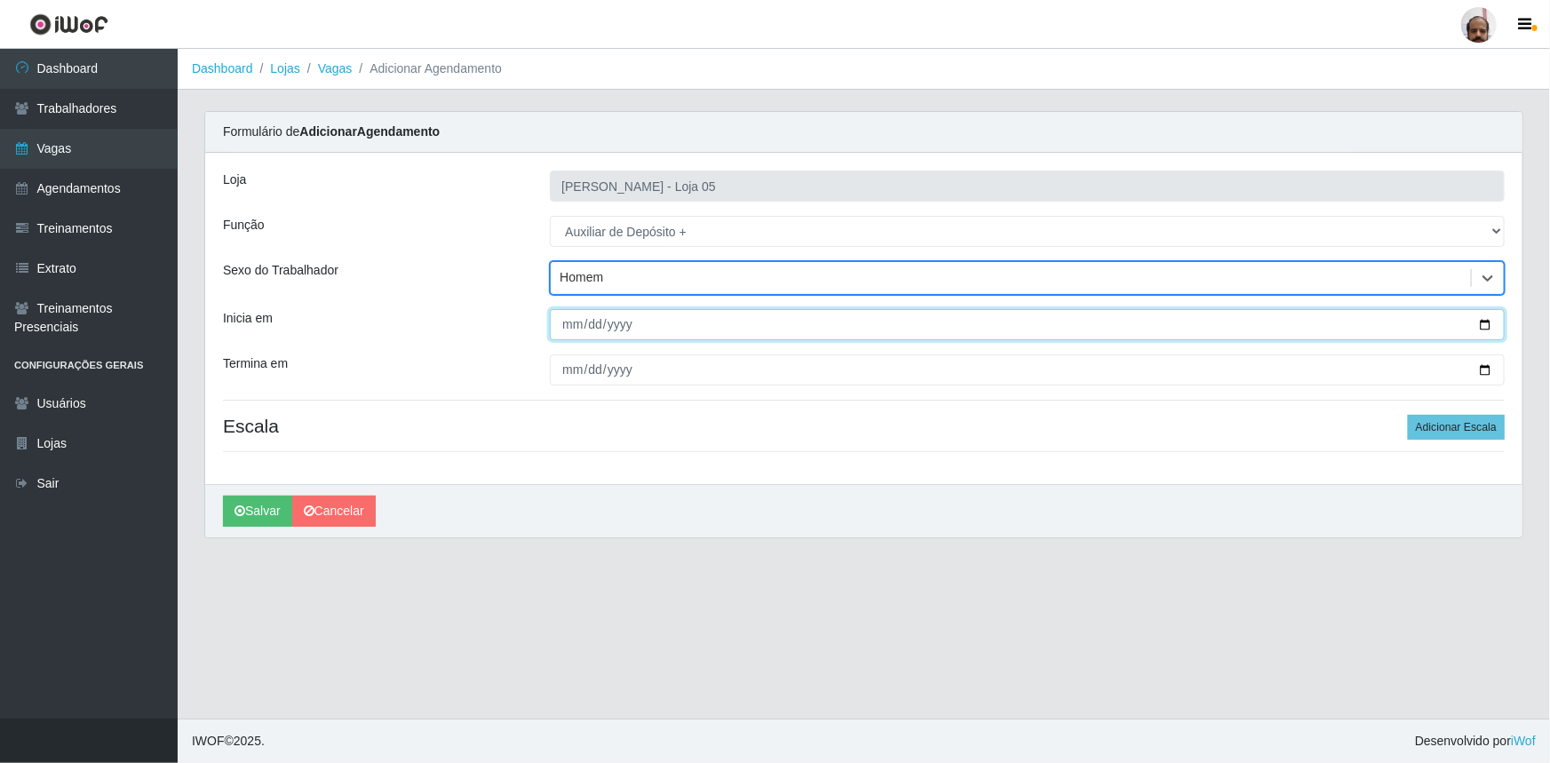
click at [1487, 330] on input "Inicia em" at bounding box center [1027, 324] width 955 height 31
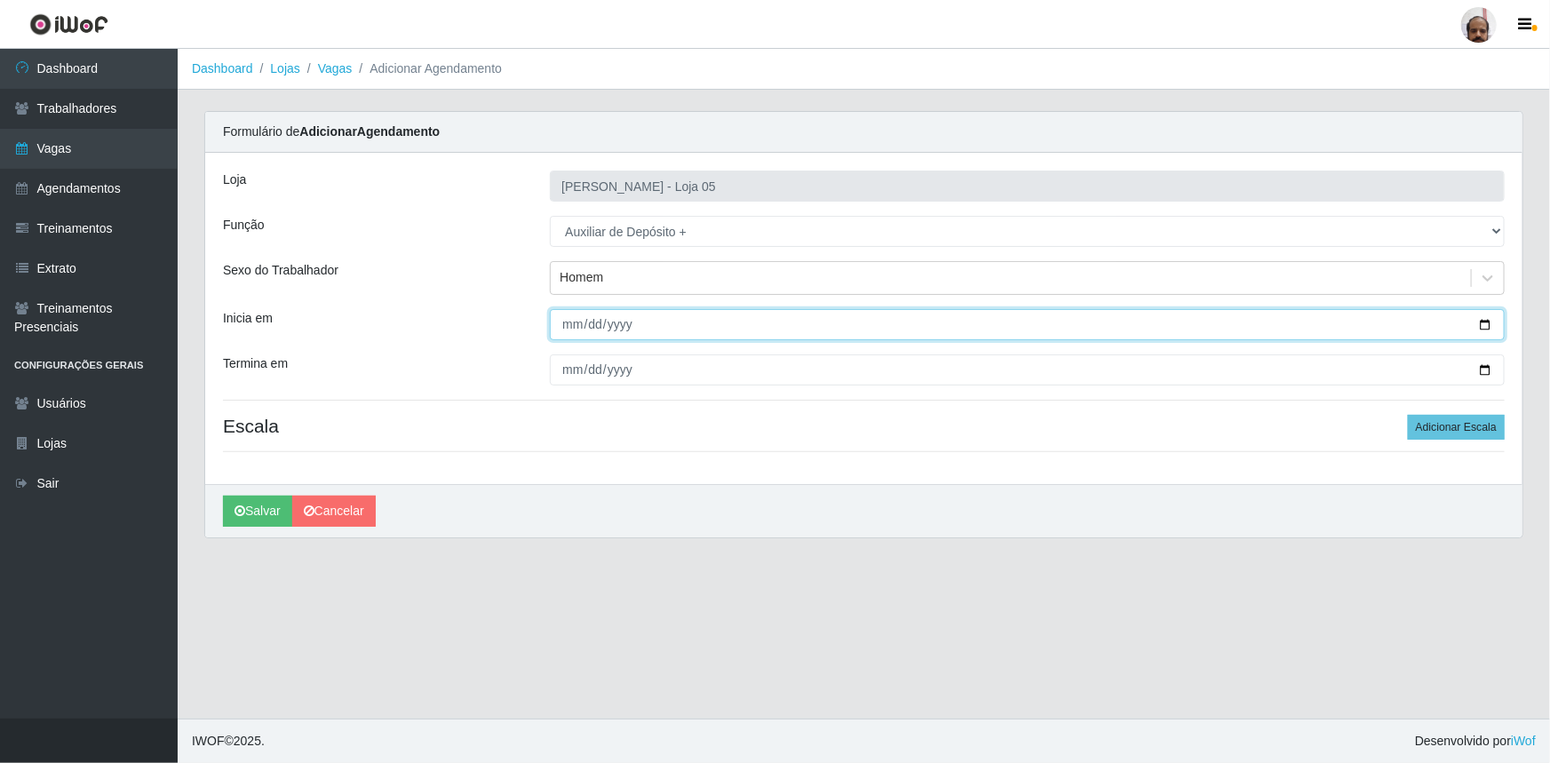
click at [1483, 324] on input "[DATE]" at bounding box center [1027, 324] width 955 height 31
type input "[DATE]"
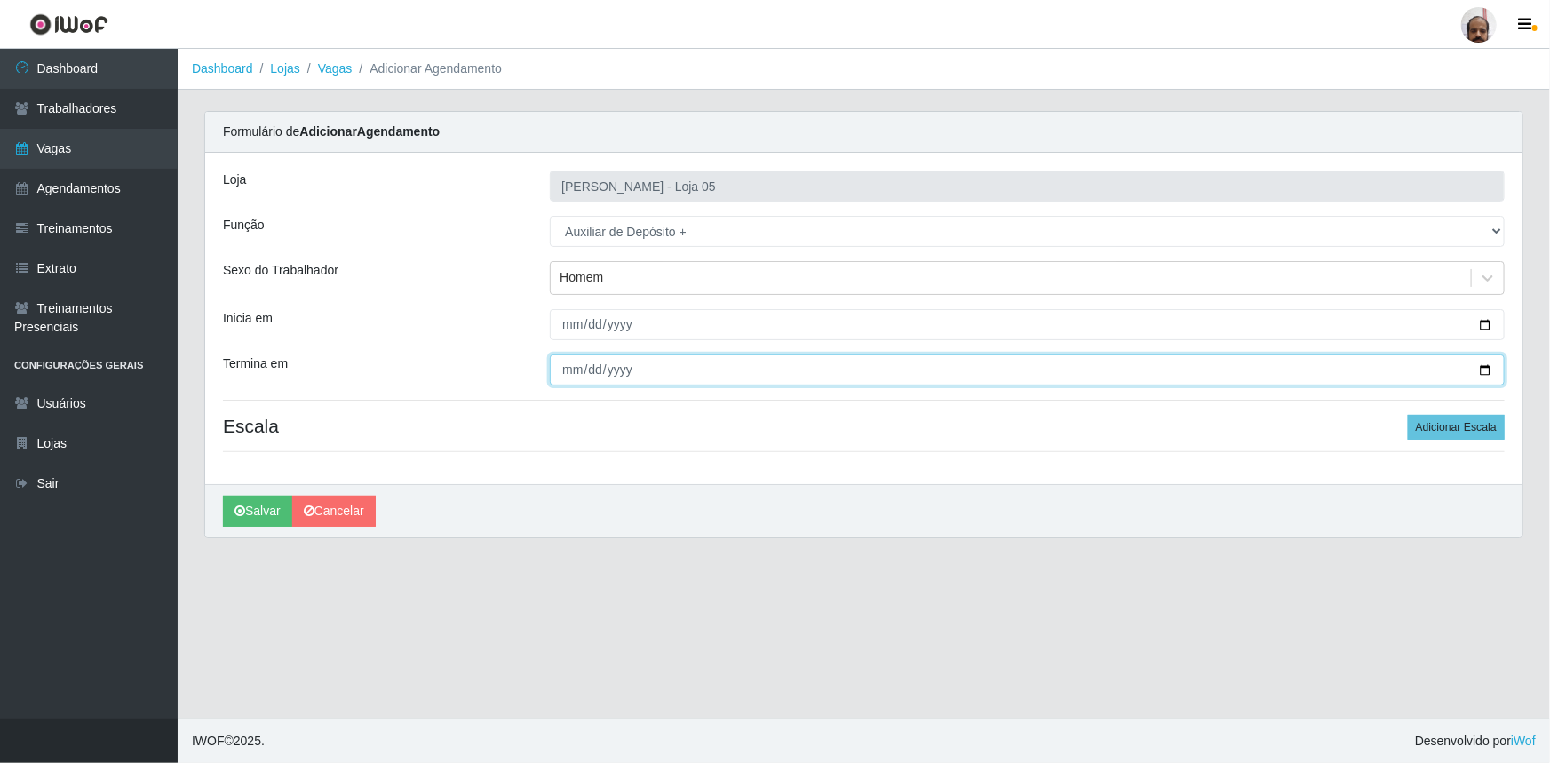
click at [1491, 372] on input "Termina em" at bounding box center [1027, 369] width 955 height 31
click at [1490, 365] on input "Termina em" at bounding box center [1027, 369] width 955 height 31
type input "[DATE]"
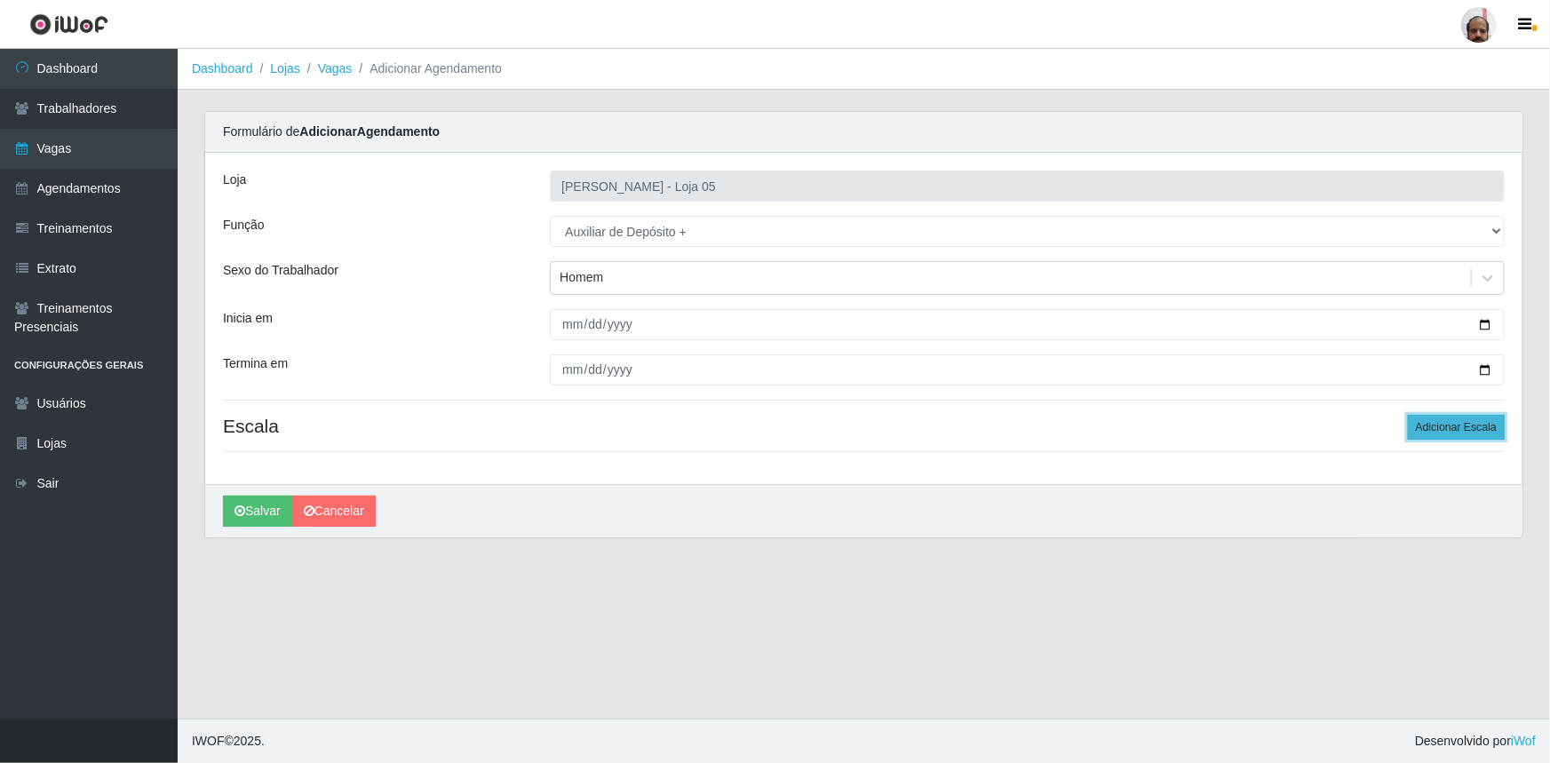
click at [1457, 432] on button "Adicionar Escala" at bounding box center [1456, 427] width 97 height 25
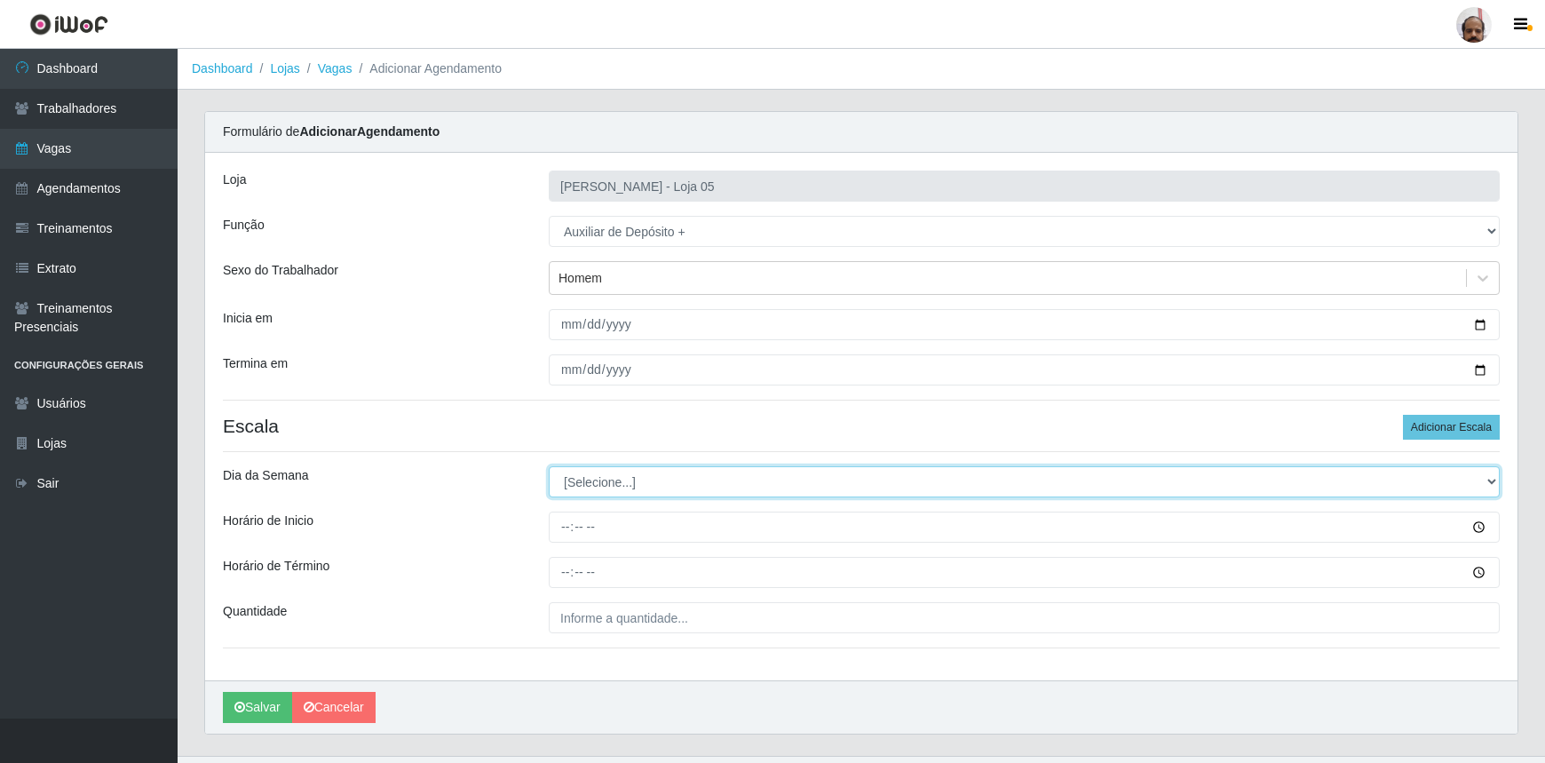
click at [1494, 481] on select "[Selecione...] Segunda Terça Quarta Quinta Sexta Sábado Domingo" at bounding box center [1024, 481] width 951 height 31
select select "1"
click at [549, 466] on select "[Selecione...] Segunda Terça Quarta Quinta Sexta Sábado Domingo" at bounding box center [1024, 481] width 951 height 31
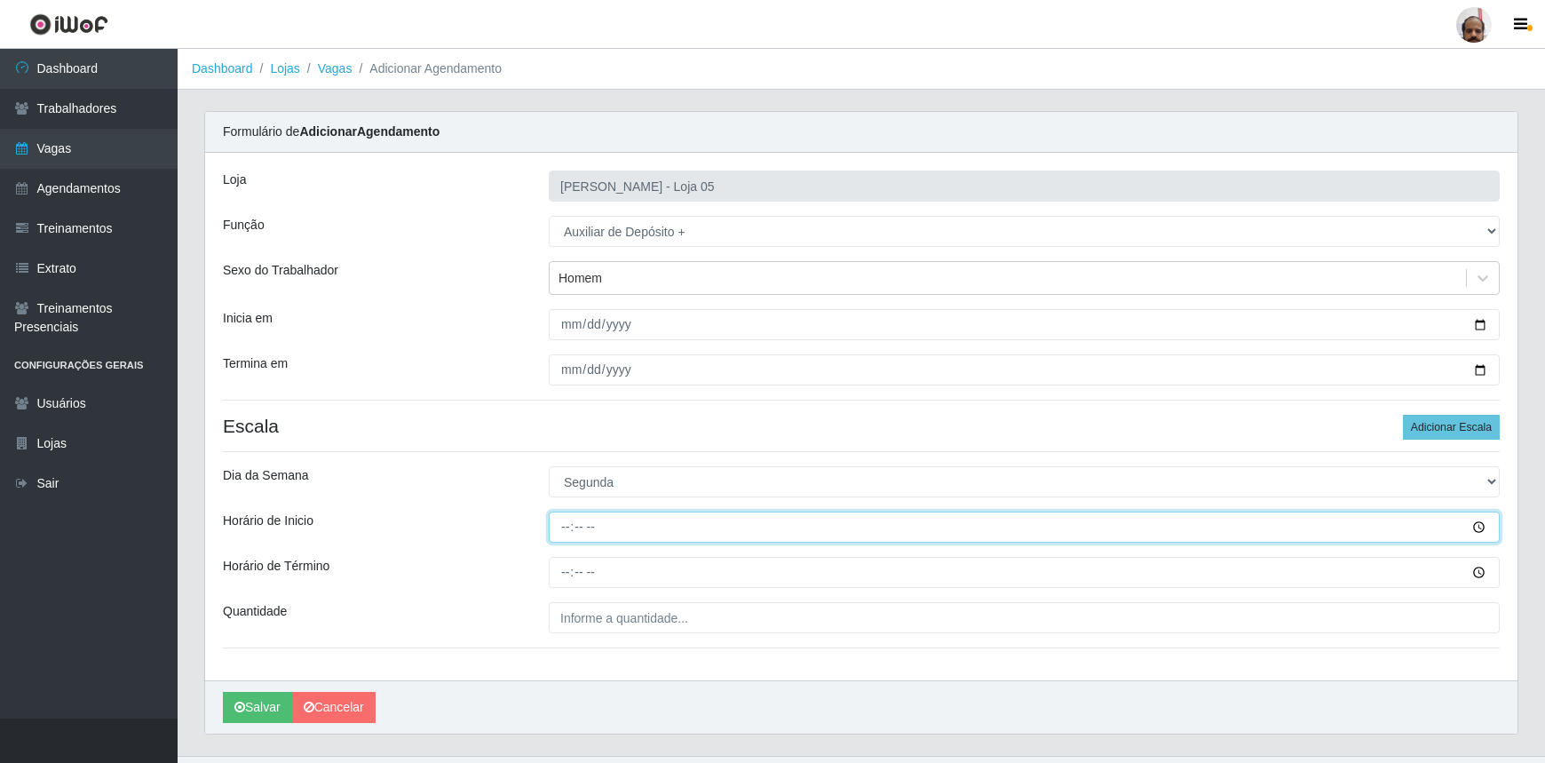
click at [577, 534] on input "Horário de Inicio" at bounding box center [1024, 527] width 951 height 31
click at [563, 535] on input "Horário de Inicio" at bounding box center [1024, 527] width 951 height 31
type input "23:00"
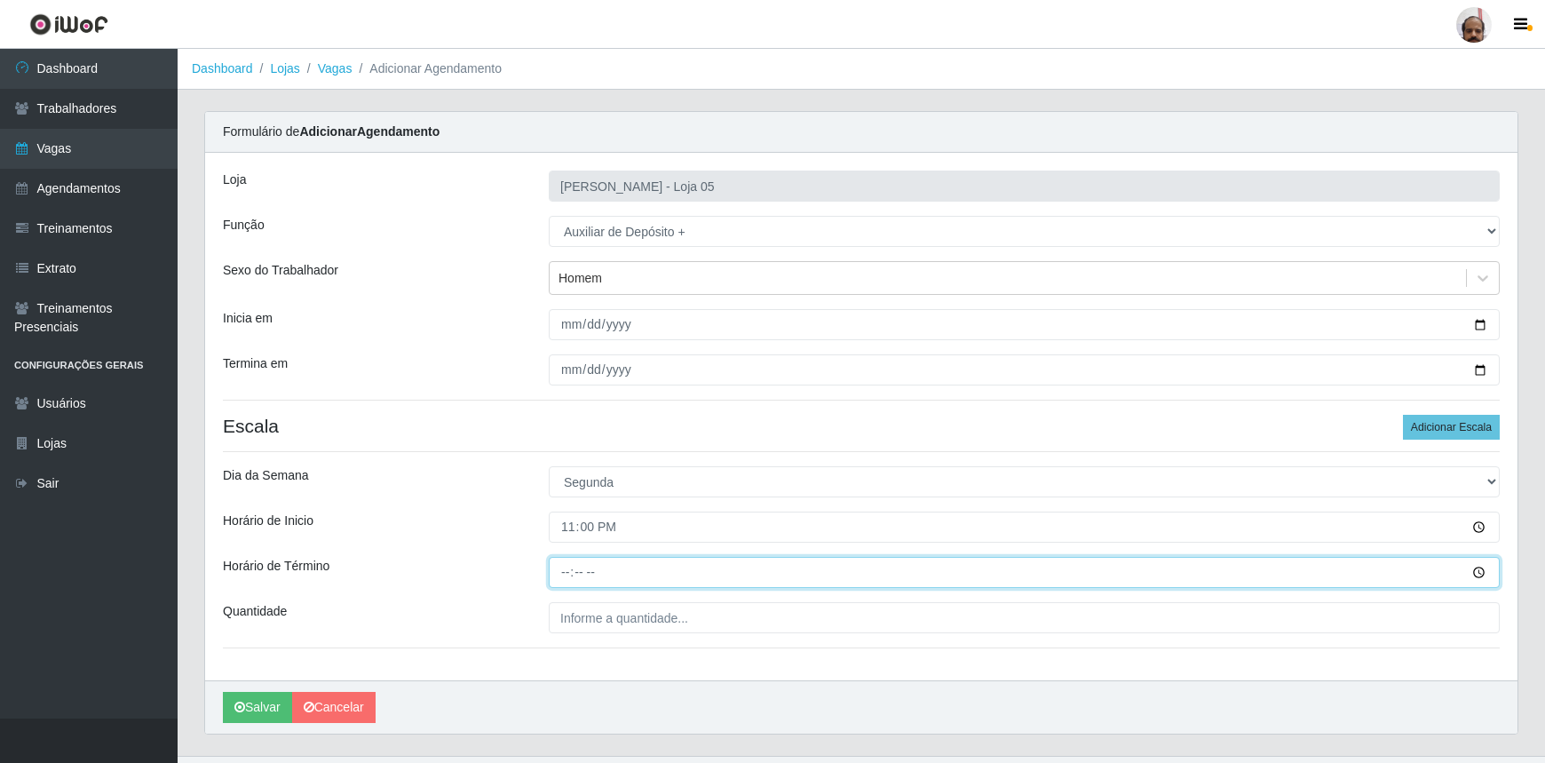
click at [579, 579] on input "Horário de Término" at bounding box center [1024, 572] width 951 height 31
click at [560, 574] on input "Horário de Término" at bounding box center [1024, 572] width 951 height 31
type input "05:00"
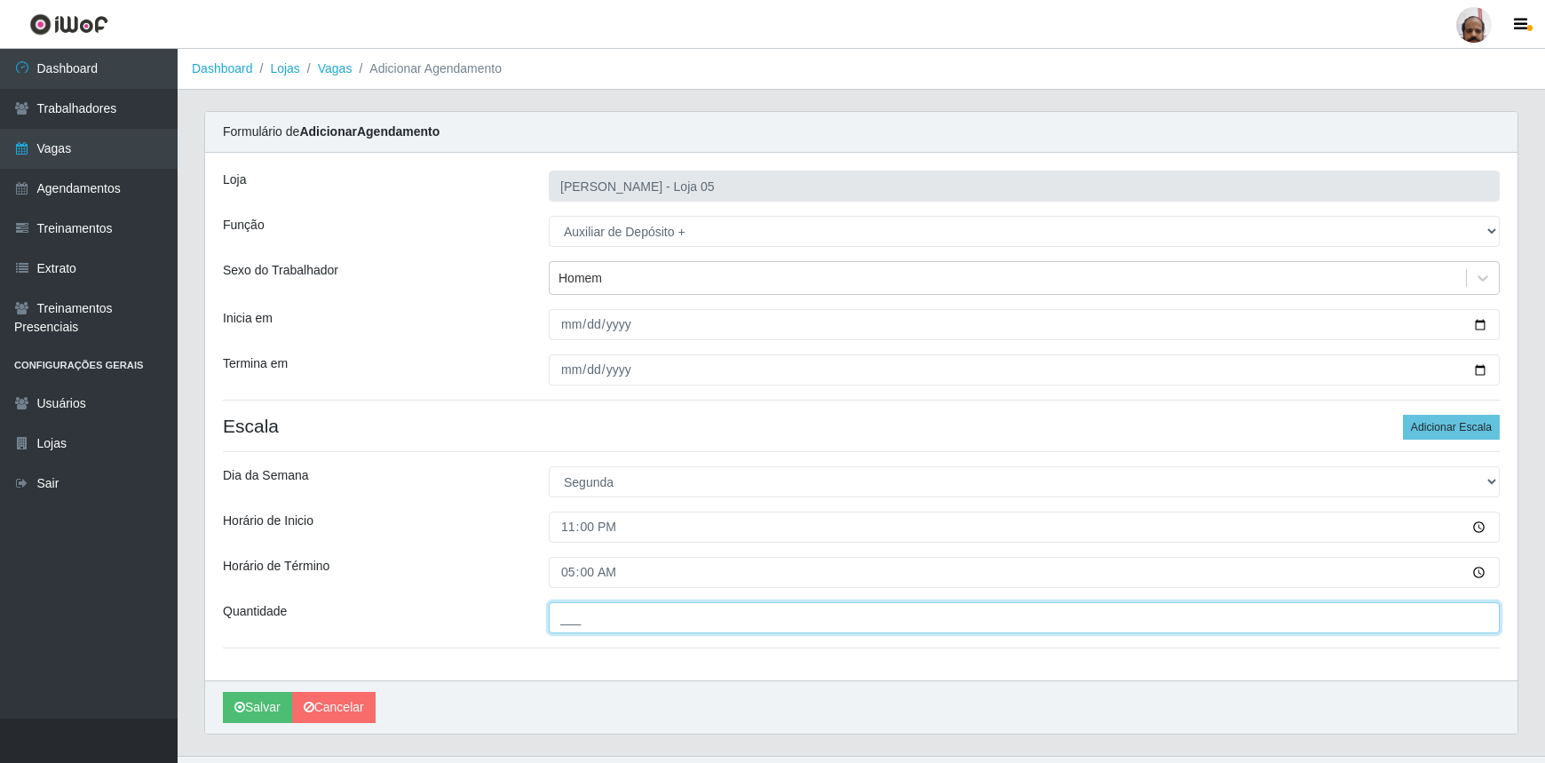
click at [647, 616] on input "___" at bounding box center [1024, 617] width 951 height 31
type input "4__"
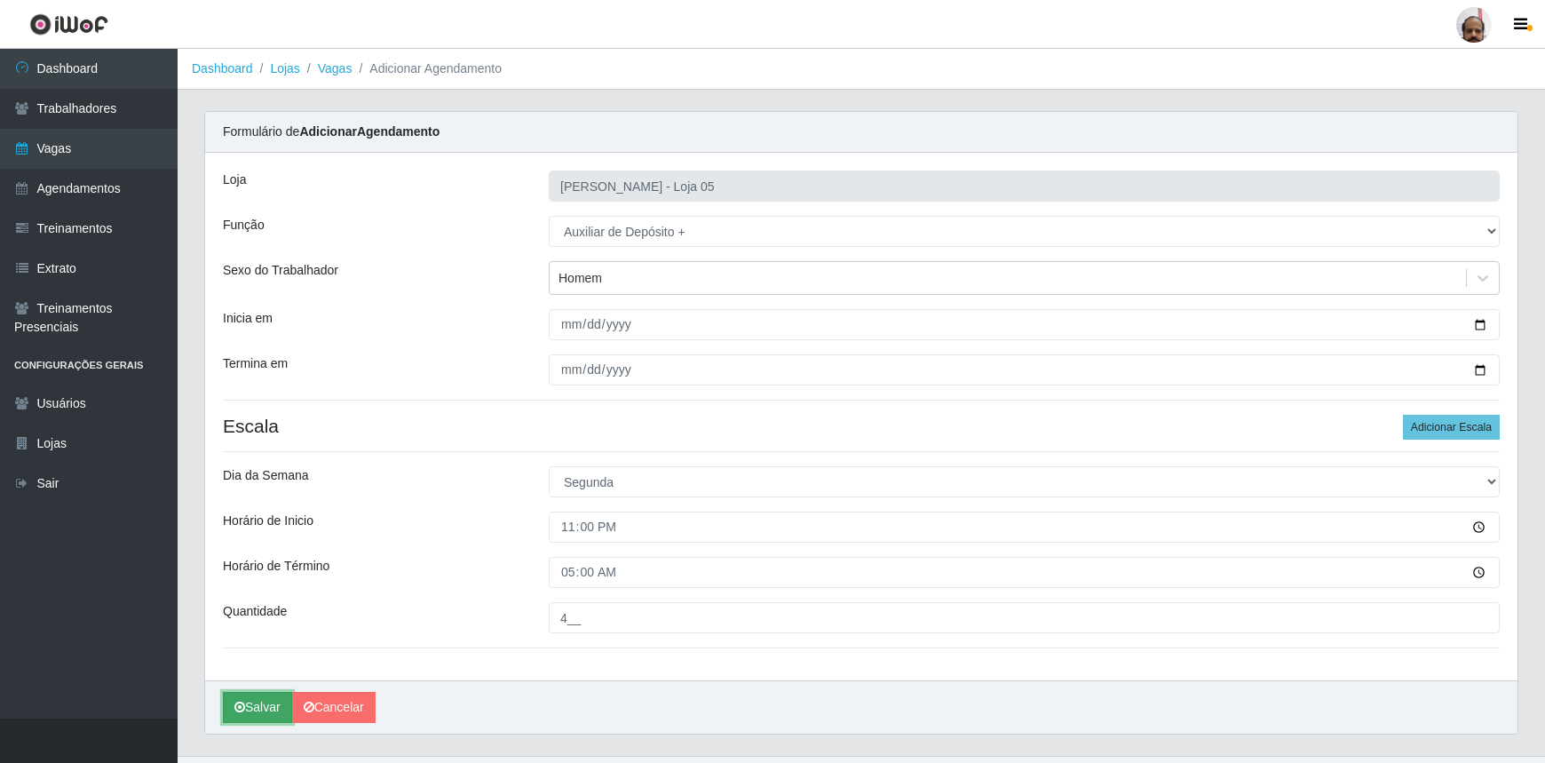
click at [265, 711] on button "Salvar" at bounding box center [257, 707] width 69 height 31
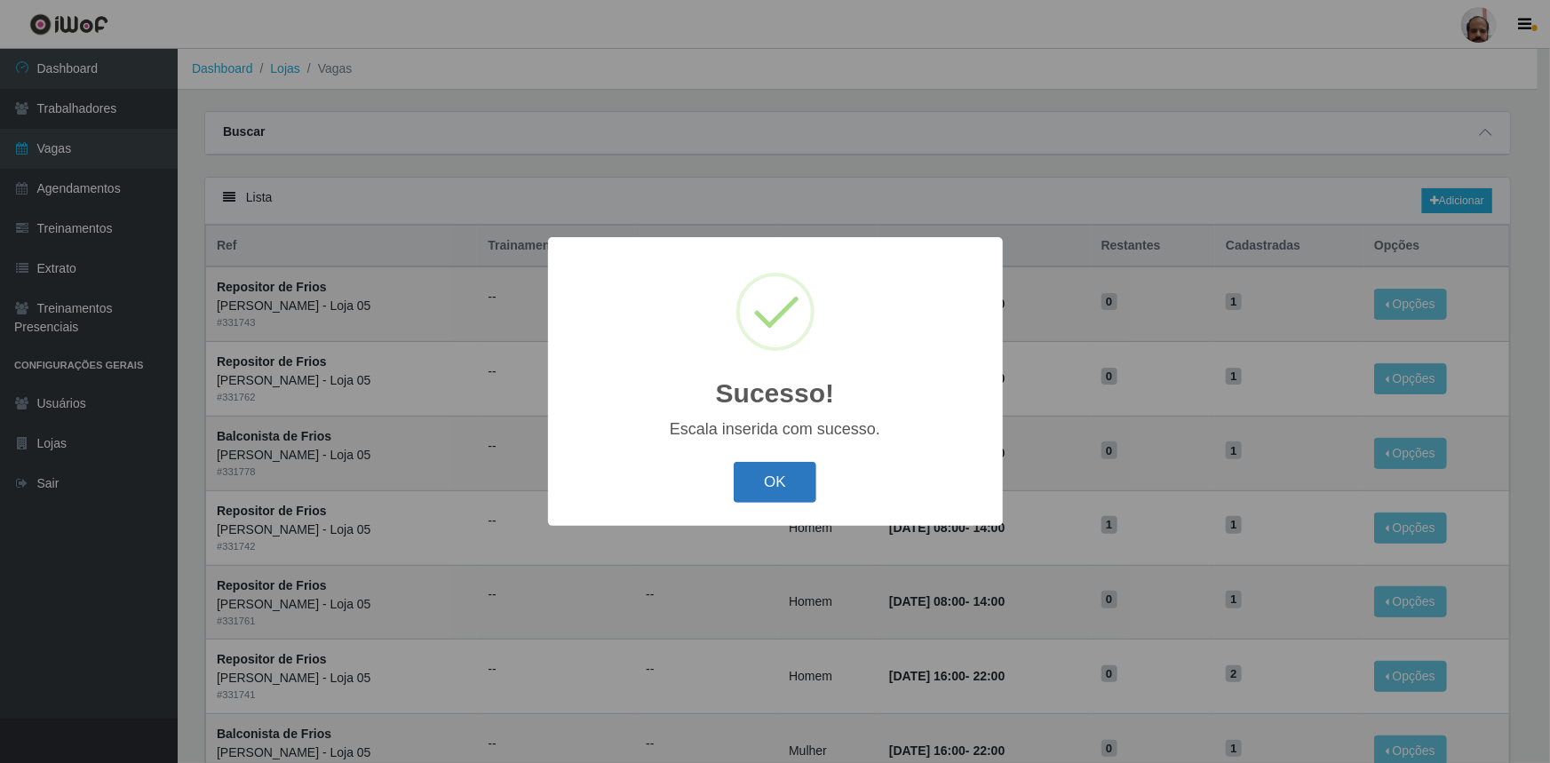
click at [765, 480] on button "OK" at bounding box center [775, 483] width 83 height 42
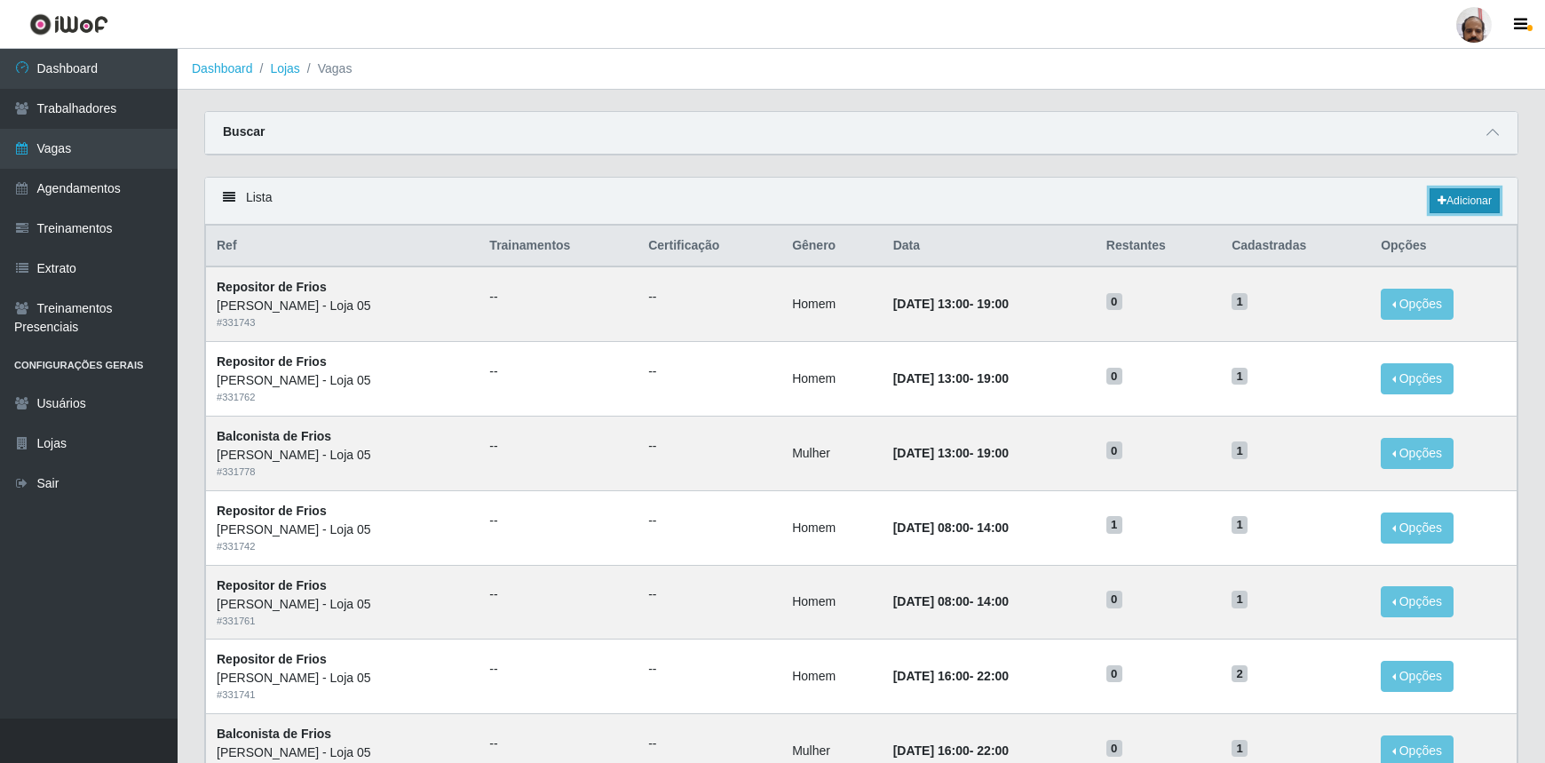
click at [1457, 201] on link "Adicionar" at bounding box center [1465, 200] width 70 height 25
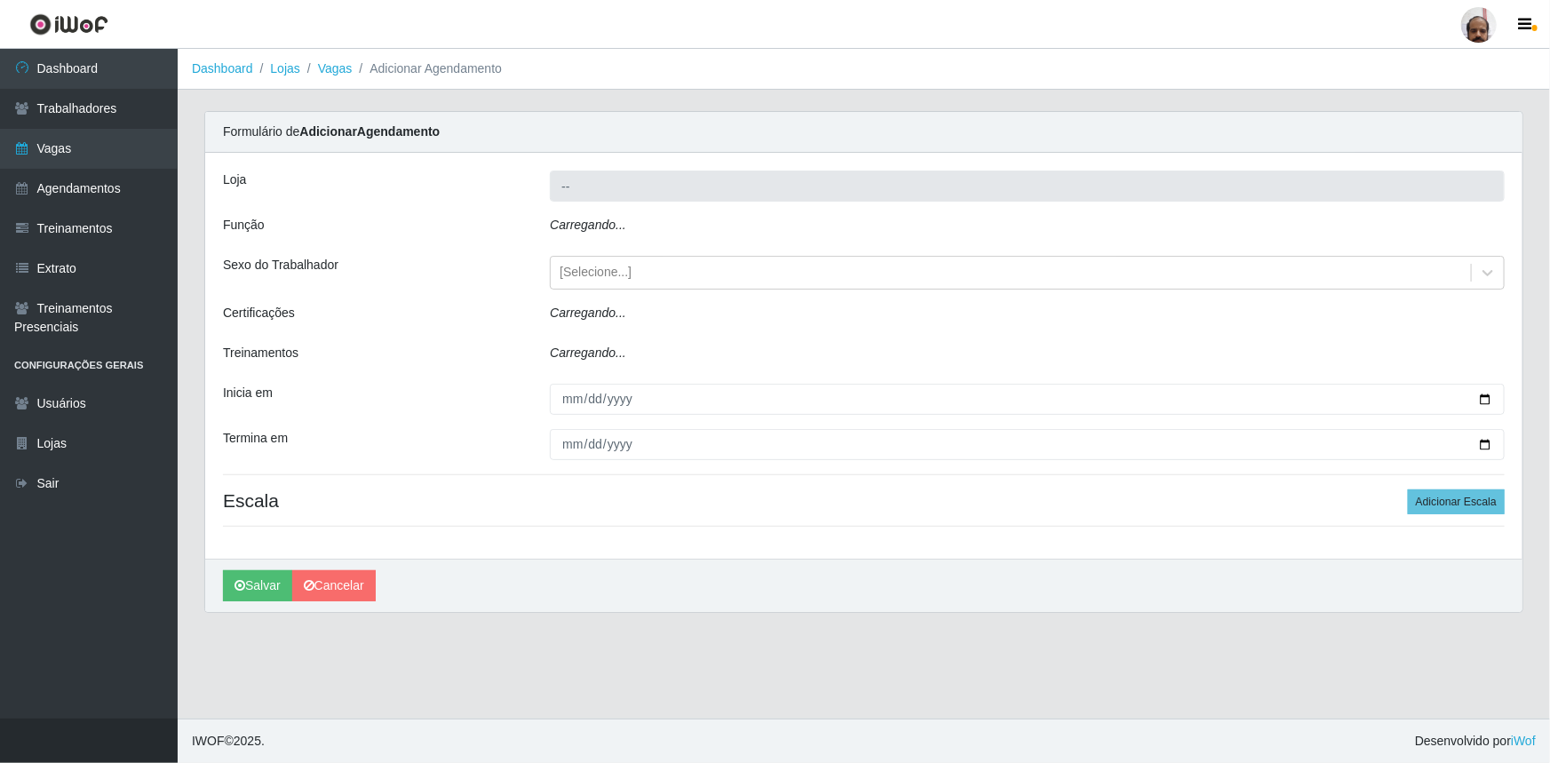
type input "[PERSON_NAME] - Loja 05"
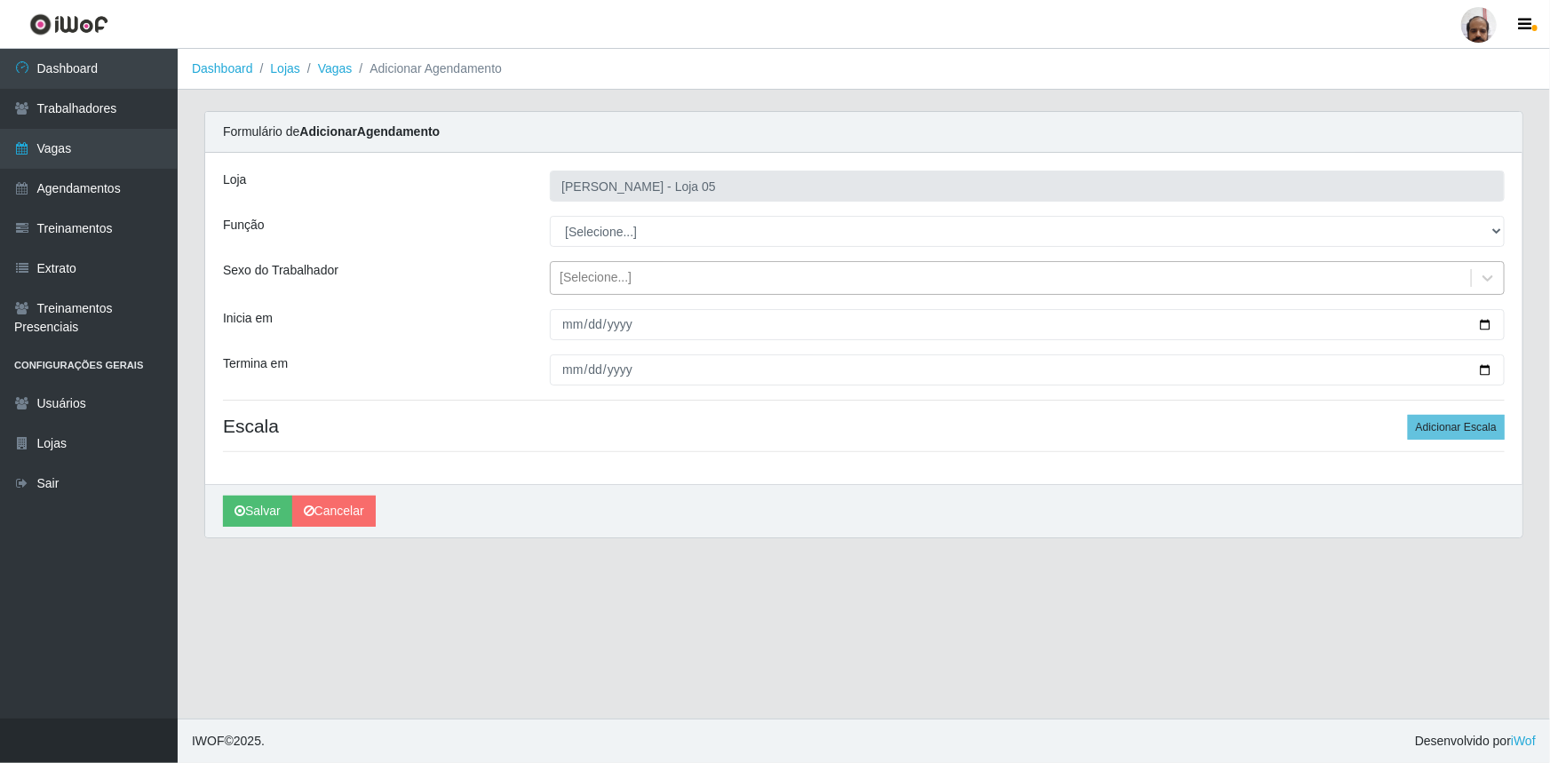
drag, startPoint x: 1492, startPoint y: 282, endPoint x: 1414, endPoint y: 282, distance: 78.2
click at [1491, 283] on icon at bounding box center [1488, 278] width 18 height 18
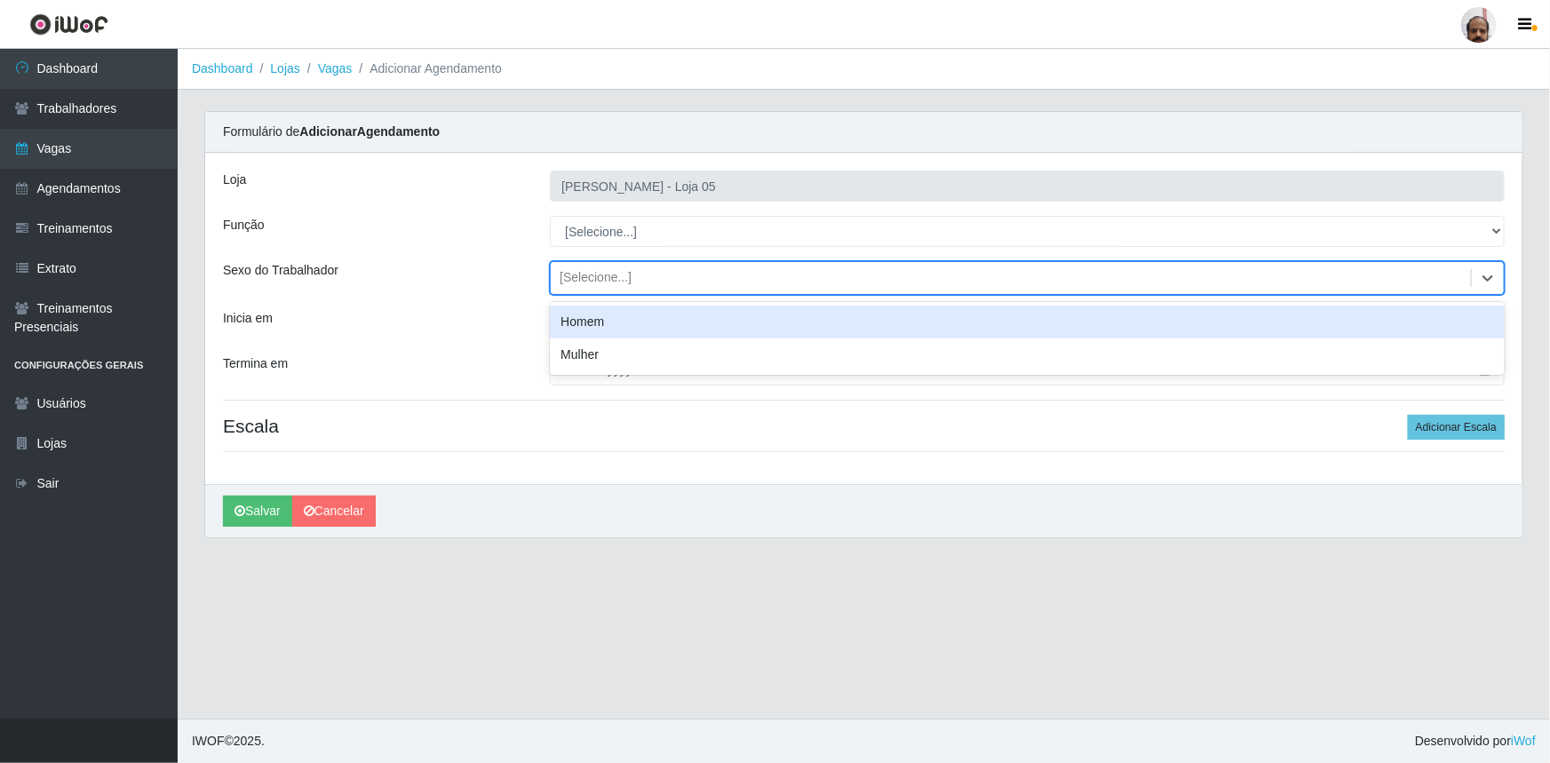
click at [630, 319] on div "Homem" at bounding box center [1027, 322] width 955 height 33
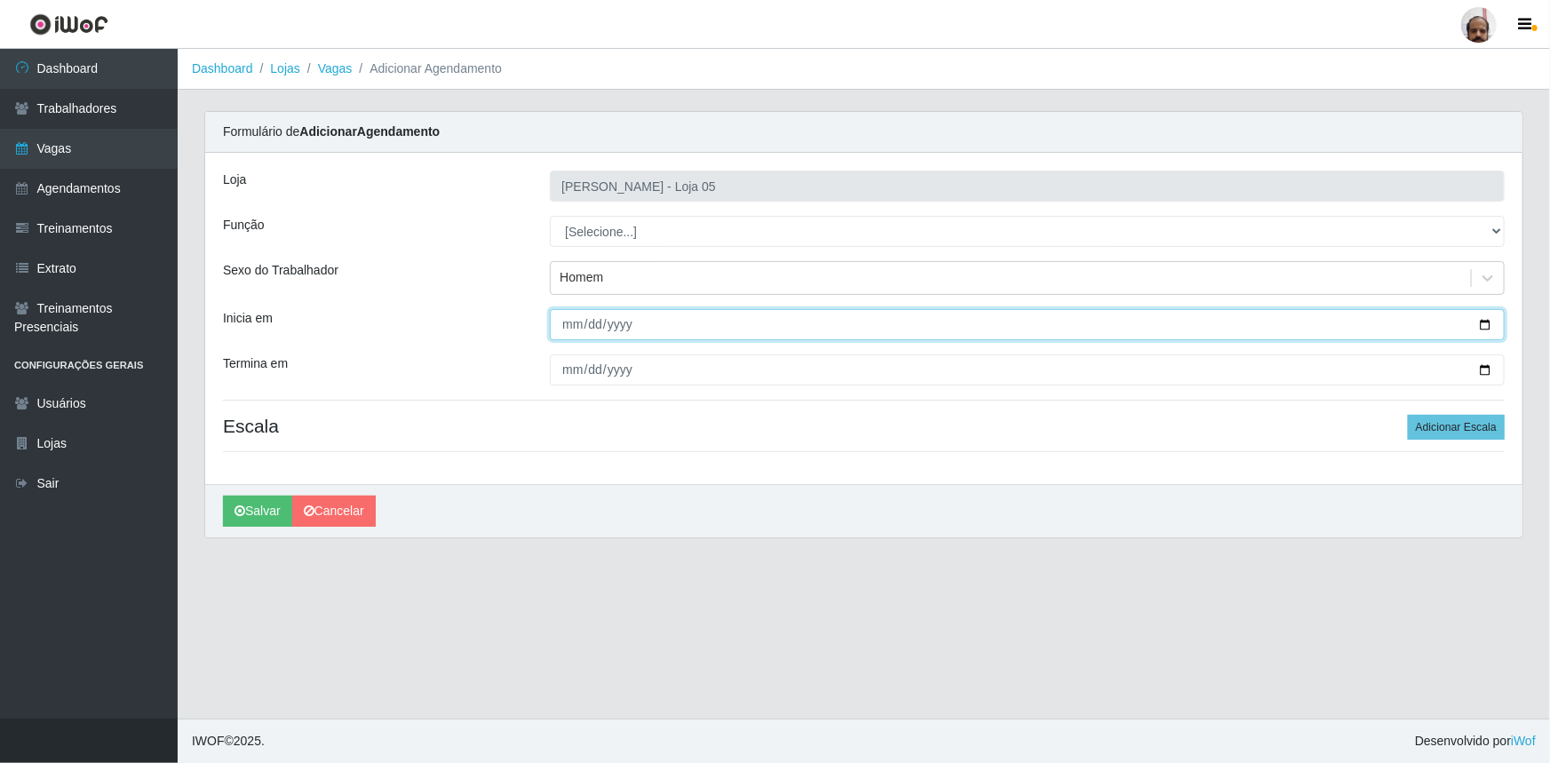
click at [1483, 326] on input "Inicia em" at bounding box center [1027, 324] width 955 height 31
type input "[DATE]"
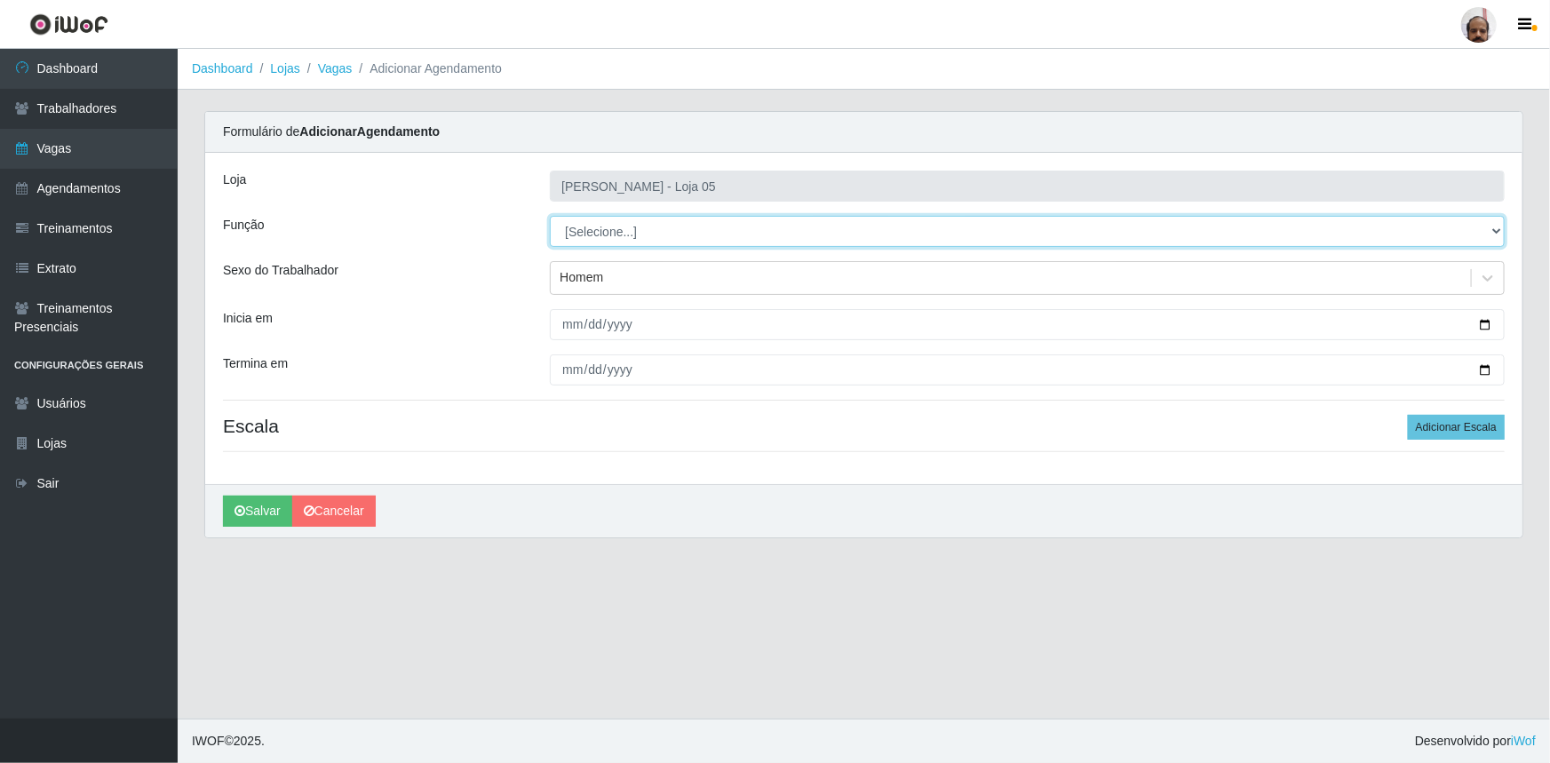
click at [1492, 228] on select "[Selecione...] ASG ASG + ASG ++ Auxiliar de Depósito Auxiliar de Depósito + Aux…" at bounding box center [1027, 231] width 955 height 31
select select "110"
click at [550, 216] on select "[Selecione...] ASG ASG + ASG ++ Auxiliar de Depósito Auxiliar de Depósito + Aux…" at bounding box center [1027, 231] width 955 height 31
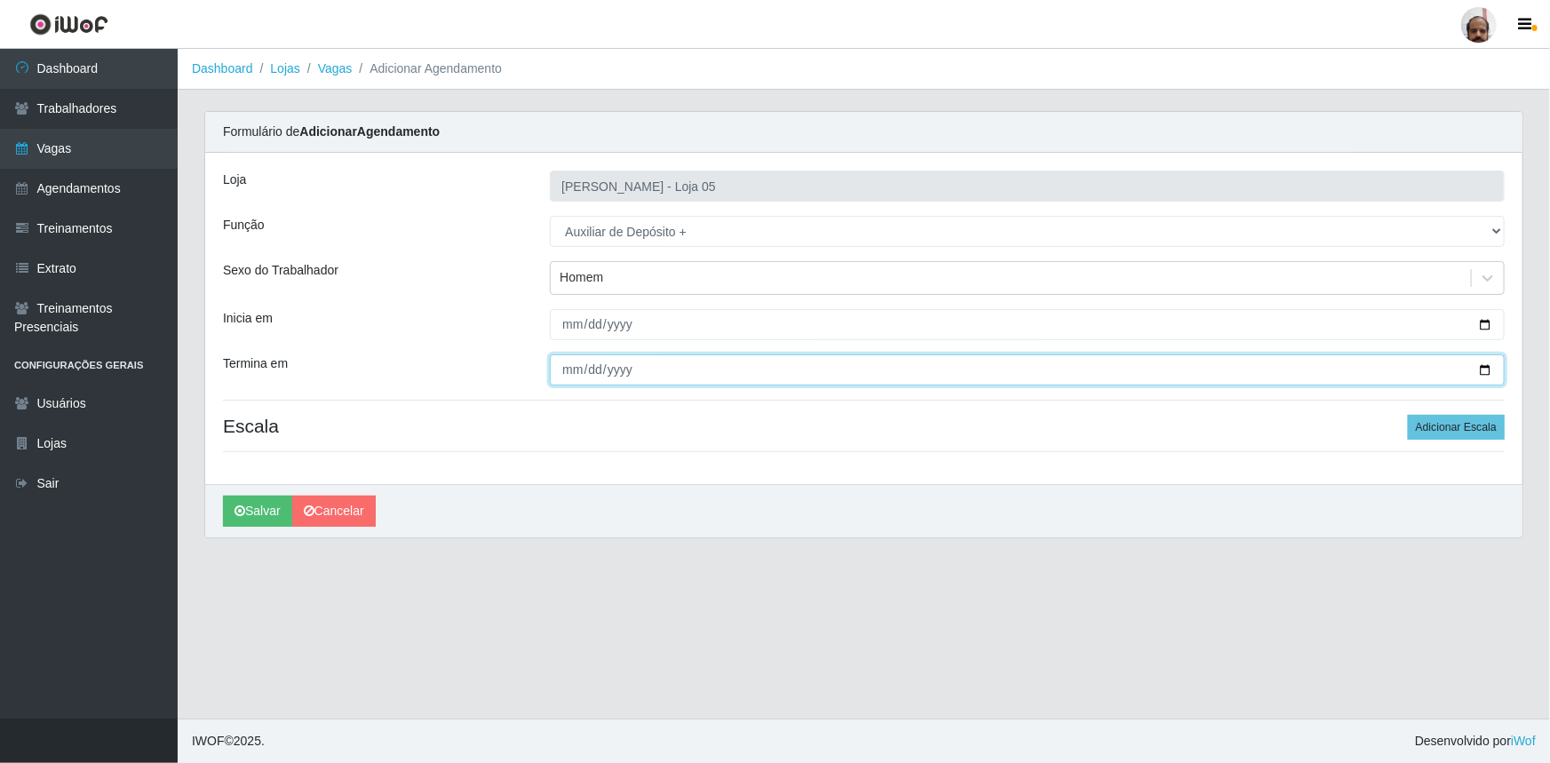
click at [1481, 367] on input "Termina em" at bounding box center [1027, 369] width 955 height 31
type input "[DATE]"
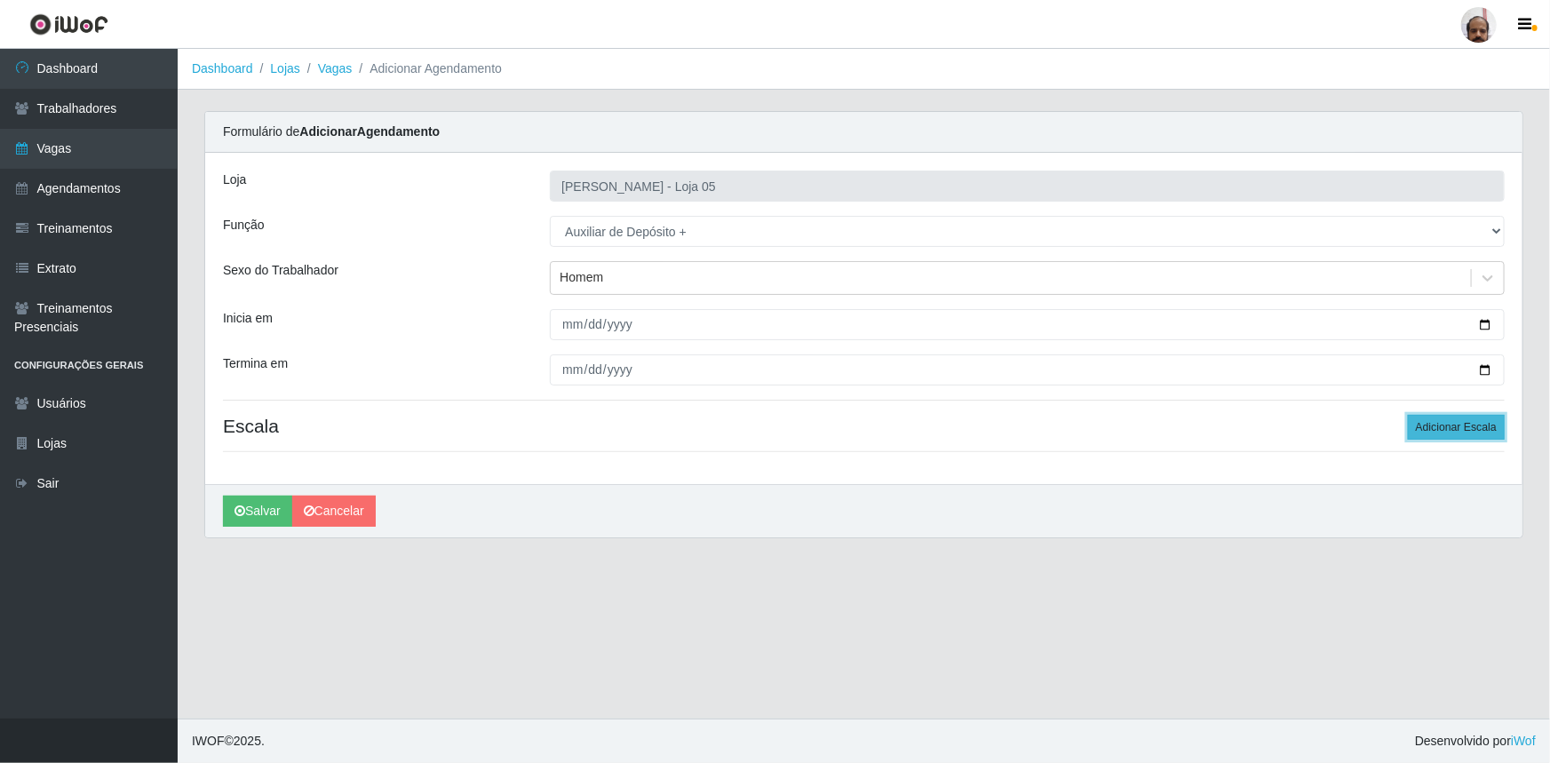
click at [1456, 427] on button "Adicionar Escala" at bounding box center [1456, 427] width 97 height 25
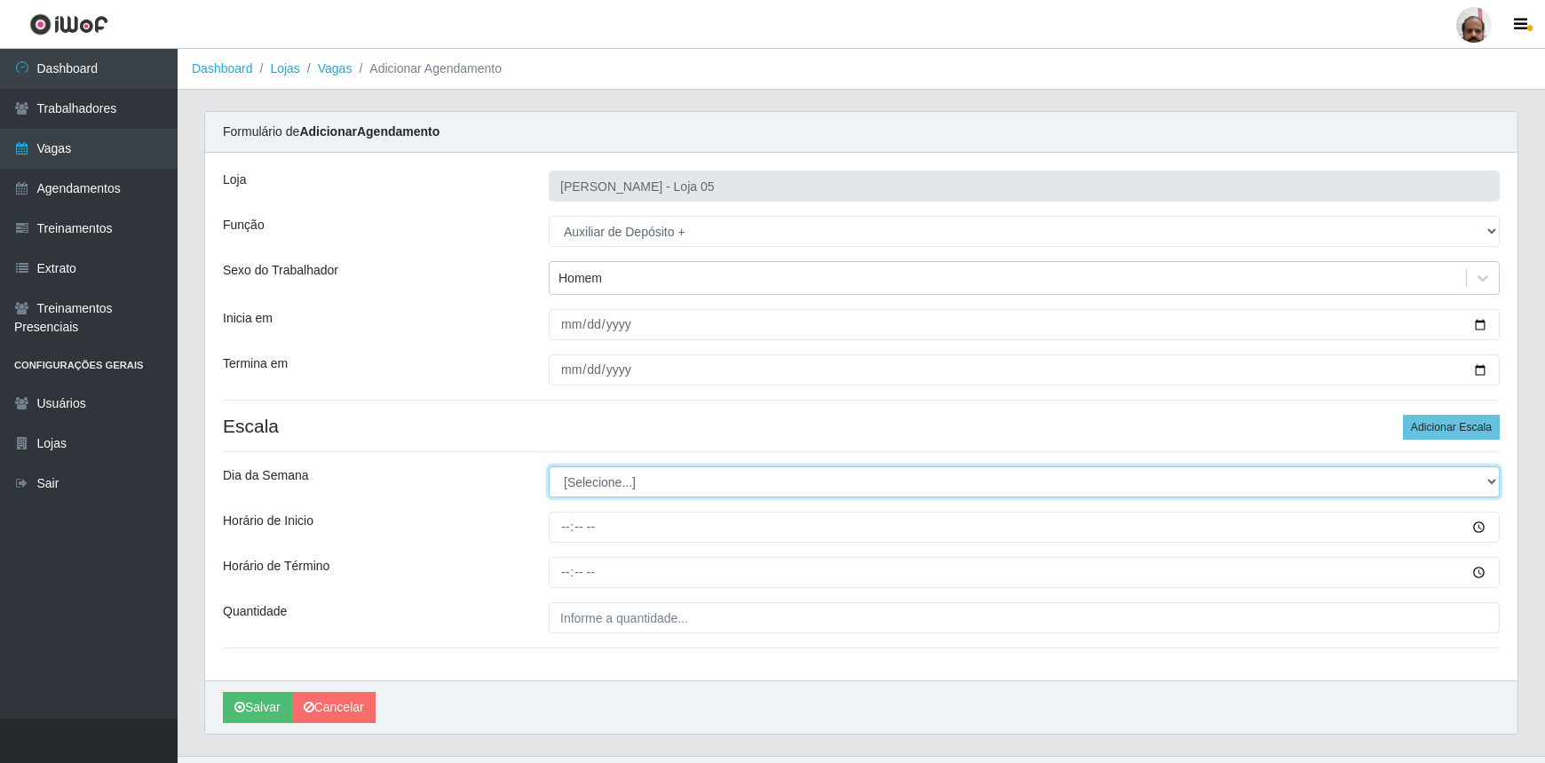
click at [1492, 481] on select "[Selecione...] Segunda Terça Quarta Quinta Sexta Sábado Domingo" at bounding box center [1024, 481] width 951 height 31
select select "2"
click at [549, 466] on select "[Selecione...] Segunda Terça Quarta Quinta Sexta Sábado Domingo" at bounding box center [1024, 481] width 951 height 31
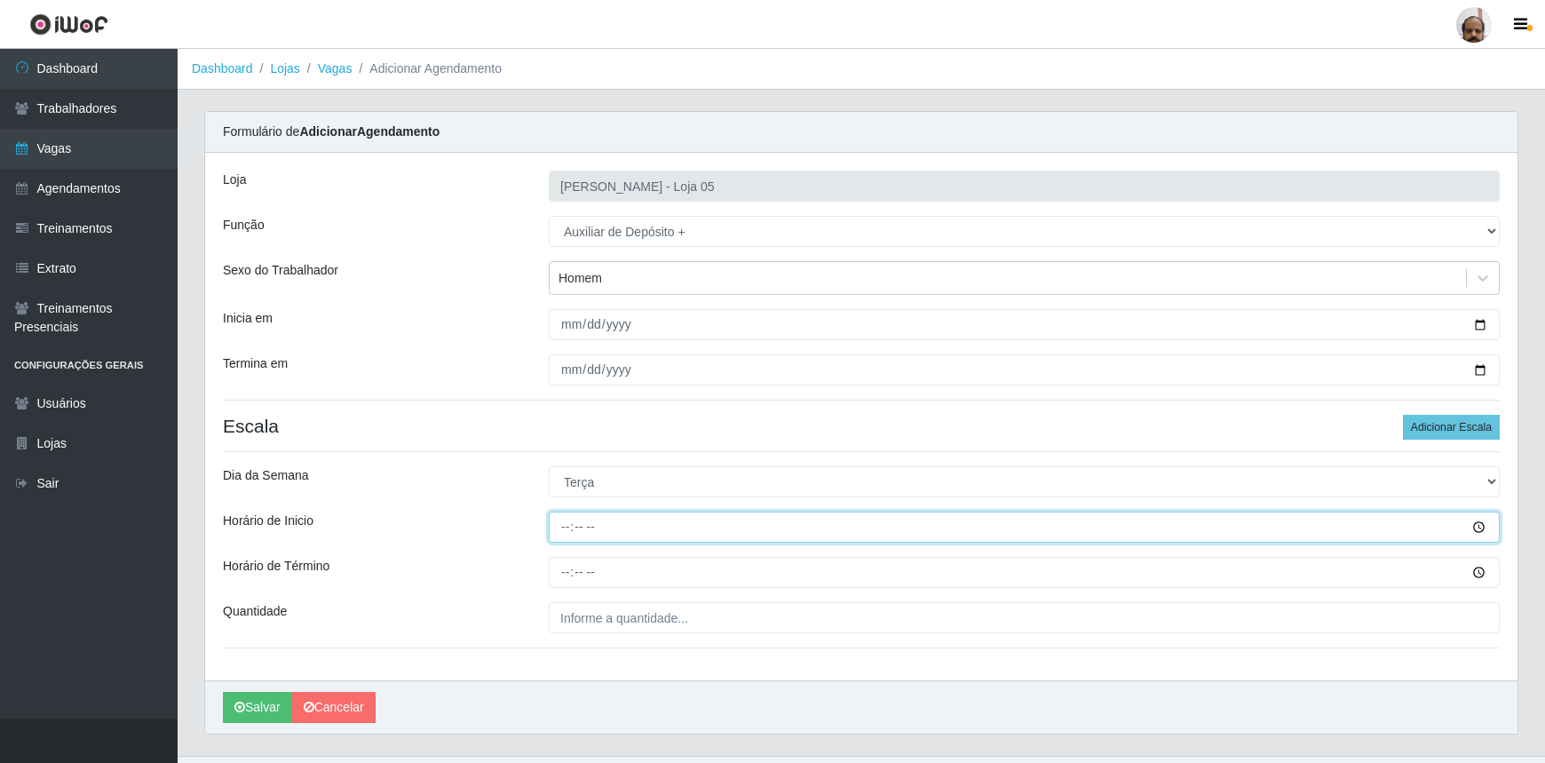
click at [568, 528] on input "Horário de Inicio" at bounding box center [1024, 527] width 951 height 31
type input "23:00"
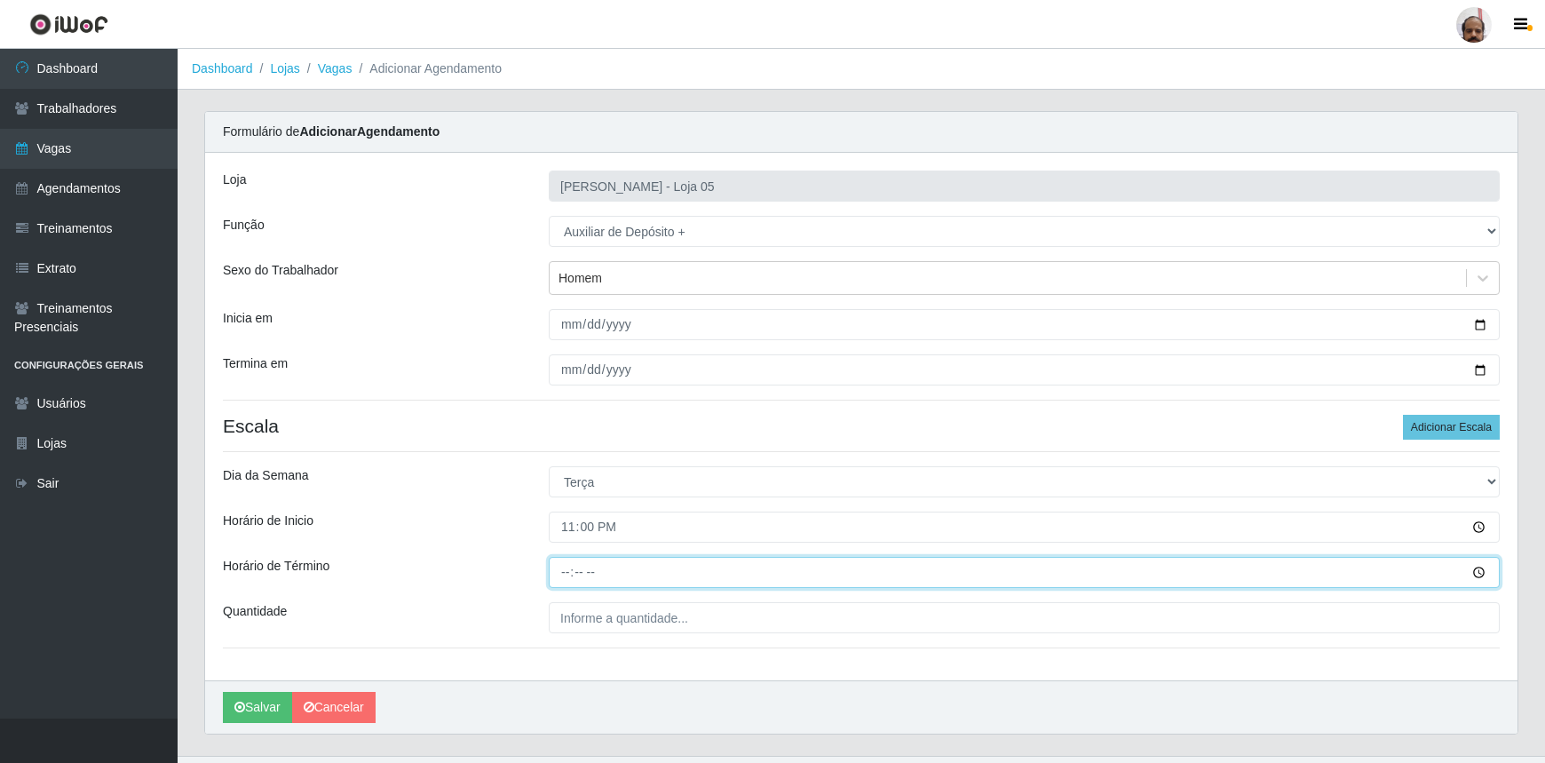
click at [565, 576] on input "Horário de Término" at bounding box center [1024, 572] width 951 height 31
type input "05:00"
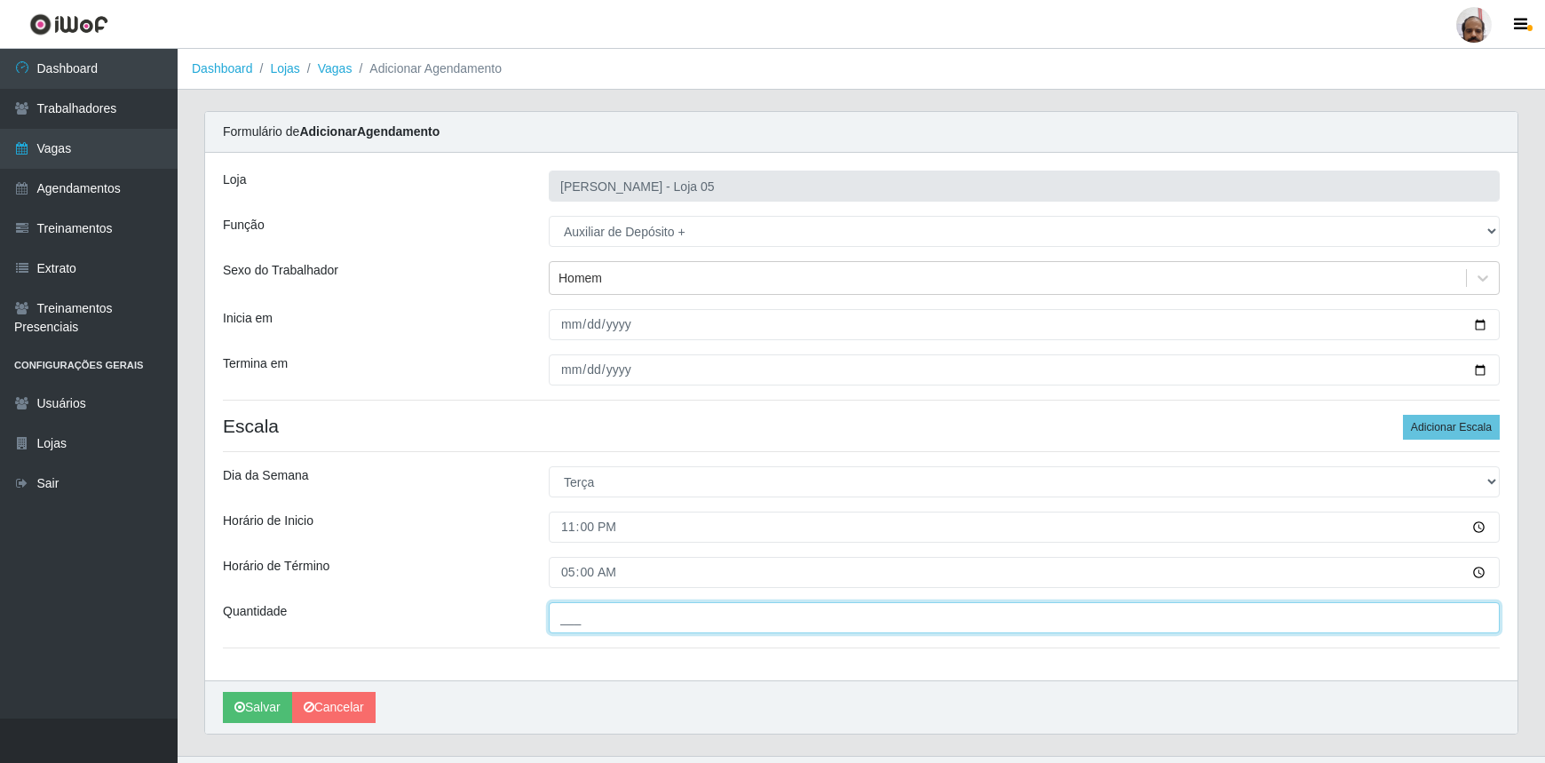
click at [668, 616] on input "___" at bounding box center [1024, 617] width 951 height 31
type input "4__"
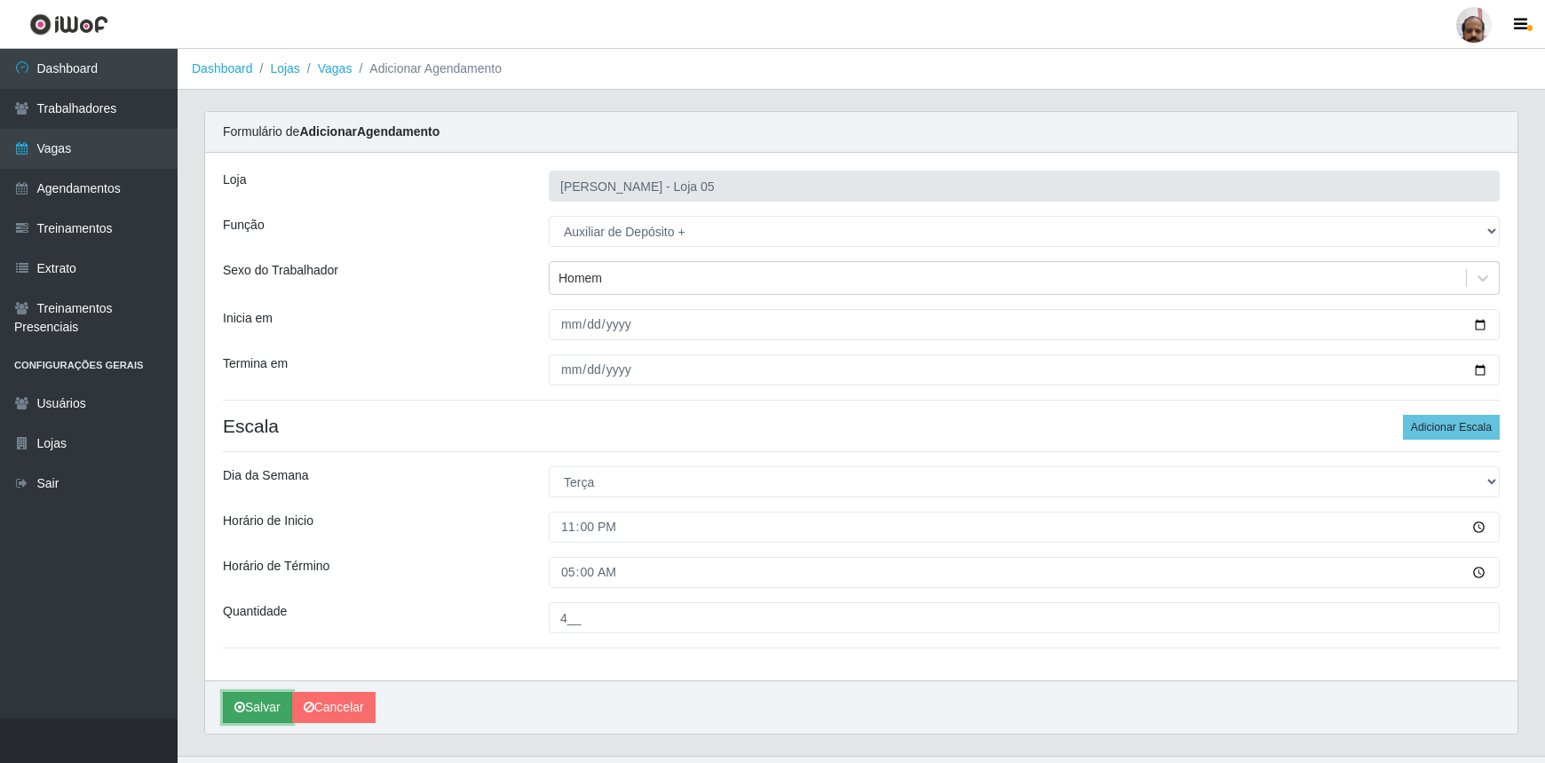
click at [240, 703] on icon "submit" at bounding box center [239, 707] width 11 height 12
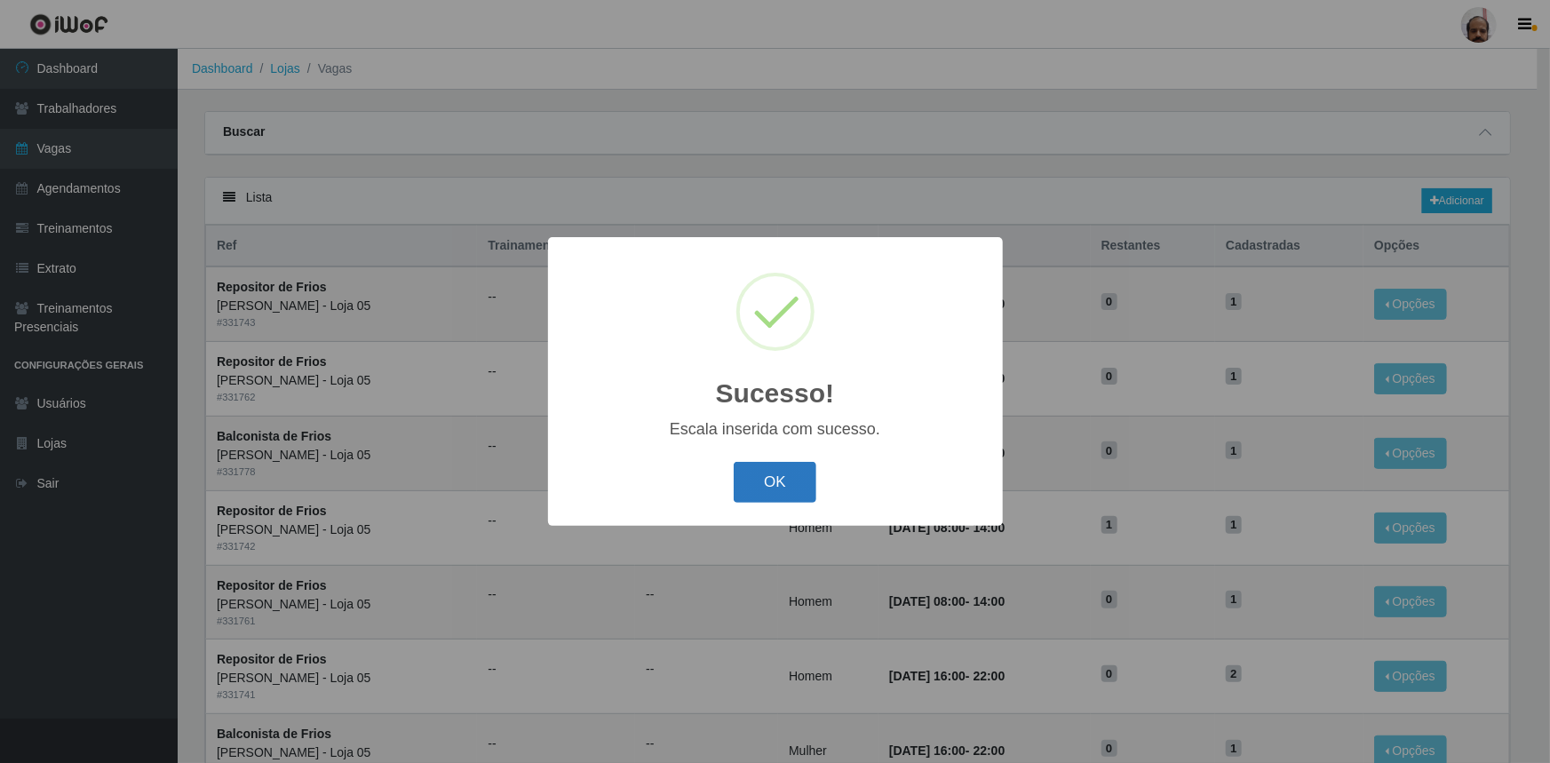
click at [771, 477] on button "OK" at bounding box center [775, 483] width 83 height 42
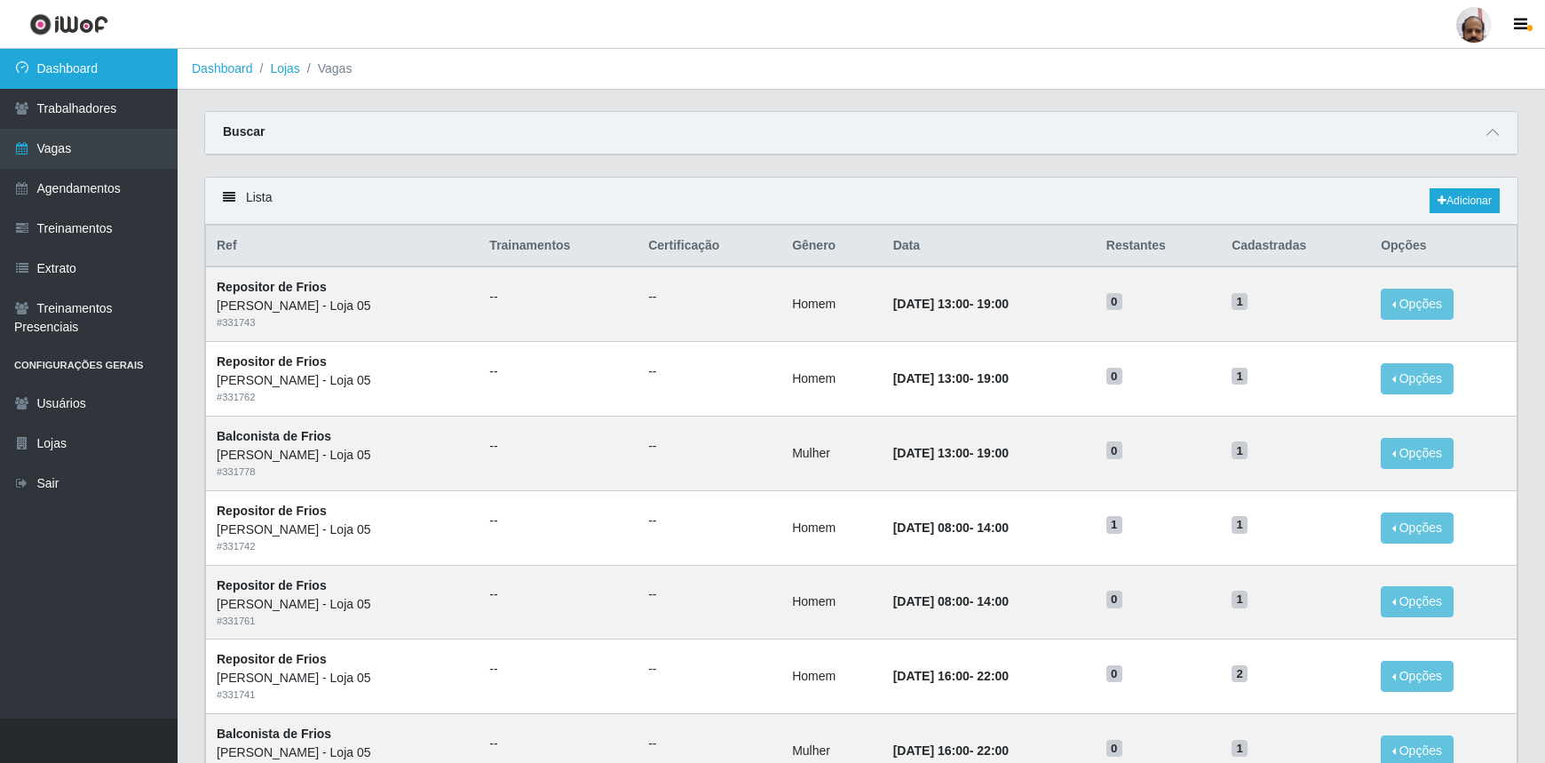
click at [89, 62] on link "Dashboard" at bounding box center [89, 69] width 178 height 40
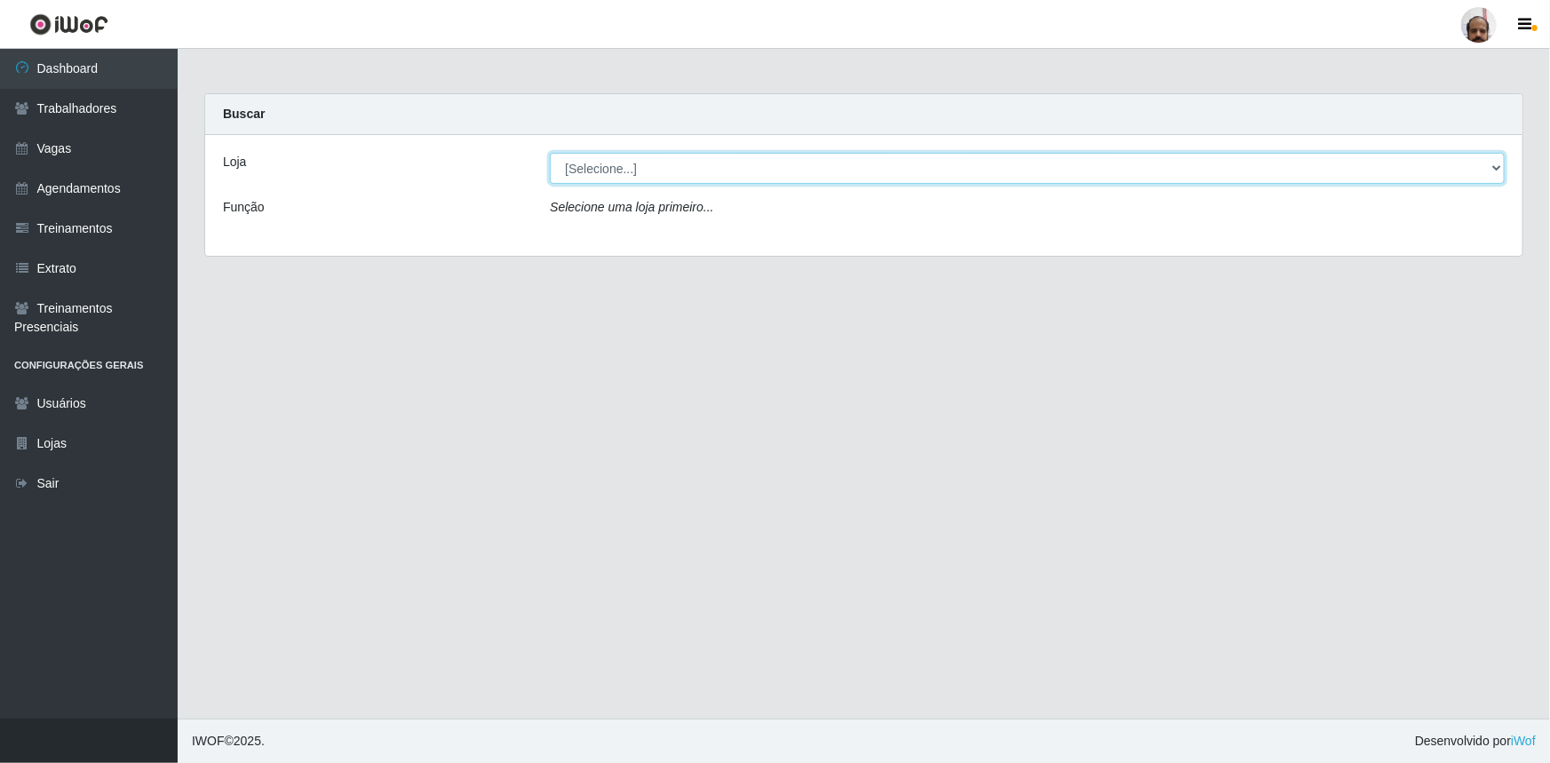
click at [1491, 168] on select "[Selecione...] Mar Vermelho - Loja 05" at bounding box center [1027, 168] width 955 height 31
select select "252"
click at [550, 153] on select "[Selecione...] Mar Vermelho - Loja 05" at bounding box center [1027, 168] width 955 height 31
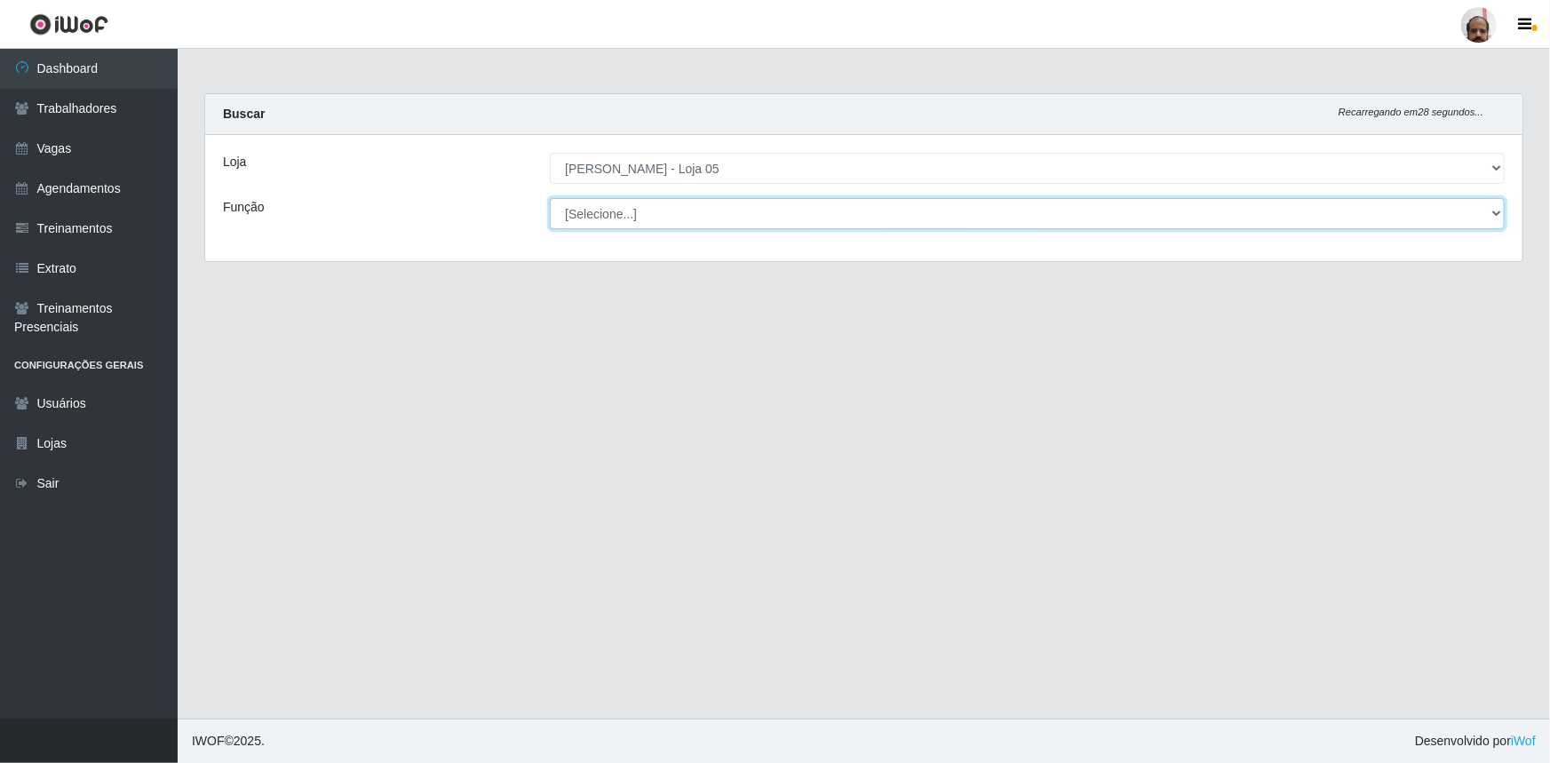
click at [1492, 218] on select "[Selecione...] ASG ASG + ASG ++ Auxiliar de Depósito Auxiliar de Depósito + Aux…" at bounding box center [1027, 213] width 955 height 31
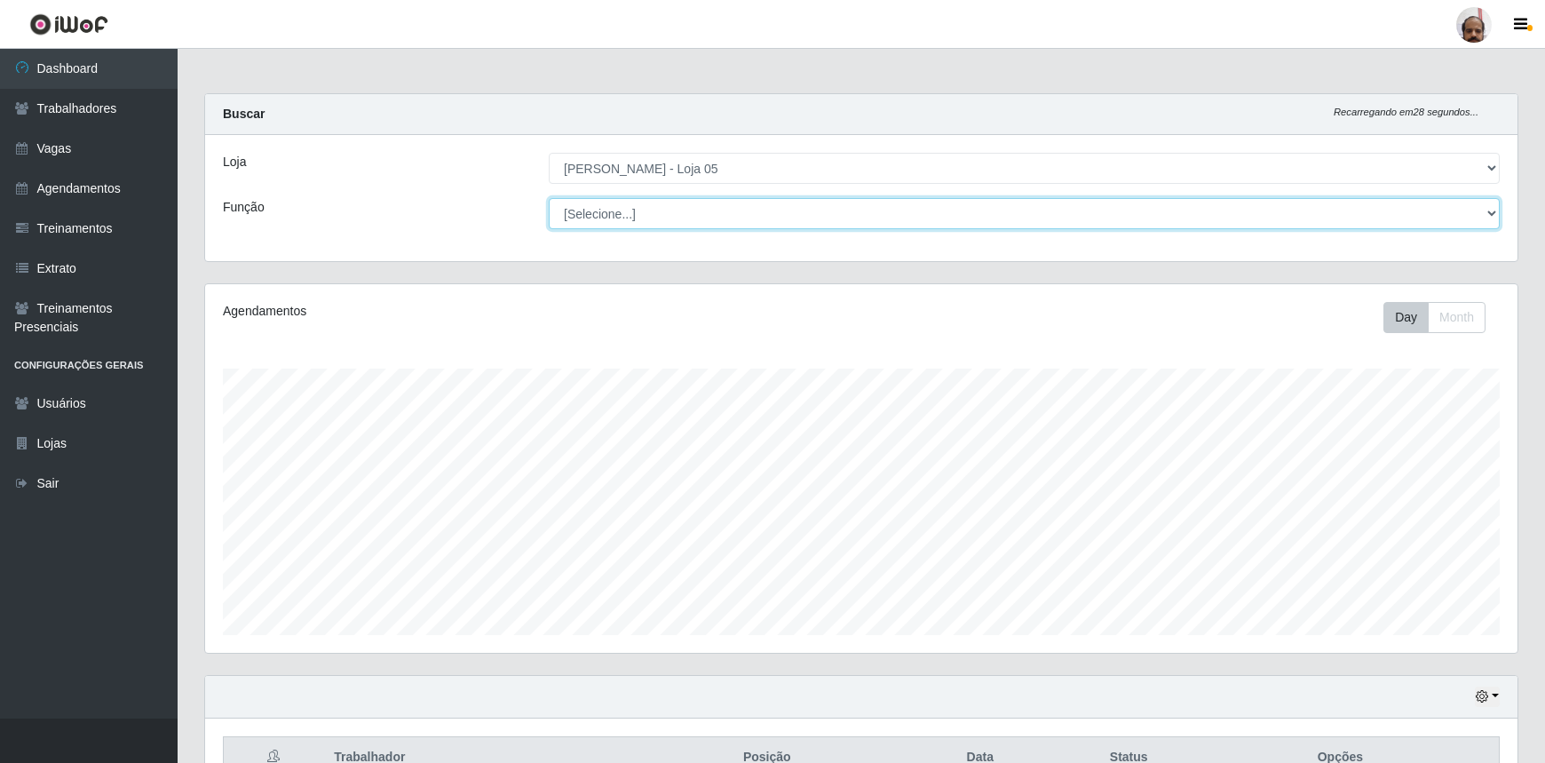
scroll to position [369, 1313]
click at [750, 98] on div "Buscar Recarregando em 27 segundos..." at bounding box center [861, 114] width 1313 height 41
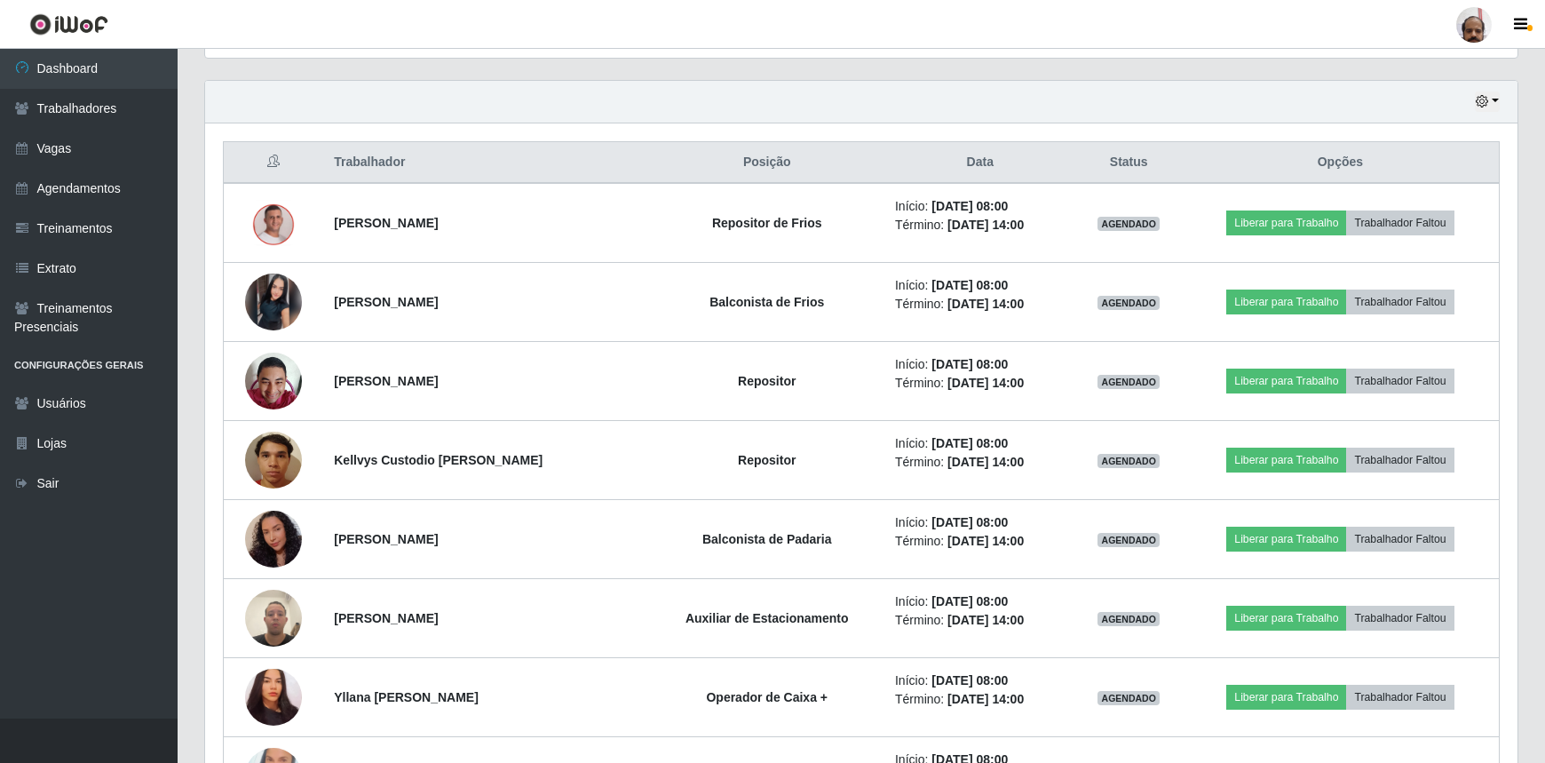
scroll to position [322, 0]
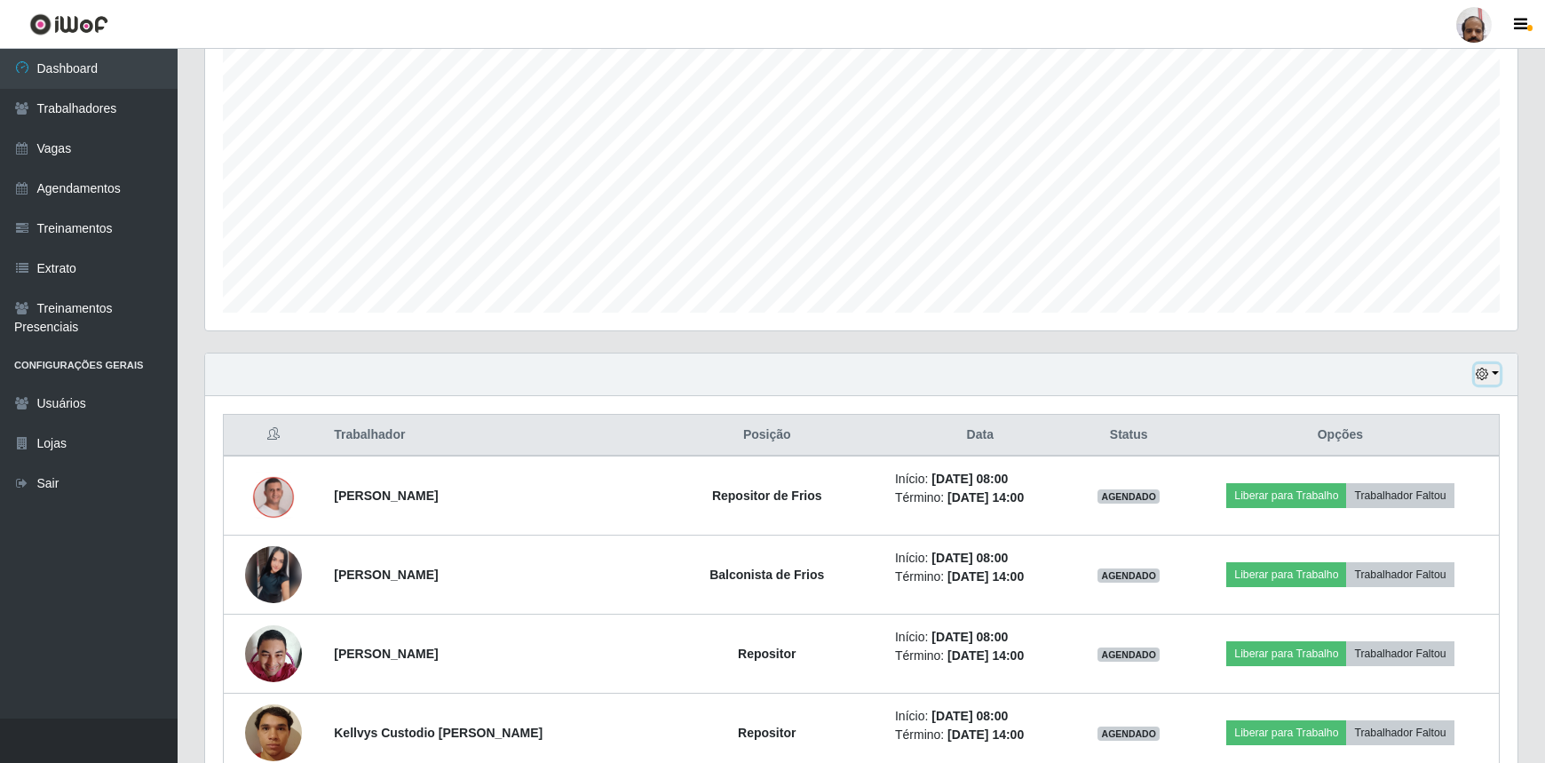
click at [1489, 373] on icon "button" at bounding box center [1482, 374] width 12 height 12
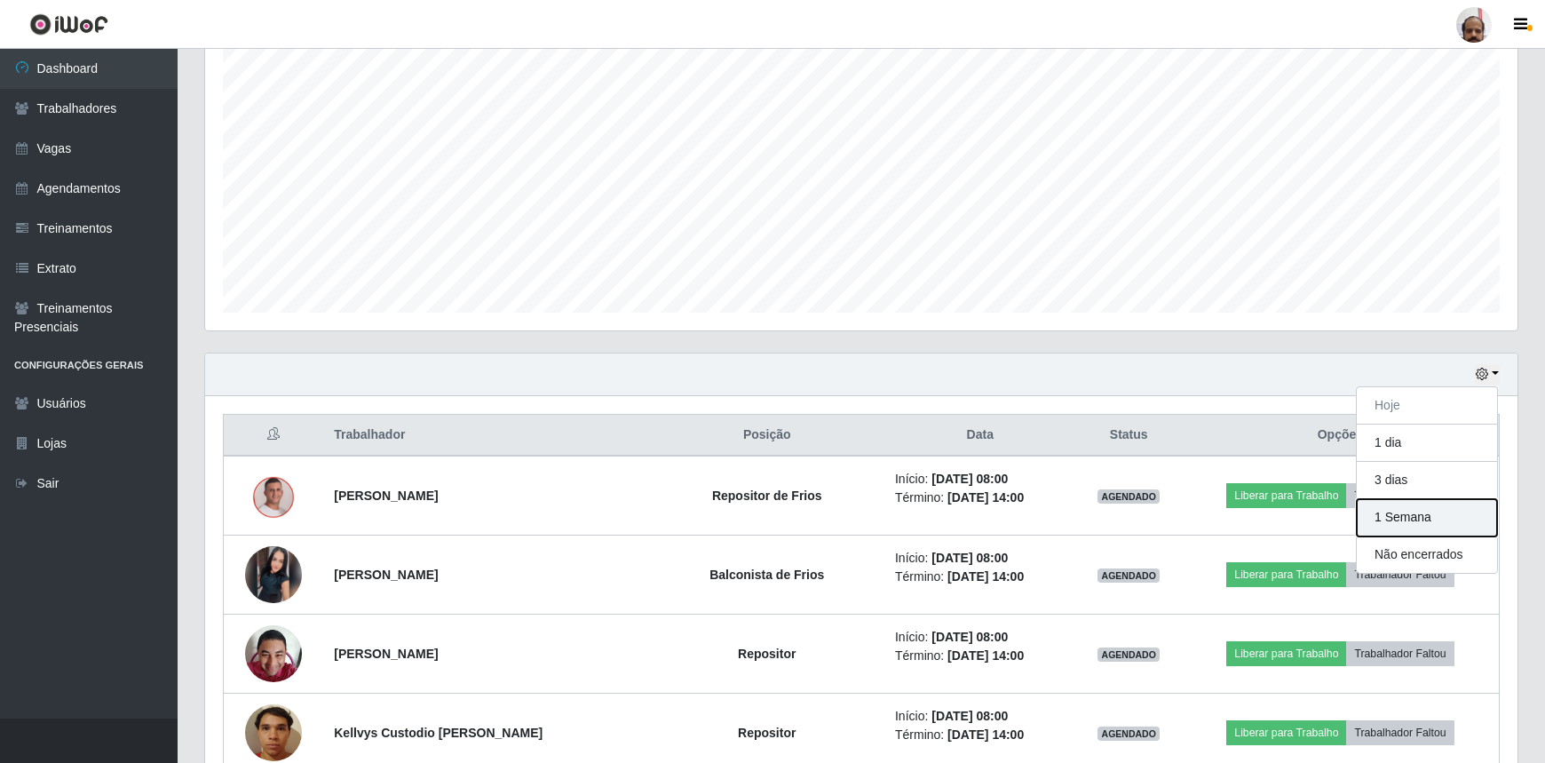
click at [1402, 524] on button "1 Semana" at bounding box center [1427, 517] width 140 height 37
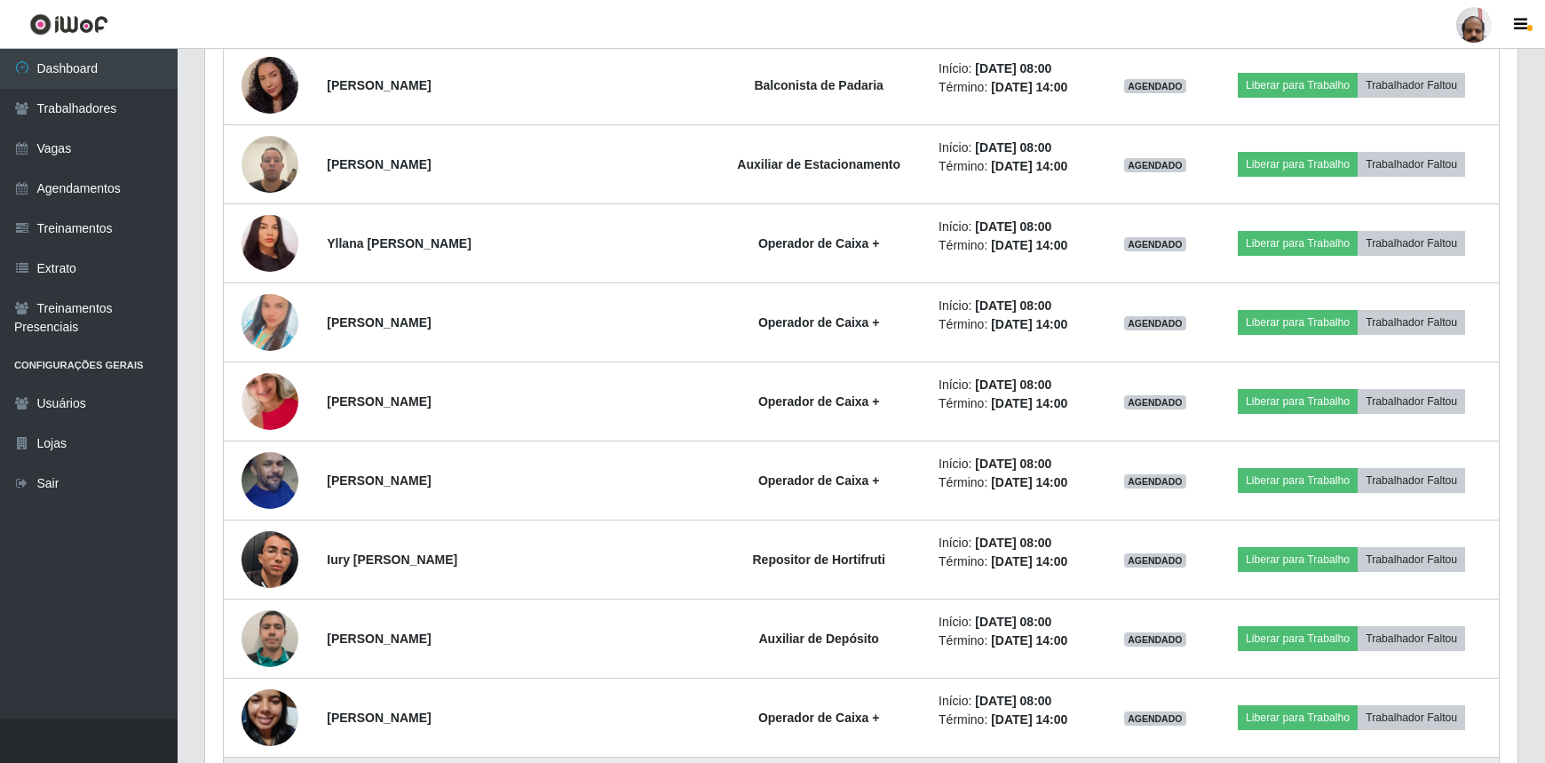
scroll to position [565, 0]
